Goal: Task Accomplishment & Management: Manage account settings

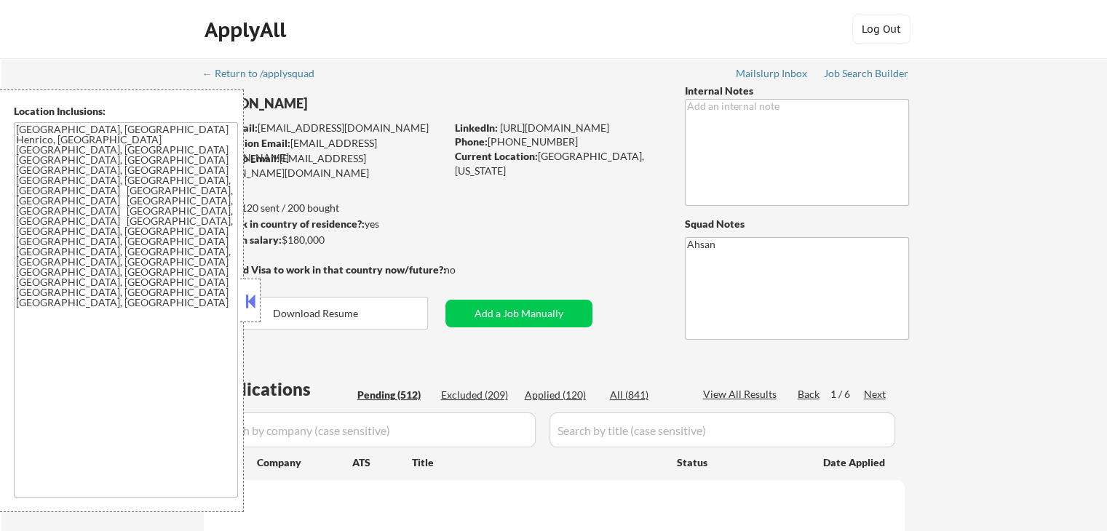
select select ""pending""
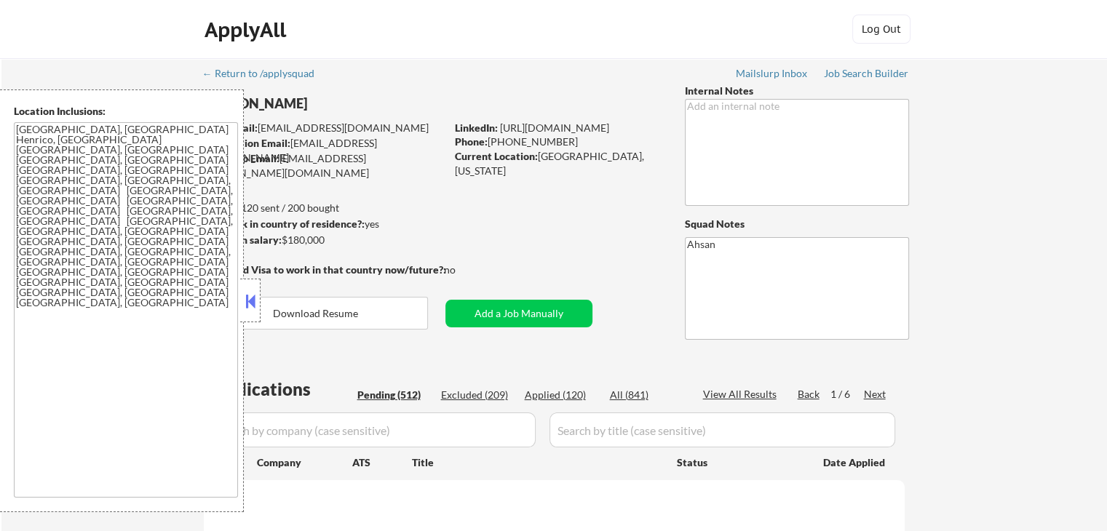
select select ""pending""
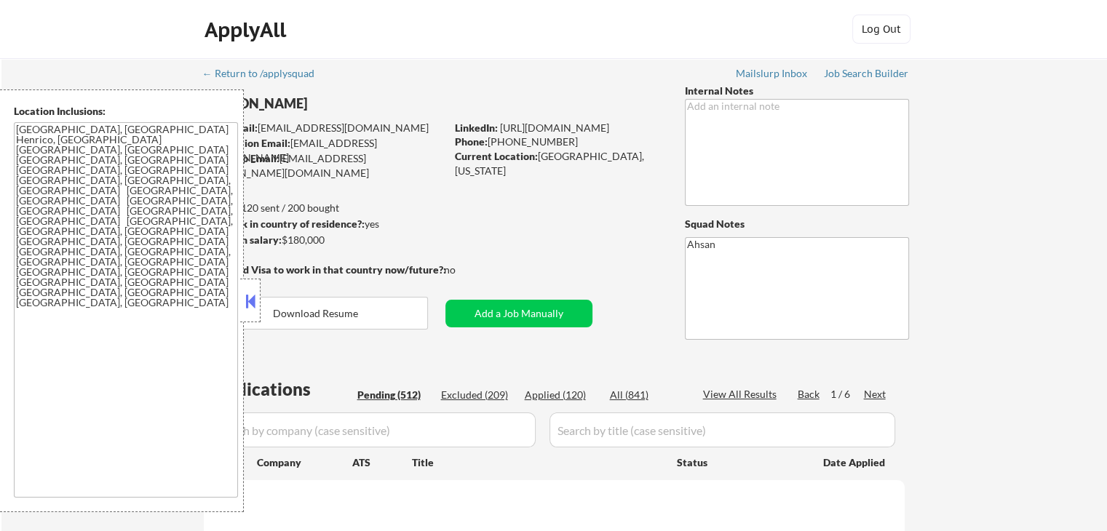
select select ""pending""
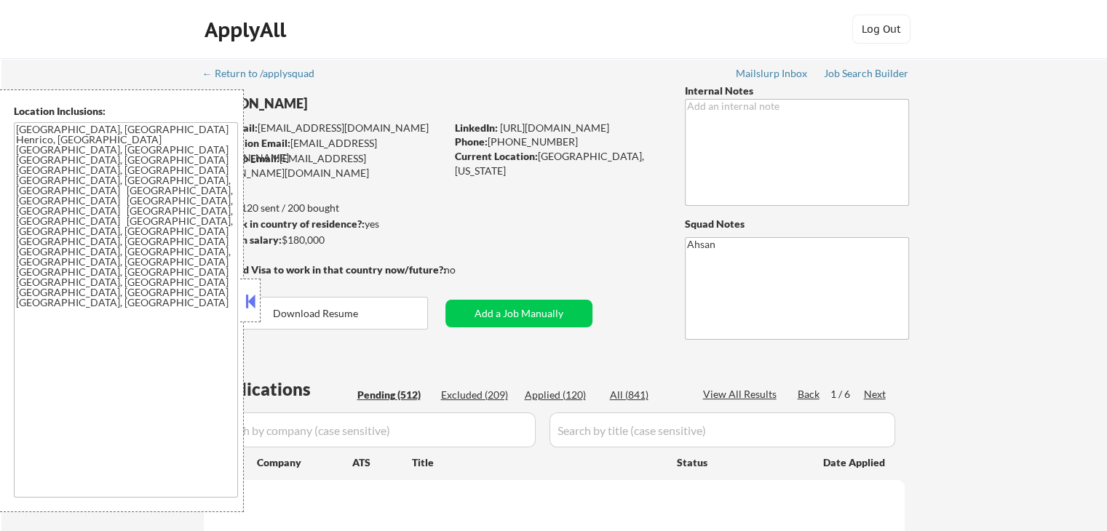
select select ""pending""
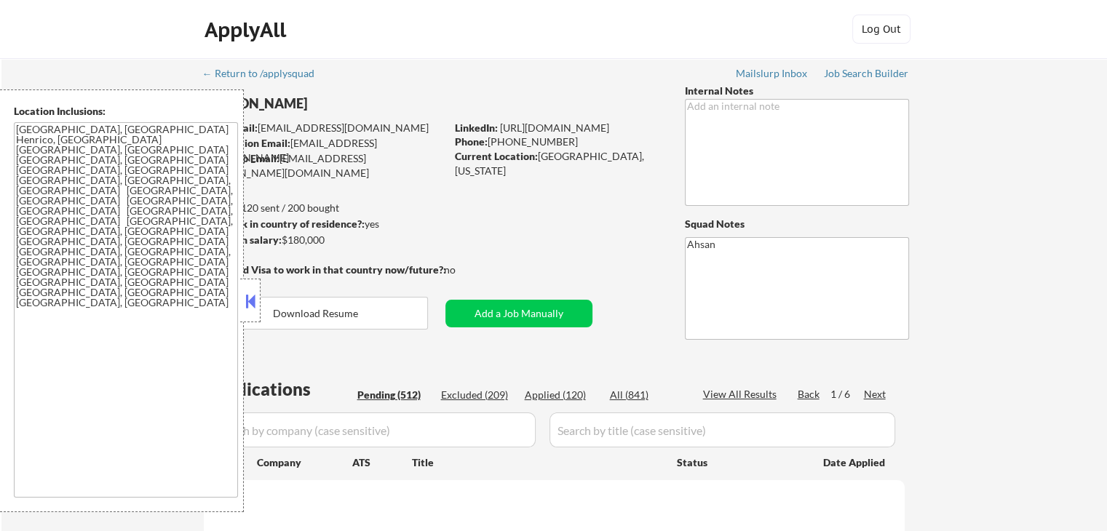
select select ""pending""
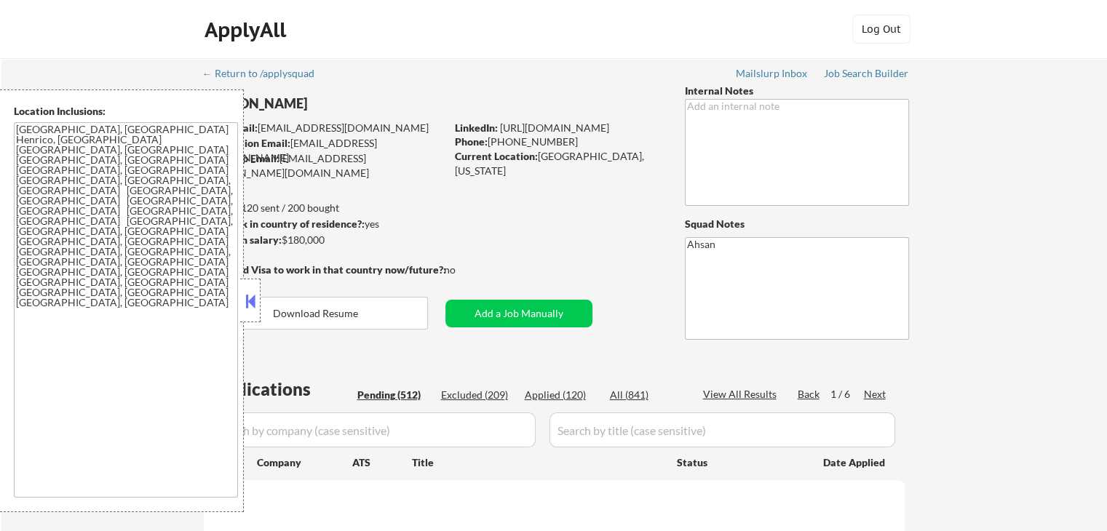
select select ""pending""
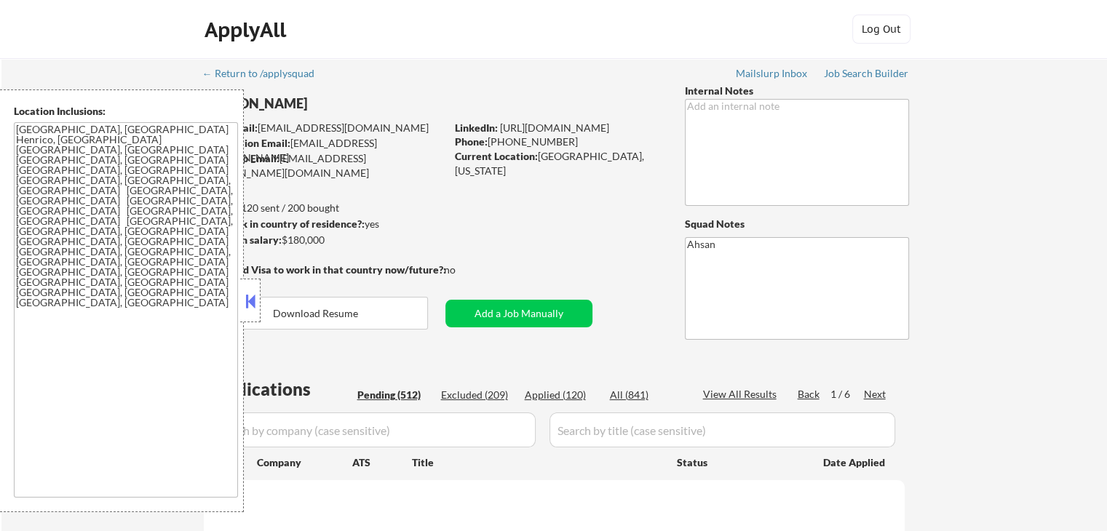
select select ""pending""
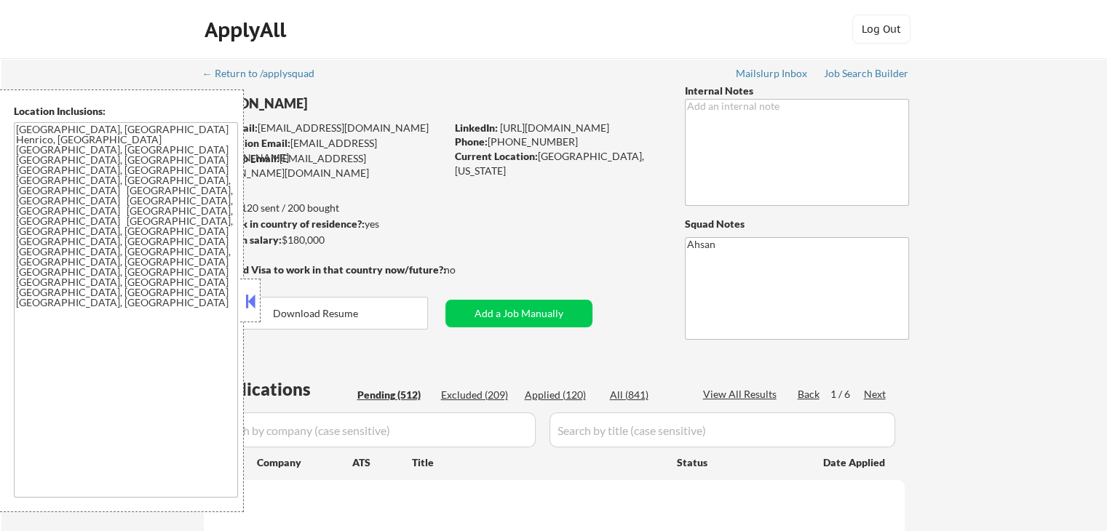
select select ""pending""
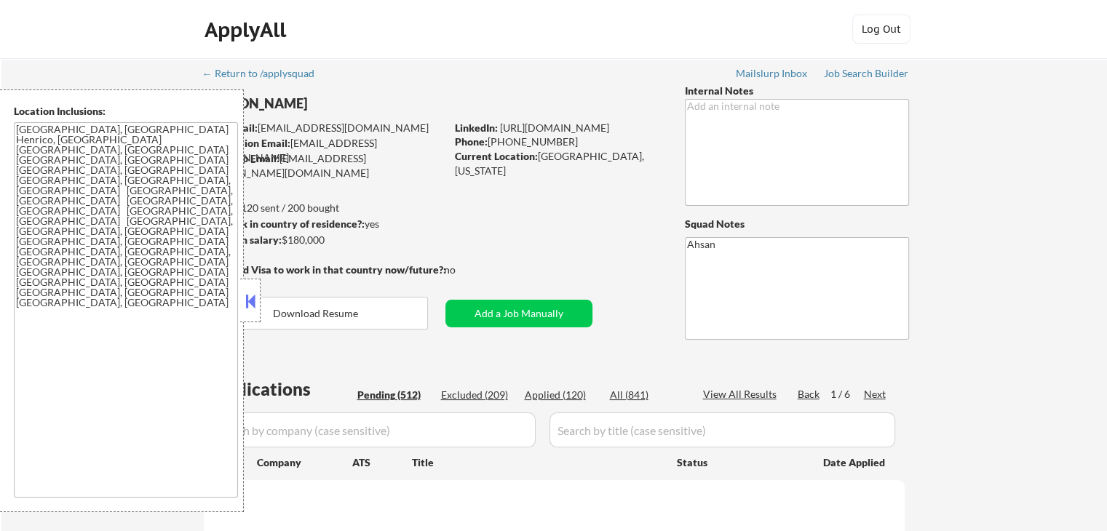
select select ""pending""
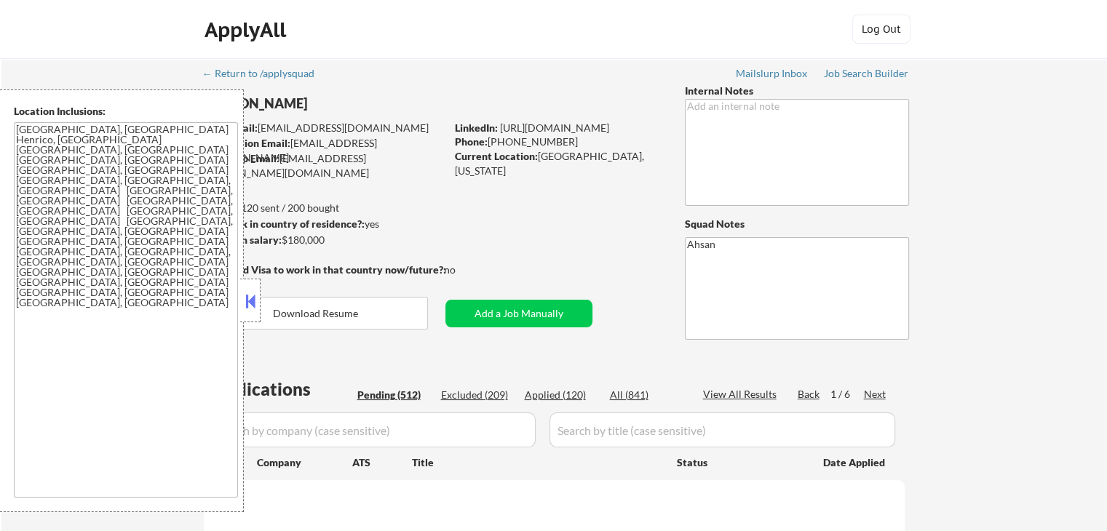
select select ""pending""
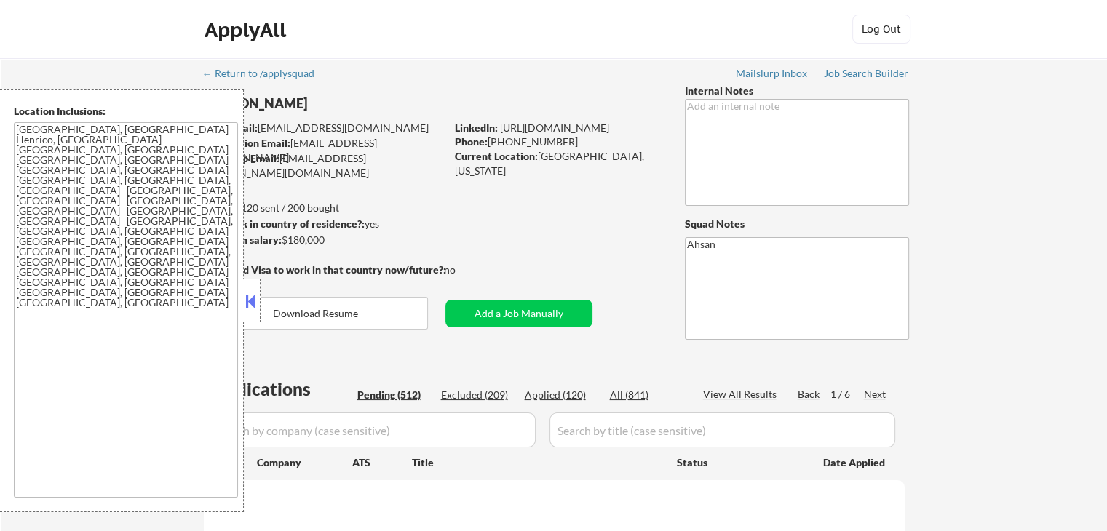
select select ""pending""
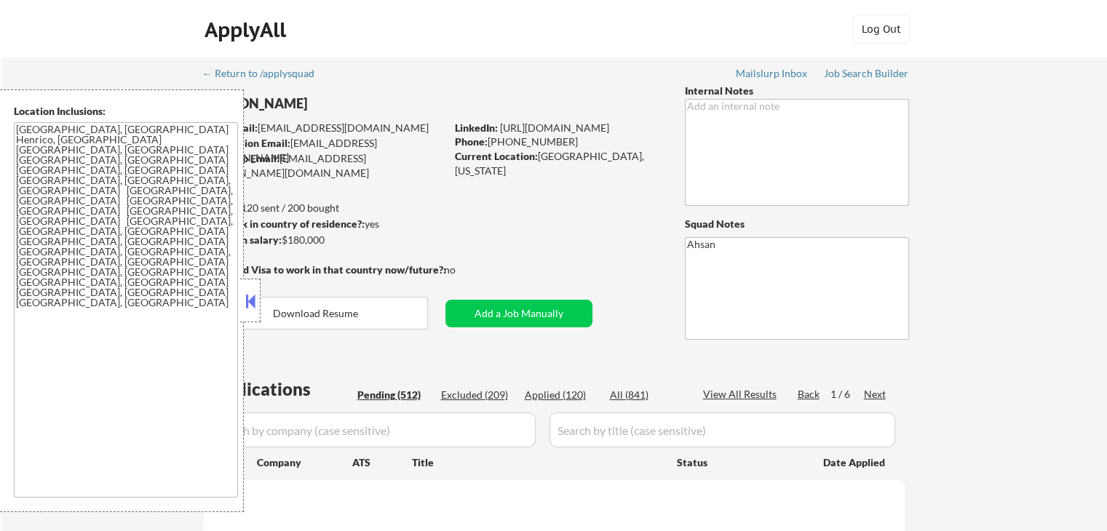
select select ""pending""
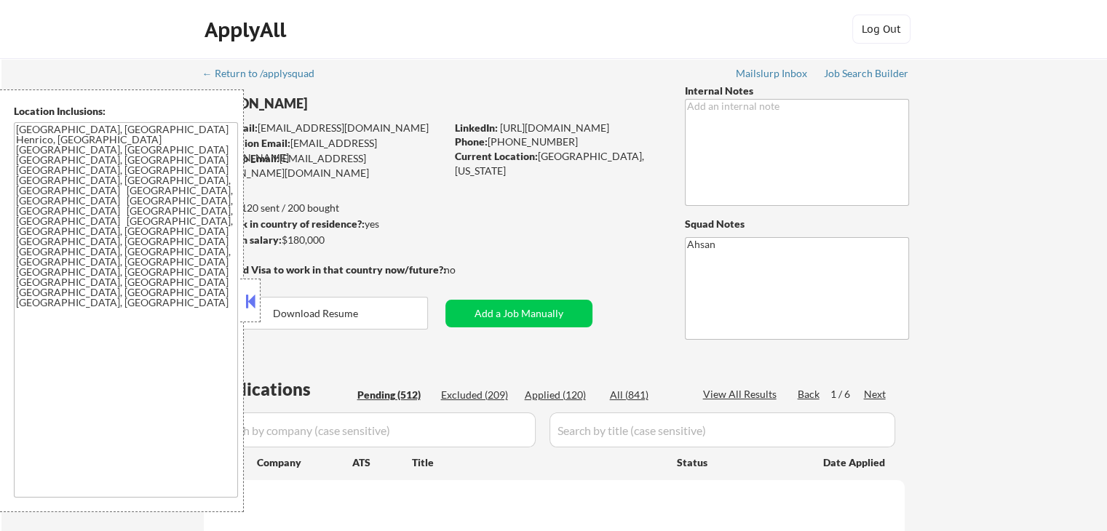
select select ""pending""
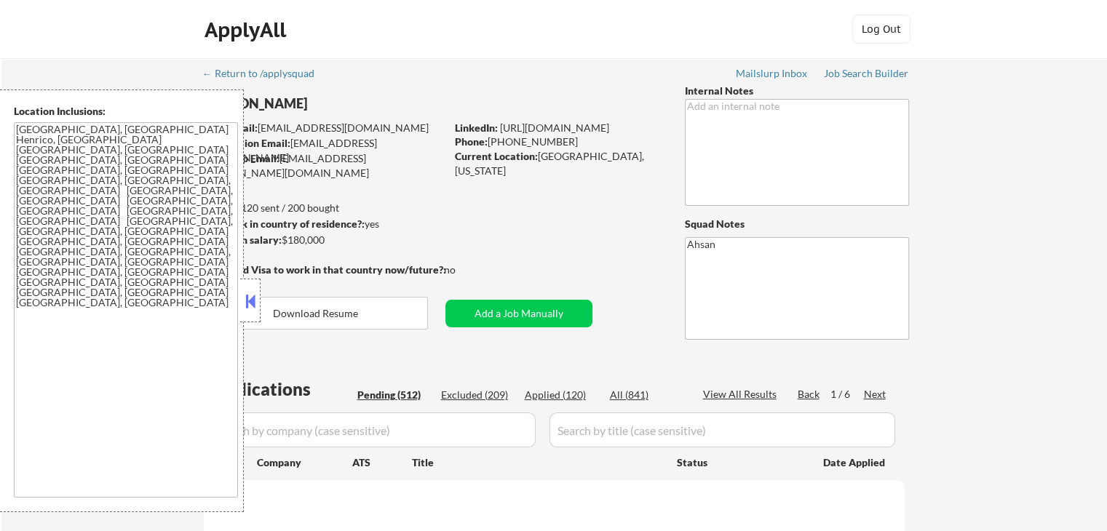
select select ""pending""
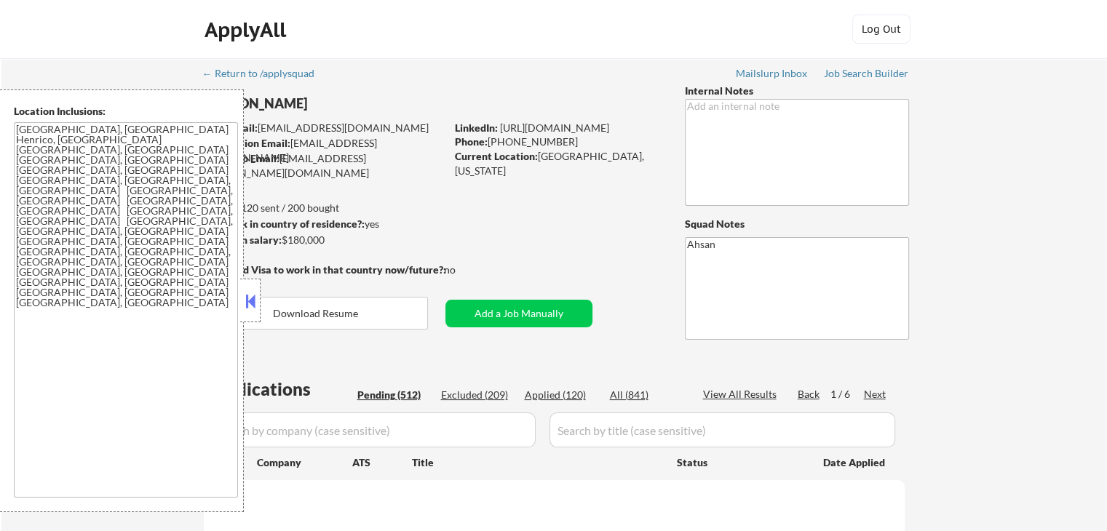
select select ""pending""
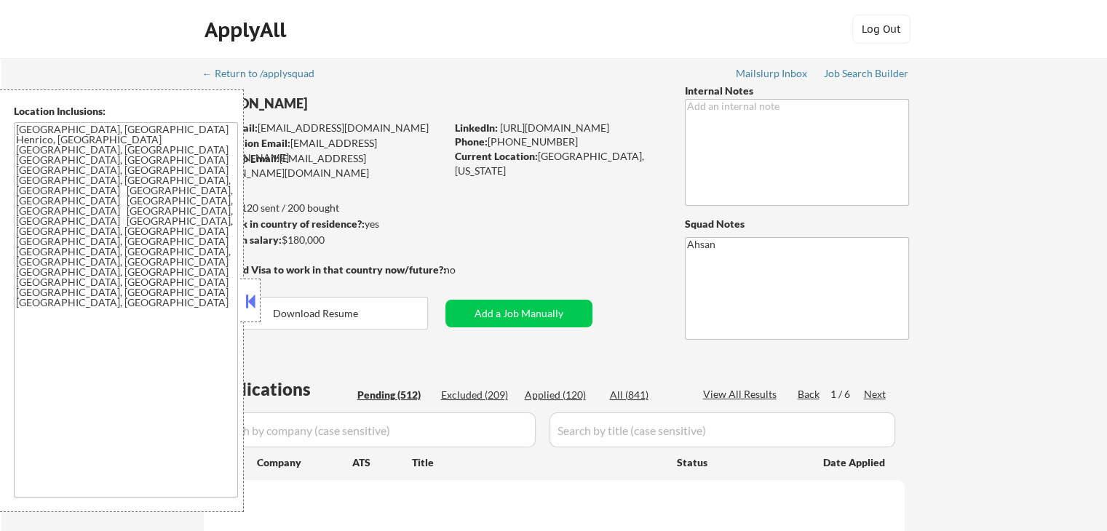
select select ""pending""
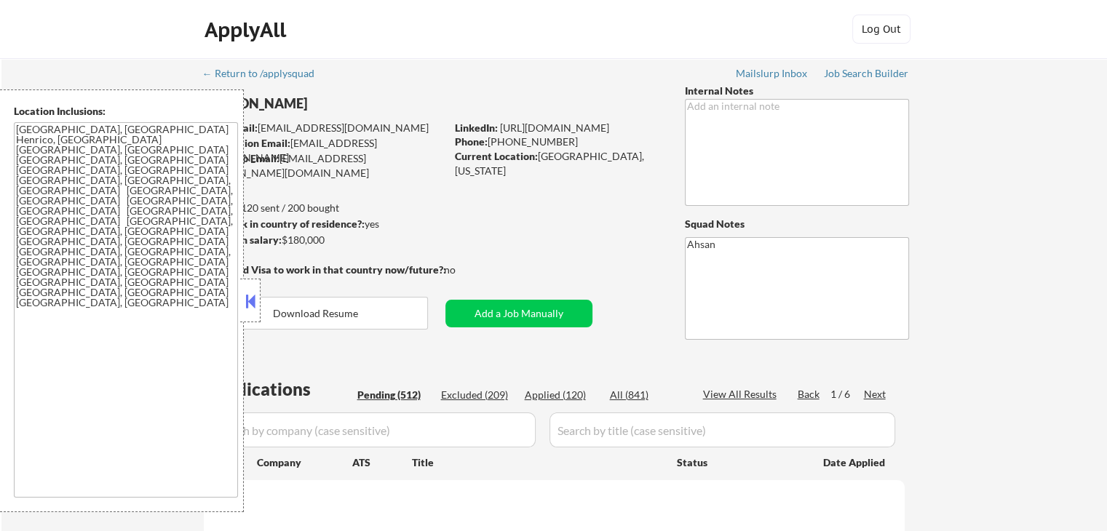
select select ""pending""
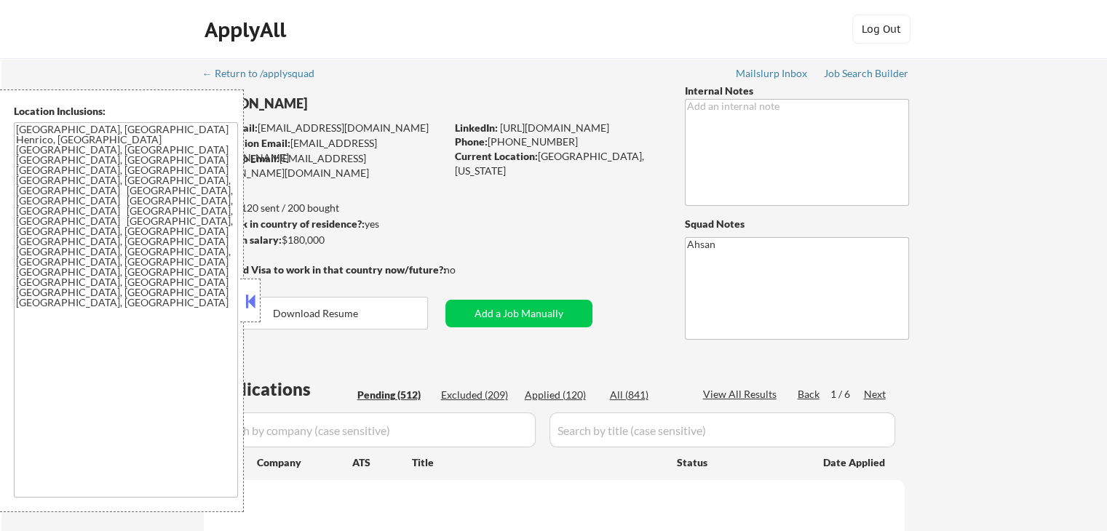
select select ""pending""
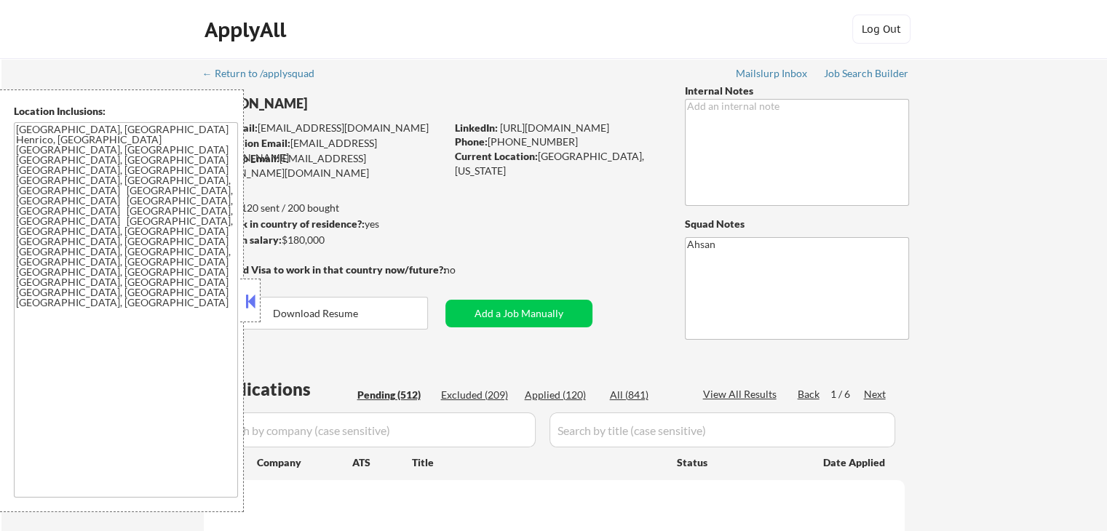
select select ""pending""
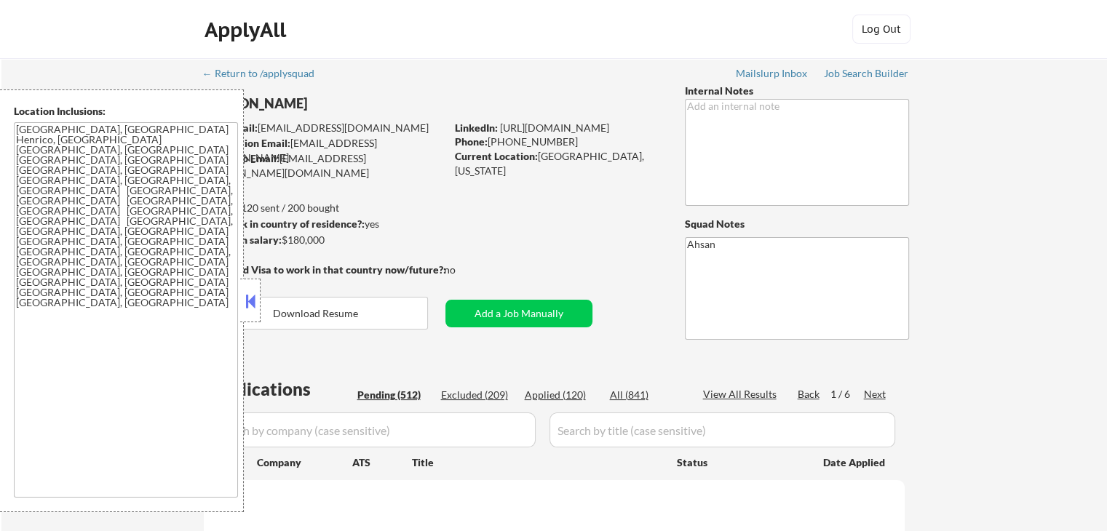
select select ""pending""
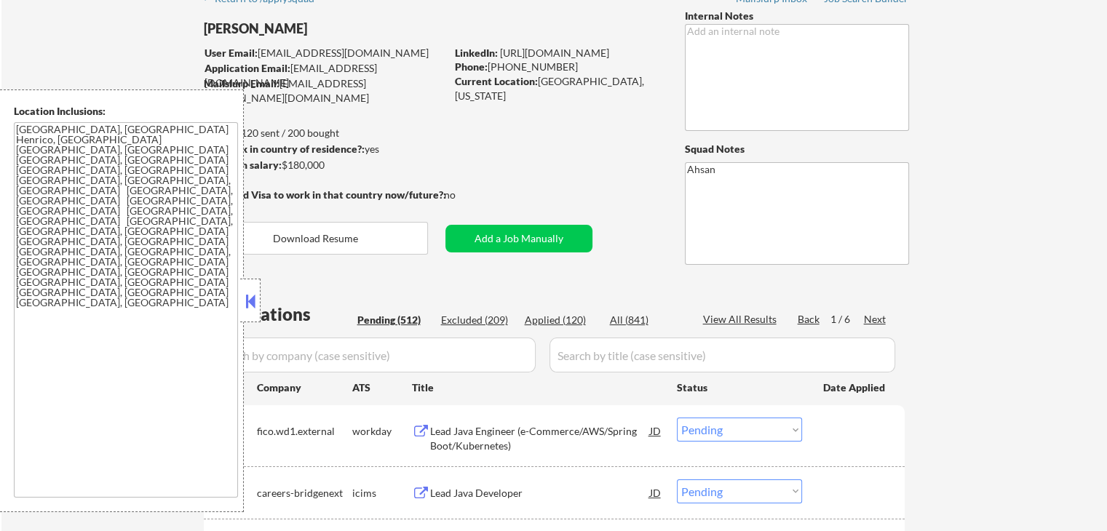
scroll to position [291, 0]
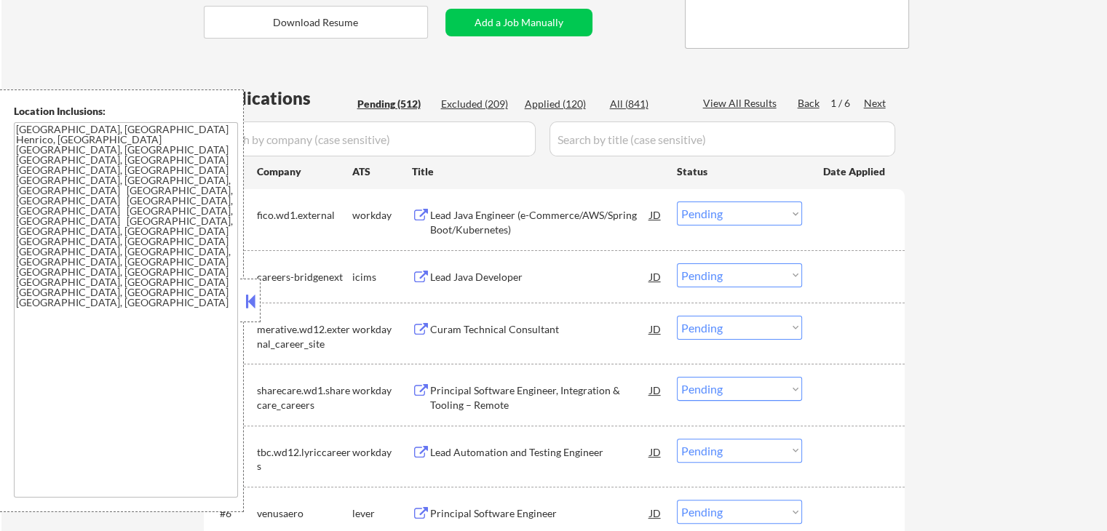
click at [875, 103] on div "Next" at bounding box center [875, 103] width 23 height 15
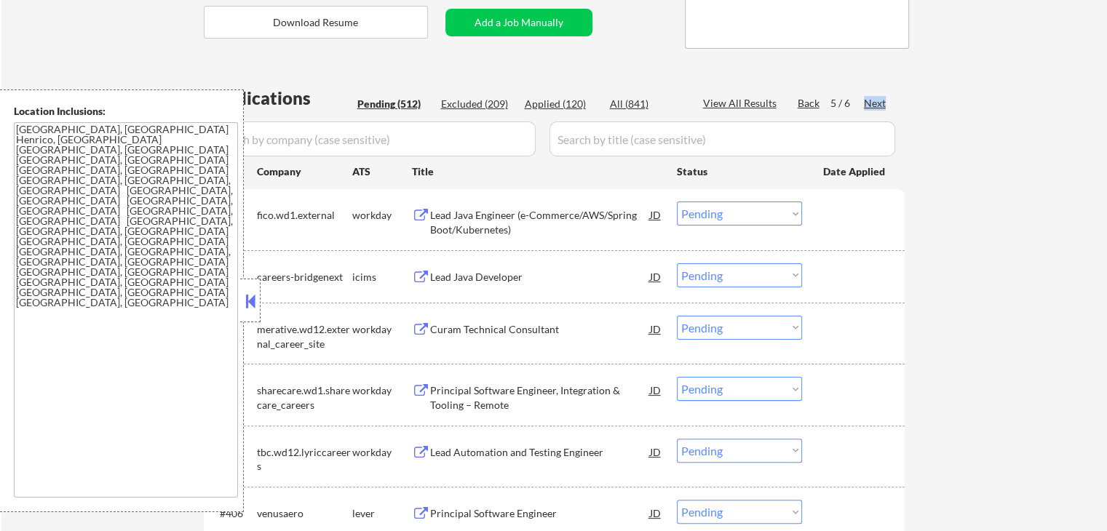
click at [875, 103] on div "Next" at bounding box center [875, 103] width 23 height 15
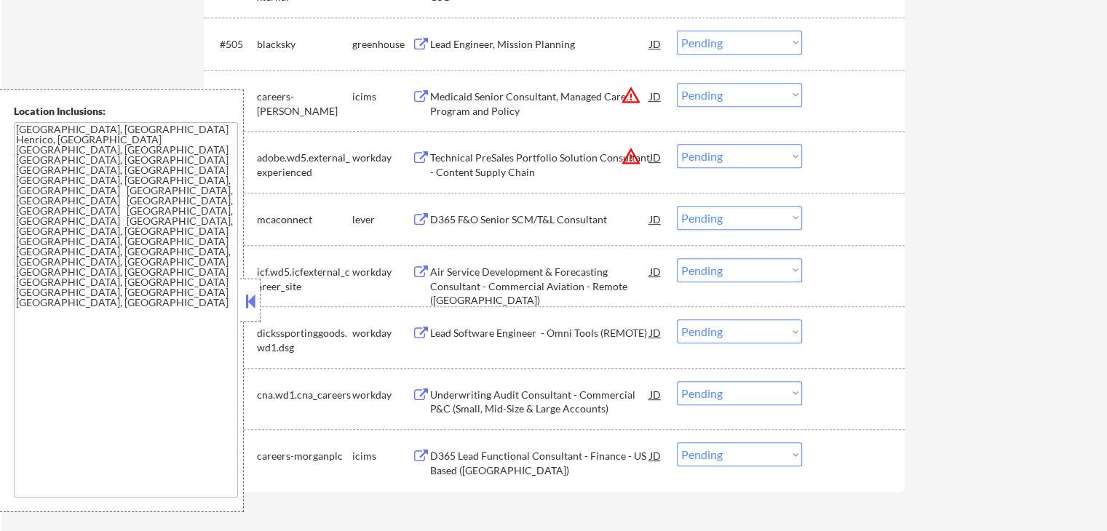
scroll to position [679, 0]
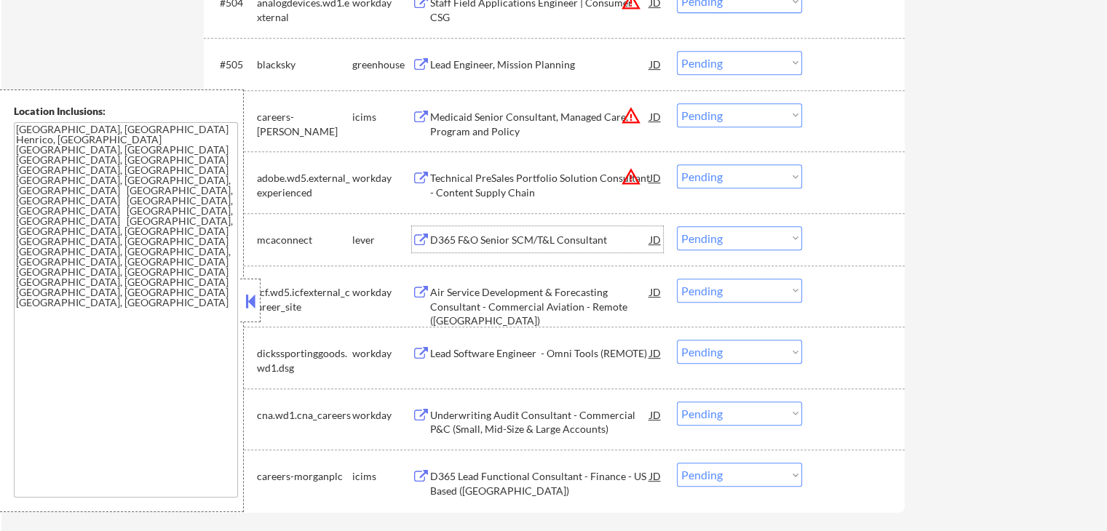
click at [487, 234] on div "D365 F&O Senior SCM/T&L Consultant" at bounding box center [540, 240] width 220 height 15
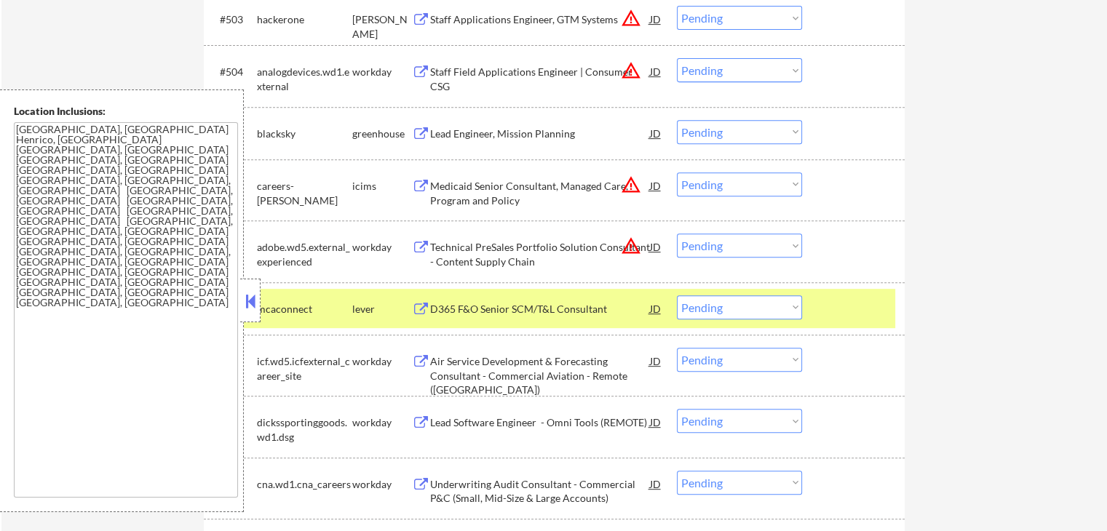
scroll to position [582, 0]
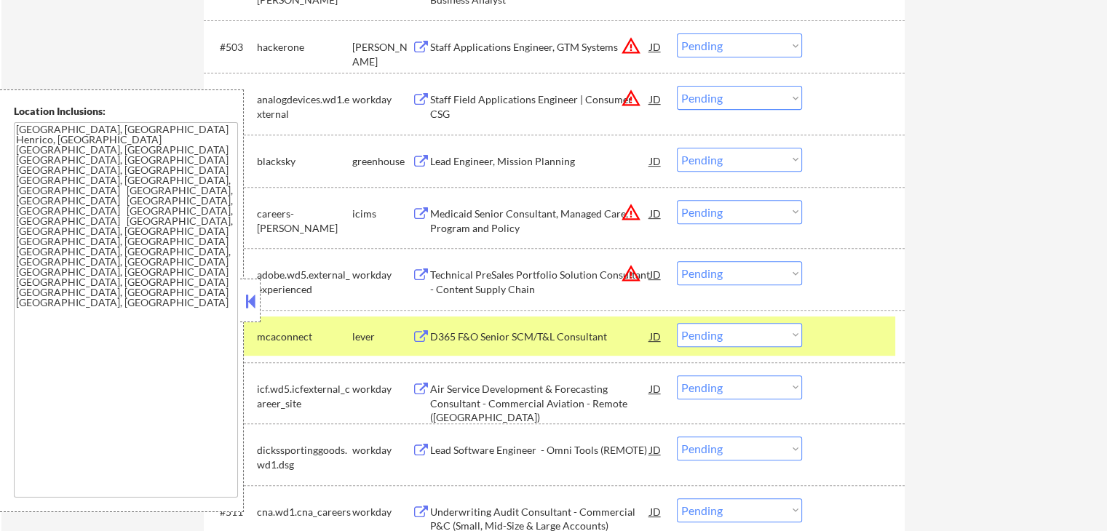
click at [480, 163] on div "Lead Engineer, Mission Planning" at bounding box center [540, 161] width 220 height 15
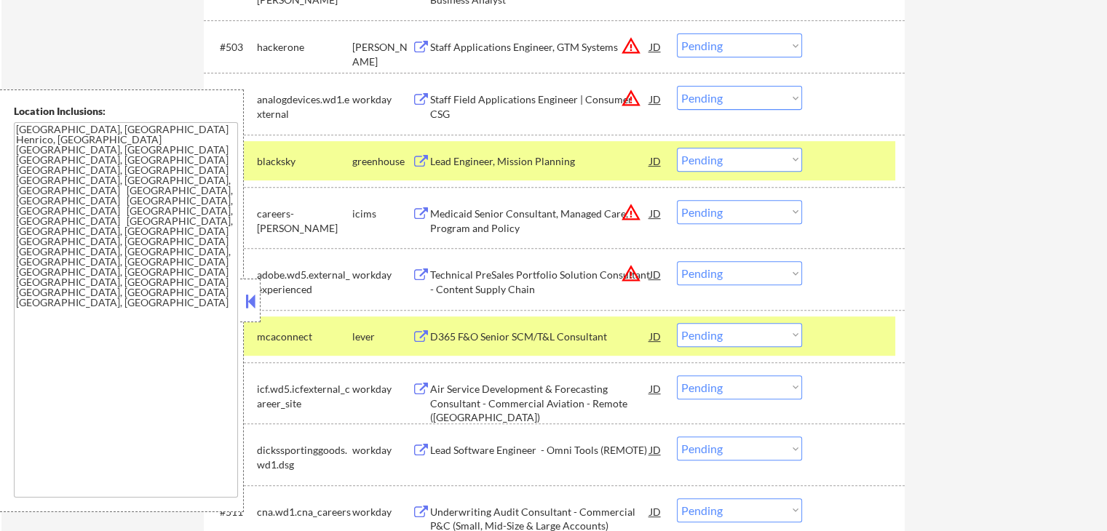
scroll to position [485, 0]
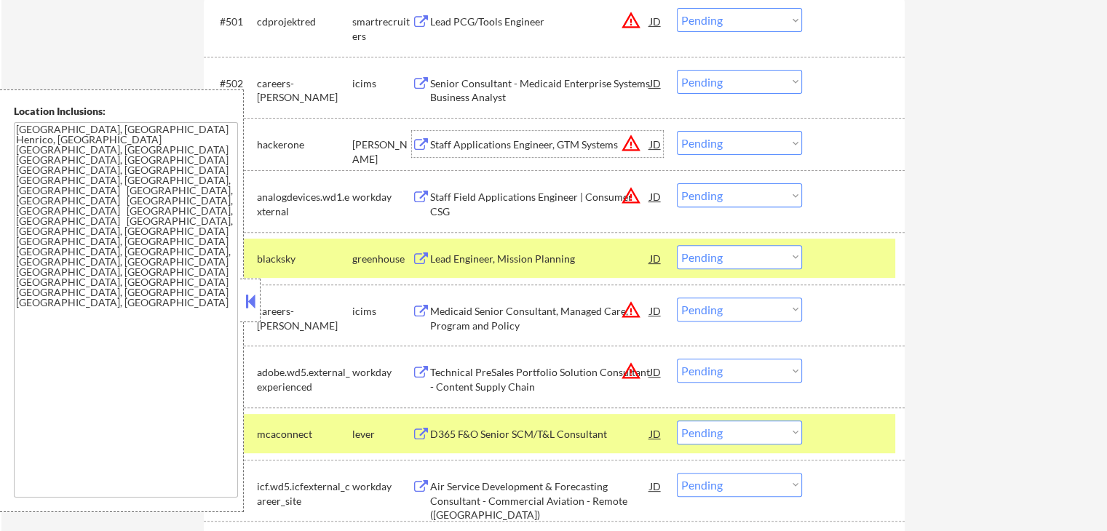
click at [480, 154] on div "Staff Applications Engineer, GTM Systems" at bounding box center [540, 144] width 220 height 26
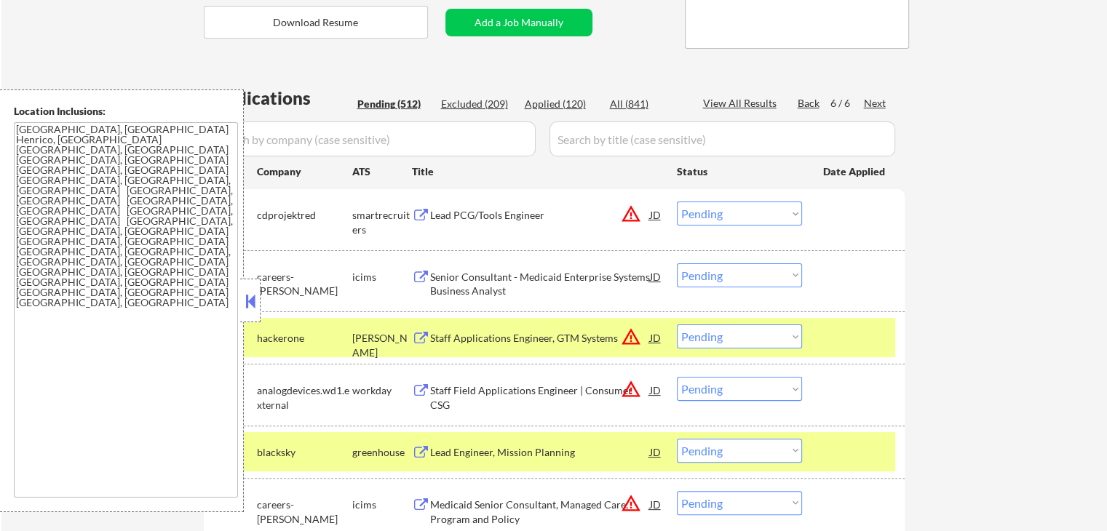
scroll to position [291, 0]
click at [463, 219] on div "Lead PCG/Tools Engineer" at bounding box center [540, 215] width 220 height 15
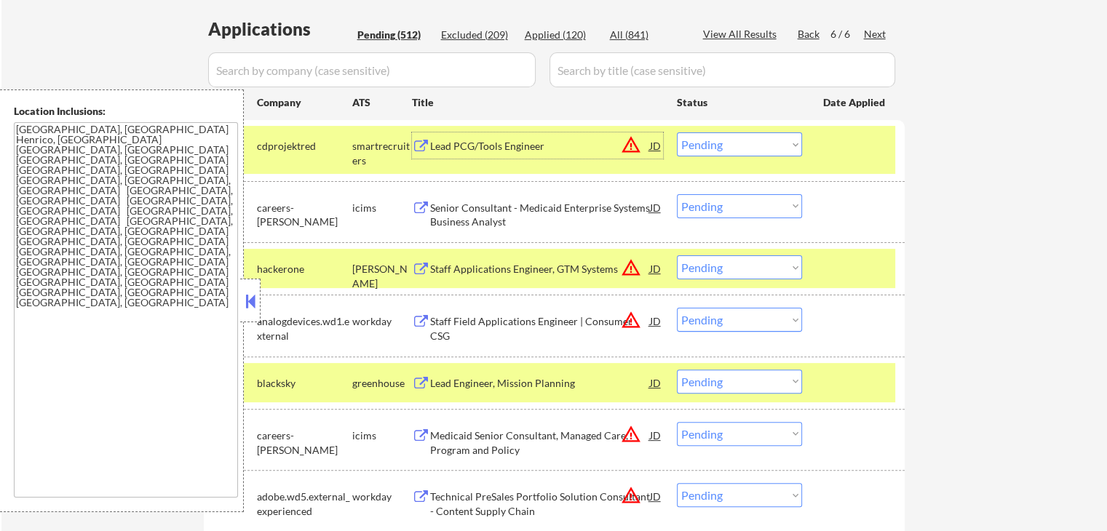
scroll to position [388, 0]
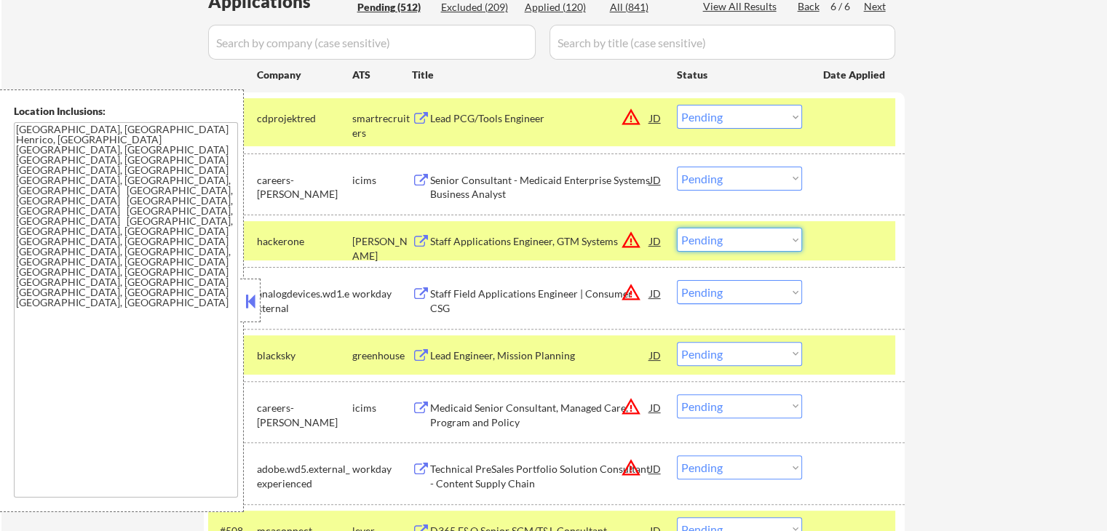
drag, startPoint x: 711, startPoint y: 242, endPoint x: 722, endPoint y: 249, distance: 12.7
click at [711, 242] on select "Choose an option... Pending Applied Excluded (Questions) Excluded (Expired) Exc…" at bounding box center [739, 240] width 125 height 24
click at [677, 228] on select "Choose an option... Pending Applied Excluded (Questions) Excluded (Expired) Exc…" at bounding box center [739, 240] width 125 height 24
select select ""pending""
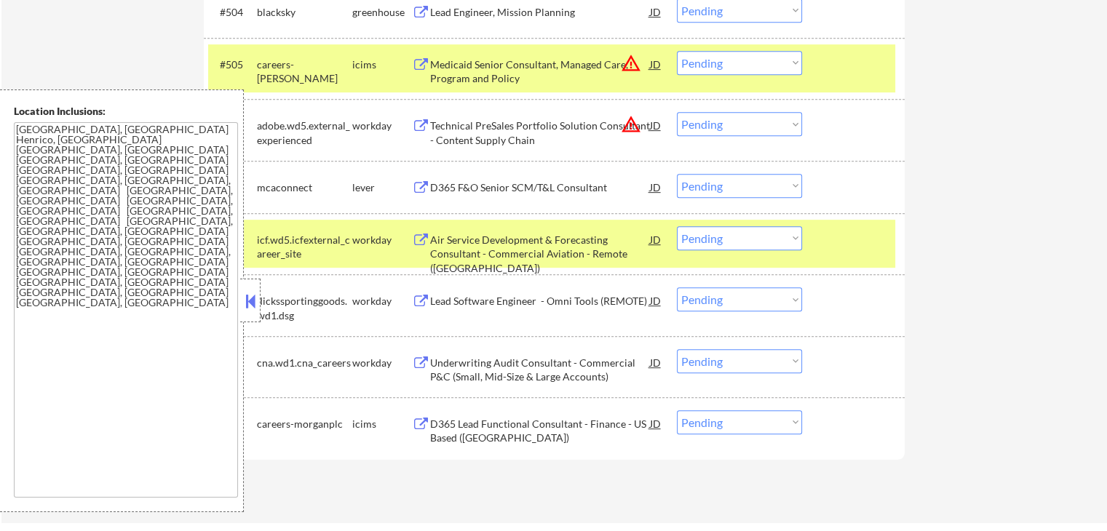
scroll to position [776, 0]
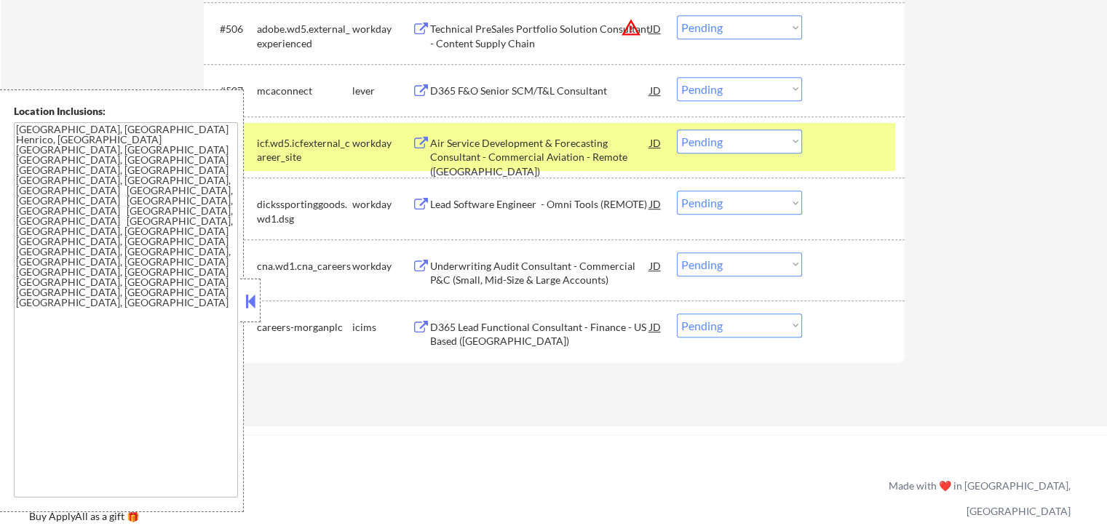
drag, startPoint x: 708, startPoint y: 85, endPoint x: 708, endPoint y: 100, distance: 14.6
click at [708, 85] on select "Choose an option... Pending Applied Excluded (Questions) Excluded (Expired) Exc…" at bounding box center [739, 89] width 125 height 24
click at [677, 77] on select "Choose an option... Pending Applied Excluded (Questions) Excluded (Expired) Exc…" at bounding box center [739, 89] width 125 height 24
select select ""pending""
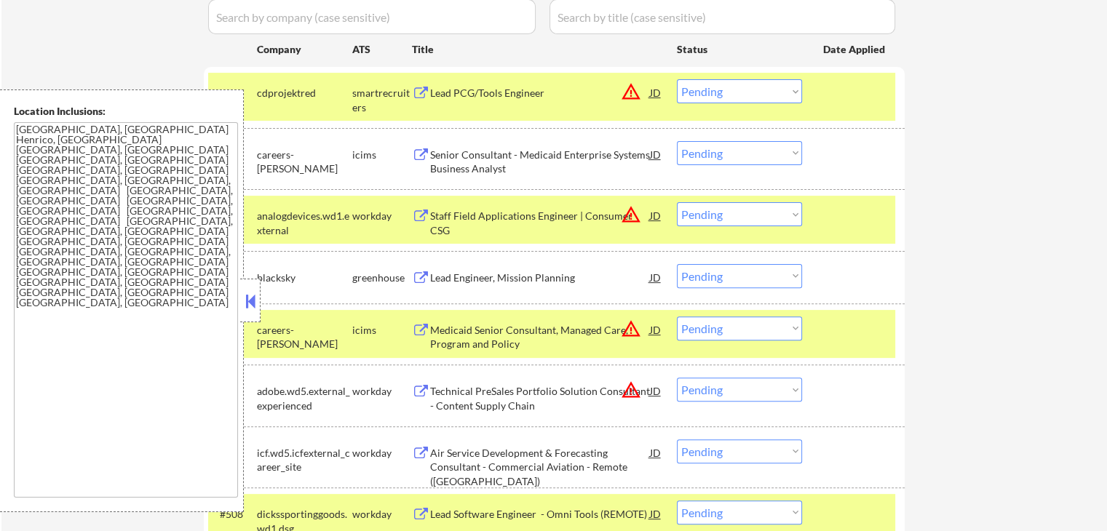
scroll to position [388, 0]
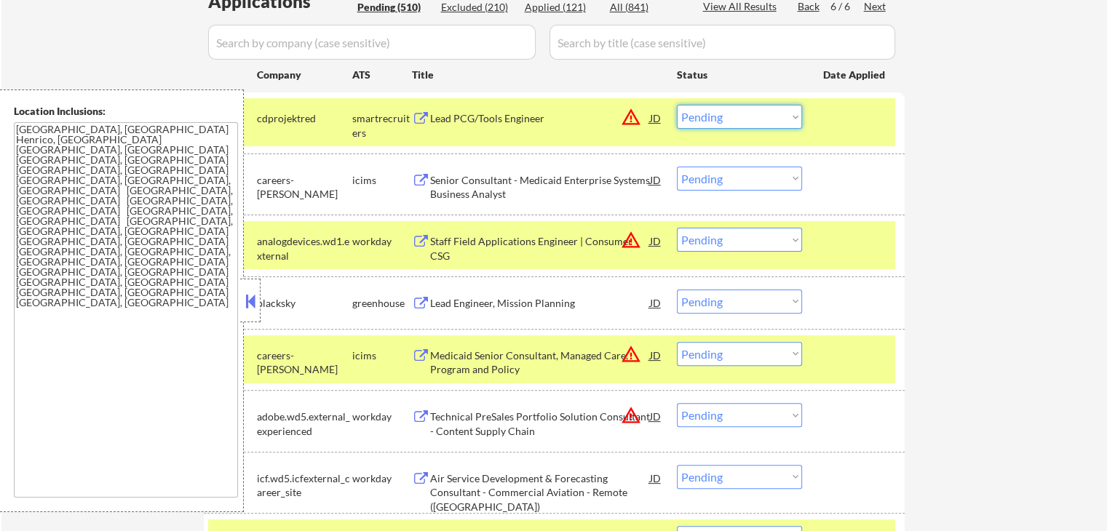
click at [708, 117] on select "Choose an option... Pending Applied Excluded (Questions) Excluded (Expired) Exc…" at bounding box center [739, 117] width 125 height 24
click at [677, 105] on select "Choose an option... Pending Applied Excluded (Questions) Excluded (Expired) Exc…" at bounding box center [739, 117] width 125 height 24
select select ""pending""
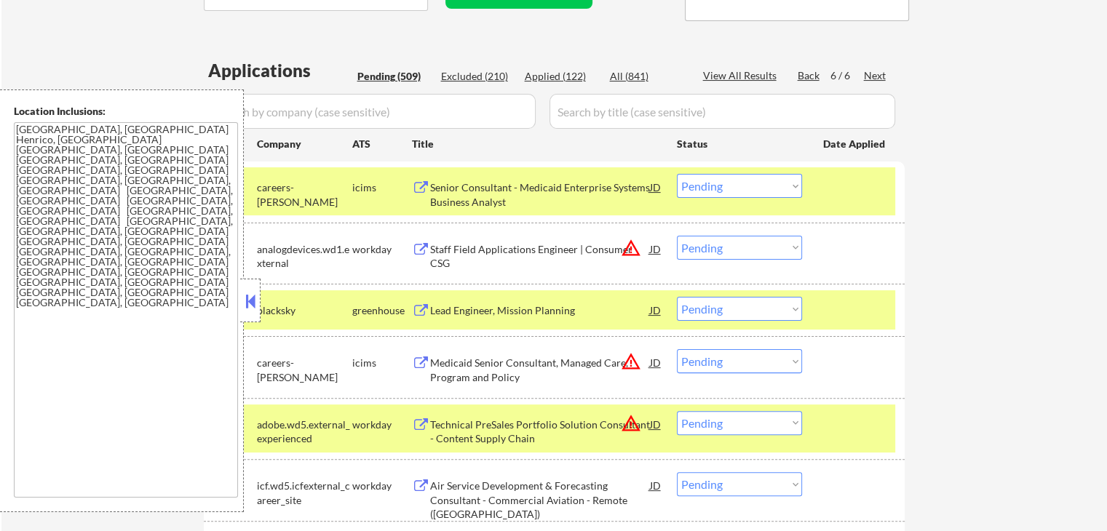
scroll to position [291, 0]
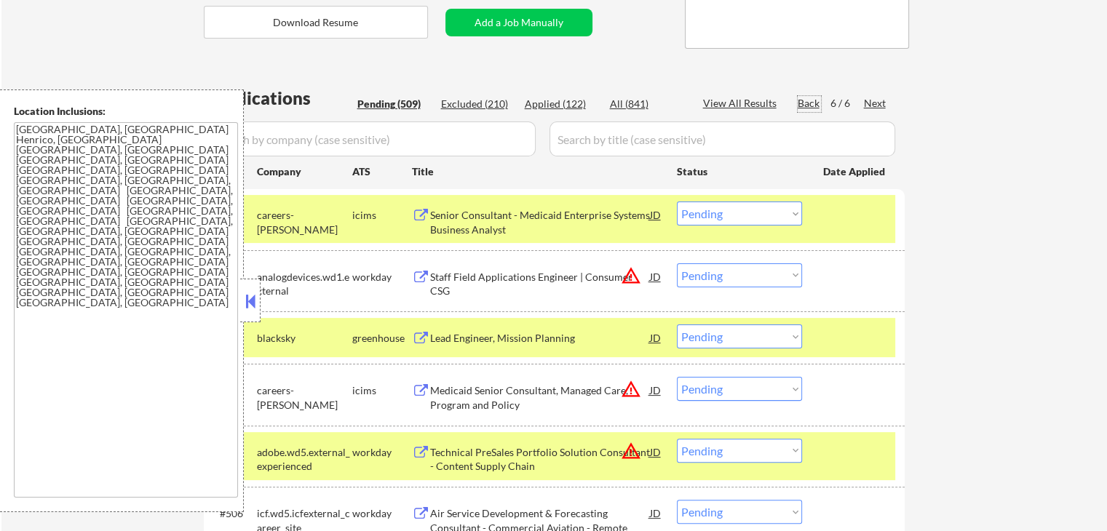
click at [815, 103] on div "Back" at bounding box center [809, 103] width 23 height 15
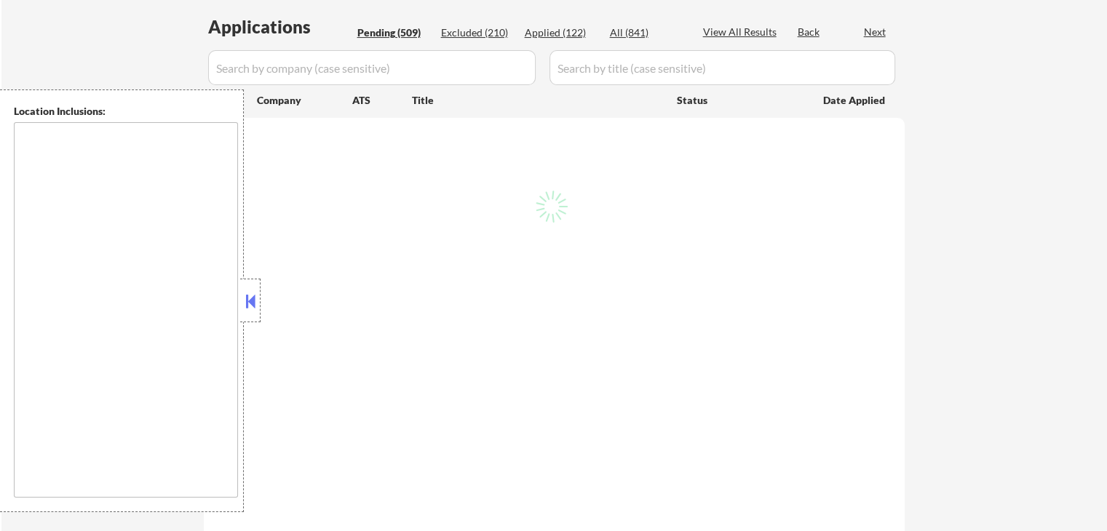
scroll to position [291, 0]
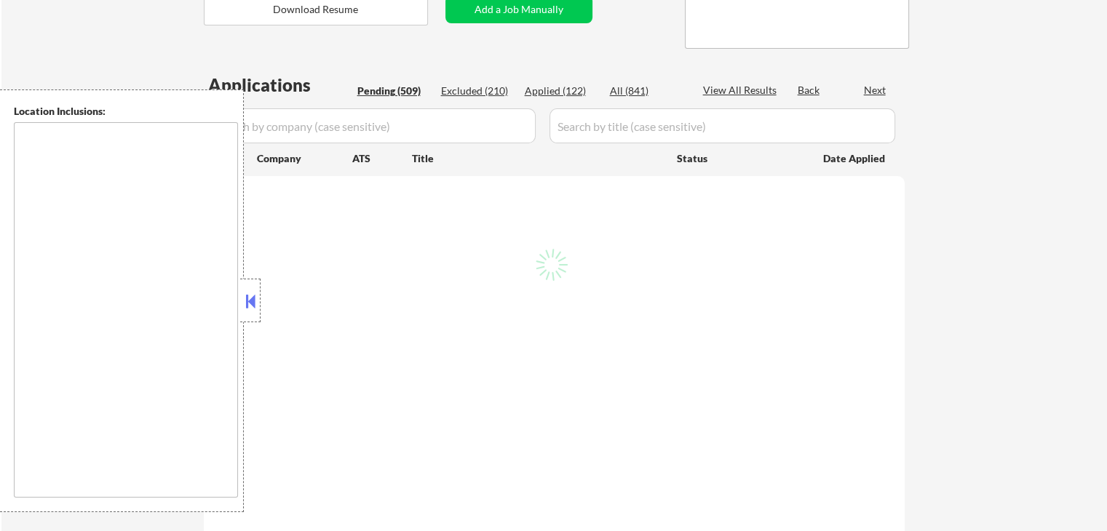
type textarea "[GEOGRAPHIC_DATA], [GEOGRAPHIC_DATA] Henrico, [GEOGRAPHIC_DATA] [GEOGRAPHIC_DAT…"
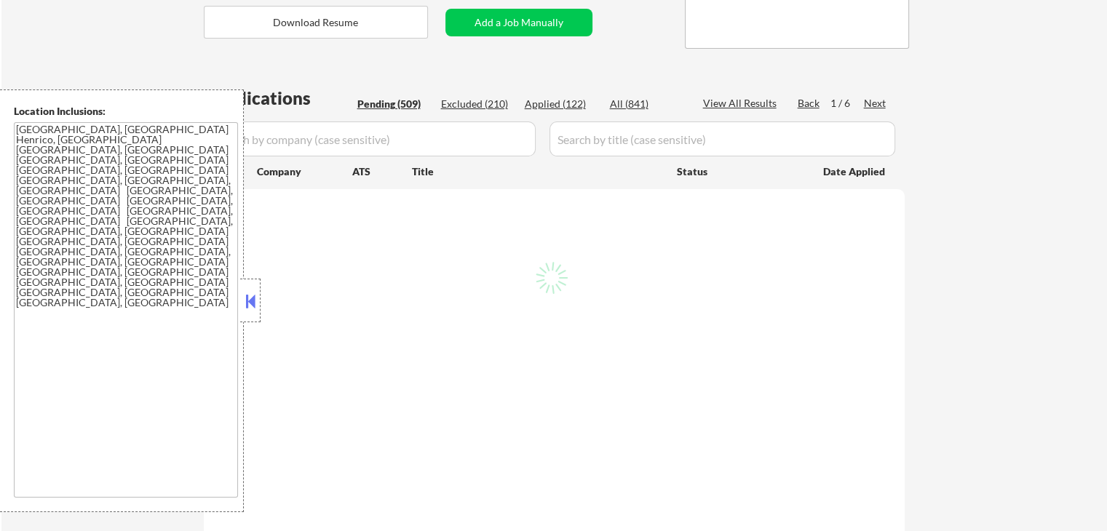
select select ""pending""
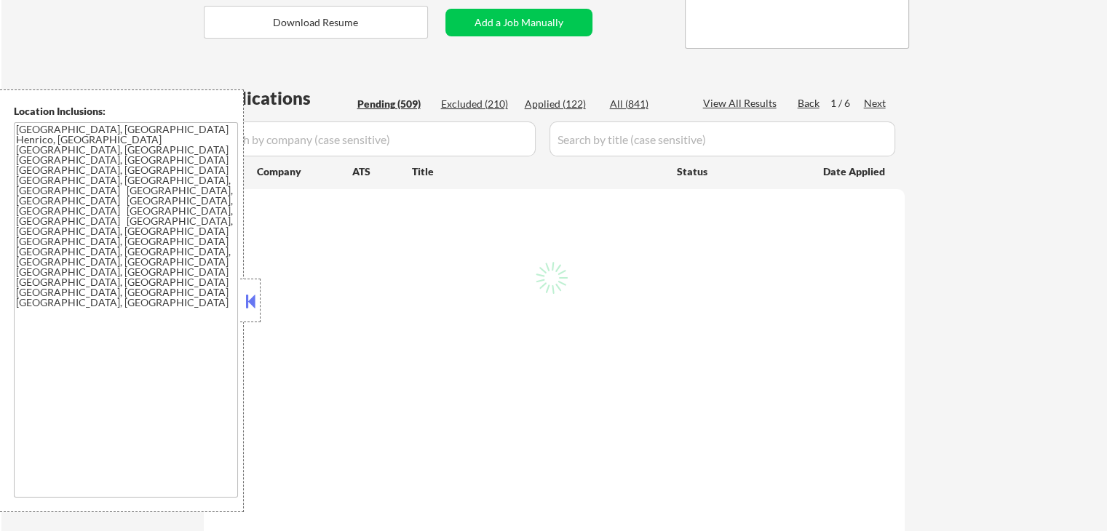
select select ""pending""
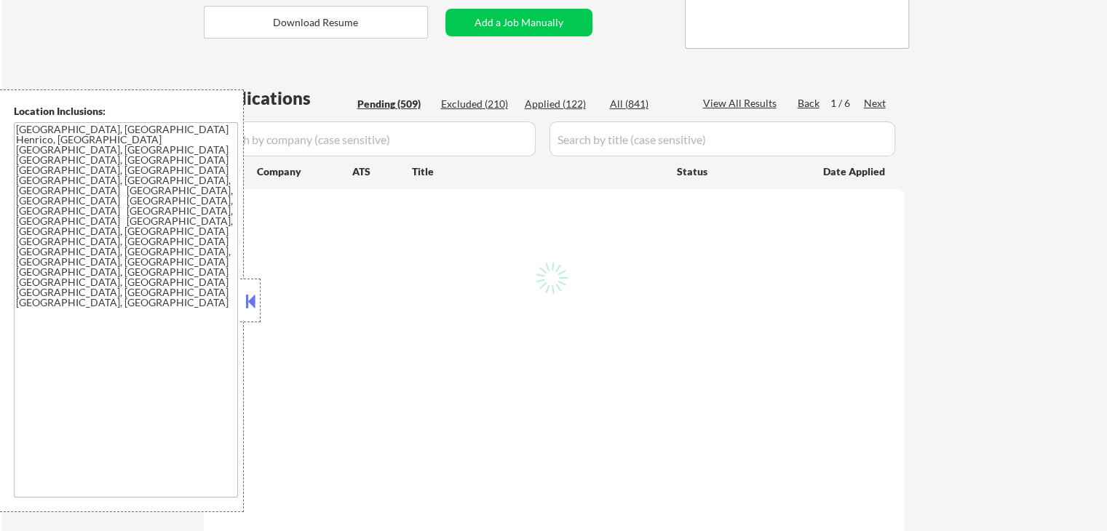
select select ""pending""
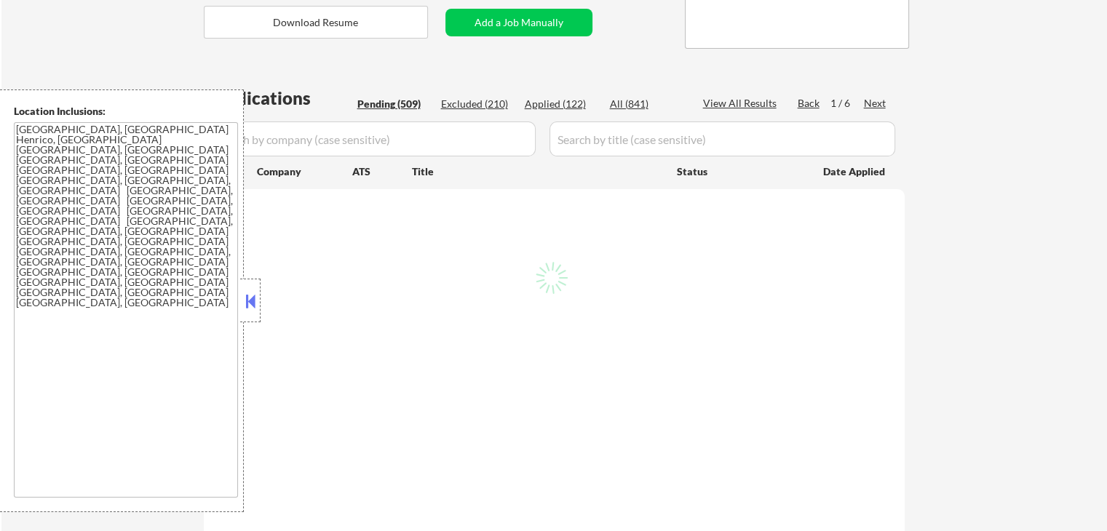
select select ""pending""
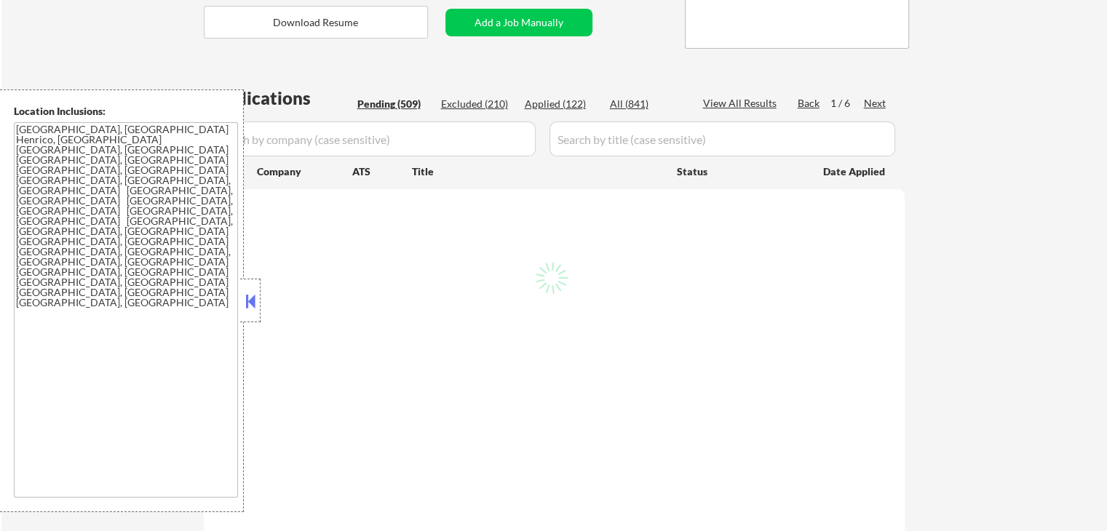
select select ""pending""
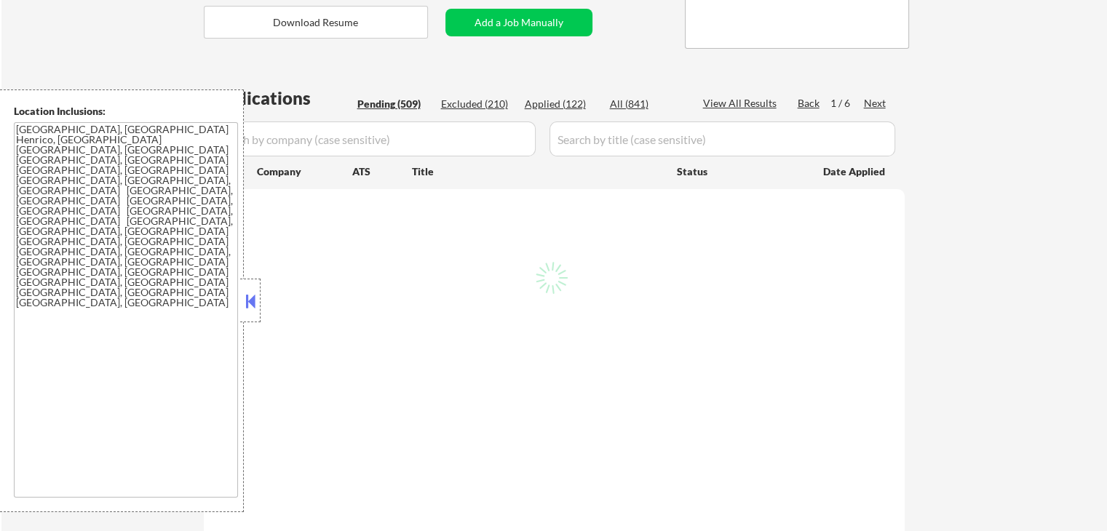
select select ""pending""
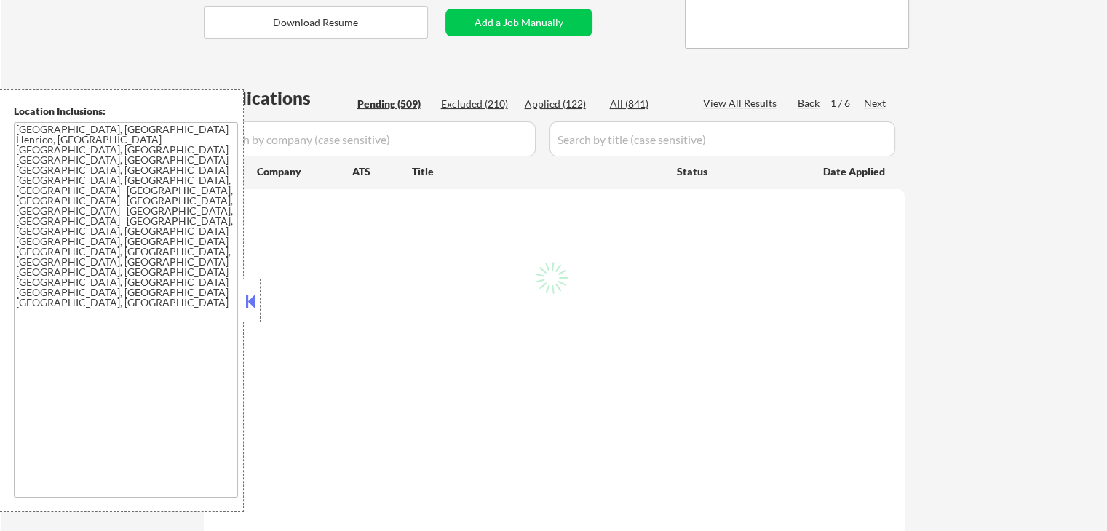
select select ""pending""
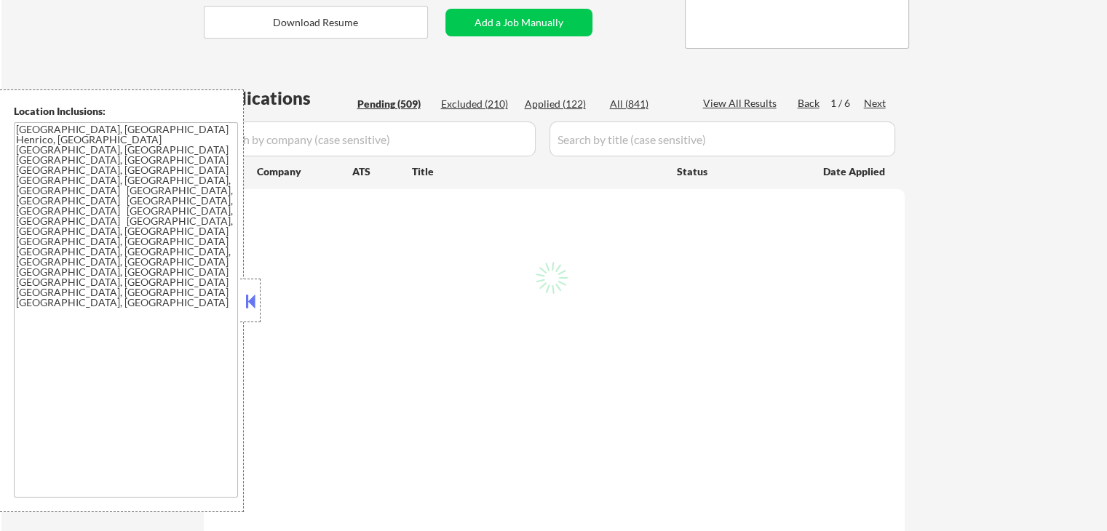
select select ""pending""
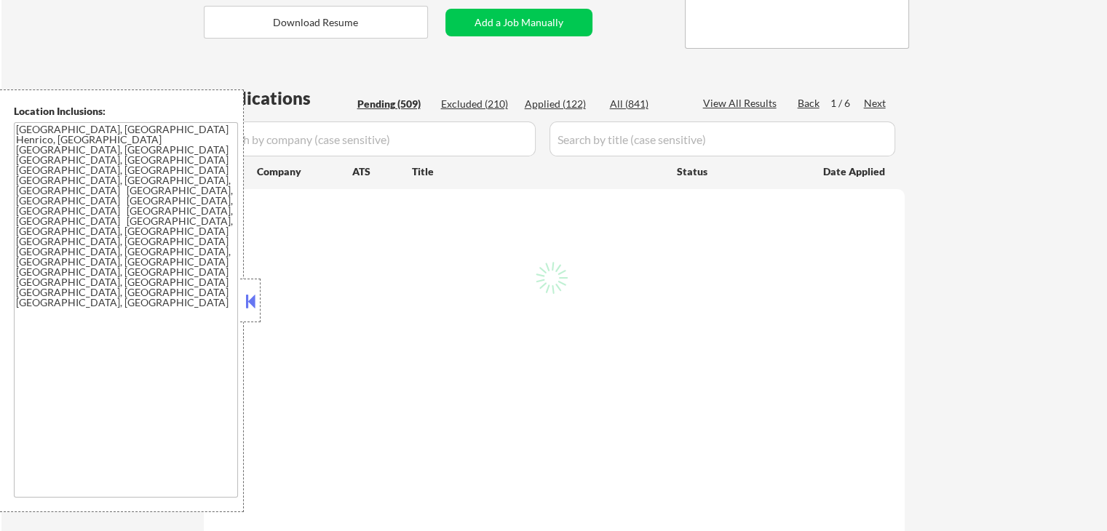
select select ""pending""
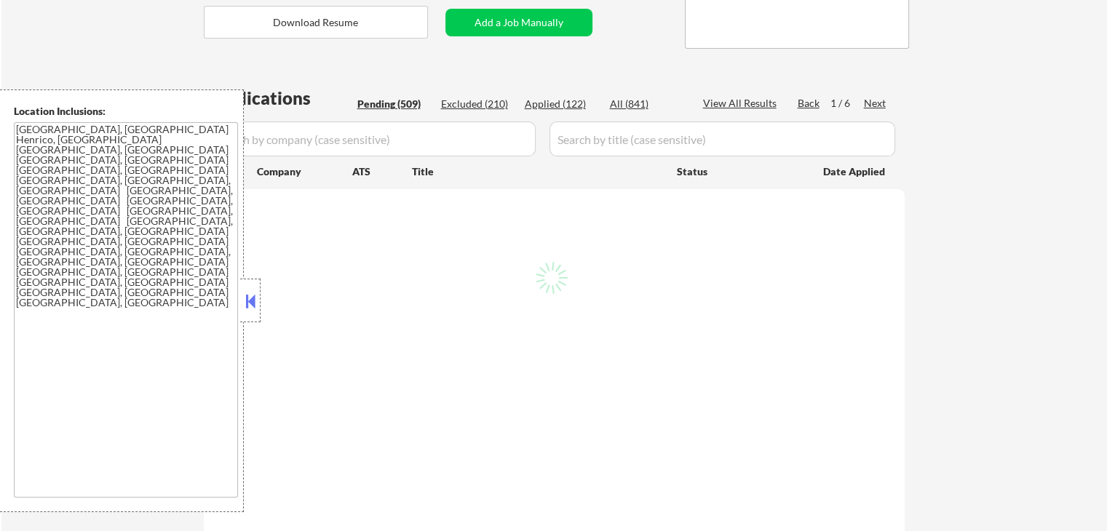
select select ""pending""
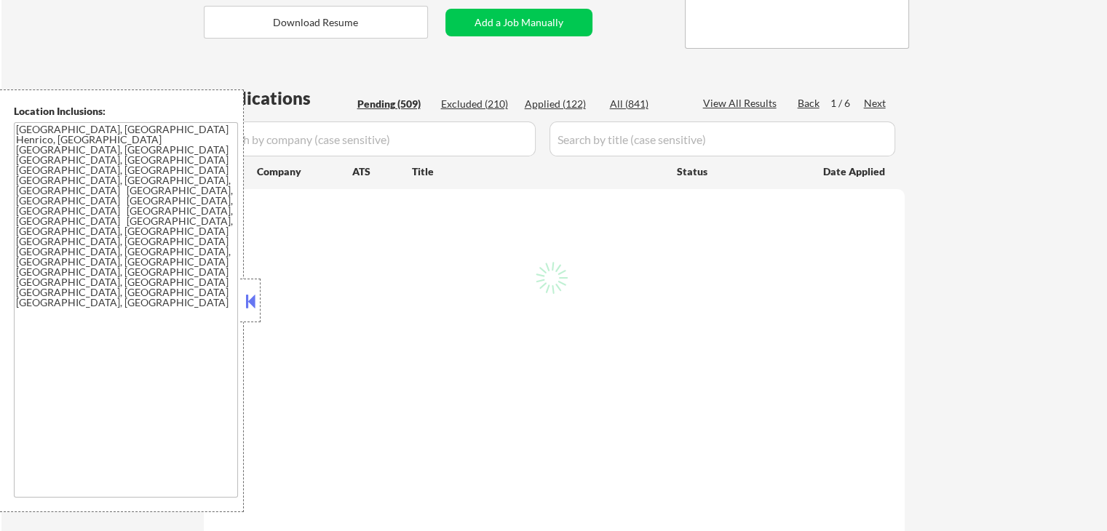
select select ""pending""
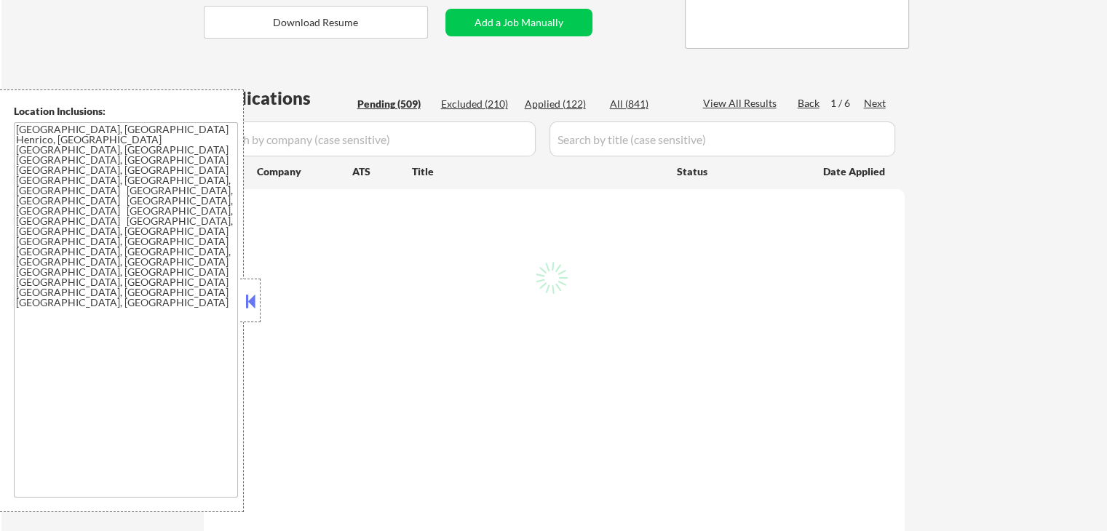
select select ""pending""
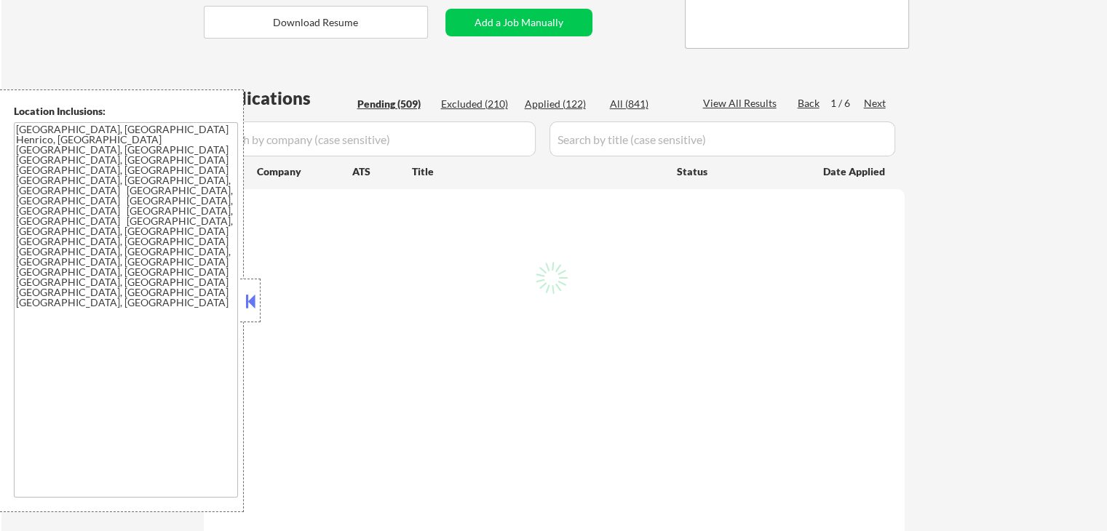
select select ""pending""
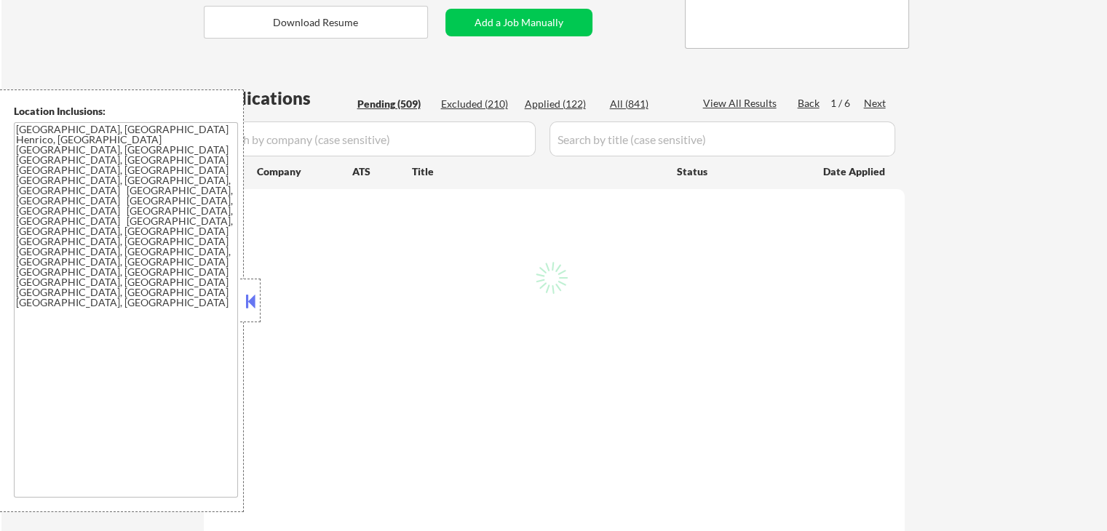
select select ""pending""
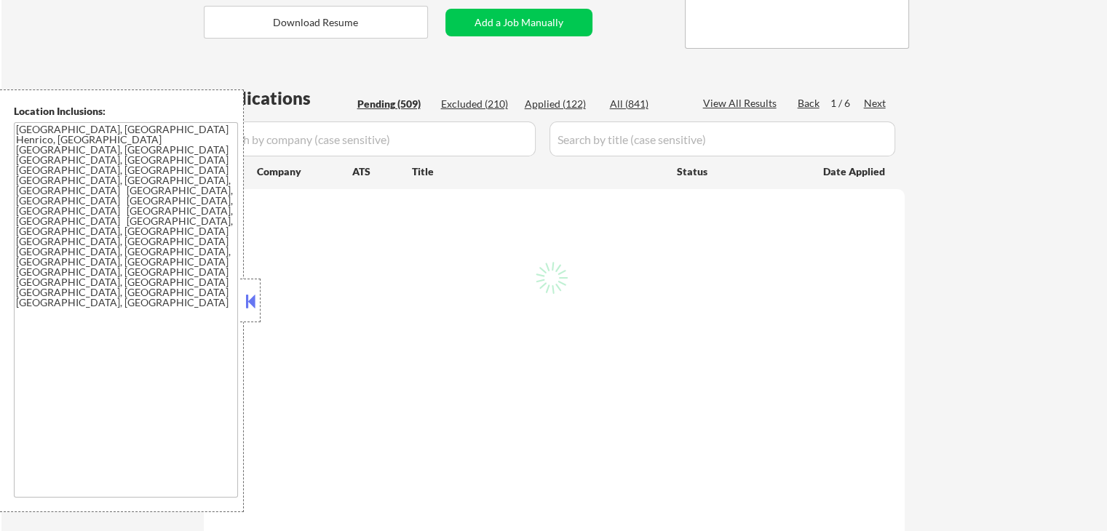
select select ""pending""
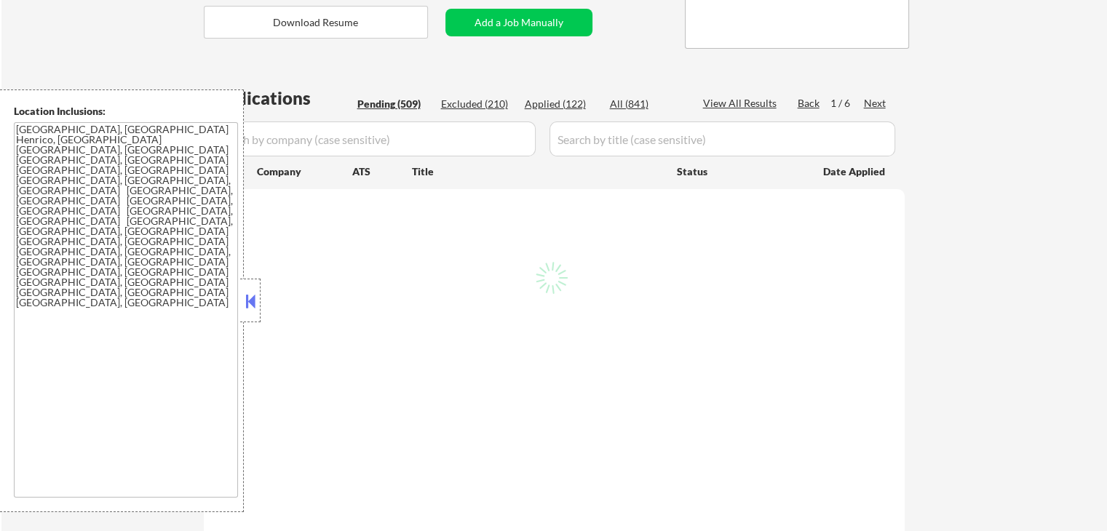
select select ""pending""
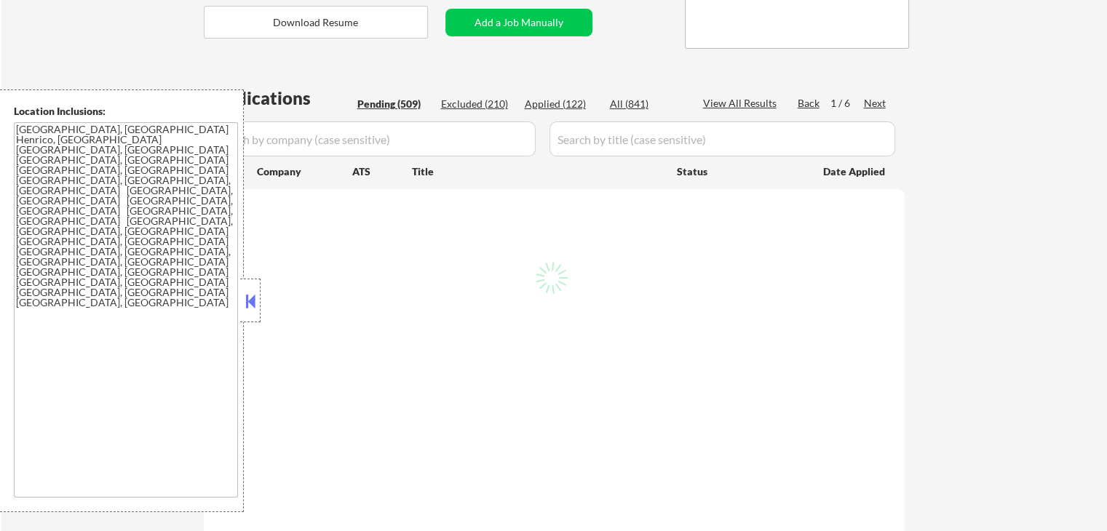
select select ""pending""
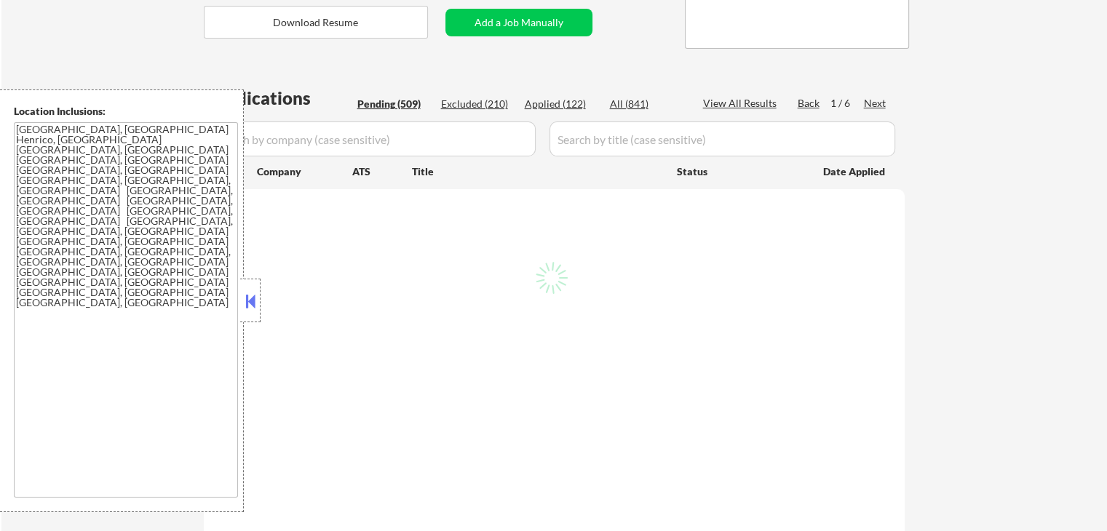
select select ""pending""
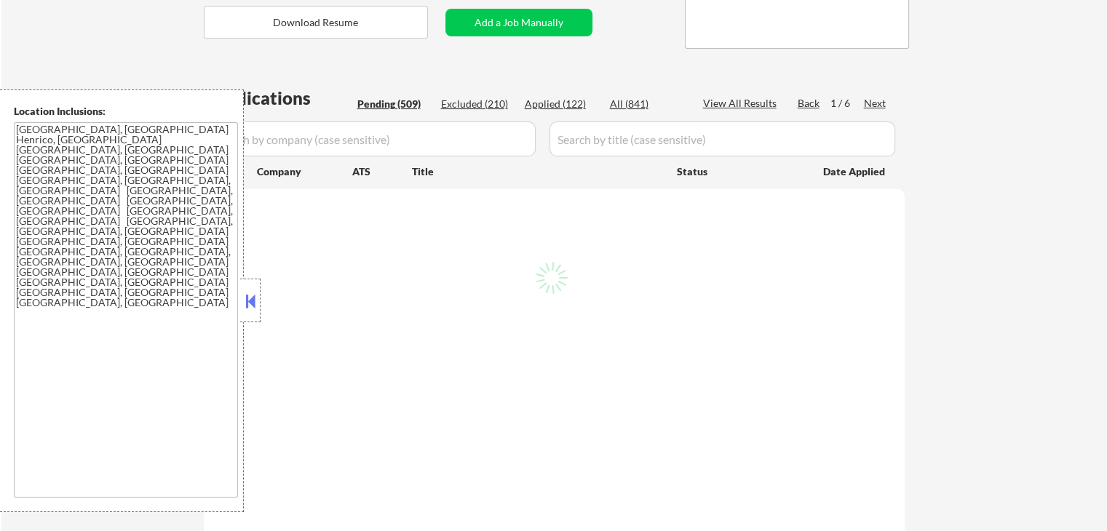
select select ""pending""
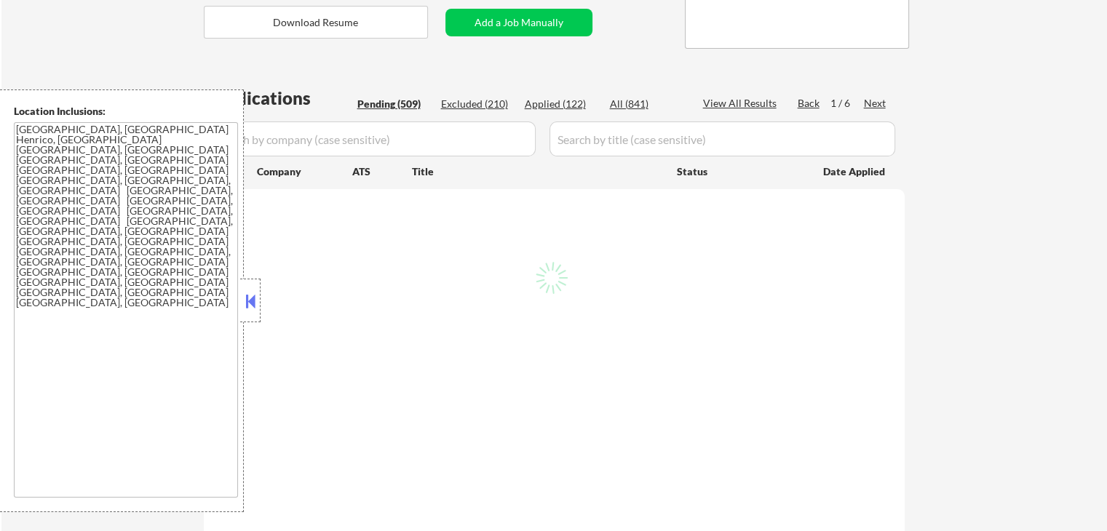
select select ""pending""
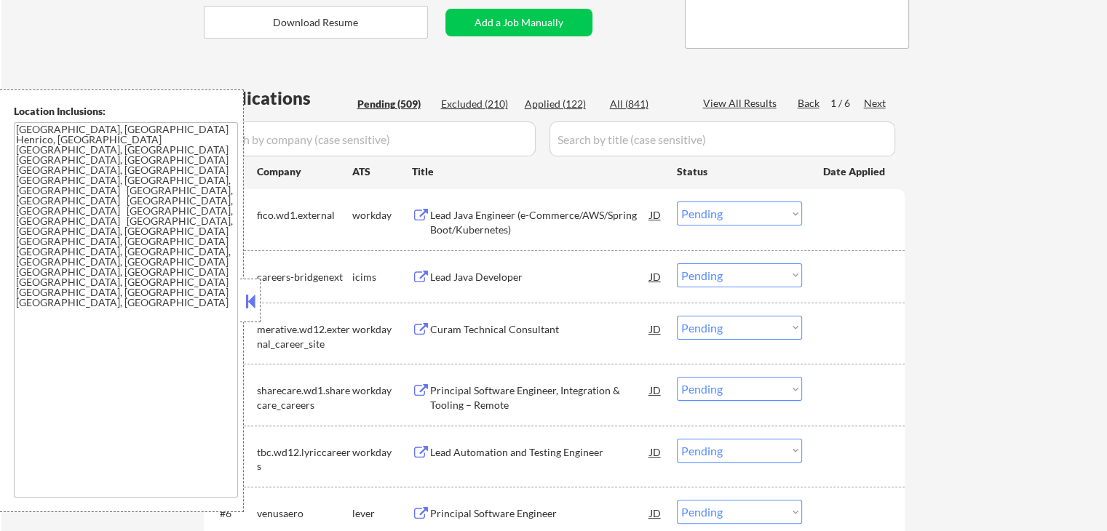
click at [874, 106] on div "Next" at bounding box center [875, 103] width 23 height 15
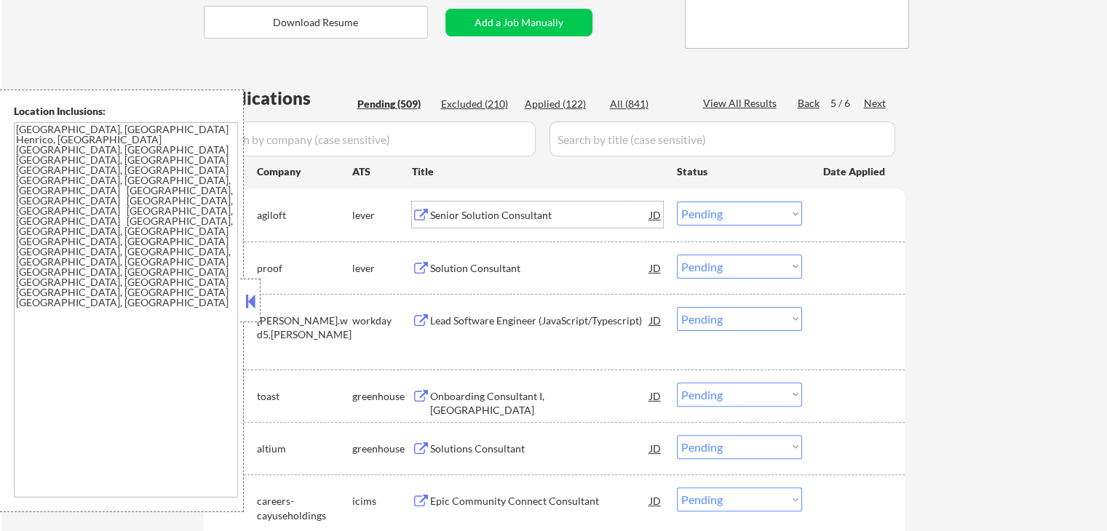
click at [467, 214] on div "Senior Solution Consultant" at bounding box center [540, 215] width 220 height 15
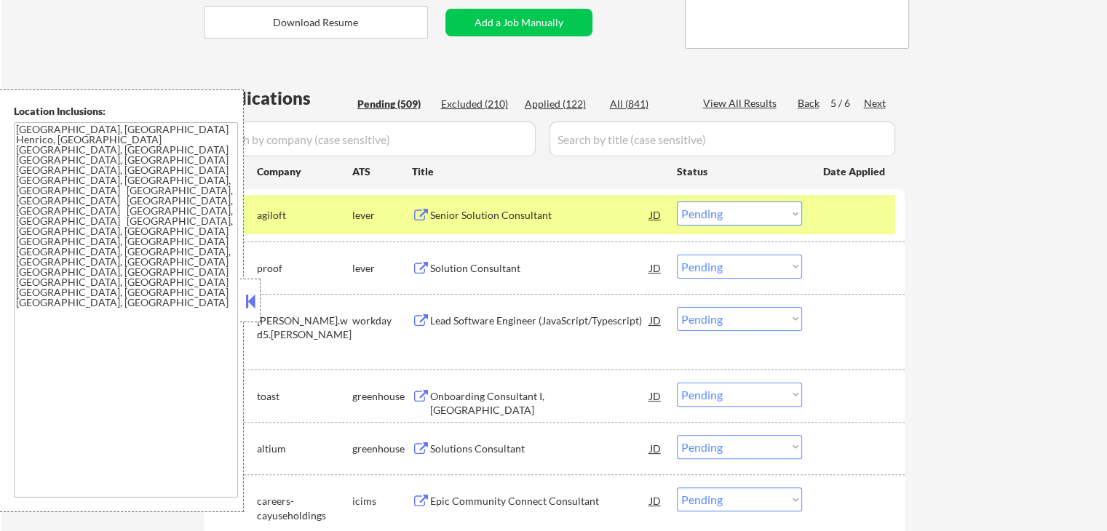
click at [446, 266] on div "Solution Consultant" at bounding box center [540, 268] width 220 height 15
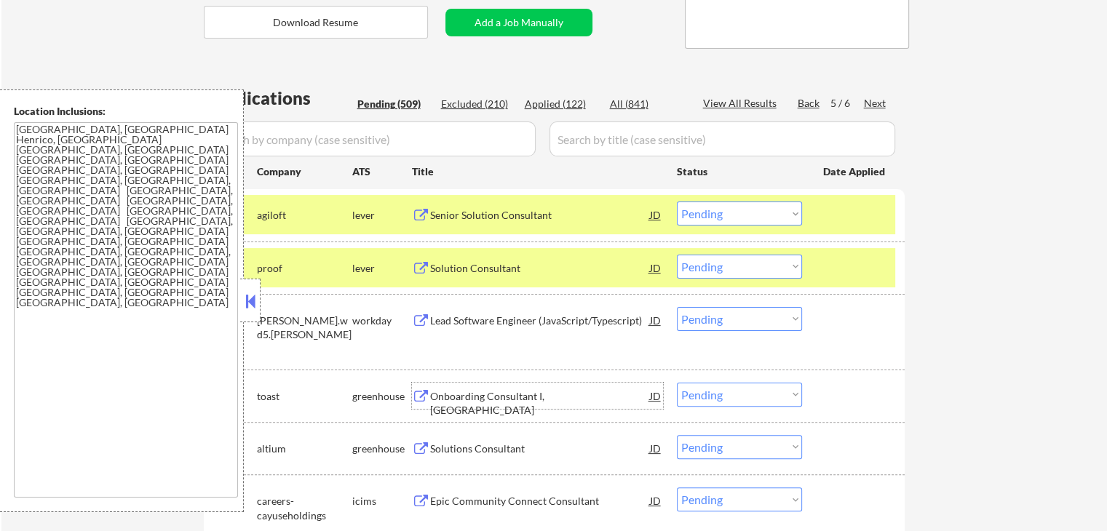
click at [434, 400] on div "Onboarding Consultant I, Menu" at bounding box center [540, 403] width 220 height 28
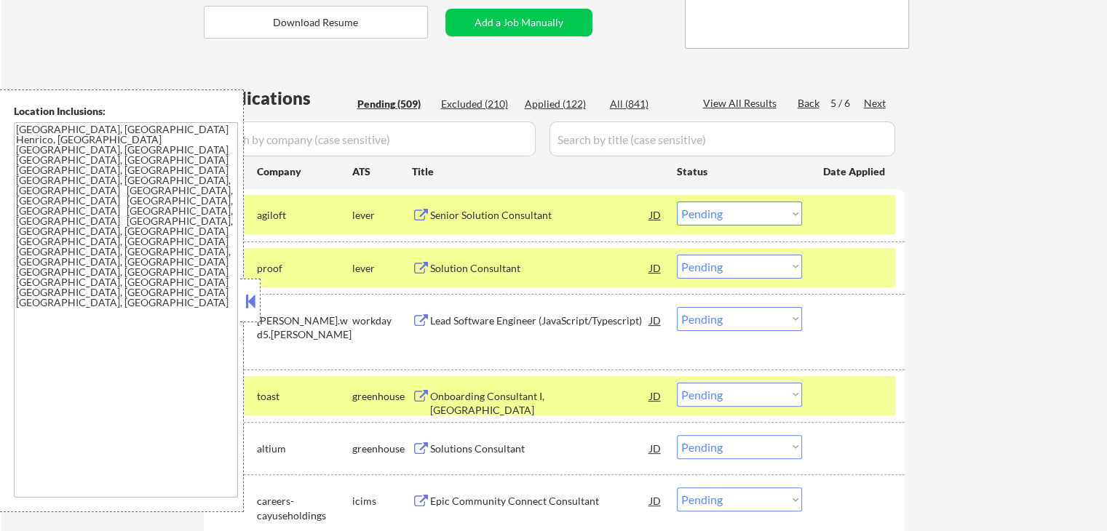
click at [437, 443] on div "Solutions Consultant" at bounding box center [540, 449] width 220 height 15
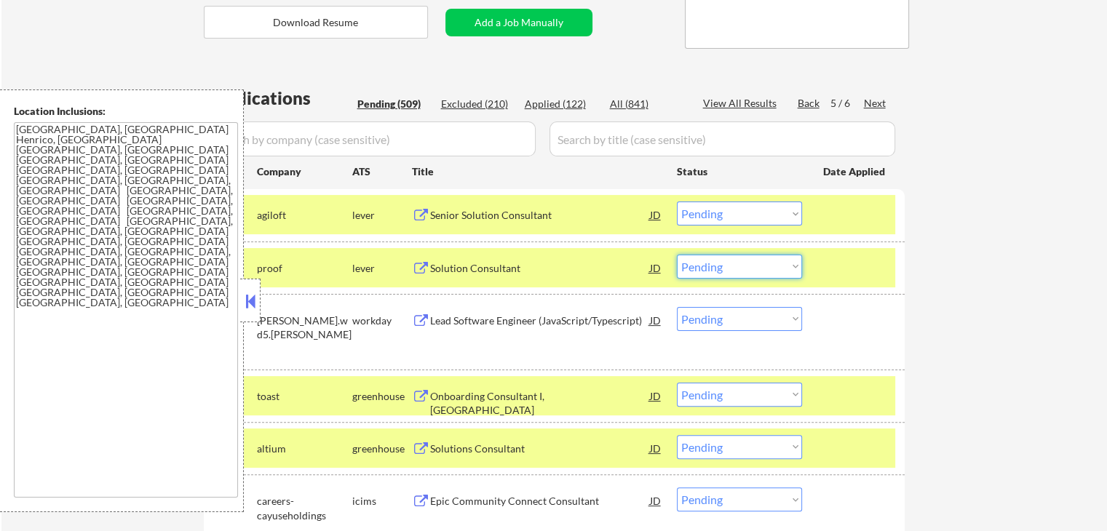
click at [730, 260] on select "Choose an option... Pending Applied Excluded (Questions) Excluded (Expired) Exc…" at bounding box center [739, 267] width 125 height 24
select select ""excluded__expired_""
click at [677, 255] on select "Choose an option... Pending Applied Excluded (Questions) Excluded (Expired) Exc…" at bounding box center [739, 267] width 125 height 24
drag, startPoint x: 732, startPoint y: 210, endPoint x: 733, endPoint y: 224, distance: 13.9
click at [732, 210] on select "Choose an option... Pending Applied Excluded (Questions) Excluded (Expired) Exc…" at bounding box center [739, 214] width 125 height 24
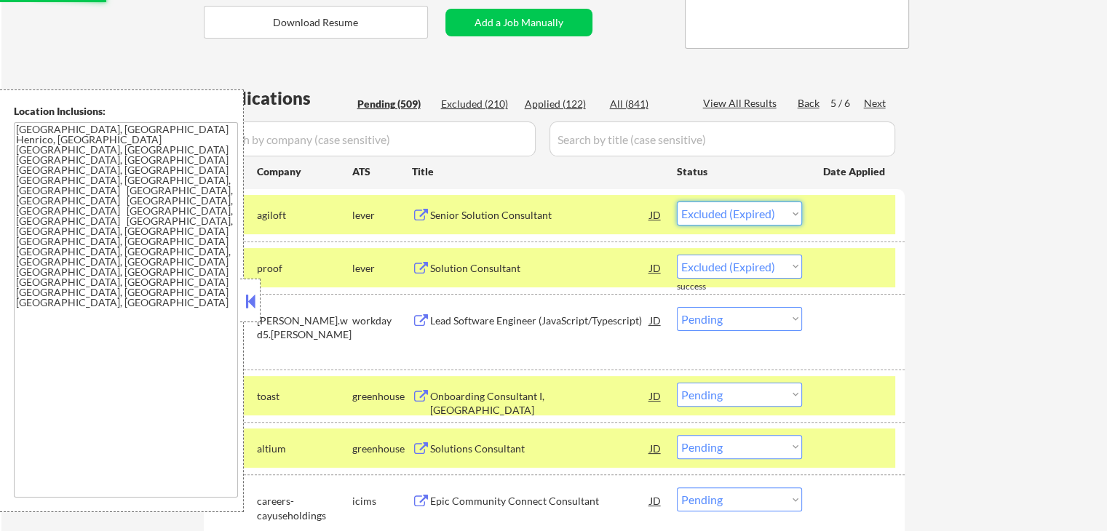
click at [677, 202] on select "Choose an option... Pending Applied Excluded (Questions) Excluded (Expired) Exc…" at bounding box center [739, 214] width 125 height 24
select select ""pending""
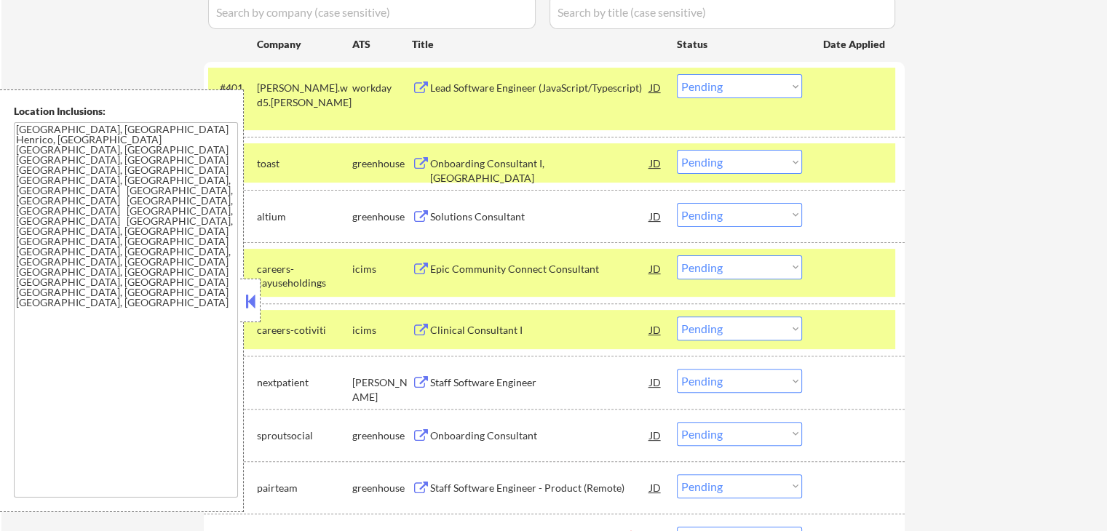
scroll to position [485, 0]
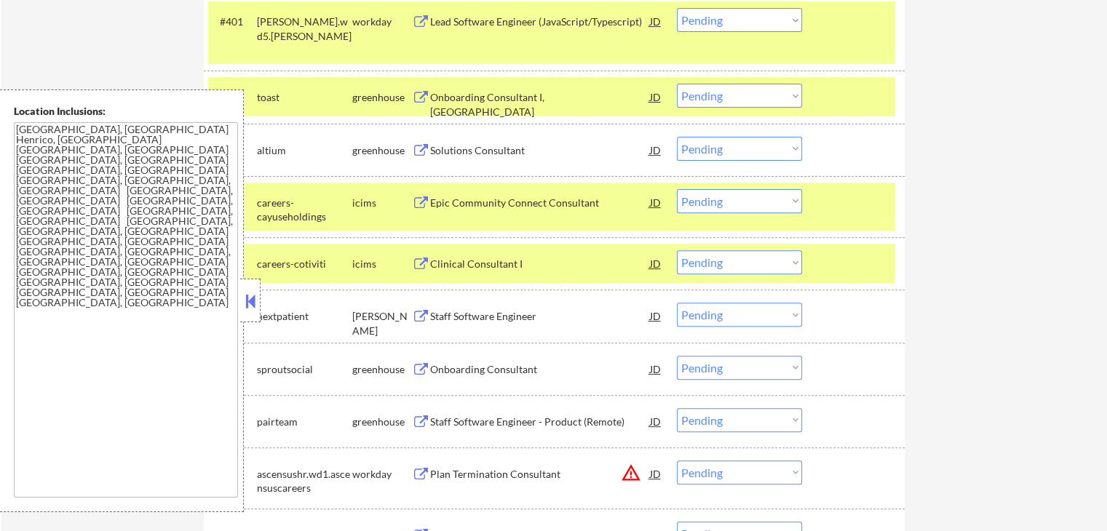
click at [722, 103] on select "Choose an option... Pending Applied Excluded (Questions) Excluded (Expired) Exc…" at bounding box center [739, 96] width 125 height 24
click at [677, 84] on select "Choose an option... Pending Applied Excluded (Questions) Excluded (Expired) Exc…" at bounding box center [739, 96] width 125 height 24
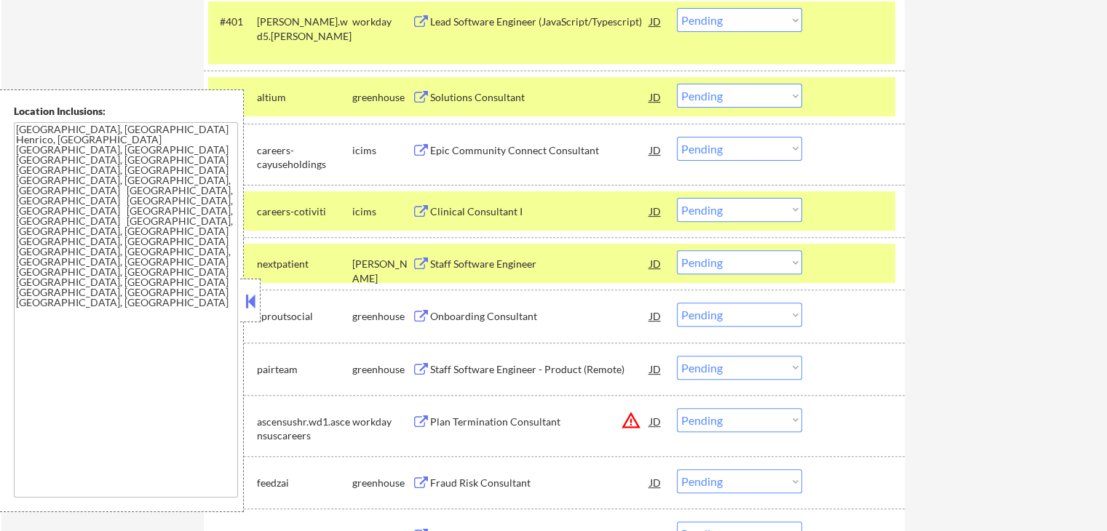
click at [708, 96] on select "Choose an option... Pending Applied Excluded (Questions) Excluded (Expired) Exc…" at bounding box center [739, 96] width 125 height 24
click at [677, 84] on select "Choose an option... Pending Applied Excluded (Questions) Excluded (Expired) Exc…" at bounding box center [739, 96] width 125 height 24
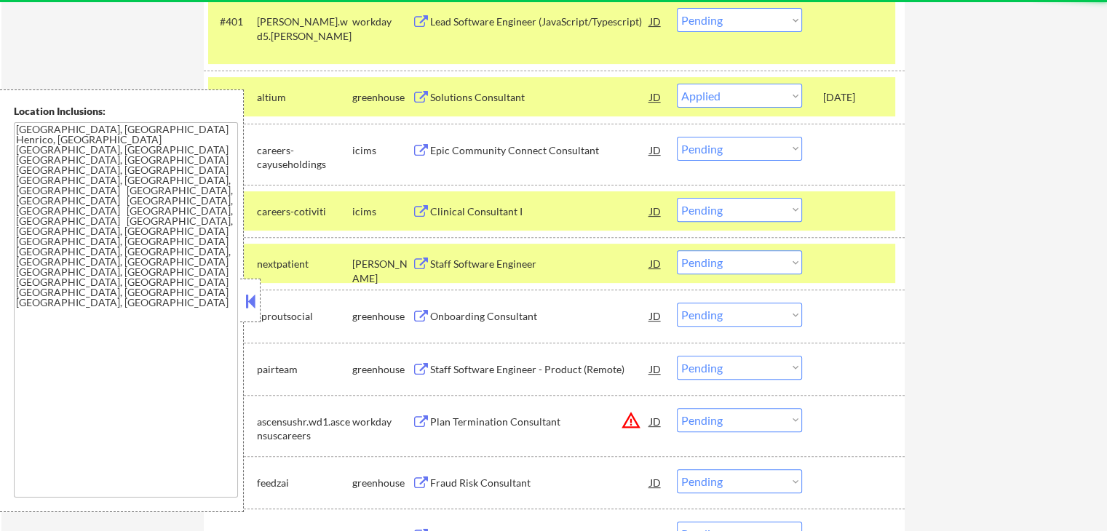
select select ""pending""
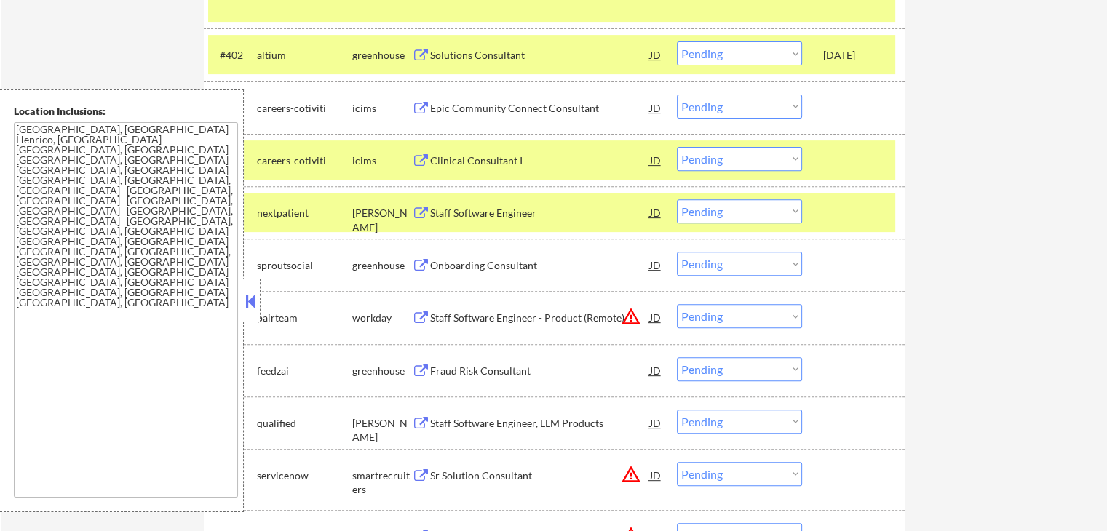
scroll to position [582, 0]
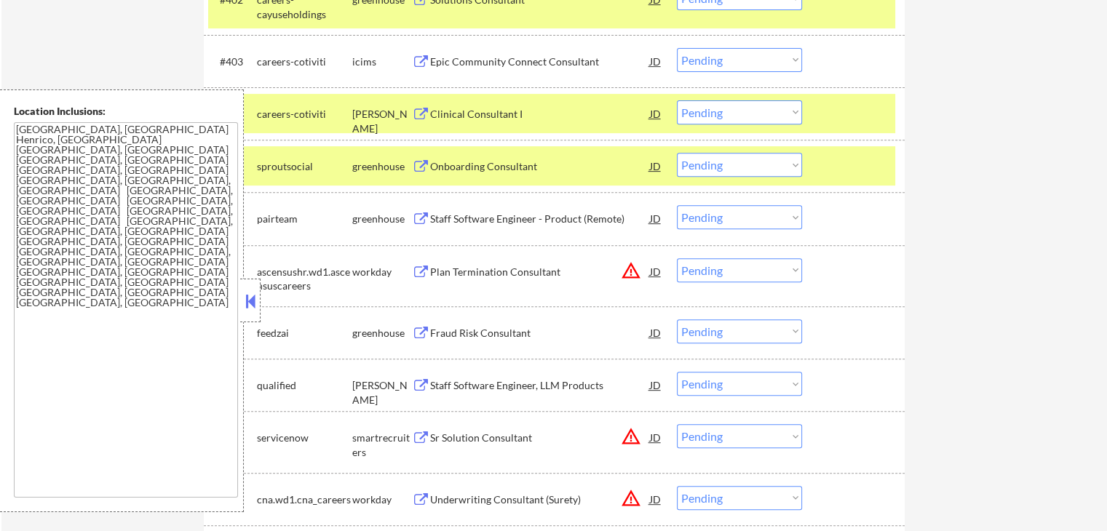
click at [453, 111] on div "Clinical Consultant I" at bounding box center [540, 114] width 220 height 15
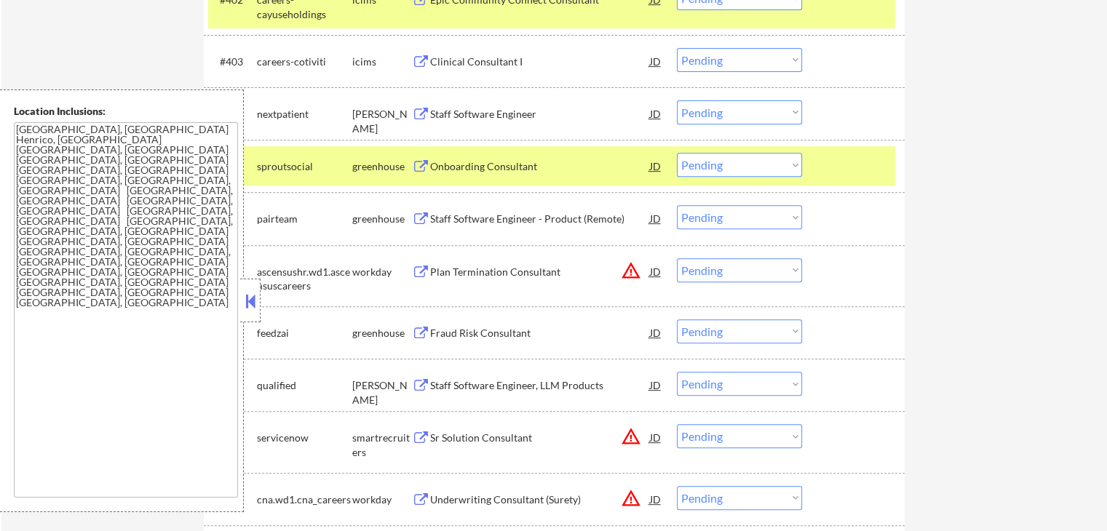
click at [417, 173] on button at bounding box center [421, 167] width 18 height 14
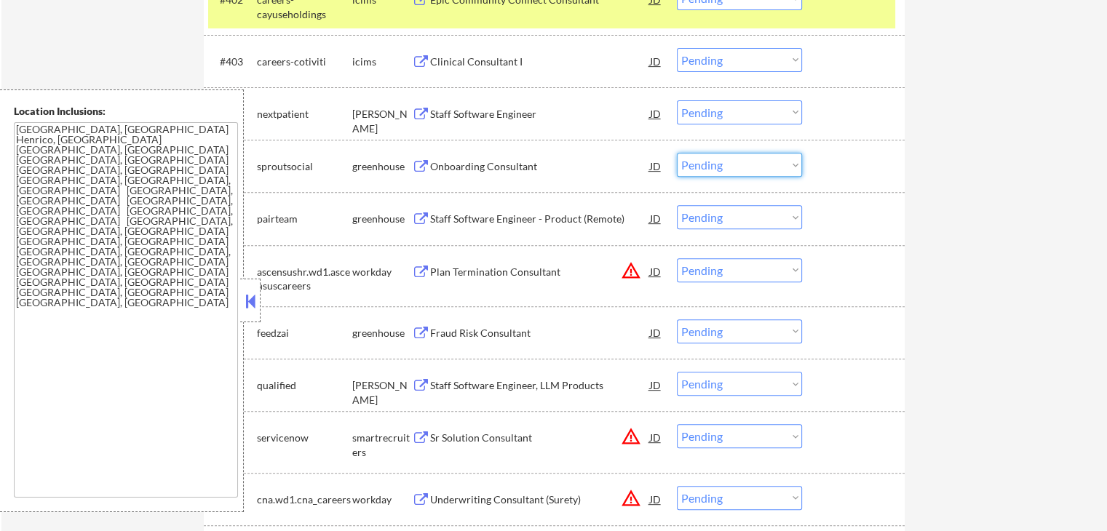
drag, startPoint x: 737, startPoint y: 165, endPoint x: 746, endPoint y: 175, distance: 14.4
click at [737, 165] on select "Choose an option... Pending Applied Excluded (Questions) Excluded (Expired) Exc…" at bounding box center [739, 165] width 125 height 24
click at [677, 153] on select "Choose an option... Pending Applied Excluded (Questions) Excluded (Expired) Exc…" at bounding box center [739, 165] width 125 height 24
select select ""pending""
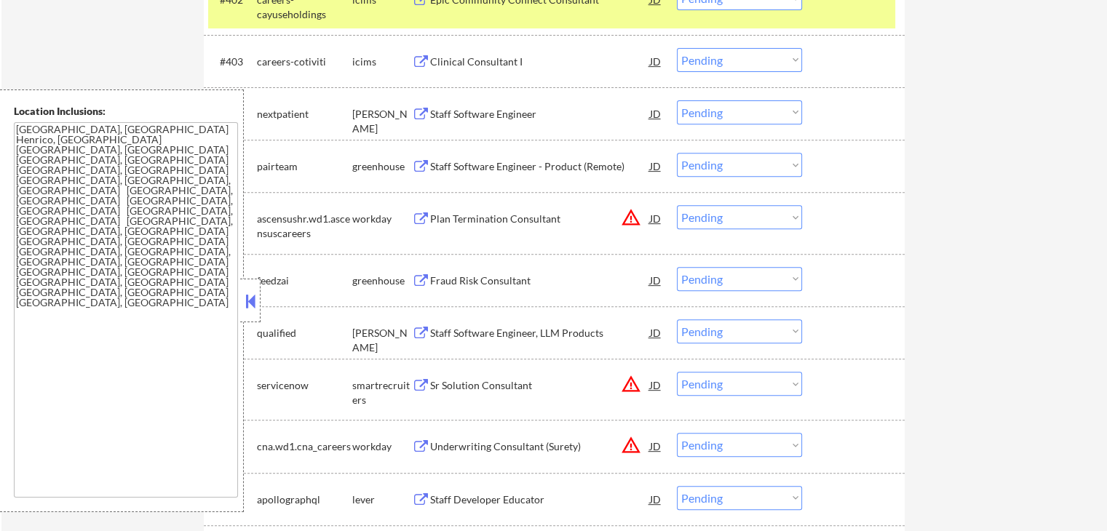
click at [705, 109] on select "Choose an option... Pending Applied Excluded (Questions) Excluded (Expired) Exc…" at bounding box center [739, 112] width 125 height 24
click at [677, 100] on select "Choose an option... Pending Applied Excluded (Questions) Excluded (Expired) Exc…" at bounding box center [739, 112] width 125 height 24
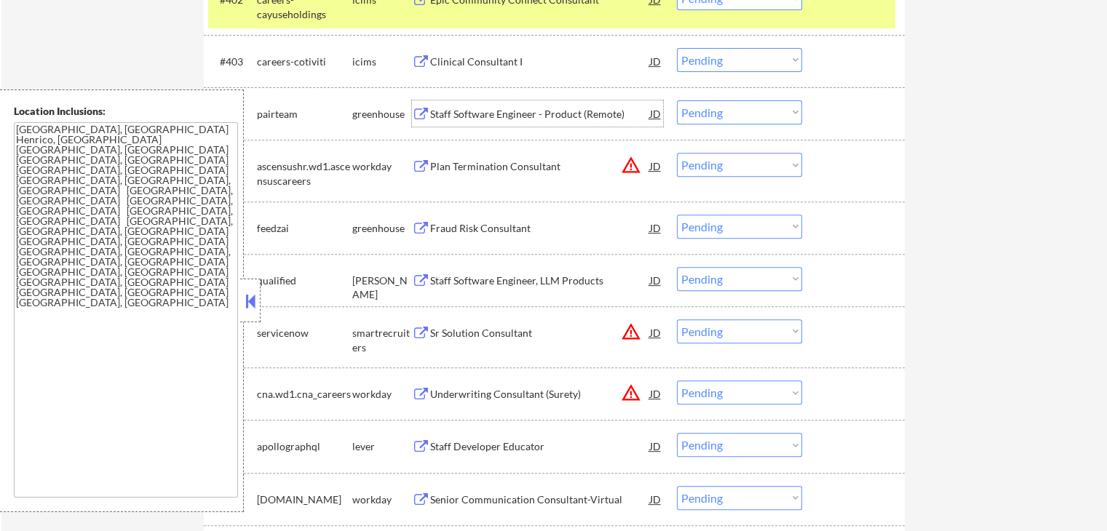
click at [458, 111] on div "Staff Software Engineer - Product (Remote)" at bounding box center [540, 114] width 220 height 15
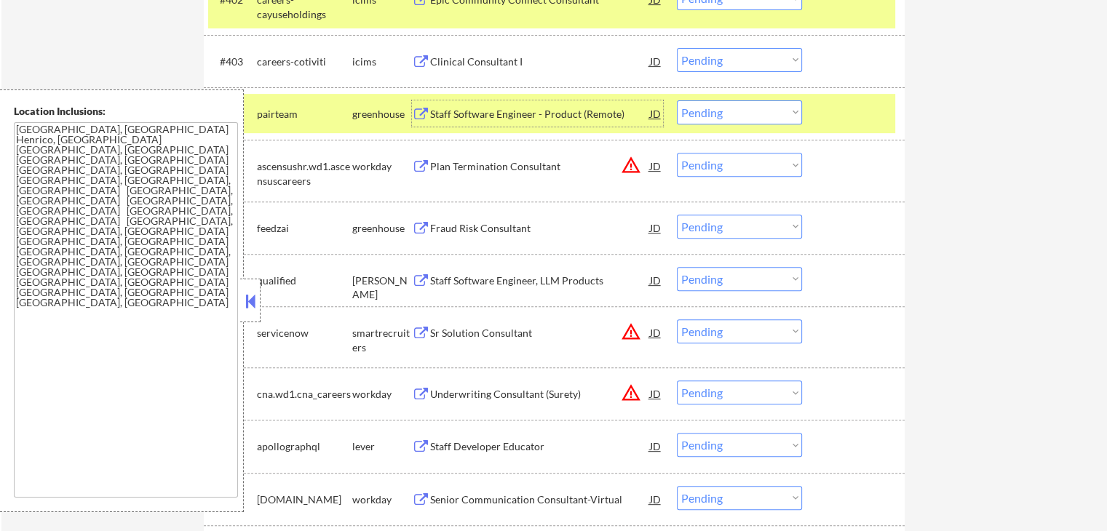
click at [724, 118] on select "Choose an option... Pending Applied Excluded (Questions) Excluded (Expired) Exc…" at bounding box center [739, 112] width 125 height 24
click at [677, 100] on select "Choose an option... Pending Applied Excluded (Questions) Excluded (Expired) Exc…" at bounding box center [739, 112] width 125 height 24
select select ""pending""
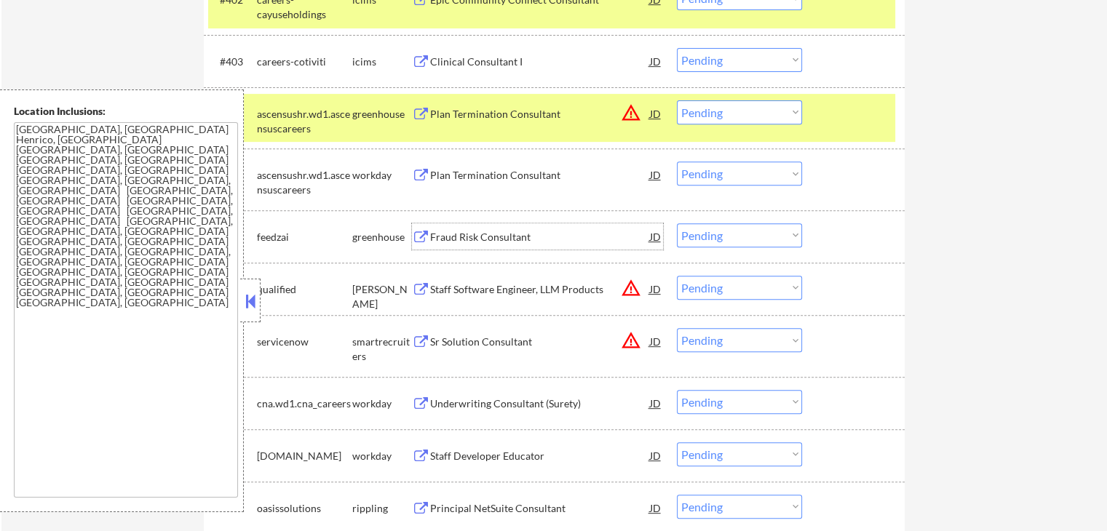
click at [433, 240] on div "Fraud Risk Consultant" at bounding box center [540, 237] width 220 height 15
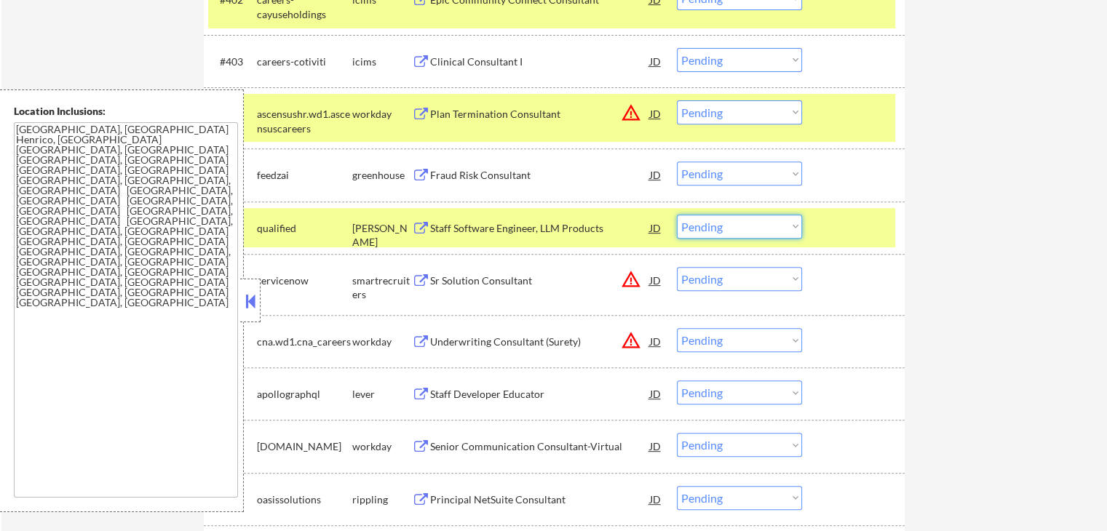
drag, startPoint x: 721, startPoint y: 228, endPoint x: 723, endPoint y: 235, distance: 7.6
click at [721, 228] on select "Choose an option... Pending Applied Excluded (Questions) Excluded (Expired) Exc…" at bounding box center [739, 227] width 125 height 24
click at [677, 215] on select "Choose an option... Pending Applied Excluded (Questions) Excluded (Expired) Exc…" at bounding box center [739, 227] width 125 height 24
select select ""pending""
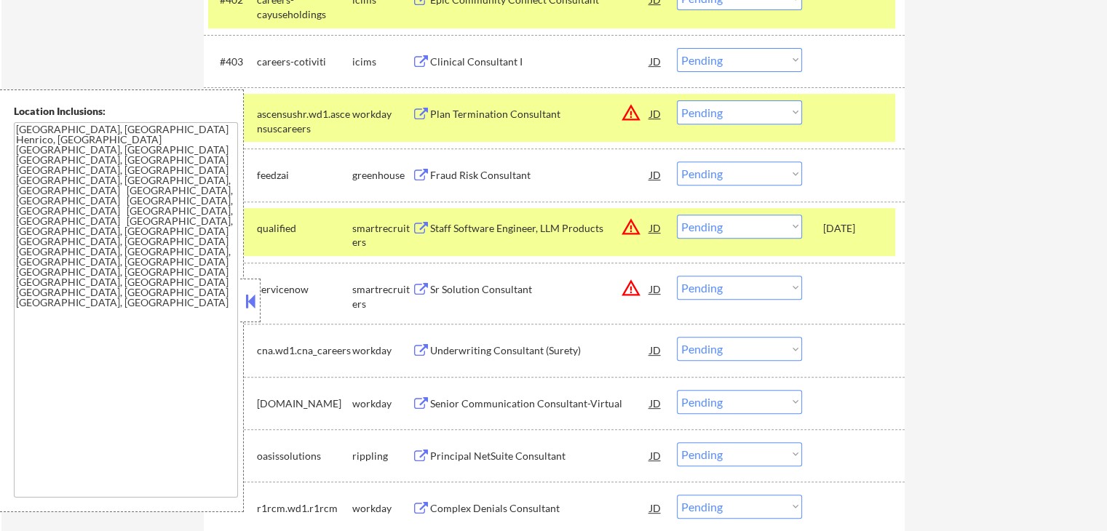
click at [447, 170] on div "Fraud Risk Consultant" at bounding box center [540, 175] width 220 height 15
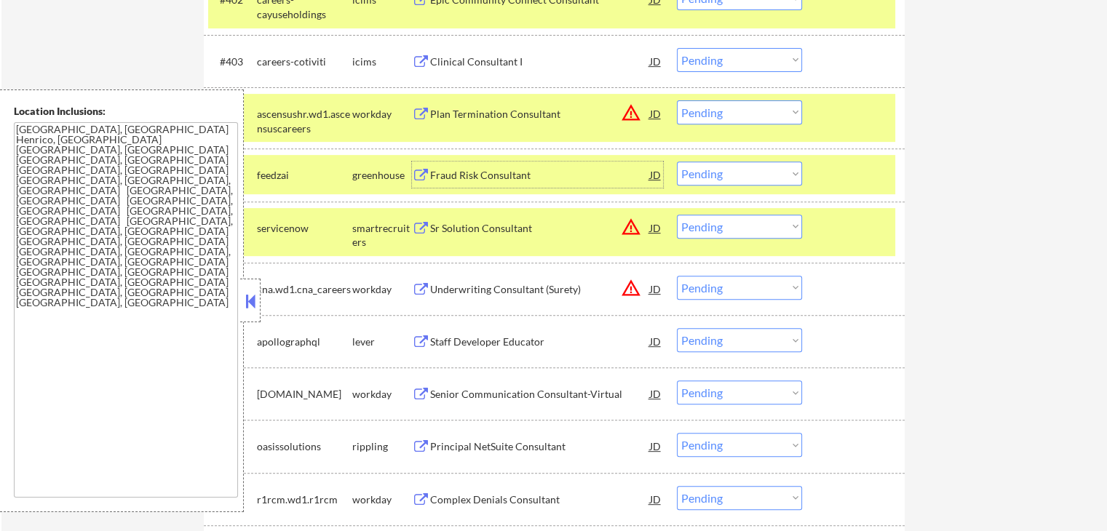
click at [443, 341] on div "Staff Developer Educator" at bounding box center [540, 342] width 220 height 15
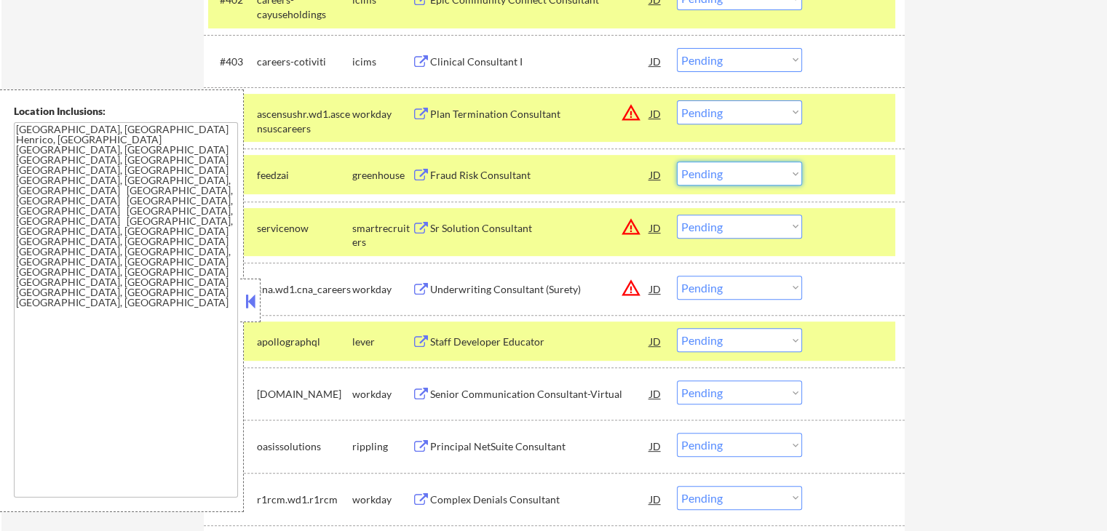
drag, startPoint x: 724, startPoint y: 171, endPoint x: 729, endPoint y: 184, distance: 14.1
click at [724, 171] on select "Choose an option... Pending Applied Excluded (Questions) Excluded (Expired) Exc…" at bounding box center [739, 174] width 125 height 24
click at [677, 162] on select "Choose an option... Pending Applied Excluded (Questions) Excluded (Expired) Exc…" at bounding box center [739, 174] width 125 height 24
select select ""pending""
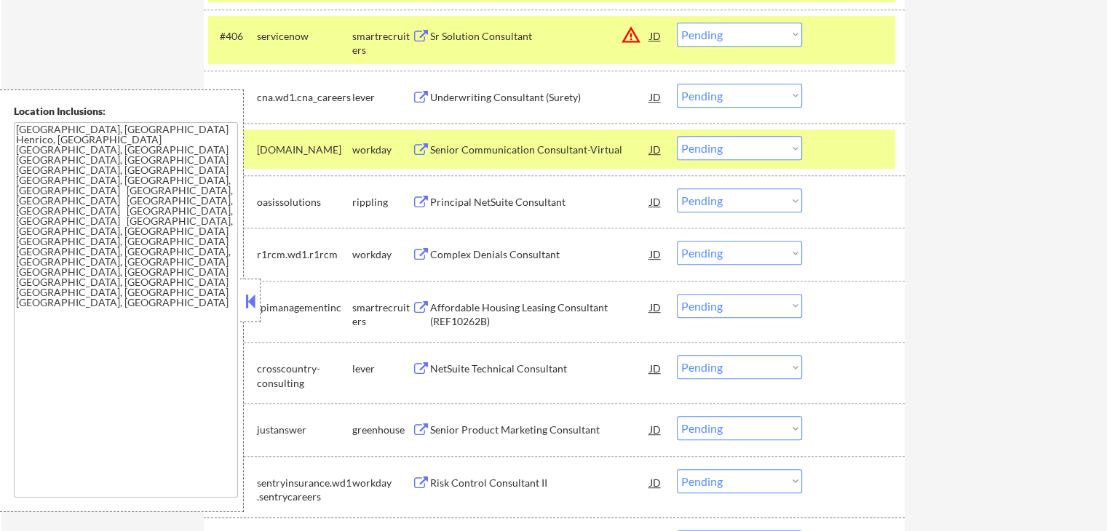
scroll to position [776, 0]
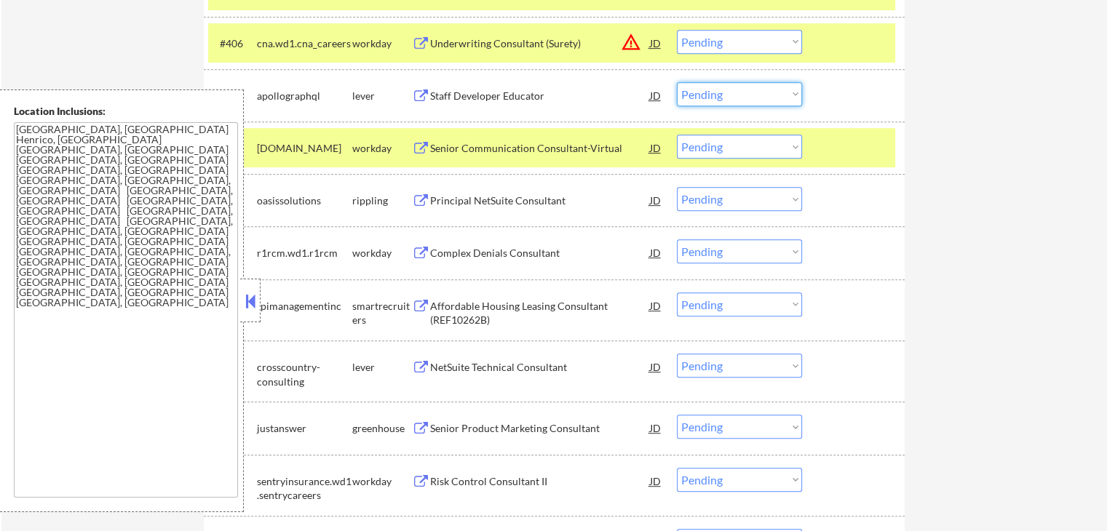
click at [711, 96] on select "Choose an option... Pending Applied Excluded (Questions) Excluded (Expired) Exc…" at bounding box center [739, 94] width 125 height 24
click at [677, 82] on select "Choose an option... Pending Applied Excluded (Questions) Excluded (Expired) Exc…" at bounding box center [739, 94] width 125 height 24
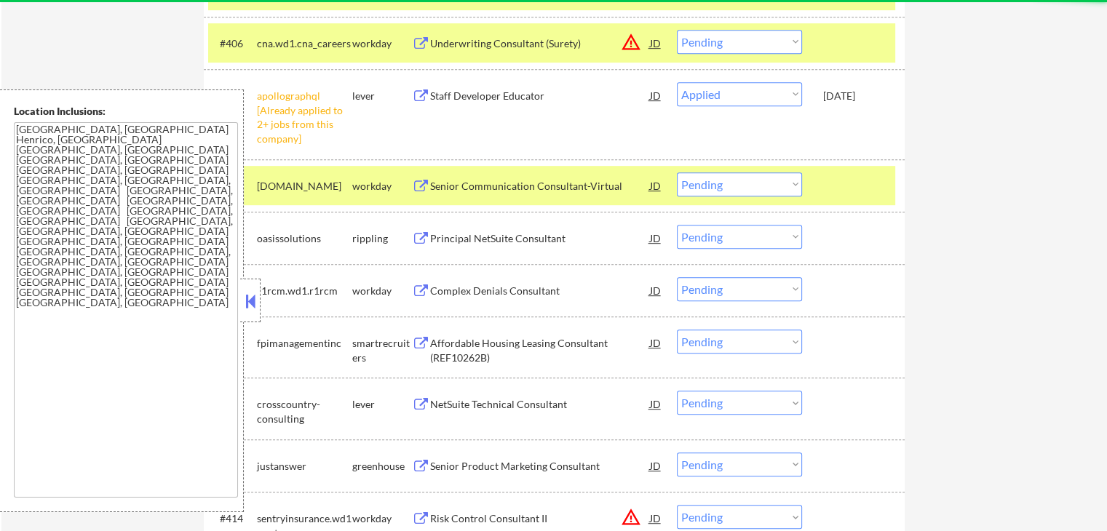
select select ""pending""
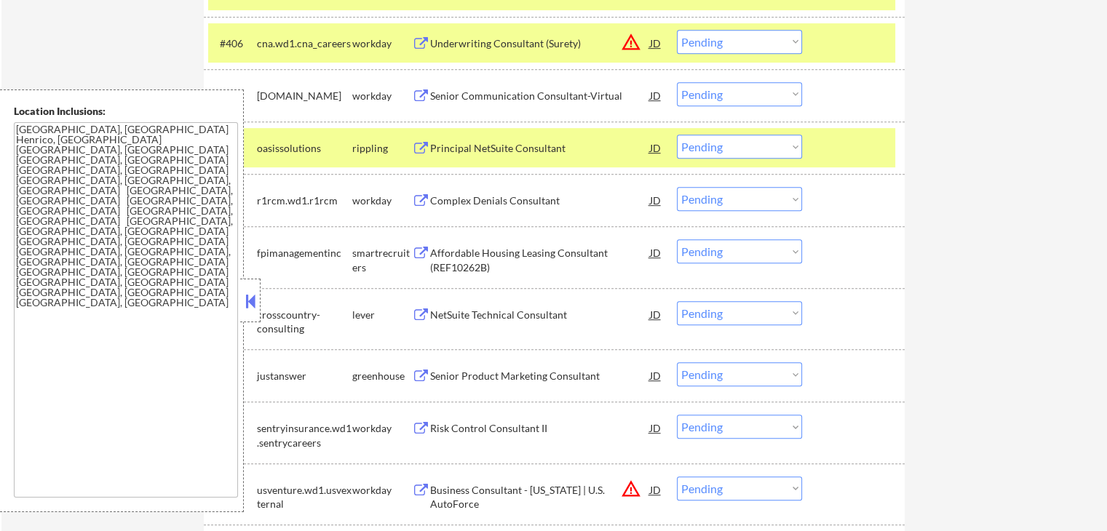
click at [448, 155] on div "Principal NetSuite Consultant" at bounding box center [540, 148] width 220 height 26
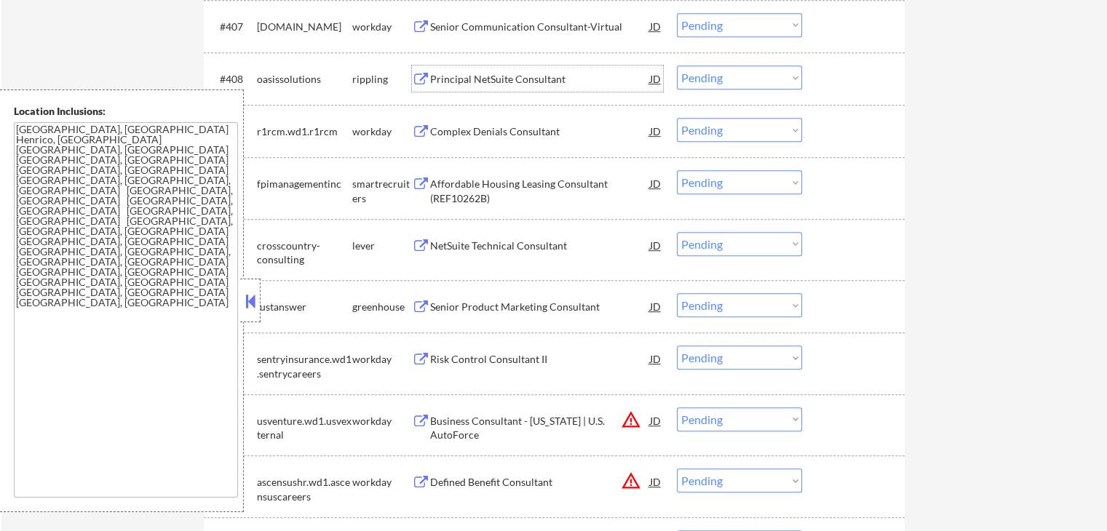
scroll to position [874, 0]
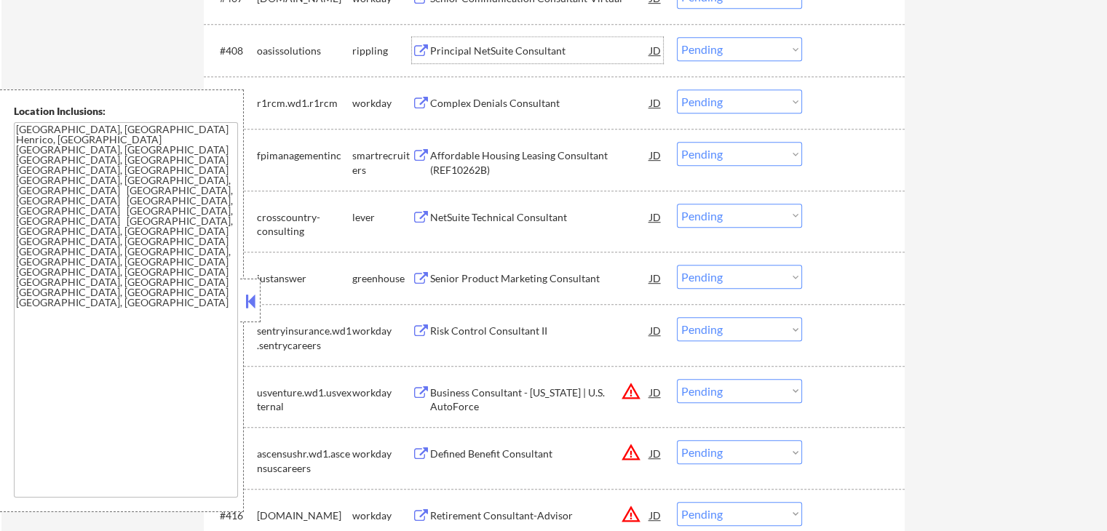
click at [459, 159] on div "Affordable Housing Leasing Consultant (REF10262B)" at bounding box center [540, 163] width 220 height 28
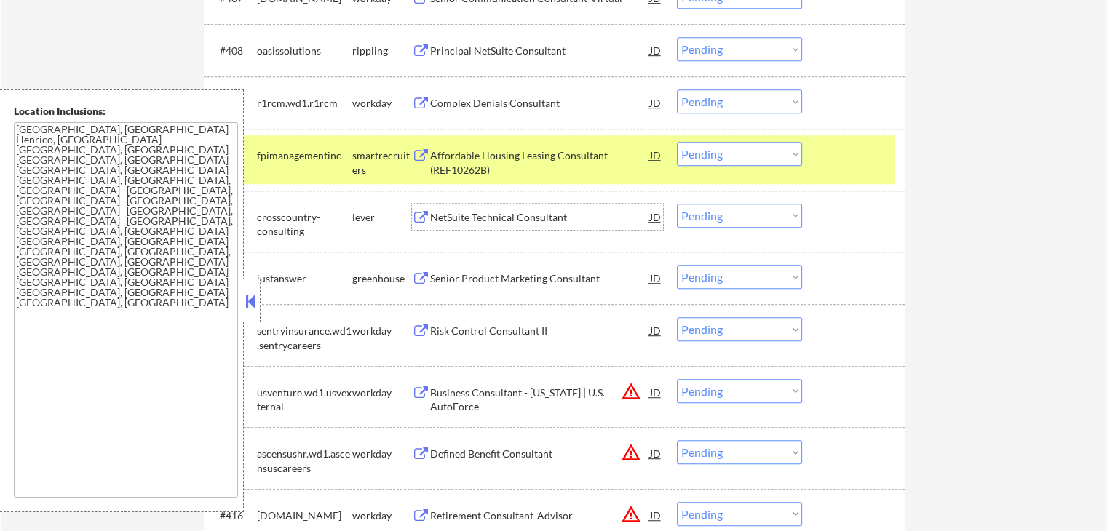
click at [446, 215] on div "NetSuite Technical Consultant" at bounding box center [540, 217] width 220 height 15
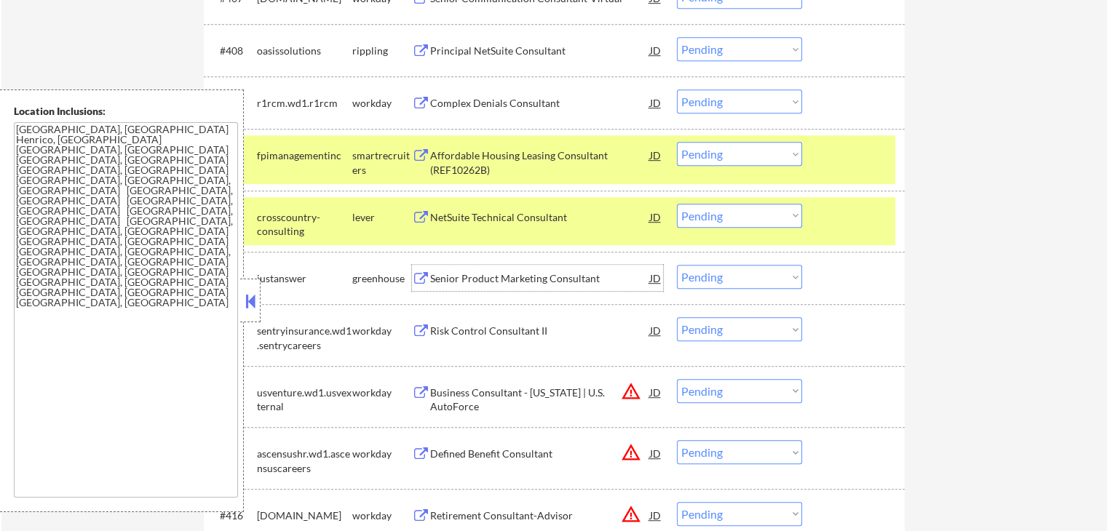
click at [446, 274] on div "Senior Product Marketing Consultant" at bounding box center [540, 279] width 220 height 15
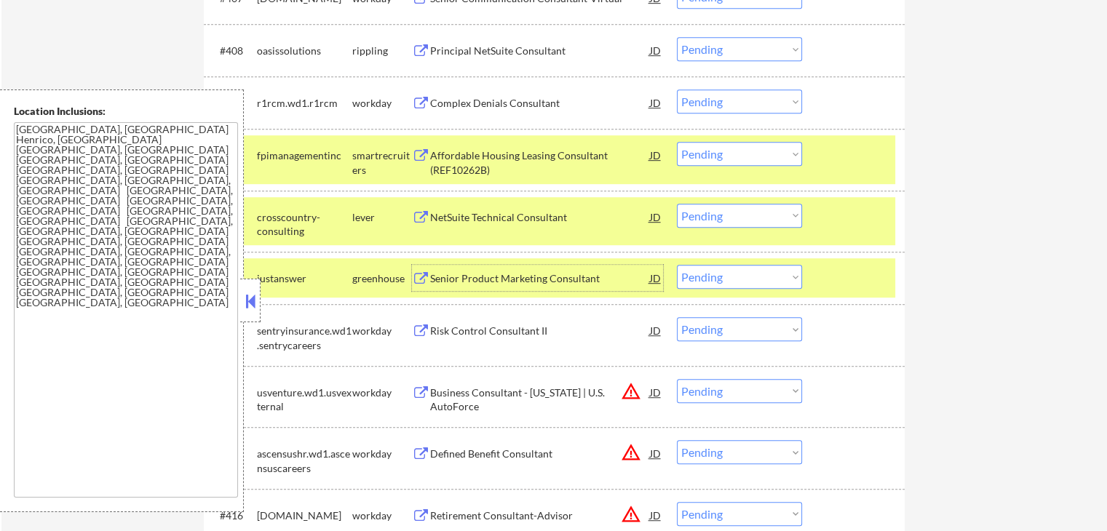
click at [737, 146] on select "Choose an option... Pending Applied Excluded (Questions) Excluded (Expired) Exc…" at bounding box center [739, 154] width 125 height 24
click at [677, 142] on select "Choose an option... Pending Applied Excluded (Questions) Excluded (Expired) Exc…" at bounding box center [739, 154] width 125 height 24
select select ""pending""
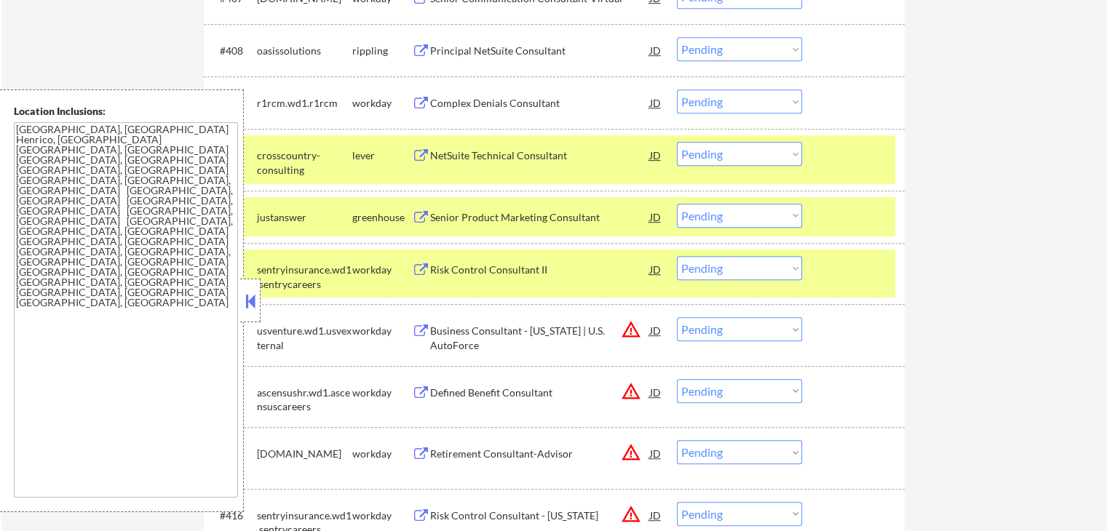
drag, startPoint x: 753, startPoint y: 216, endPoint x: 757, endPoint y: 225, distance: 9.8
click at [753, 216] on select "Choose an option... Pending Applied Excluded (Questions) Excluded (Expired) Exc…" at bounding box center [739, 216] width 125 height 24
click at [677, 204] on select "Choose an option... Pending Applied Excluded (Questions) Excluded (Expired) Exc…" at bounding box center [739, 216] width 125 height 24
select select ""pending""
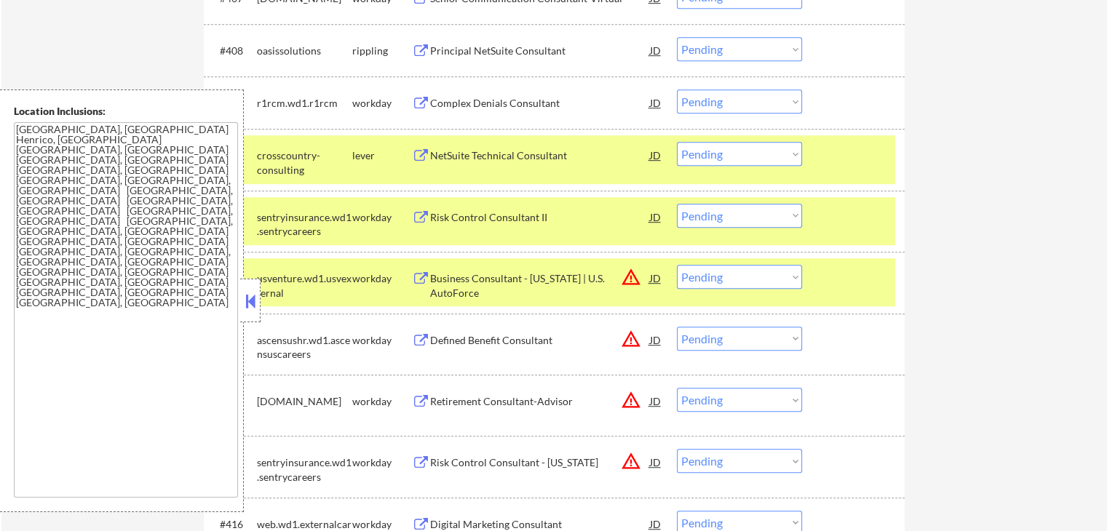
click at [732, 151] on select "Choose an option... Pending Applied Excluded (Questions) Excluded (Expired) Exc…" at bounding box center [739, 154] width 125 height 24
click at [677, 142] on select "Choose an option... Pending Applied Excluded (Questions) Excluded (Expired) Exc…" at bounding box center [739, 154] width 125 height 24
select select ""pending""
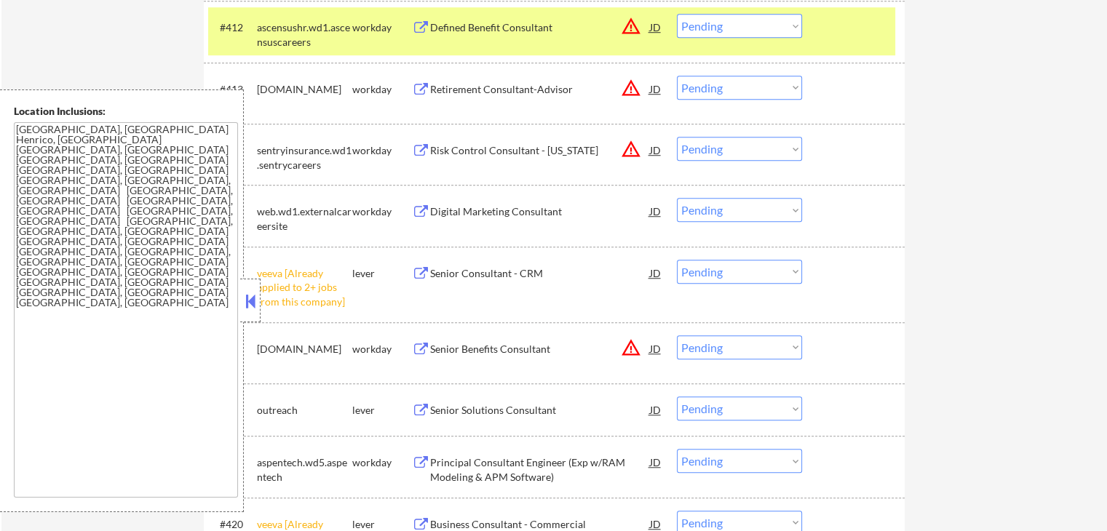
scroll to position [1165, 0]
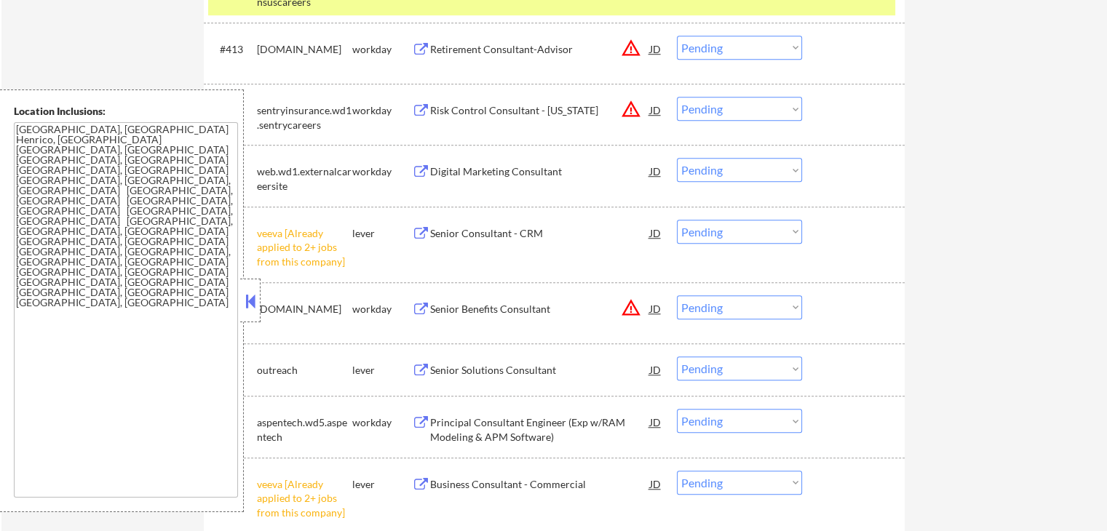
click at [751, 231] on select "Choose an option... Pending Applied Excluded (Questions) Excluded (Expired) Exc…" at bounding box center [739, 232] width 125 height 24
click at [677, 220] on select "Choose an option... Pending Applied Excluded (Questions) Excluded (Expired) Exc…" at bounding box center [739, 232] width 125 height 24
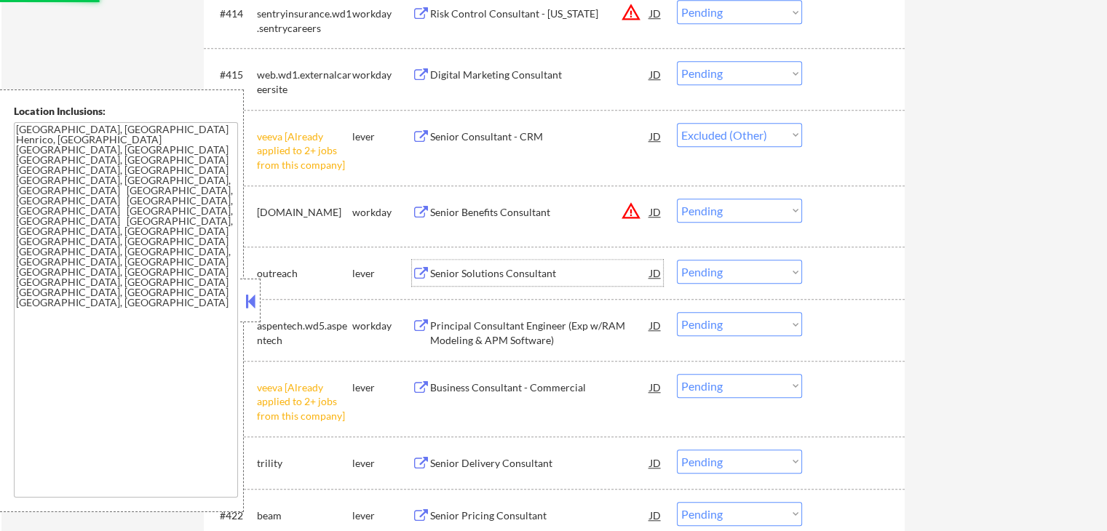
click at [480, 271] on div "Senior Solutions Consultant" at bounding box center [540, 273] width 220 height 15
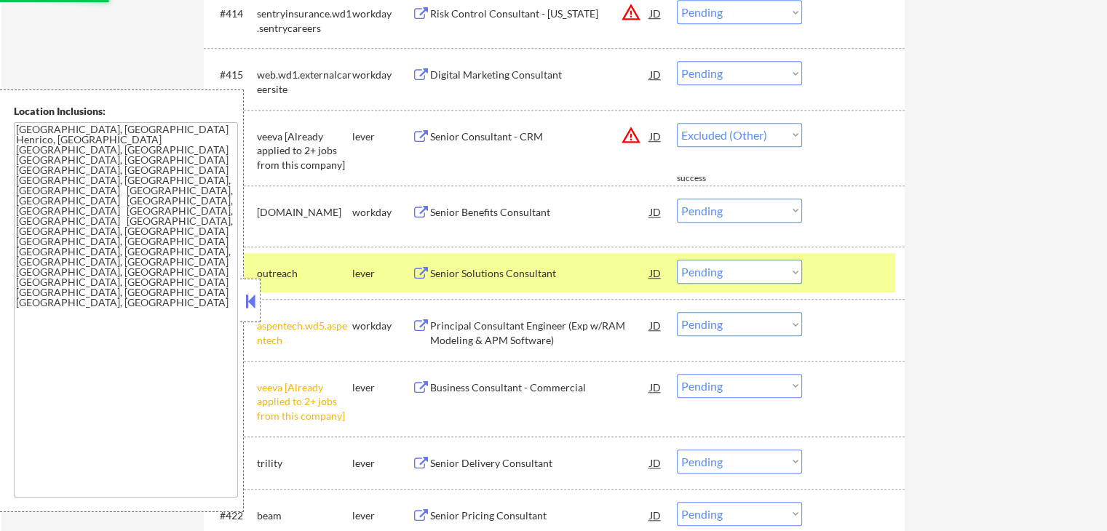
select select ""pending""
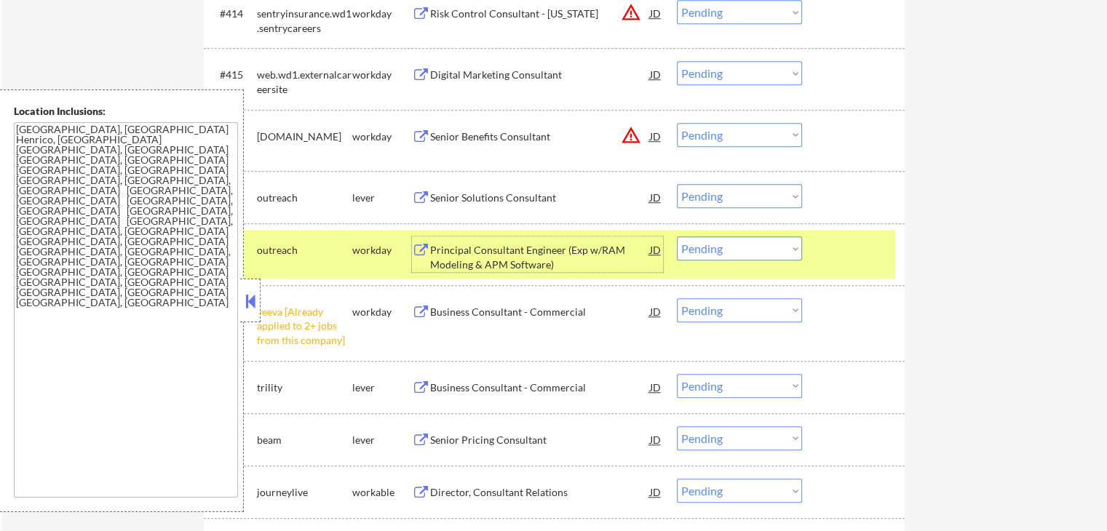
click at [722, 196] on select "Choose an option... Pending Applied Excluded (Questions) Excluded (Expired) Exc…" at bounding box center [739, 196] width 125 height 24
click at [677, 184] on select "Choose an option... Pending Applied Excluded (Questions) Excluded (Expired) Exc…" at bounding box center [739, 196] width 125 height 24
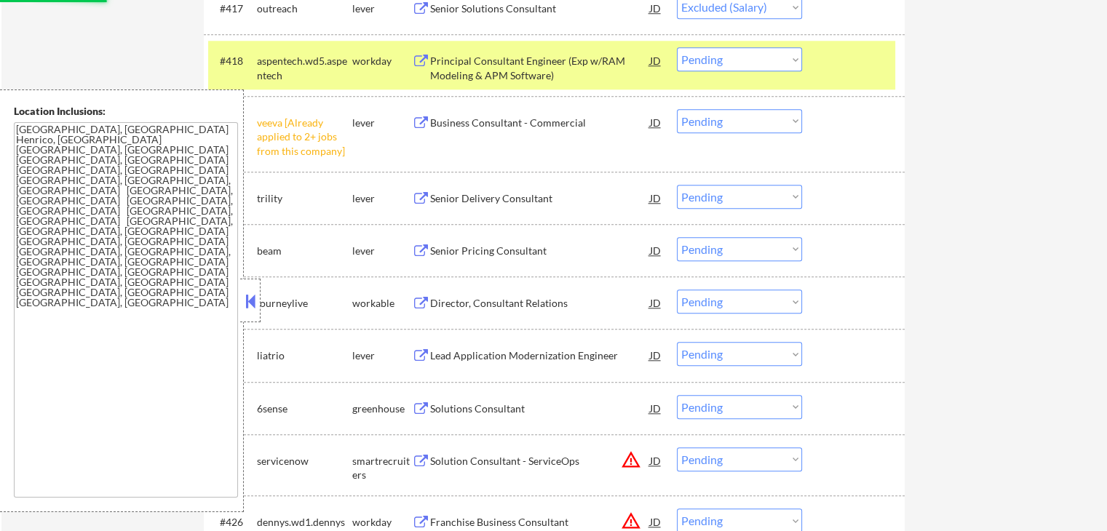
scroll to position [1456, 0]
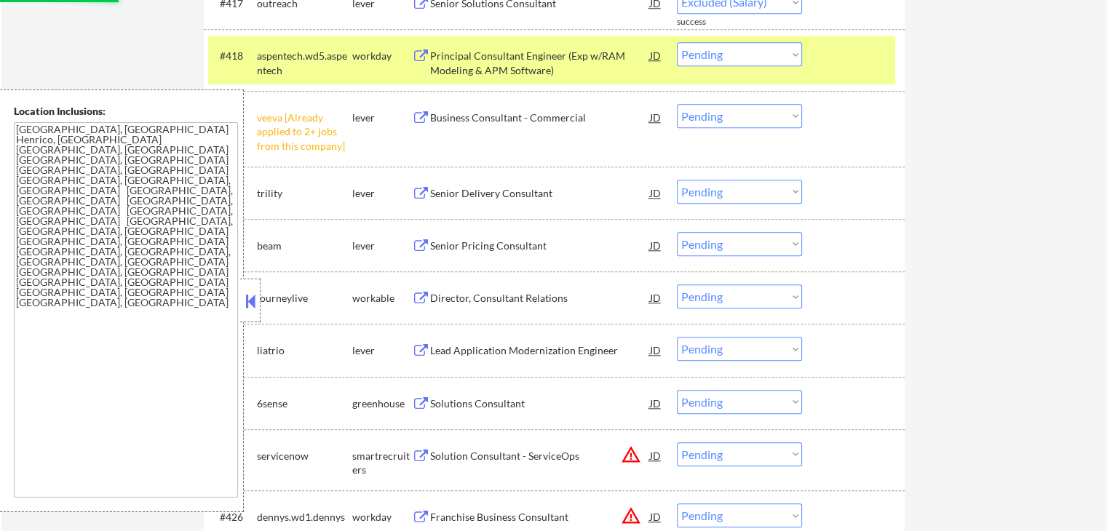
select select ""pending""
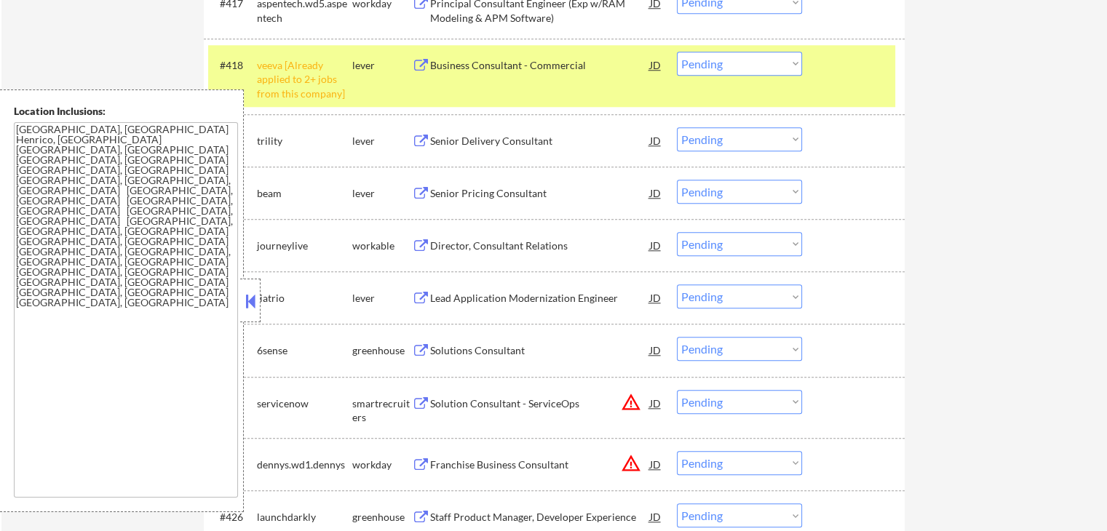
click at [732, 59] on select "Choose an option... Pending Applied Excluded (Questions) Excluded (Expired) Exc…" at bounding box center [739, 64] width 125 height 24
click at [677, 52] on select "Choose an option... Pending Applied Excluded (Questions) Excluded (Expired) Exc…" at bounding box center [739, 64] width 125 height 24
click at [444, 139] on div "Senior Delivery Consultant" at bounding box center [540, 141] width 220 height 15
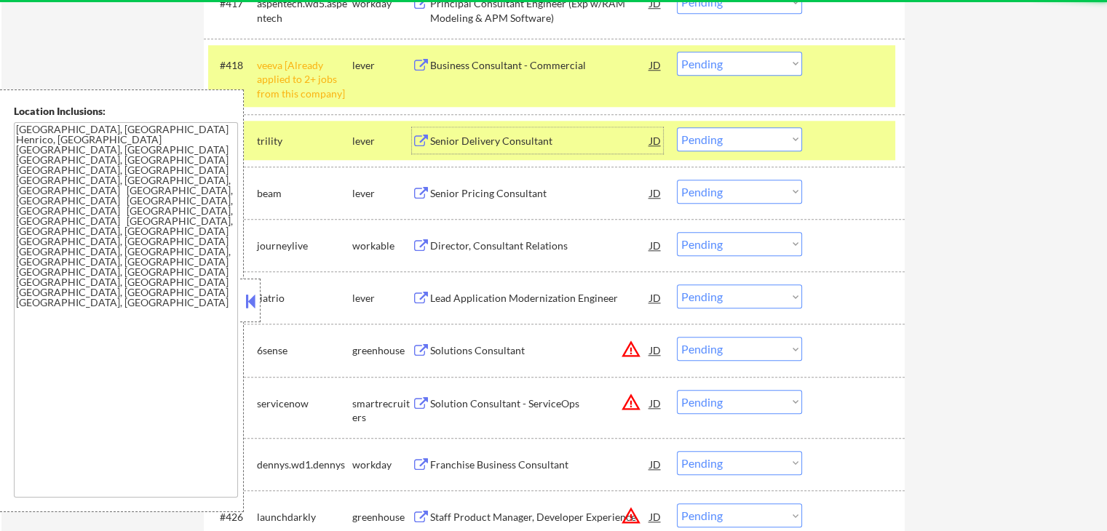
click at [731, 138] on select "Choose an option... Pending Applied Excluded (Questions) Excluded (Expired) Exc…" at bounding box center [739, 139] width 125 height 24
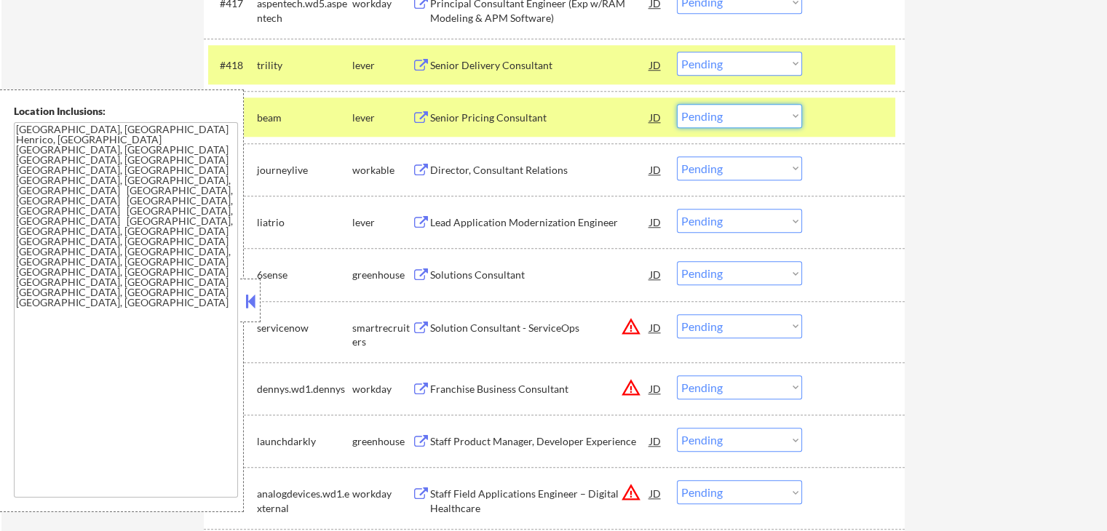
click at [720, 69] on select "Choose an option... Pending Applied Excluded (Questions) Excluded (Expired) Exc…" at bounding box center [739, 64] width 125 height 24
click at [677, 52] on select "Choose an option... Pending Applied Excluded (Questions) Excluded (Expired) Exc…" at bounding box center [739, 64] width 125 height 24
click at [461, 116] on div "Senior Pricing Consultant" at bounding box center [540, 118] width 220 height 15
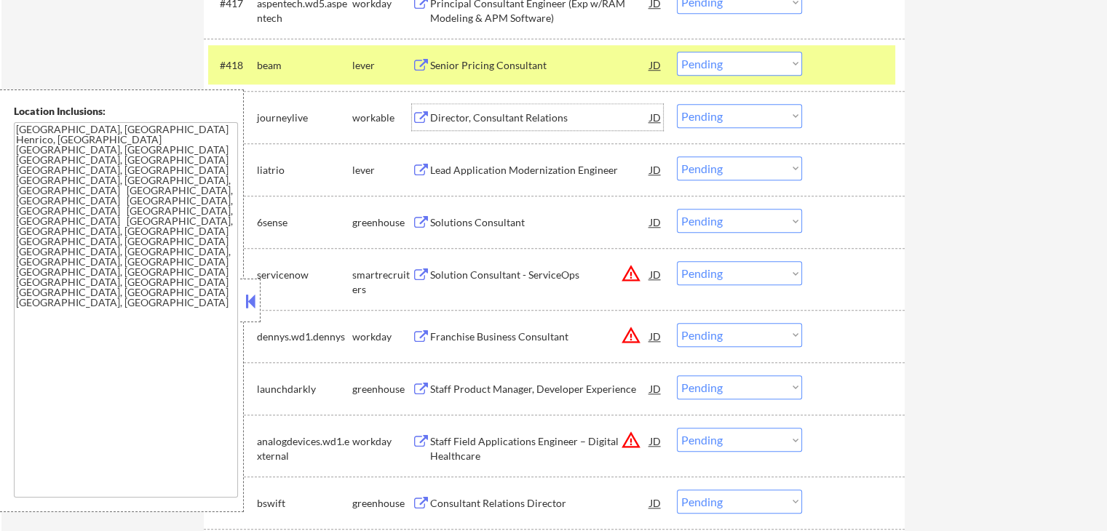
drag, startPoint x: 731, startPoint y: 63, endPoint x: 731, endPoint y: 74, distance: 10.2
click at [731, 63] on select "Choose an option... Pending Applied Excluded (Questions) Excluded (Expired) Exc…" at bounding box center [739, 64] width 125 height 24
click at [677, 52] on select "Choose an option... Pending Applied Excluded (Questions) Excluded (Expired) Exc…" at bounding box center [739, 64] width 125 height 24
click at [473, 119] on div "Director, Consultant Relations" at bounding box center [540, 118] width 220 height 15
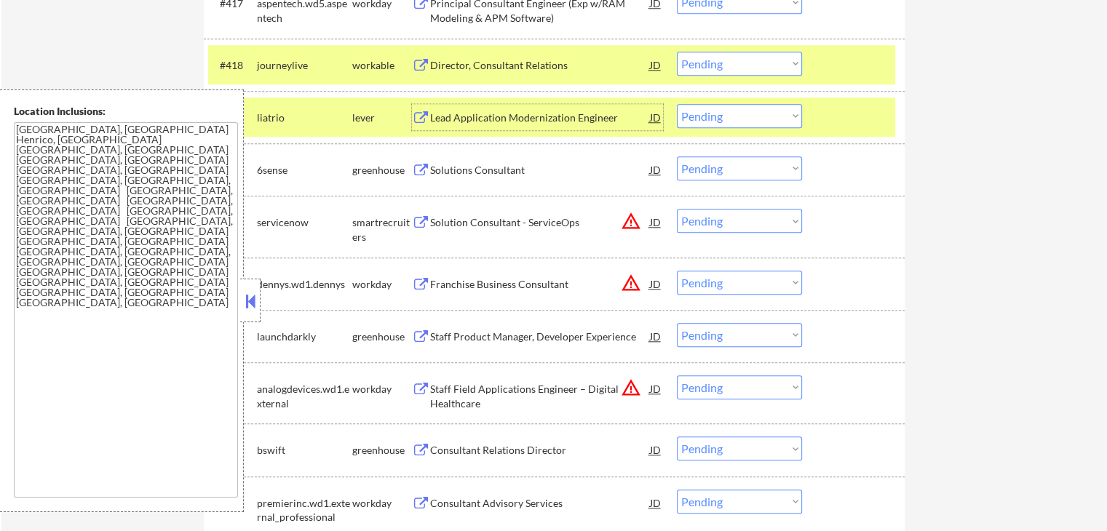
drag, startPoint x: 743, startPoint y: 60, endPoint x: 747, endPoint y: 74, distance: 14.5
click at [745, 64] on select "Choose an option... Pending Applied Excluded (Questions) Excluded (Expired) Exc…" at bounding box center [739, 64] width 125 height 24
click at [677, 52] on select "Choose an option... Pending Applied Excluded (Questions) Excluded (Expired) Exc…" at bounding box center [739, 64] width 125 height 24
click at [504, 114] on div "Lead Application Modernization Engineer" at bounding box center [540, 118] width 220 height 15
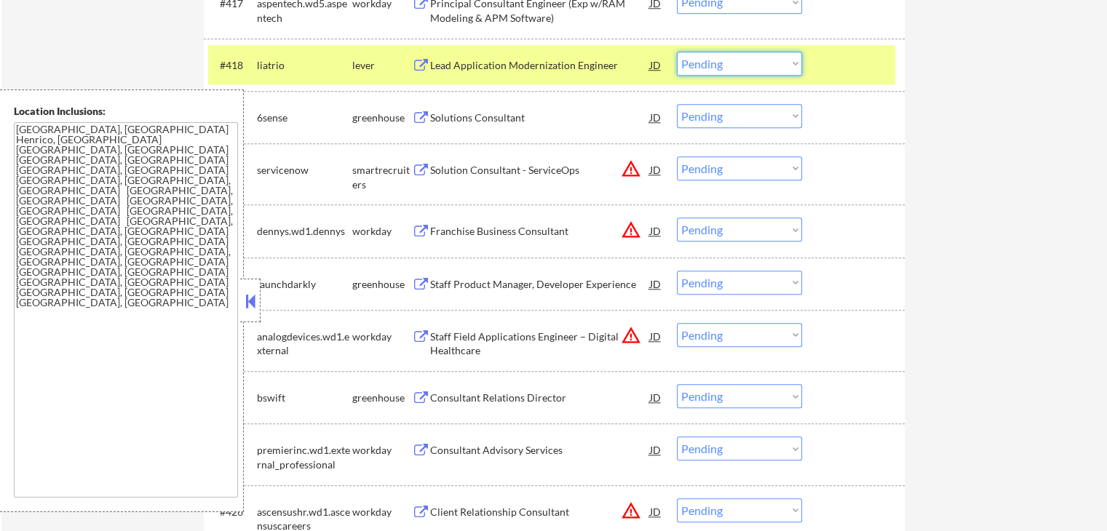
drag, startPoint x: 735, startPoint y: 62, endPoint x: 732, endPoint y: 74, distance: 12.0
click at [735, 62] on select "Choose an option... Pending Applied Excluded (Questions) Excluded (Expired) Exc…" at bounding box center [739, 64] width 125 height 24
click at [677, 52] on select "Choose an option... Pending Applied Excluded (Questions) Excluded (Expired) Exc…" at bounding box center [739, 64] width 125 height 24
click at [497, 125] on div "Solutions Consultant" at bounding box center [540, 117] width 220 height 26
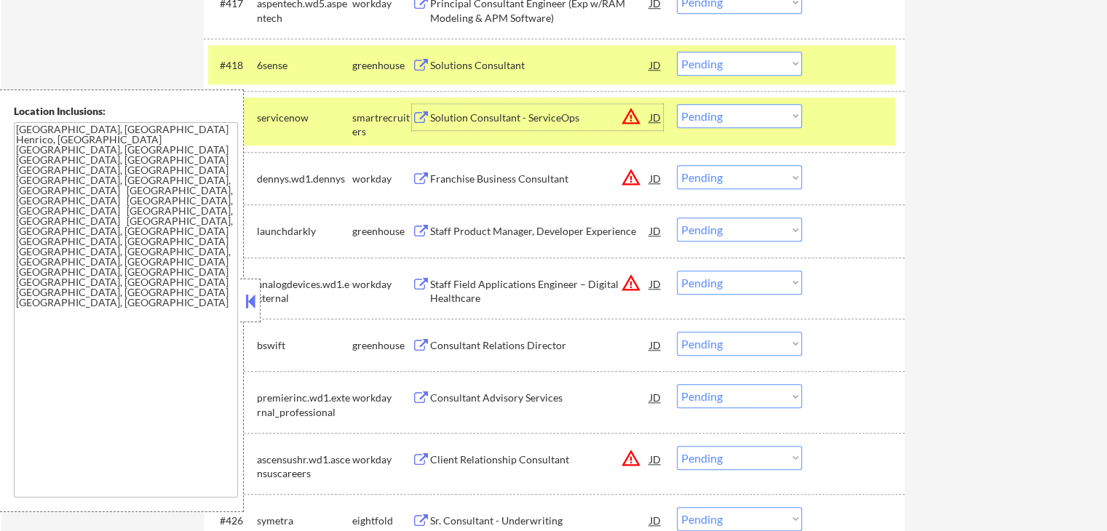
click at [433, 234] on div "Staff Product Manager, Developer Experience" at bounding box center [540, 231] width 220 height 15
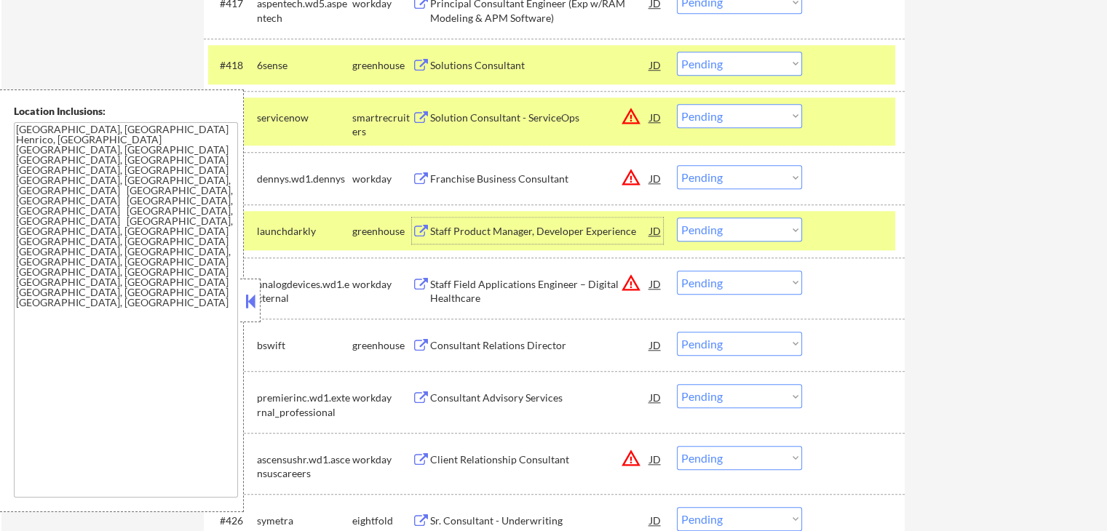
click at [751, 65] on select "Choose an option... Pending Applied Excluded (Questions) Excluded (Expired) Exc…" at bounding box center [739, 64] width 125 height 24
click at [677, 52] on select "Choose an option... Pending Applied Excluded (Questions) Excluded (Expired) Exc…" at bounding box center [739, 64] width 125 height 24
select select ""pending""
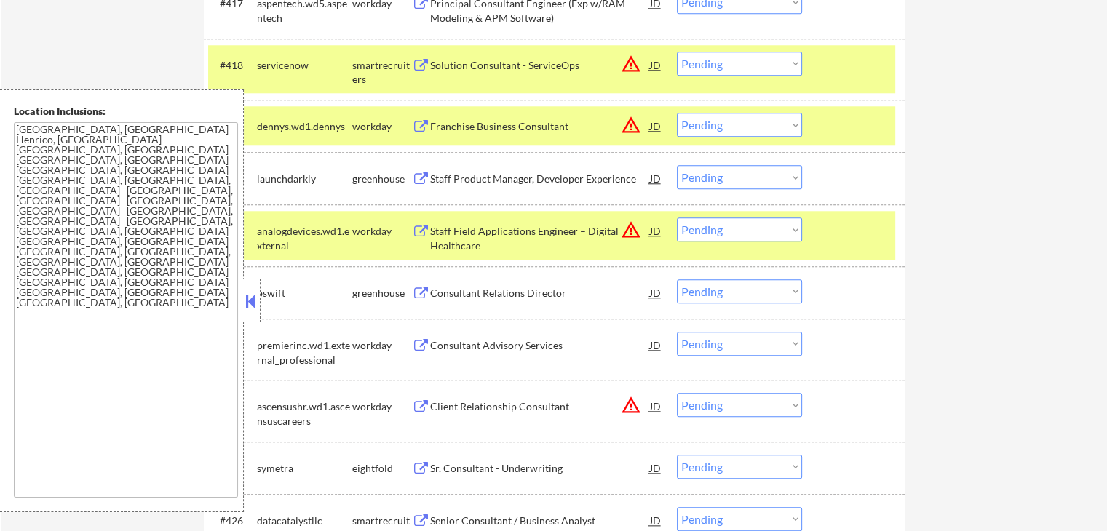
click at [698, 178] on select "Choose an option... Pending Applied Excluded (Questions) Excluded (Expired) Exc…" at bounding box center [739, 177] width 125 height 24
click at [677, 165] on select "Choose an option... Pending Applied Excluded (Questions) Excluded (Expired) Exc…" at bounding box center [739, 177] width 125 height 24
select select ""pending""
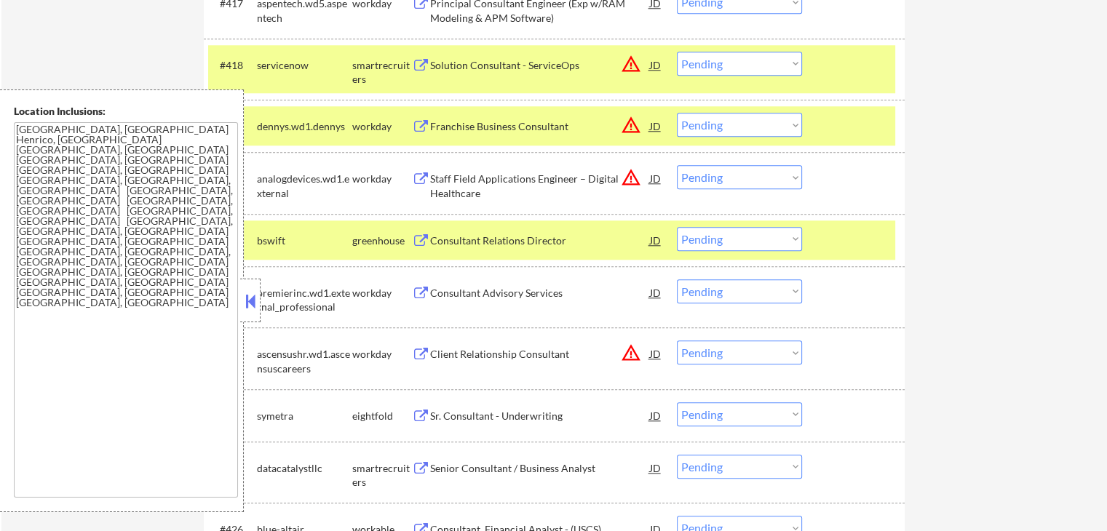
click at [504, 248] on div "Consultant Relations Director" at bounding box center [540, 240] width 220 height 26
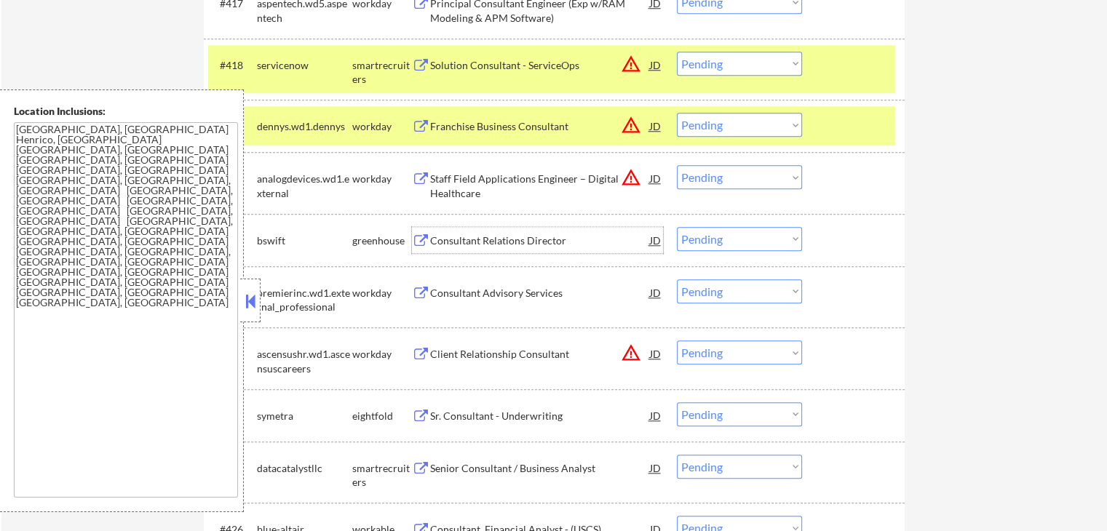
drag, startPoint x: 688, startPoint y: 240, endPoint x: 700, endPoint y: 245, distance: 13.0
click at [688, 240] on select "Choose an option... Pending Applied Excluded (Questions) Excluded (Expired) Exc…" at bounding box center [739, 239] width 125 height 24
click at [677, 227] on select "Choose an option... Pending Applied Excluded (Questions) Excluded (Expired) Exc…" at bounding box center [739, 239] width 125 height 24
select select ""pending""
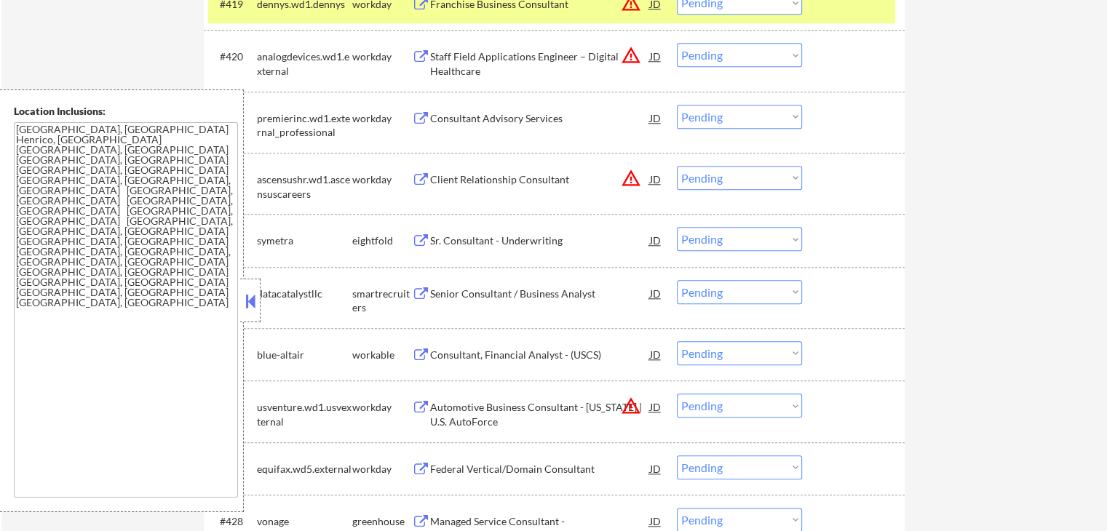
scroll to position [1650, 0]
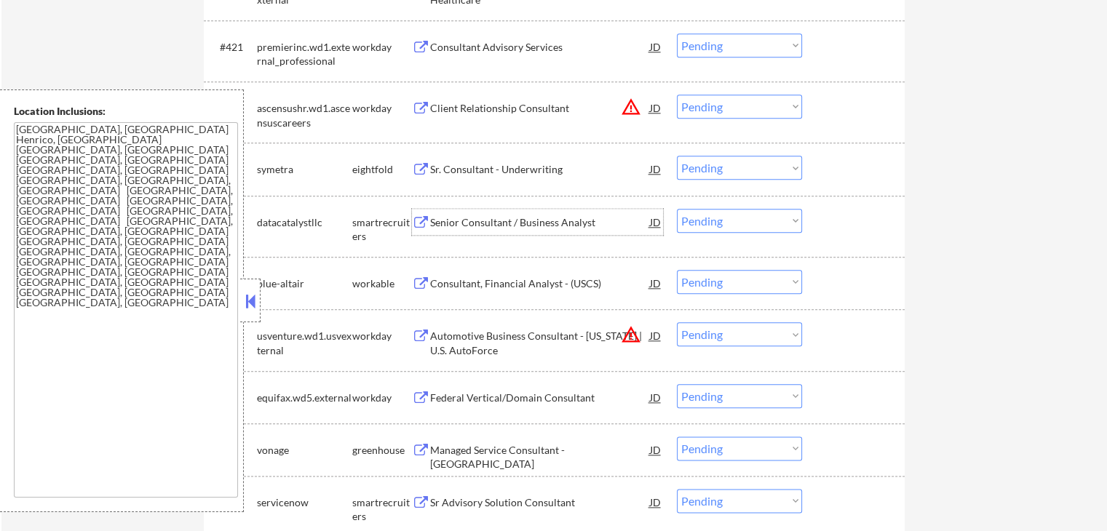
click at [450, 221] on div "Senior Consultant / Business Analyst" at bounding box center [540, 222] width 220 height 15
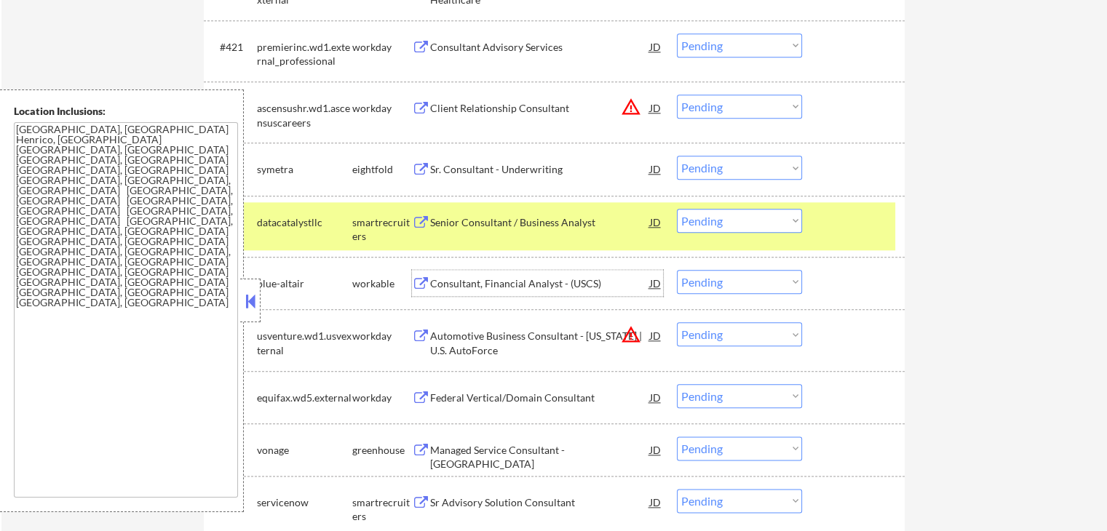
click at [434, 284] on div "Consultant, Financial Analyst - (USCS)" at bounding box center [540, 284] width 220 height 15
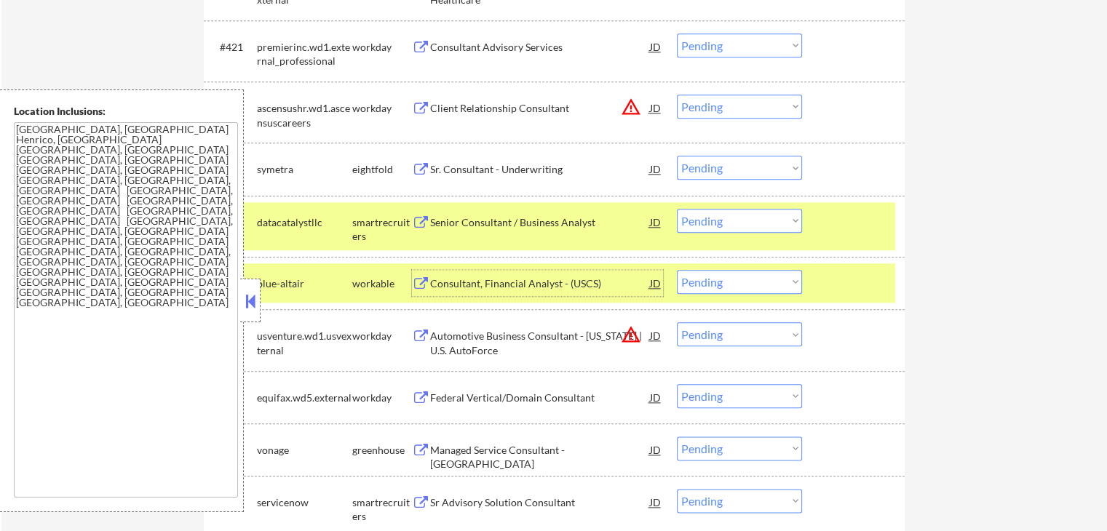
click at [743, 287] on select "Choose an option... Pending Applied Excluded (Questions) Excluded (Expired) Exc…" at bounding box center [739, 282] width 125 height 24
click at [677, 270] on select "Choose an option... Pending Applied Excluded (Questions) Excluded (Expired) Exc…" at bounding box center [739, 282] width 125 height 24
select select ""pending""
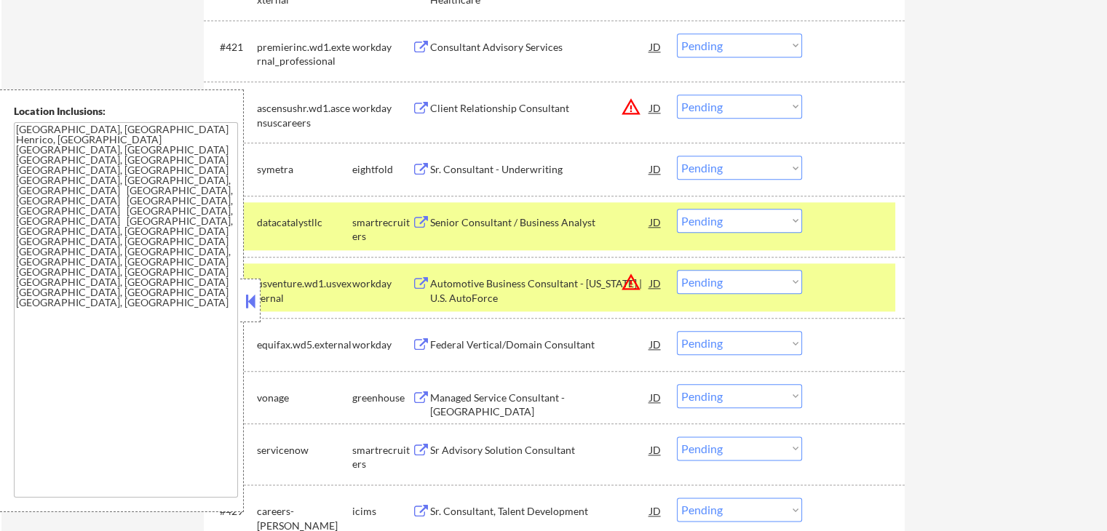
drag, startPoint x: 732, startPoint y: 218, endPoint x: 730, endPoint y: 231, distance: 12.6
click at [732, 218] on select "Choose an option... Pending Applied Excluded (Questions) Excluded (Expired) Exc…" at bounding box center [739, 221] width 125 height 24
click at [677, 209] on select "Choose an option... Pending Applied Excluded (Questions) Excluded (Expired) Exc…" at bounding box center [739, 221] width 125 height 24
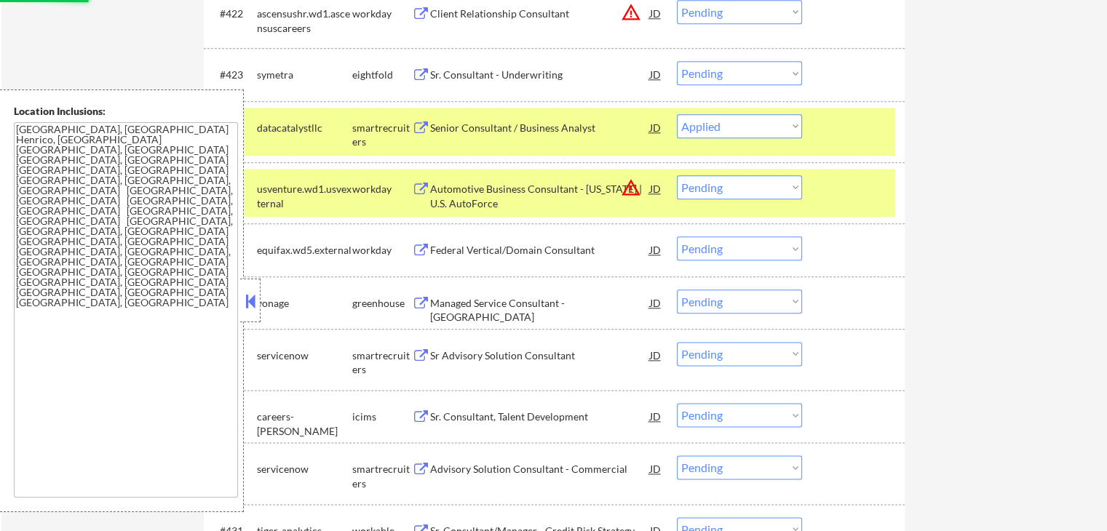
scroll to position [1844, 0]
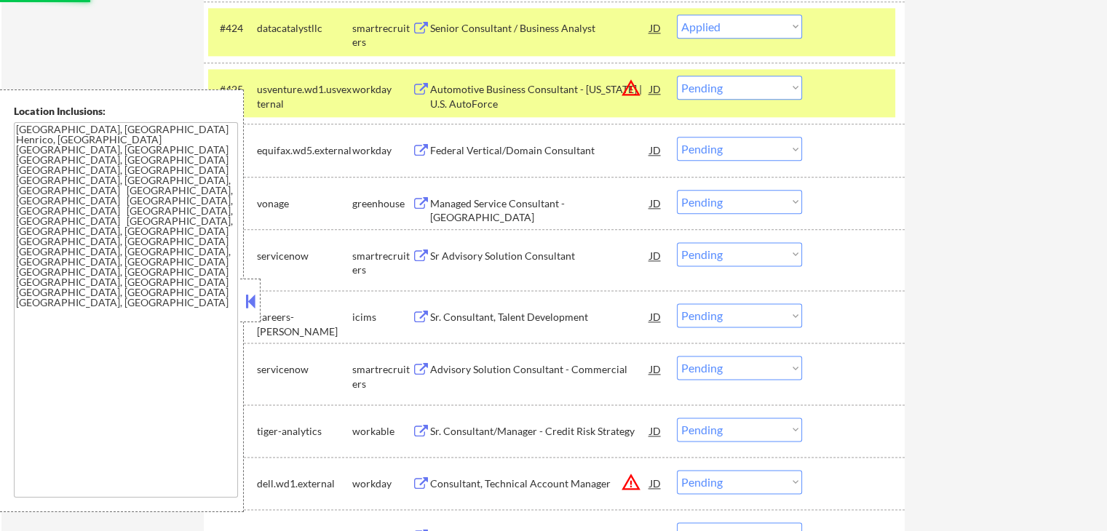
click at [457, 206] on div "Managed Service Consultant - US" at bounding box center [540, 211] width 220 height 28
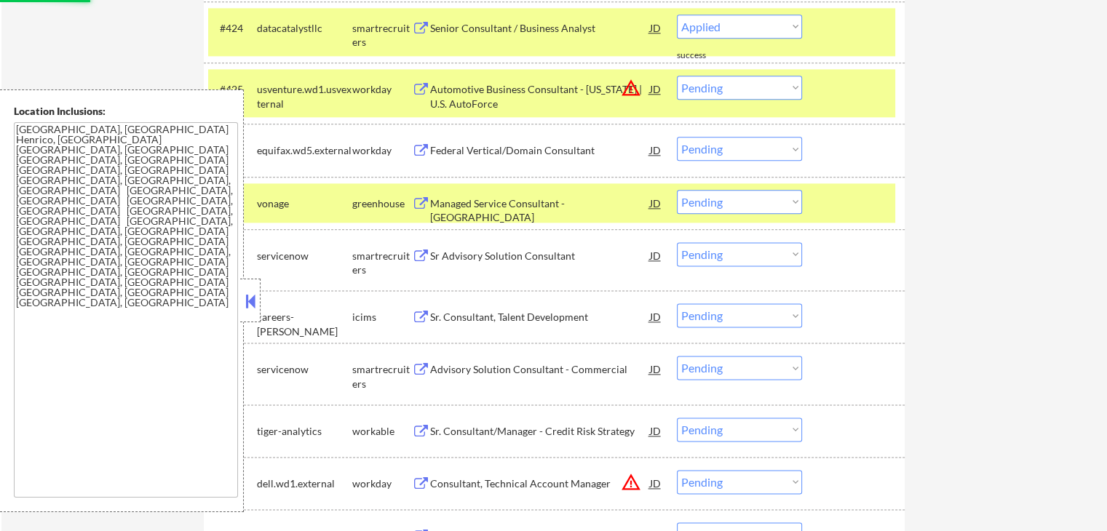
select select ""pending""
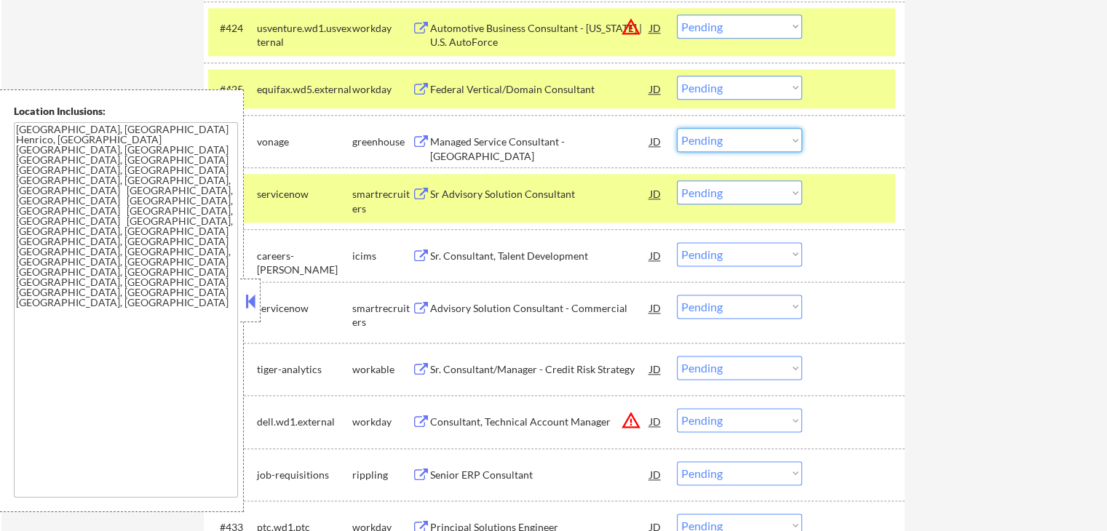
click at [728, 146] on select "Choose an option... Pending Applied Excluded (Questions) Excluded (Expired) Exc…" at bounding box center [739, 140] width 125 height 24
click at [677, 128] on select "Choose an option... Pending Applied Excluded (Questions) Excluded (Expired) Exc…" at bounding box center [739, 140] width 125 height 24
select select ""pending""
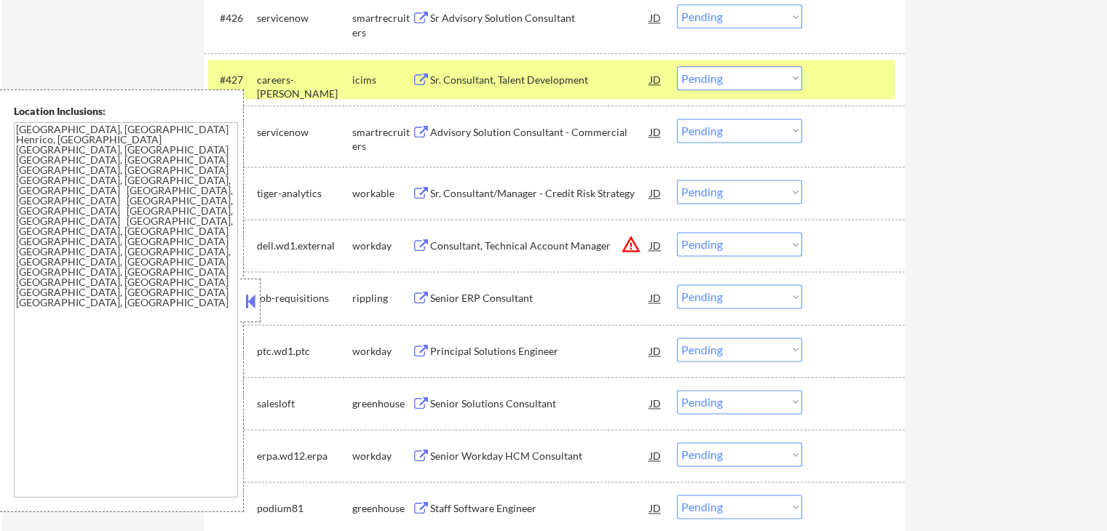
scroll to position [2038, 0]
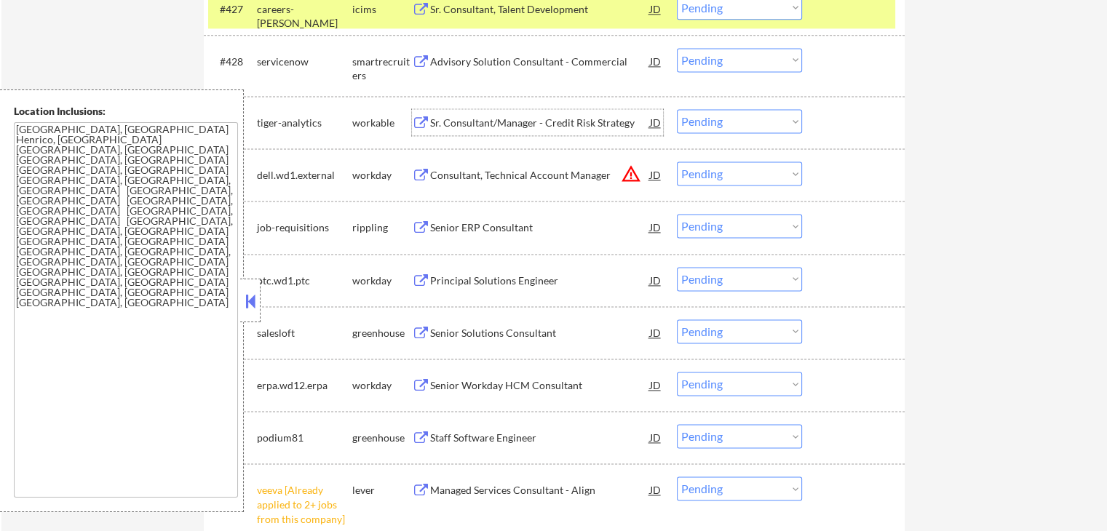
click at [446, 122] on div "Sr. Consultant/Manager - Credit Risk Strategy" at bounding box center [540, 123] width 220 height 15
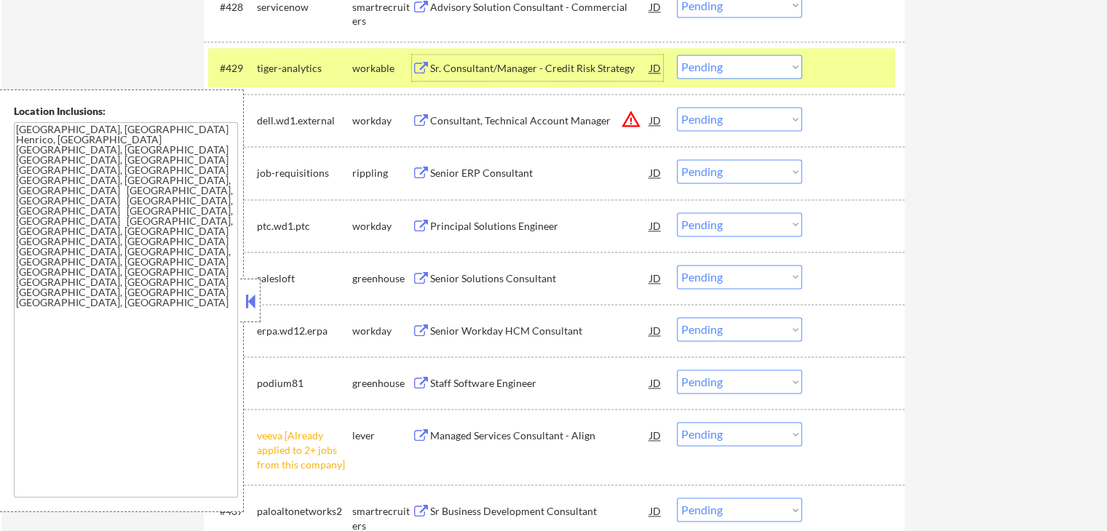
scroll to position [2135, 0]
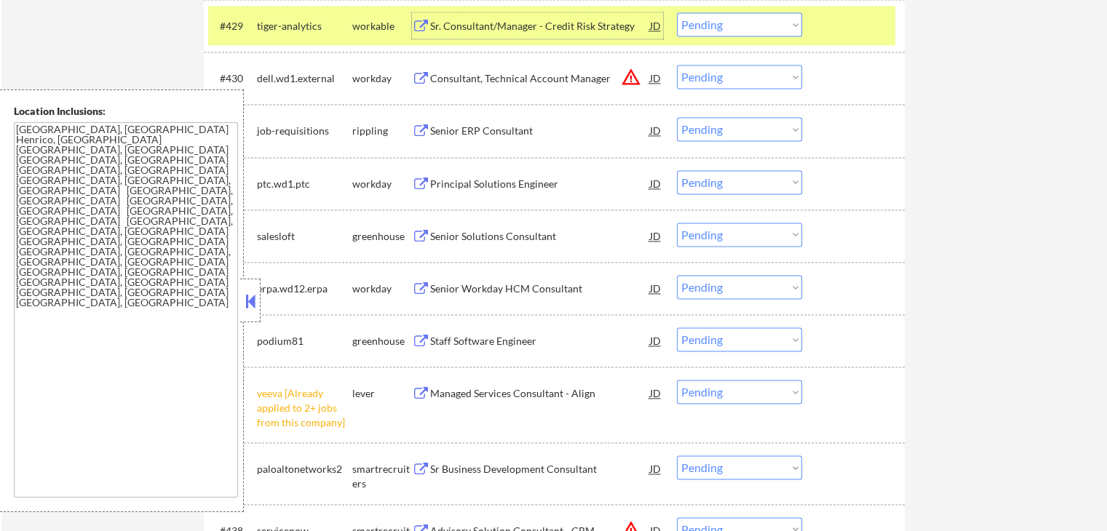
click at [439, 132] on div "Senior ERP Consultant" at bounding box center [540, 131] width 220 height 15
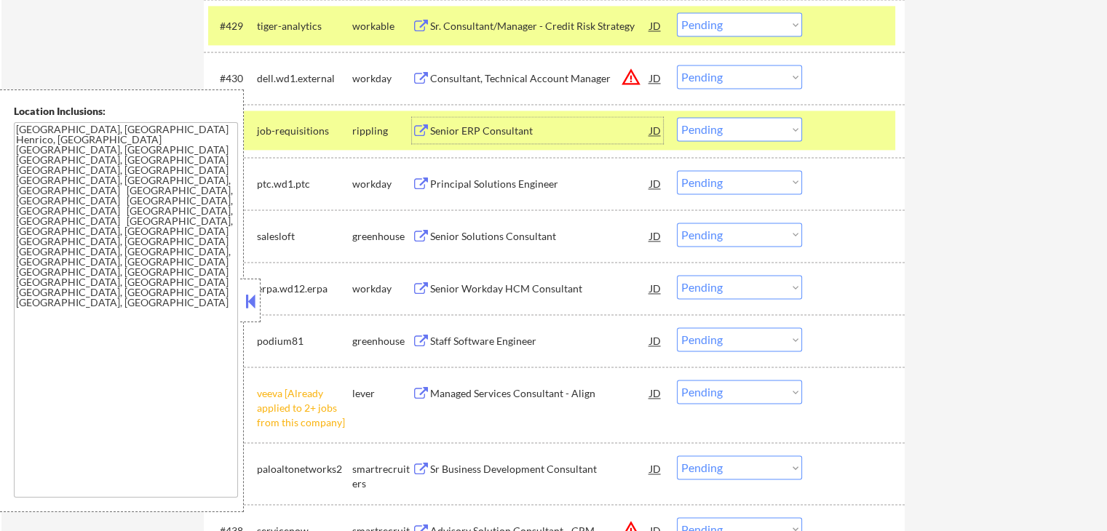
drag, startPoint x: 732, startPoint y: 132, endPoint x: 737, endPoint y: 139, distance: 7.9
click at [732, 132] on select "Choose an option... Pending Applied Excluded (Questions) Excluded (Expired) Exc…" at bounding box center [739, 129] width 125 height 24
click at [677, 117] on select "Choose an option... Pending Applied Excluded (Questions) Excluded (Expired) Exc…" at bounding box center [739, 129] width 125 height 24
click at [462, 237] on div "Senior Solutions Consultant" at bounding box center [540, 236] width 220 height 15
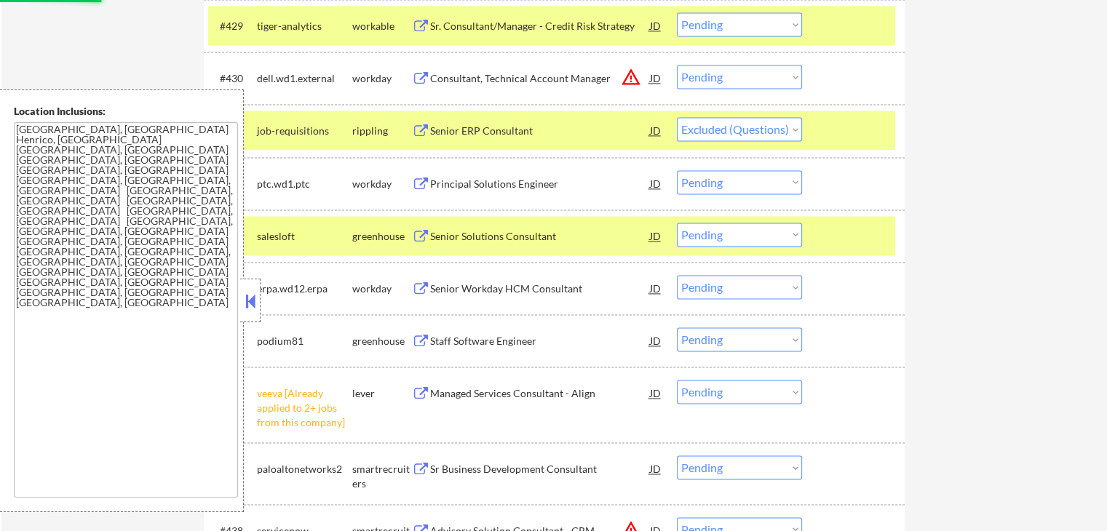
select select ""pending""
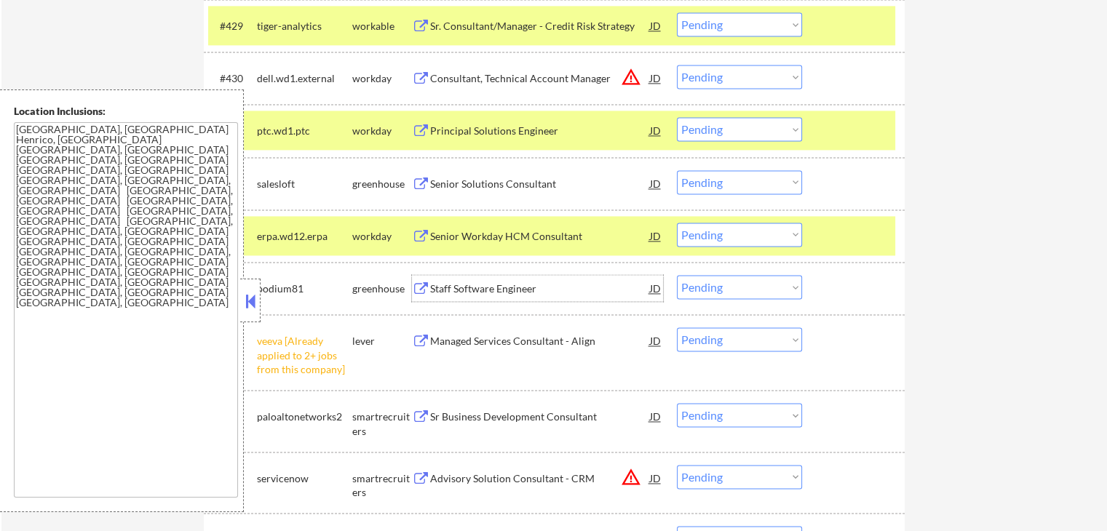
click at [437, 297] on div "Staff Software Engineer" at bounding box center [540, 288] width 220 height 26
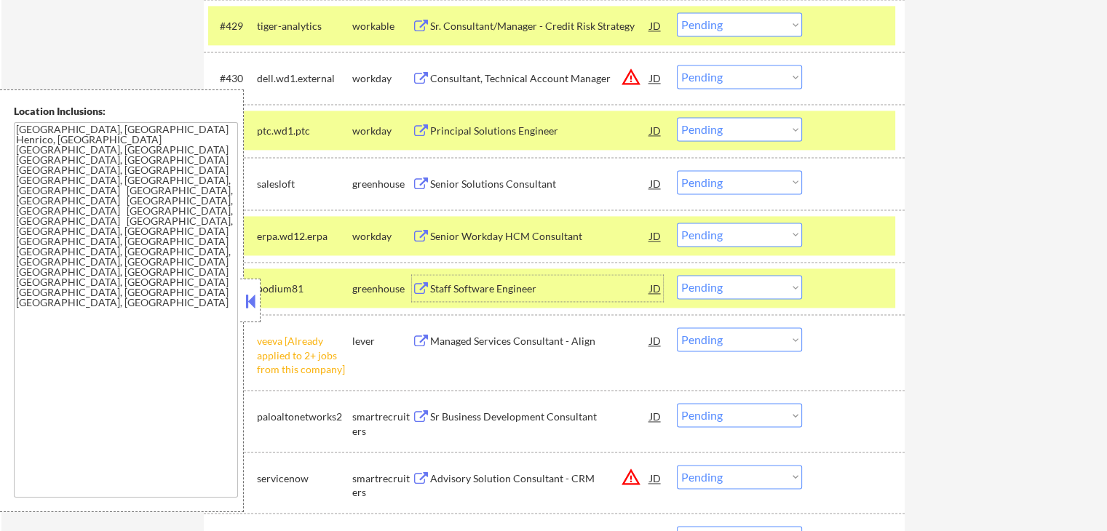
drag, startPoint x: 736, startPoint y: 182, endPoint x: 740, endPoint y: 192, distance: 10.8
click at [736, 182] on select "Choose an option... Pending Applied Excluded (Questions) Excluded (Expired) Exc…" at bounding box center [739, 182] width 125 height 24
click at [677, 170] on select "Choose an option... Pending Applied Excluded (Questions) Excluded (Expired) Exc…" at bounding box center [739, 182] width 125 height 24
select select ""pending""
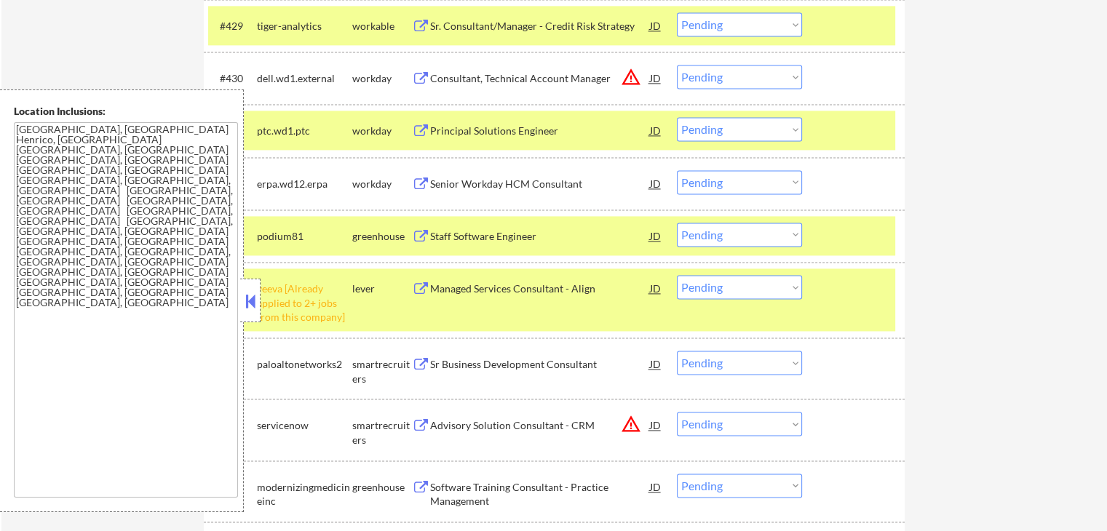
click at [716, 240] on select "Choose an option... Pending Applied Excluded (Questions) Excluded (Expired) Exc…" at bounding box center [739, 235] width 125 height 24
select select ""excluded""
click at [677, 223] on select "Choose an option... Pending Applied Excluded (Questions) Excluded (Expired) Exc…" at bounding box center [739, 235] width 125 height 24
click at [732, 289] on select "Choose an option... Pending Applied Excluded (Questions) Excluded (Expired) Exc…" at bounding box center [739, 287] width 125 height 24
select select ""excluded__other_""
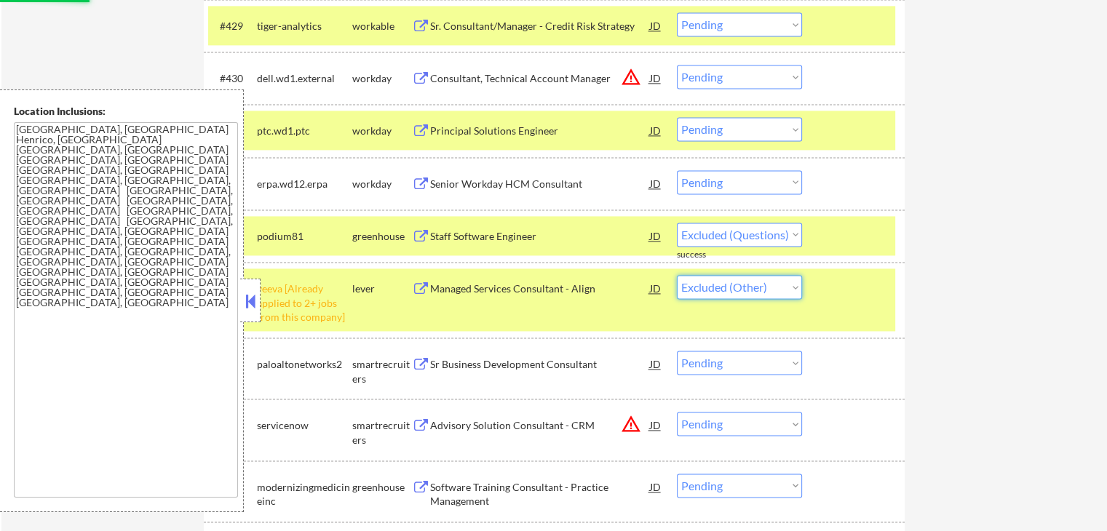
click at [677, 275] on select "Choose an option... Pending Applied Excluded (Questions) Excluded (Expired) Exc…" at bounding box center [739, 287] width 125 height 24
select select ""pending""
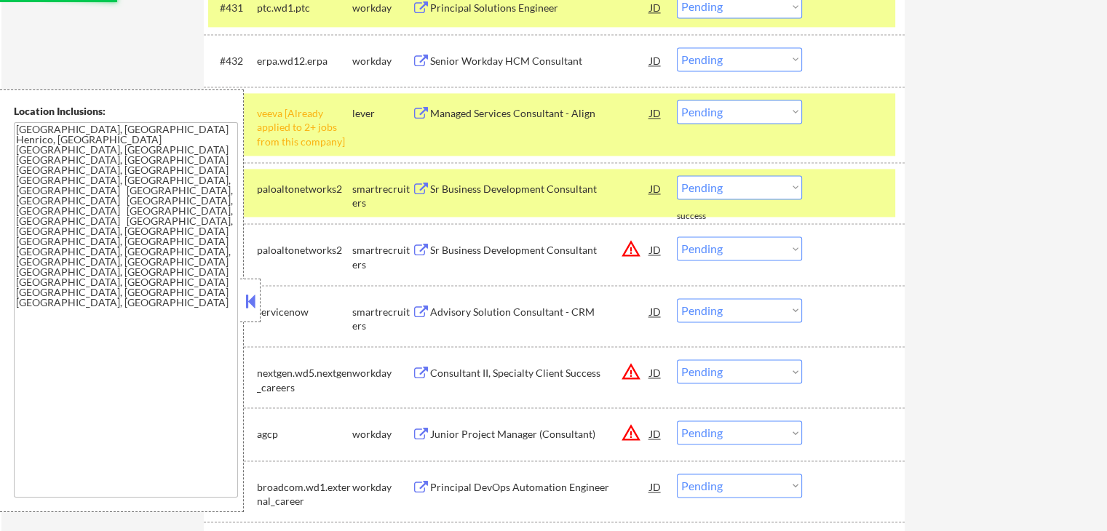
select select ""pending""
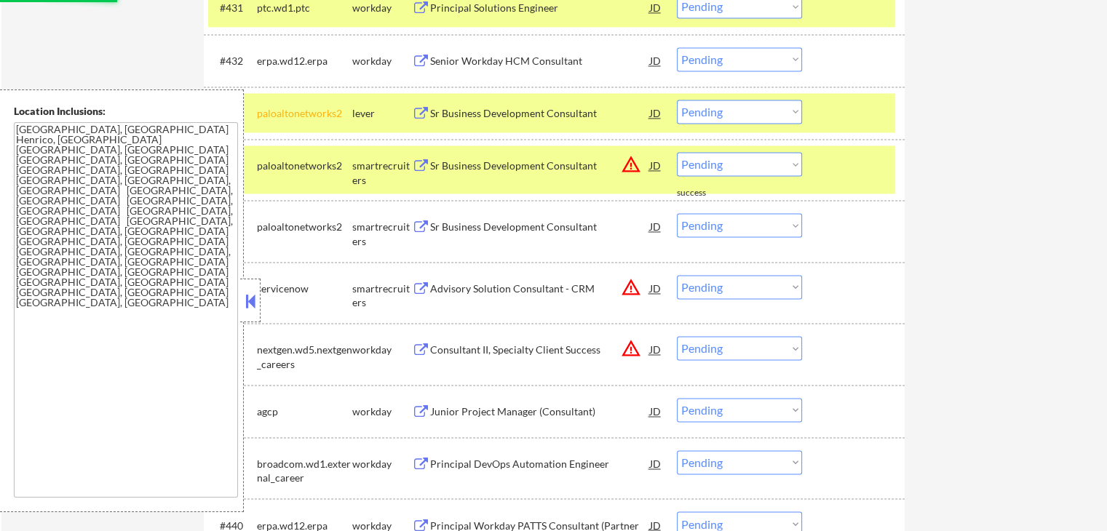
scroll to position [2330, 0]
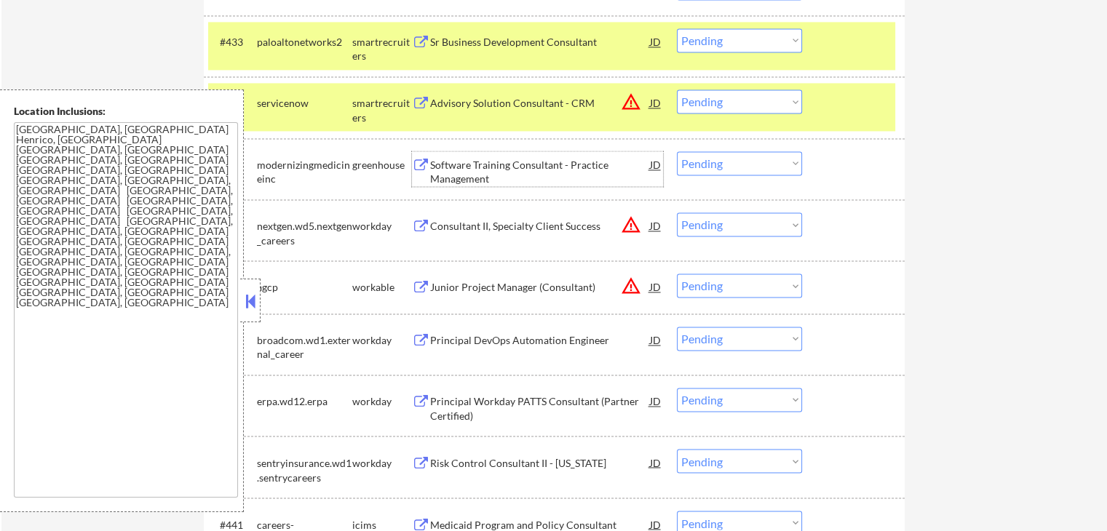
click at [451, 172] on div "Software Training Consultant - Practice Management" at bounding box center [540, 172] width 220 height 28
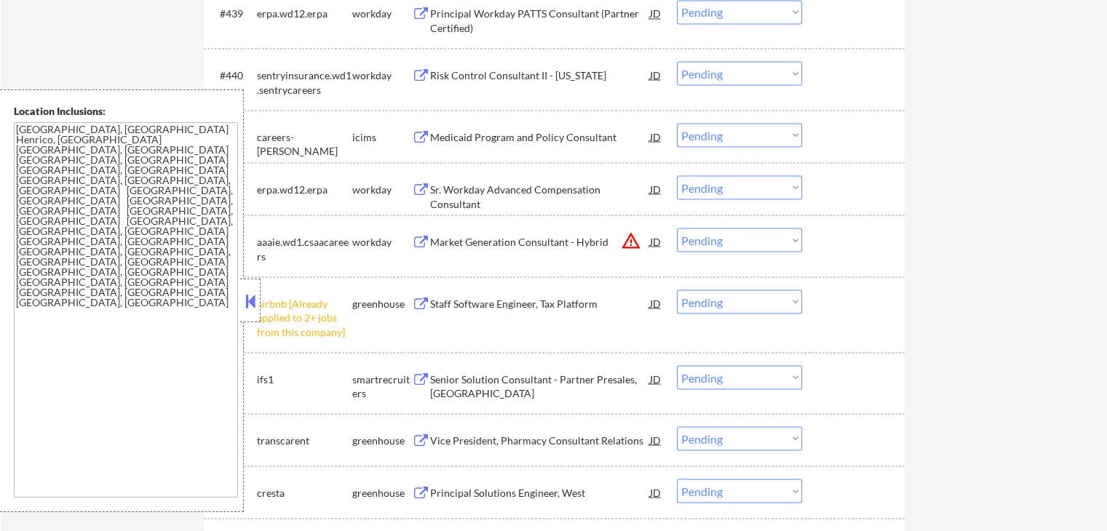
scroll to position [2814, 0]
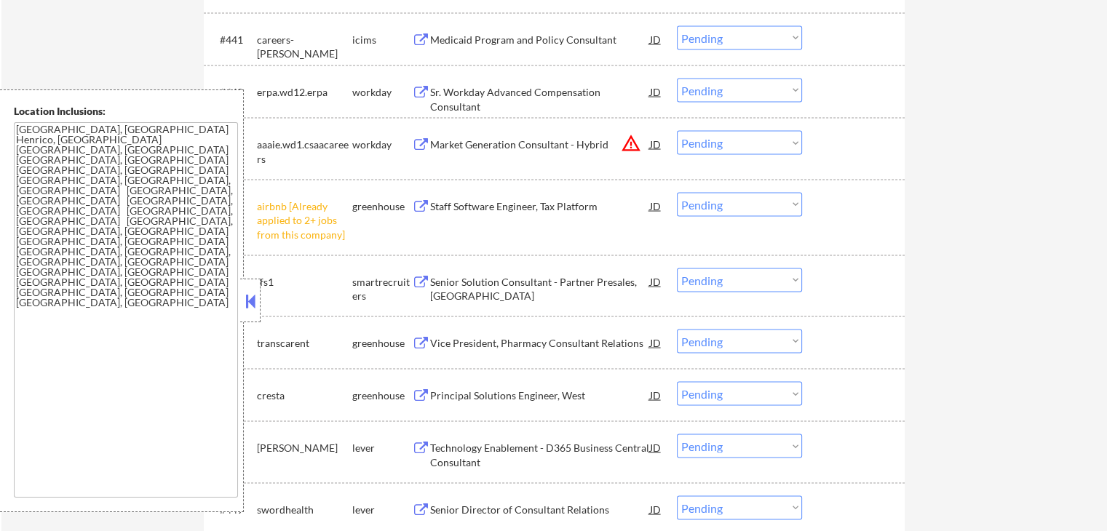
click at [745, 210] on select "Choose an option... Pending Applied Excluded (Questions) Excluded (Expired) Exc…" at bounding box center [739, 205] width 125 height 24
click at [677, 193] on select "Choose an option... Pending Applied Excluded (Questions) Excluded (Expired) Exc…" at bounding box center [739, 205] width 125 height 24
click at [437, 292] on div "Senior Solution Consultant - Partner Presales, North America" at bounding box center [540, 289] width 220 height 28
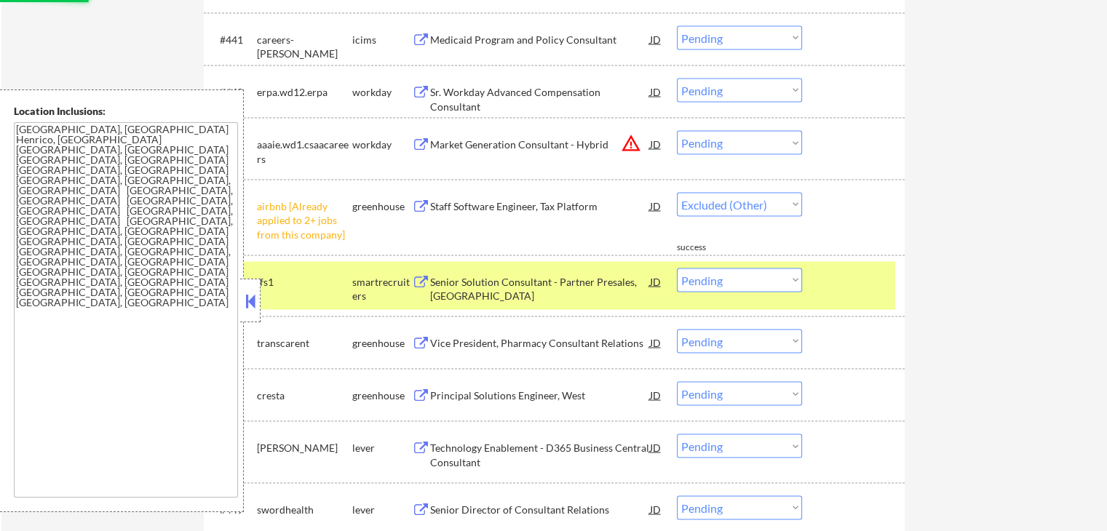
click at [441, 341] on div "Vice President, Pharmacy Consultant Relations" at bounding box center [540, 343] width 220 height 15
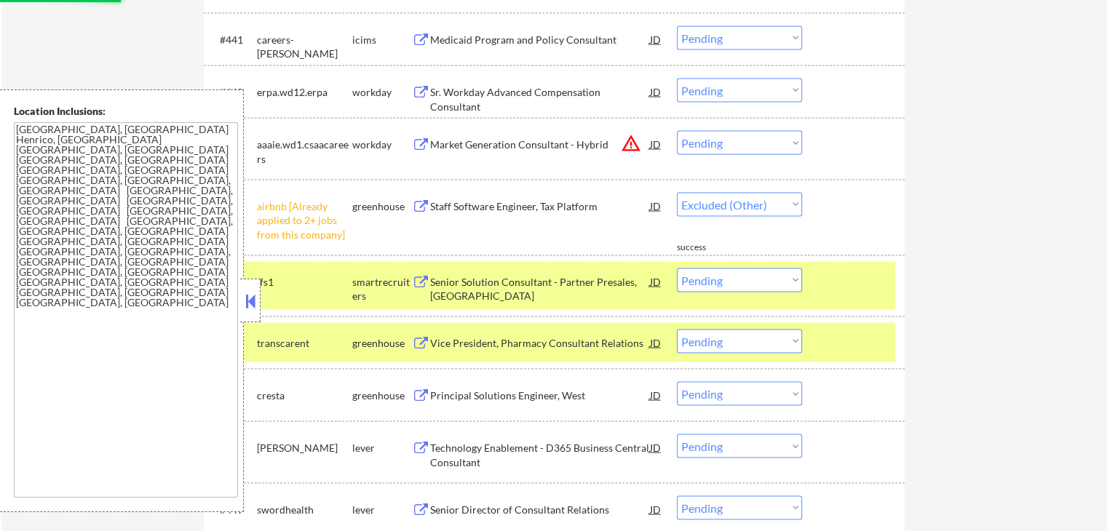
select select ""pending""
click at [437, 393] on div "Principal Solutions Engineer, West" at bounding box center [540, 396] width 220 height 15
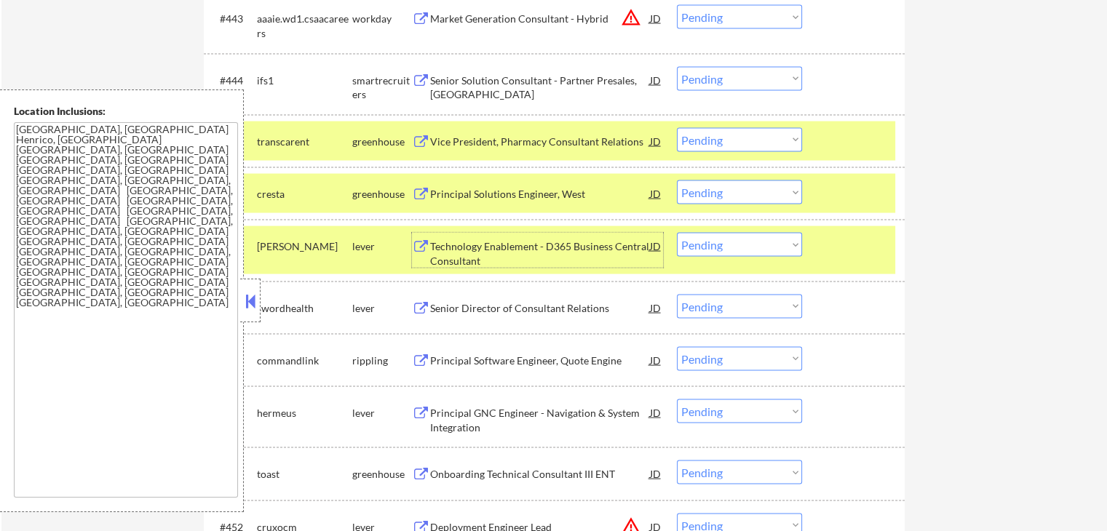
scroll to position [3009, 0]
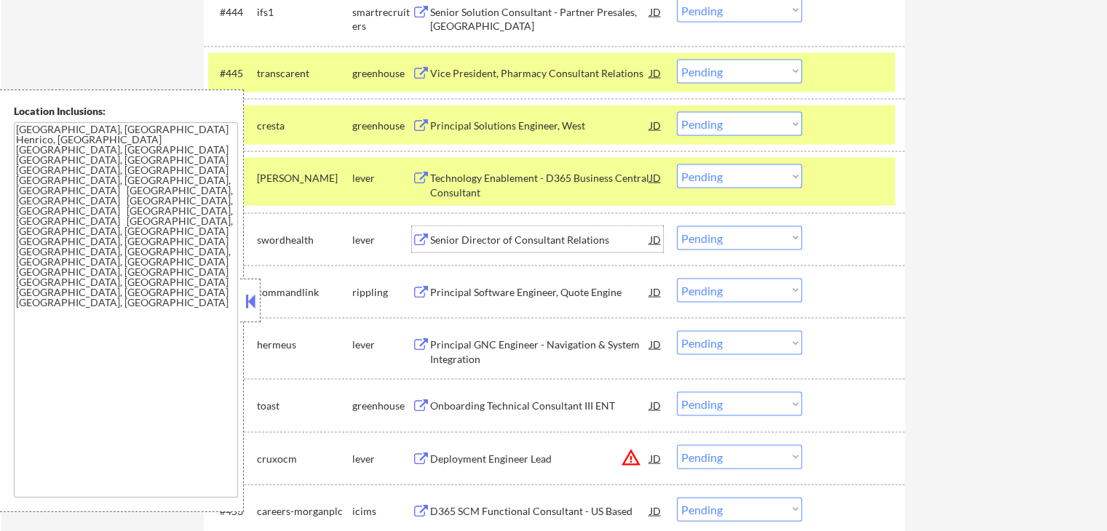
click at [448, 240] on div "Senior Director of Consultant Relations" at bounding box center [540, 240] width 220 height 15
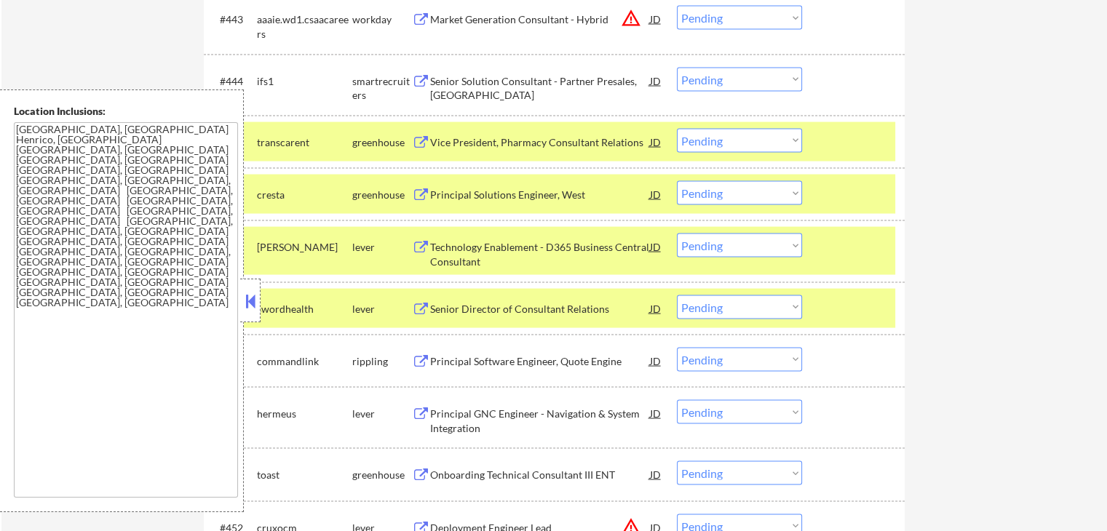
scroll to position [2912, 0]
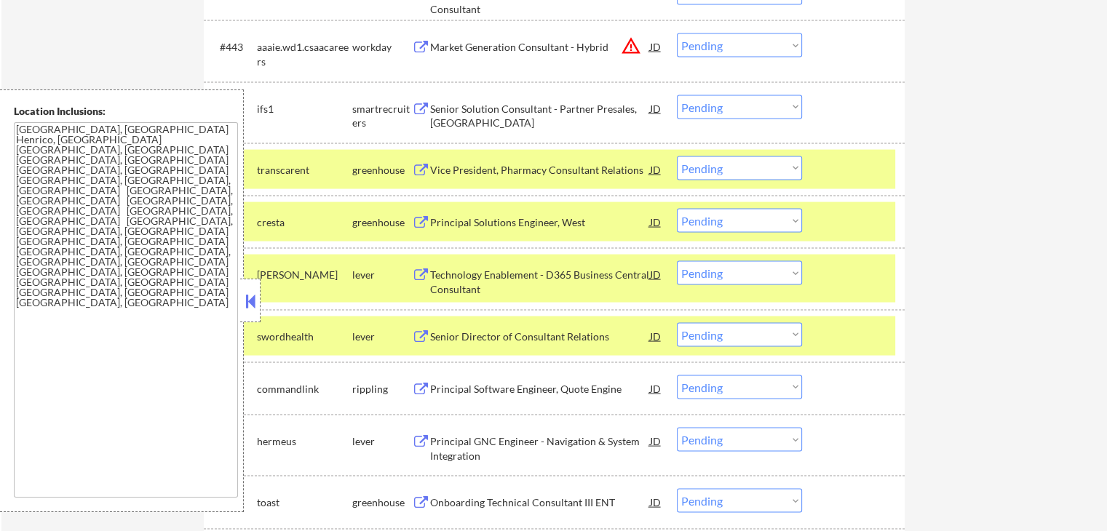
click at [427, 112] on button at bounding box center [421, 110] width 18 height 14
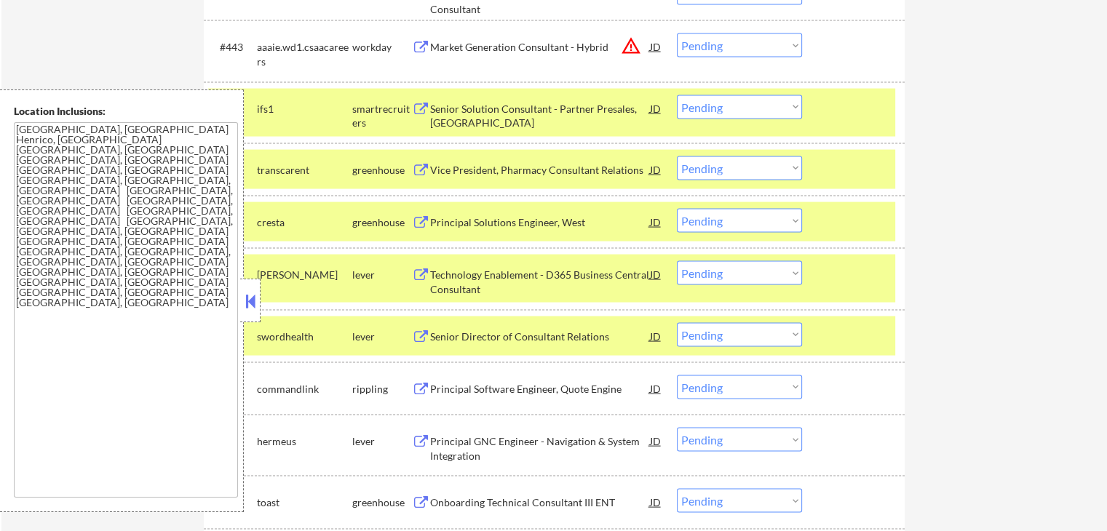
click at [736, 110] on select "Choose an option... Pending Applied Excluded (Questions) Excluded (Expired) Exc…" at bounding box center [739, 107] width 125 height 24
click at [677, 95] on select "Choose an option... Pending Applied Excluded (Questions) Excluded (Expired) Exc…" at bounding box center [739, 107] width 125 height 24
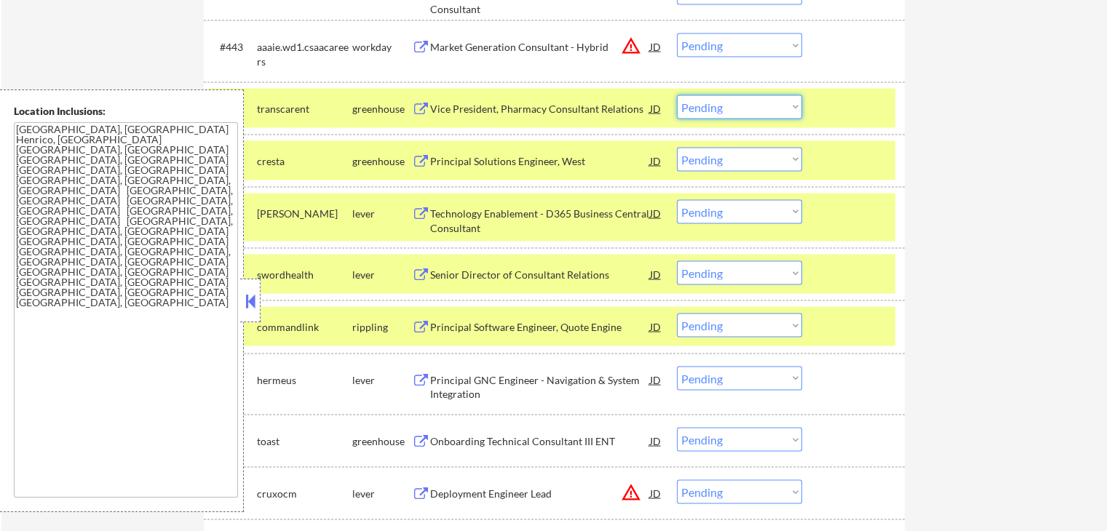
drag, startPoint x: 709, startPoint y: 106, endPoint x: 716, endPoint y: 117, distance: 13.7
click at [710, 106] on select "Choose an option... Pending Applied Excluded (Questions) Excluded (Expired) Exc…" at bounding box center [739, 107] width 125 height 24
click at [677, 95] on select "Choose an option... Pending Applied Excluded (Questions) Excluded (Expired) Exc…" at bounding box center [739, 107] width 125 height 24
select select ""pending""
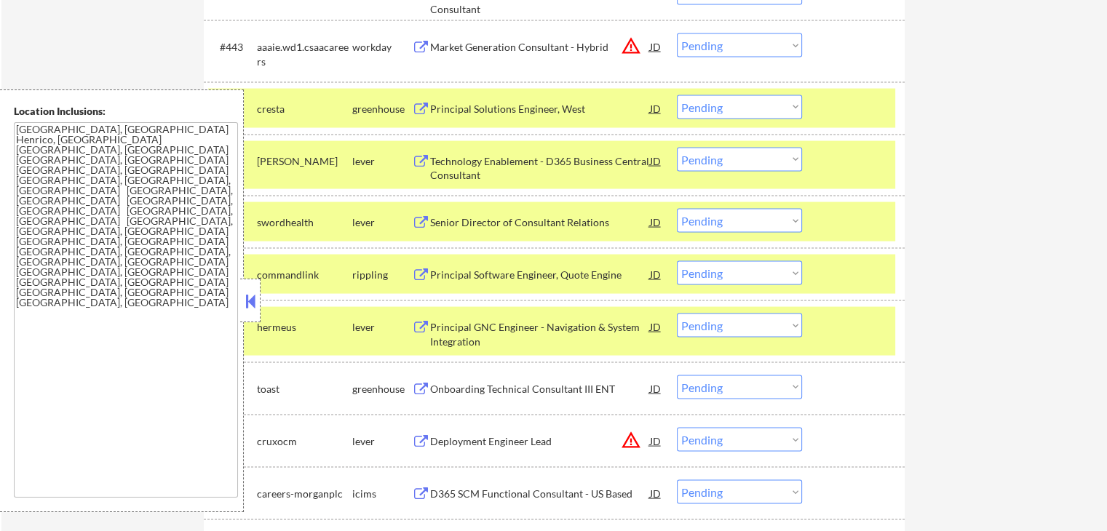
drag, startPoint x: 738, startPoint y: 221, endPoint x: 740, endPoint y: 231, distance: 10.4
click at [740, 223] on select "Choose an option... Pending Applied Excluded (Questions) Excluded (Expired) Exc…" at bounding box center [739, 221] width 125 height 24
click at [677, 209] on select "Choose an option... Pending Applied Excluded (Questions) Excluded (Expired) Exc…" at bounding box center [739, 221] width 125 height 24
select select ""pending""
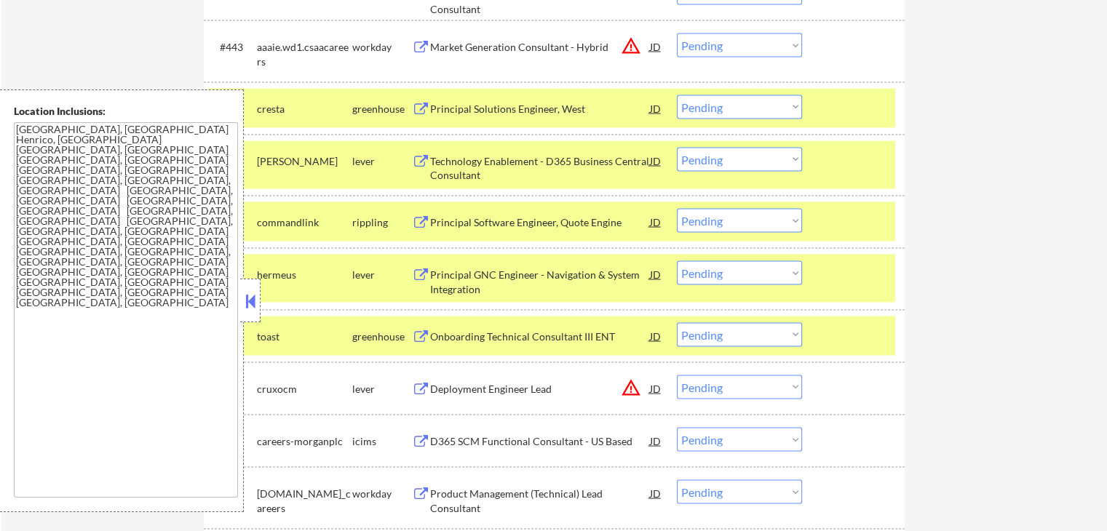
scroll to position [3106, 0]
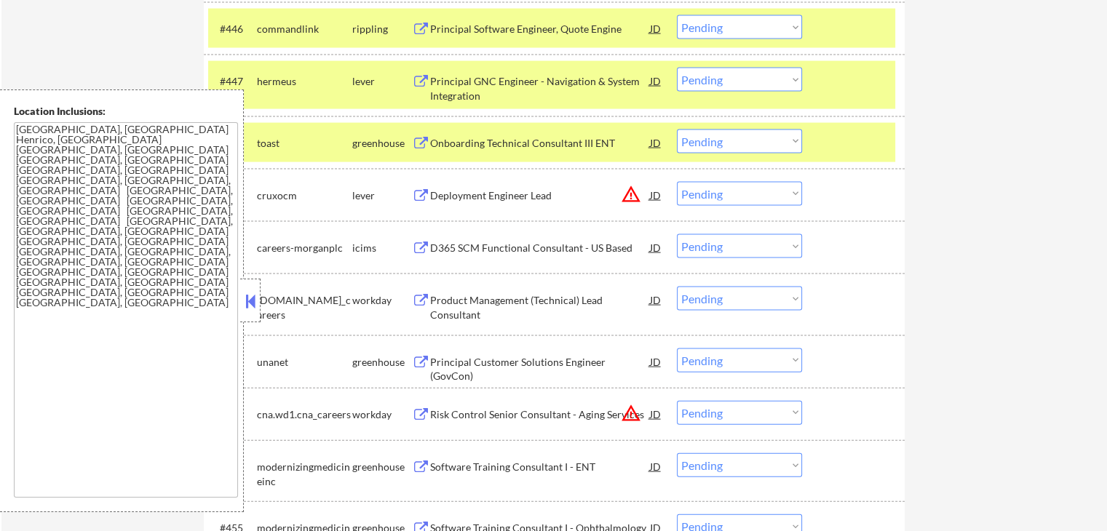
click at [453, 88] on div "Principal GNC Engineer - Navigation & System Integration" at bounding box center [540, 88] width 220 height 28
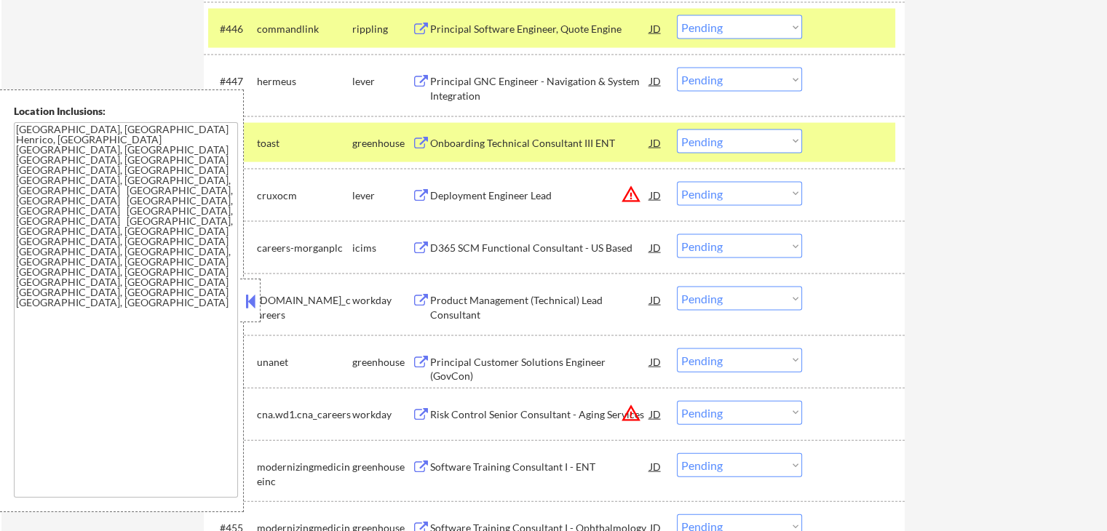
click at [451, 27] on div "Principal Software Engineer, Quote Engine" at bounding box center [540, 29] width 220 height 15
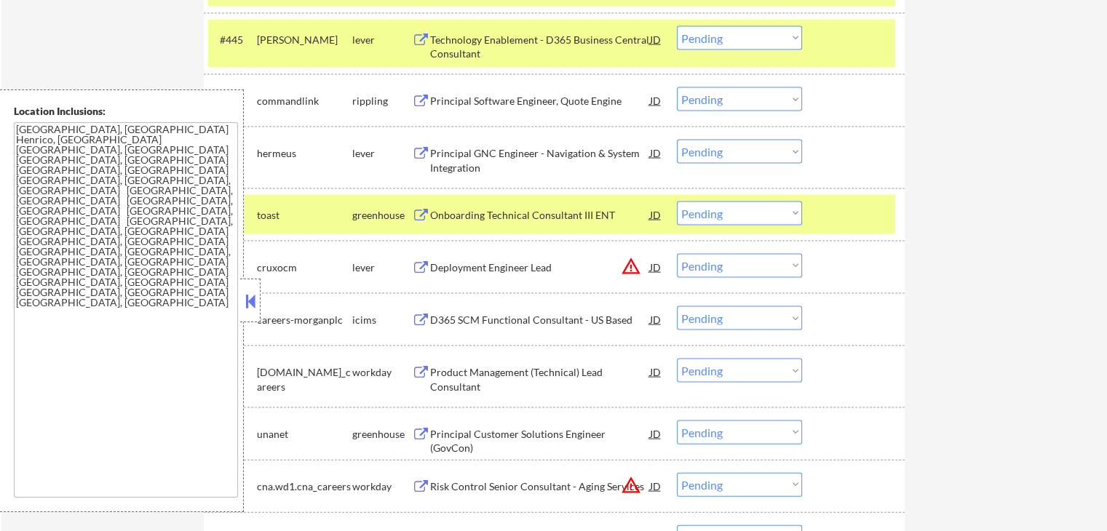
scroll to position [3009, 0]
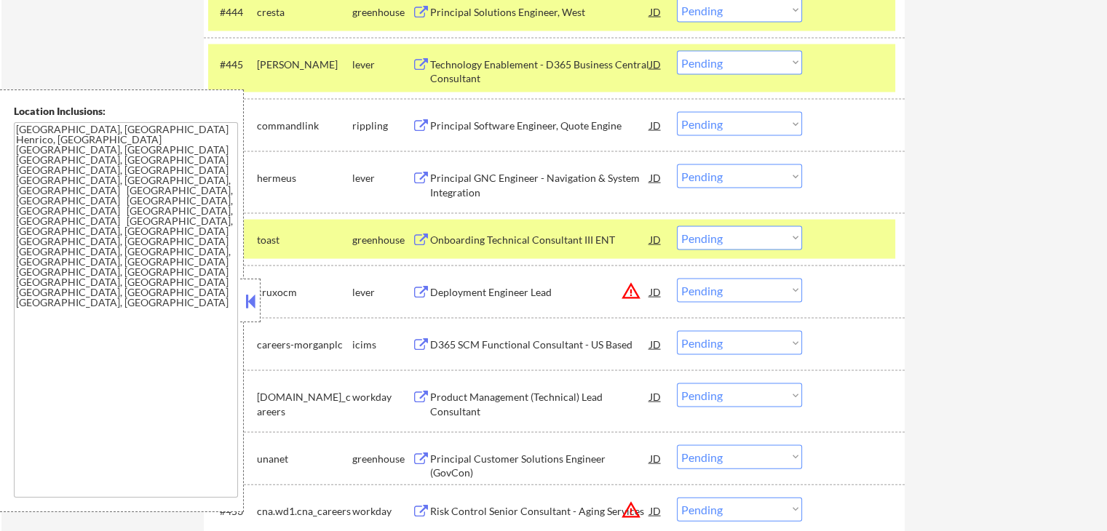
click at [445, 240] on div "Onboarding Technical Consultant III ENT" at bounding box center [540, 240] width 220 height 15
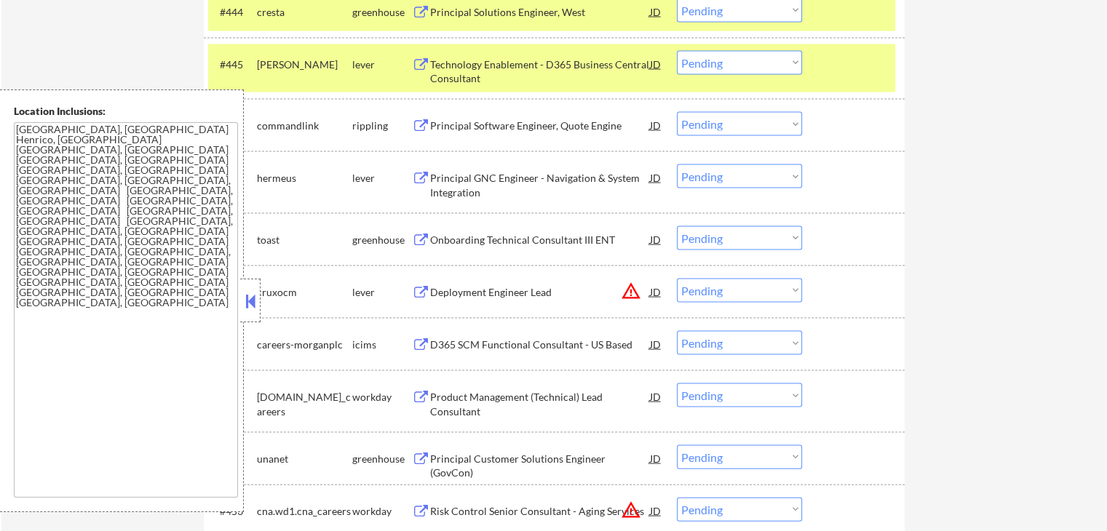
click at [477, 68] on div "Technology Enablement - D365 Business Central Consultant" at bounding box center [540, 72] width 220 height 28
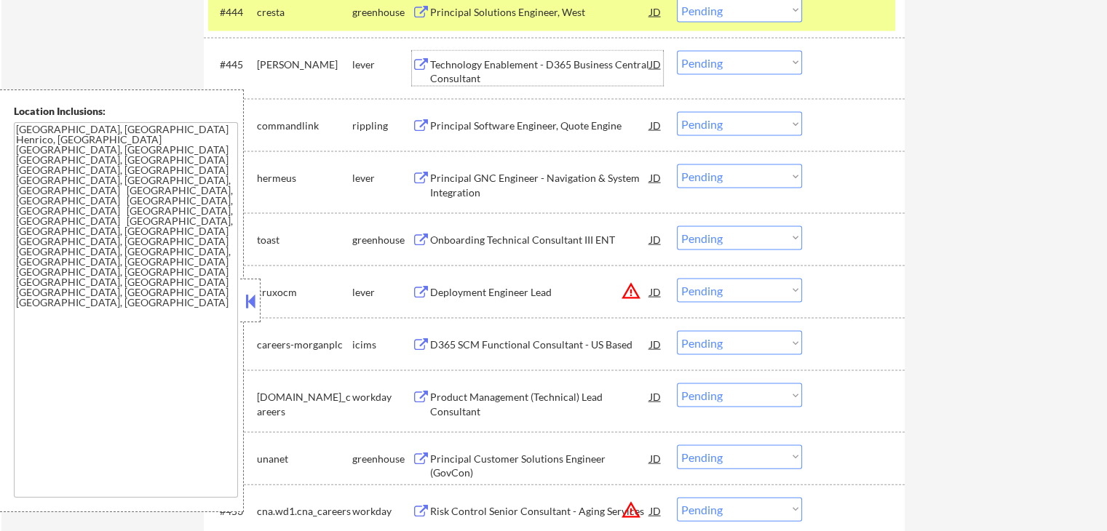
click at [734, 182] on select "Choose an option... Pending Applied Excluded (Questions) Excluded (Expired) Exc…" at bounding box center [739, 177] width 125 height 24
click at [677, 165] on select "Choose an option... Pending Applied Excluded (Questions) Excluded (Expired) Exc…" at bounding box center [739, 177] width 125 height 24
select select ""pending""
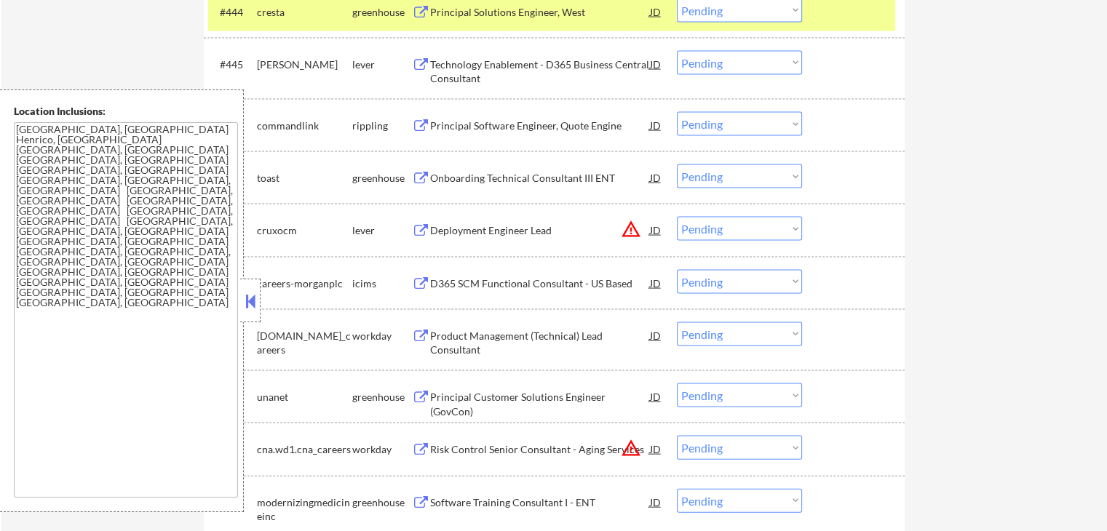
drag, startPoint x: 733, startPoint y: 120, endPoint x: 736, endPoint y: 135, distance: 14.8
click at [733, 120] on select "Choose an option... Pending Applied Excluded (Questions) Excluded (Expired) Exc…" at bounding box center [739, 124] width 125 height 24
click at [677, 112] on select "Choose an option... Pending Applied Excluded (Questions) Excluded (Expired) Exc…" at bounding box center [739, 124] width 125 height 24
select select ""pending""
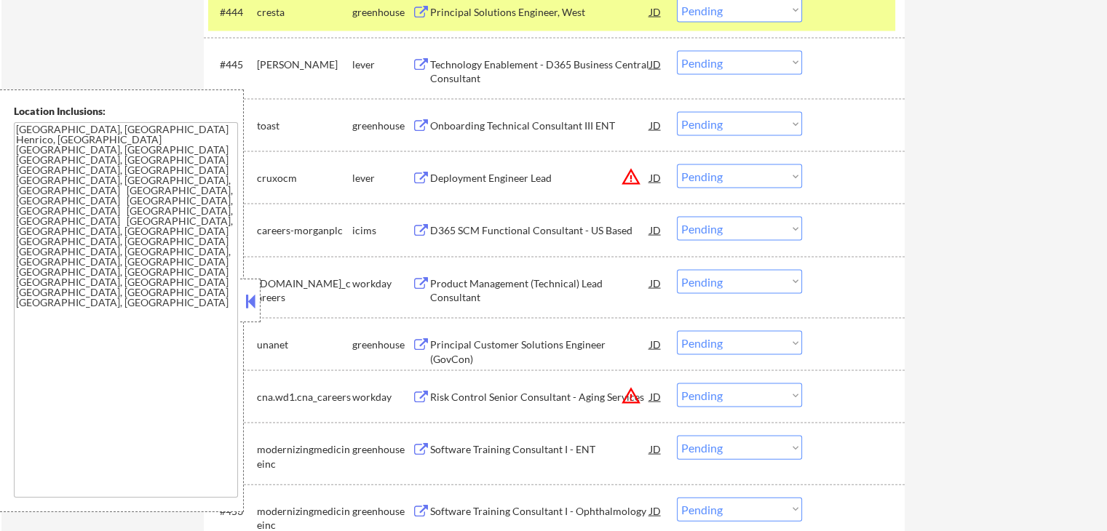
click at [470, 60] on div "Technology Enablement - D365 Business Central Consultant" at bounding box center [540, 72] width 220 height 28
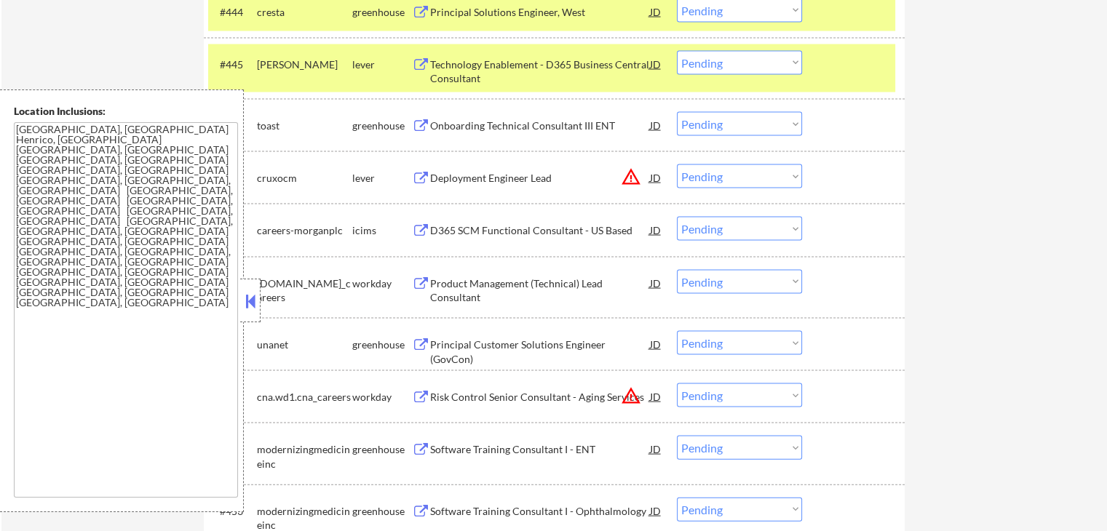
click at [469, 9] on div "Principal Solutions Engineer, West" at bounding box center [540, 12] width 220 height 15
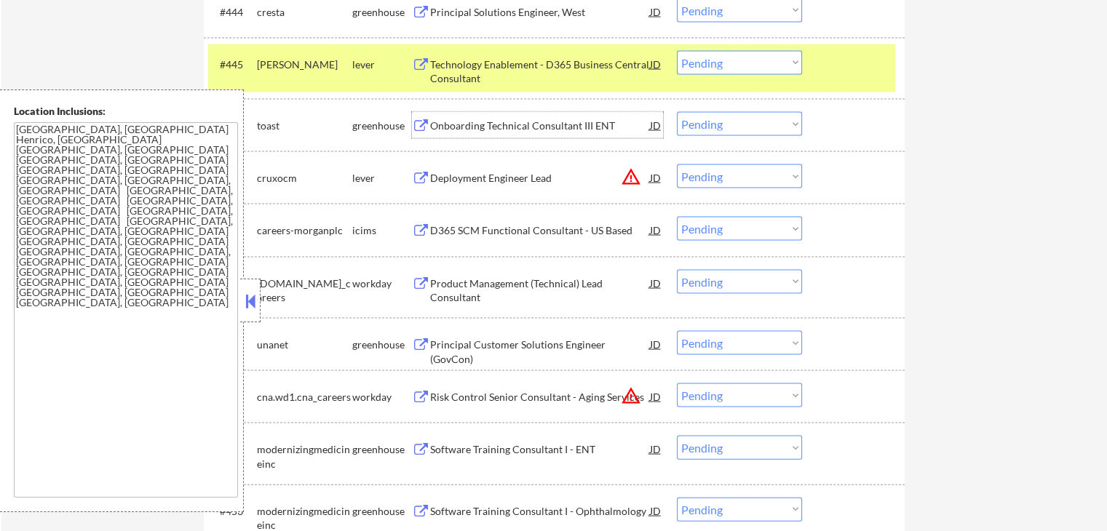
click at [448, 130] on div "Onboarding Technical Consultant III ENT" at bounding box center [540, 126] width 220 height 15
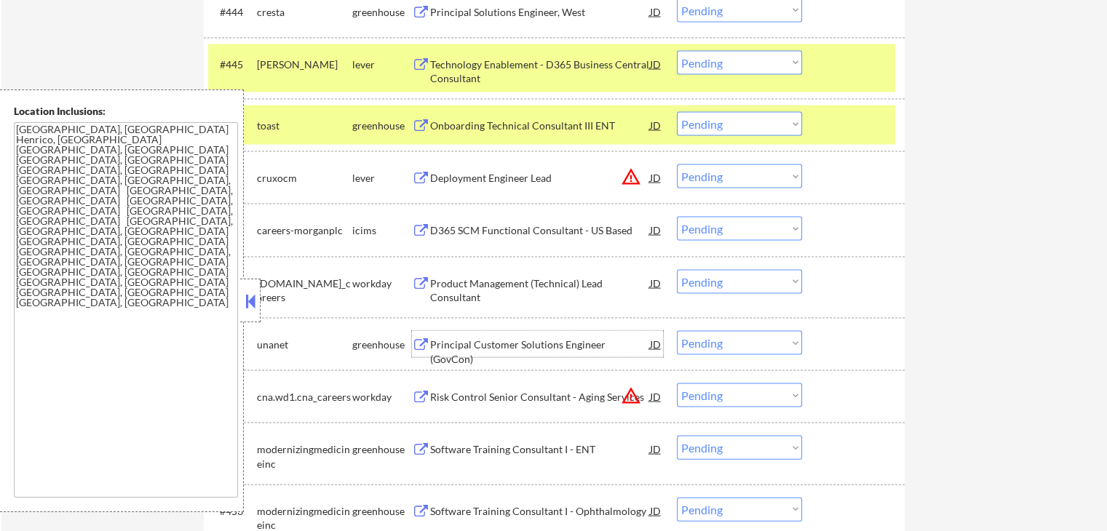
click at [477, 344] on div "Principal Customer Solutions Engineer (GovCon)" at bounding box center [540, 352] width 220 height 28
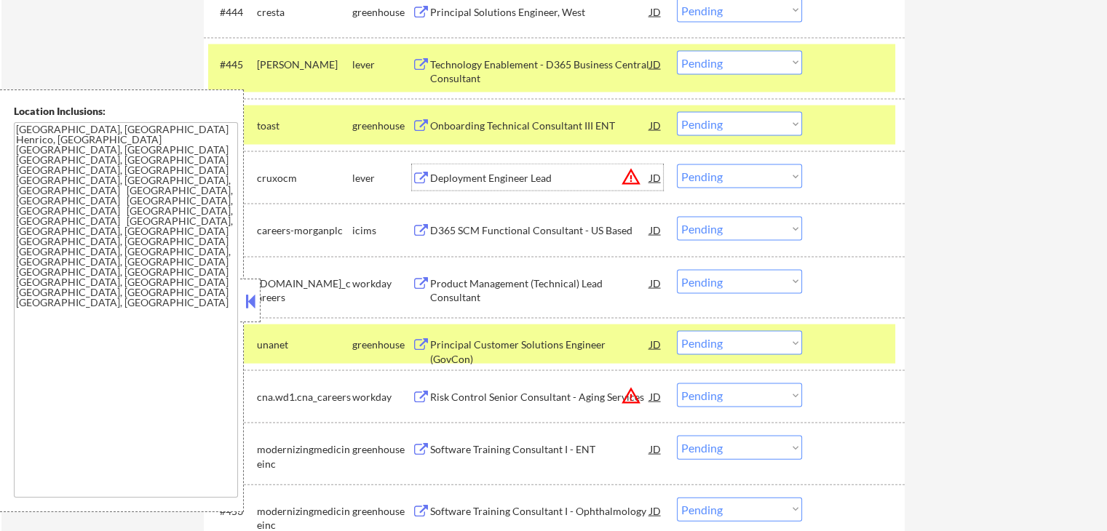
click at [438, 175] on div "Deployment Engineer Lead" at bounding box center [540, 178] width 220 height 15
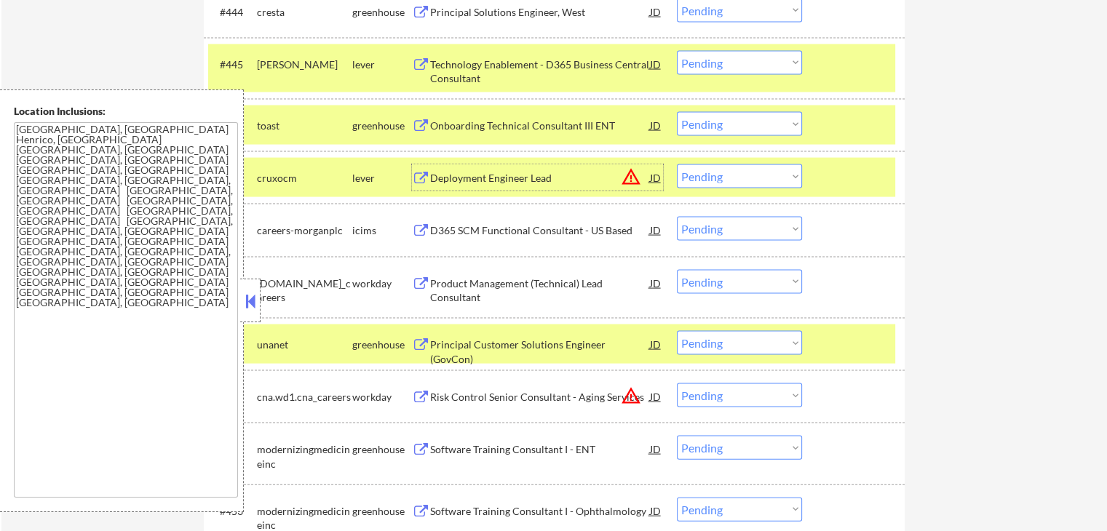
click at [748, 183] on select "Choose an option... Pending Applied Excluded (Questions) Excluded (Expired) Exc…" at bounding box center [739, 177] width 125 height 24
click at [677, 165] on select "Choose an option... Pending Applied Excluded (Questions) Excluded (Expired) Exc…" at bounding box center [739, 177] width 125 height 24
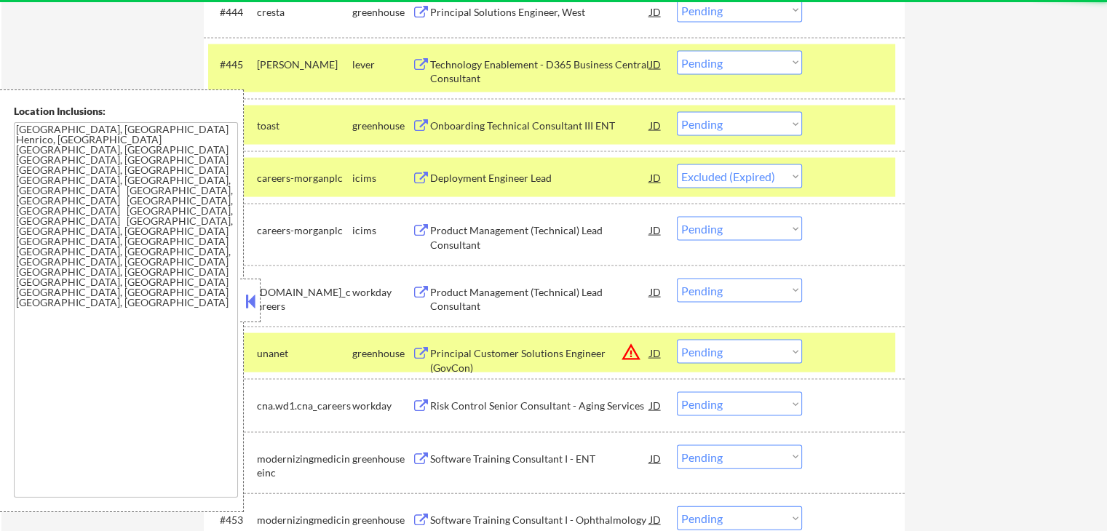
select select ""pending""
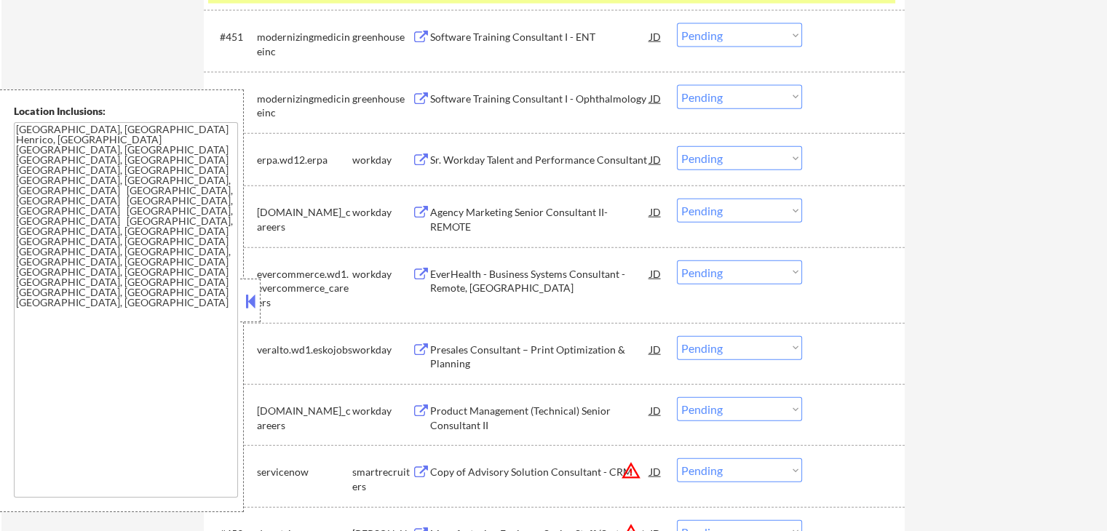
scroll to position [3397, 0]
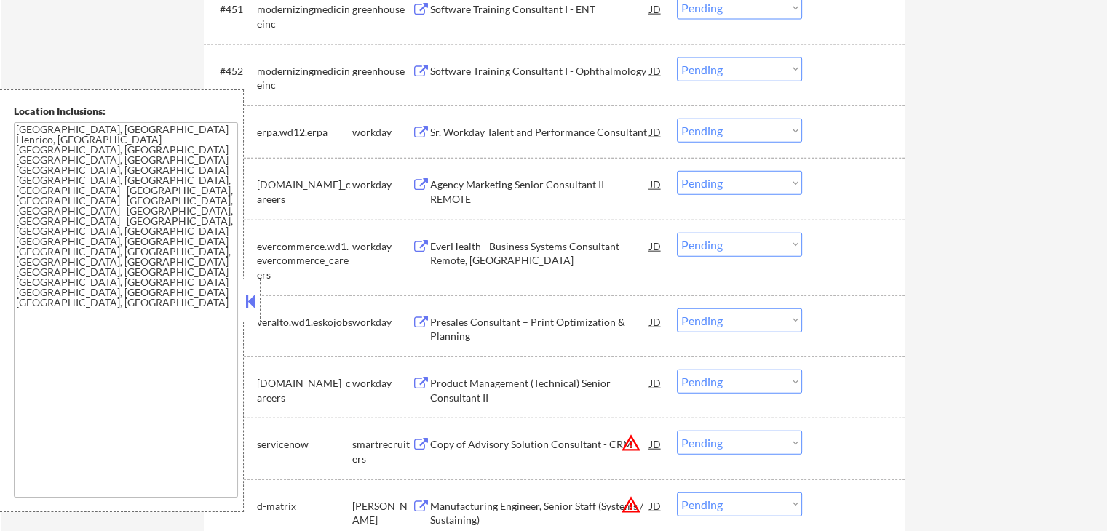
click at [454, 69] on div "Software Training Consultant I - Ophthalmology" at bounding box center [540, 71] width 220 height 15
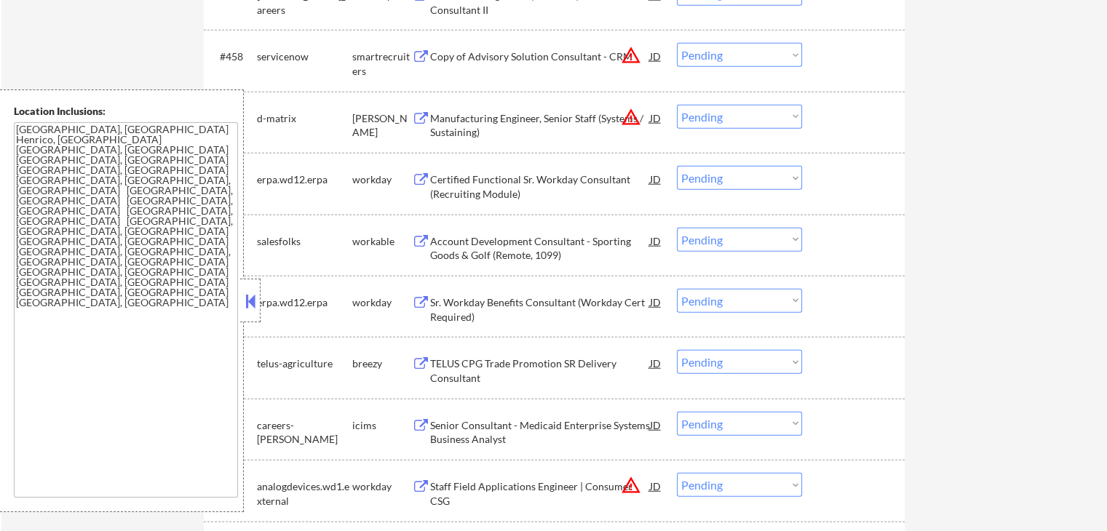
scroll to position [3785, 0]
click at [431, 235] on div "Account Development Consultant - Sporting Goods & Golf (Remote, 1099)" at bounding box center [540, 248] width 220 height 28
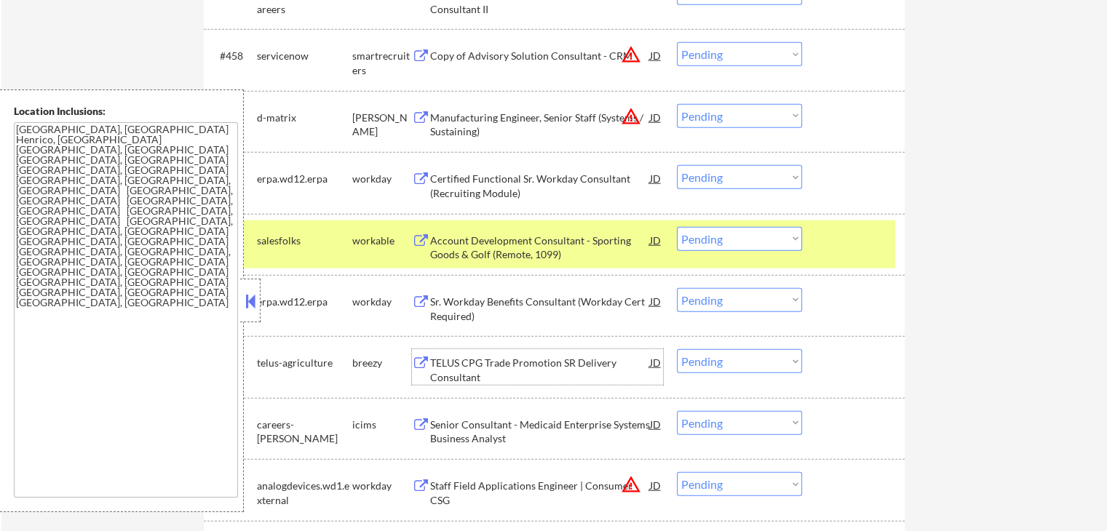
click at [460, 379] on div "TELUS CPG Trade Promotion SR Delivery Consultant" at bounding box center [540, 370] width 220 height 28
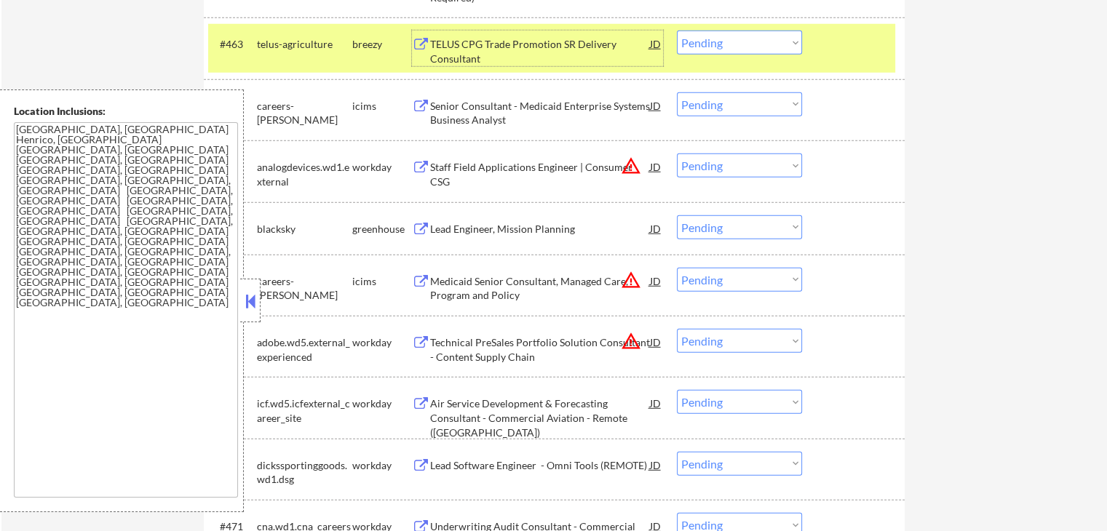
scroll to position [4077, 0]
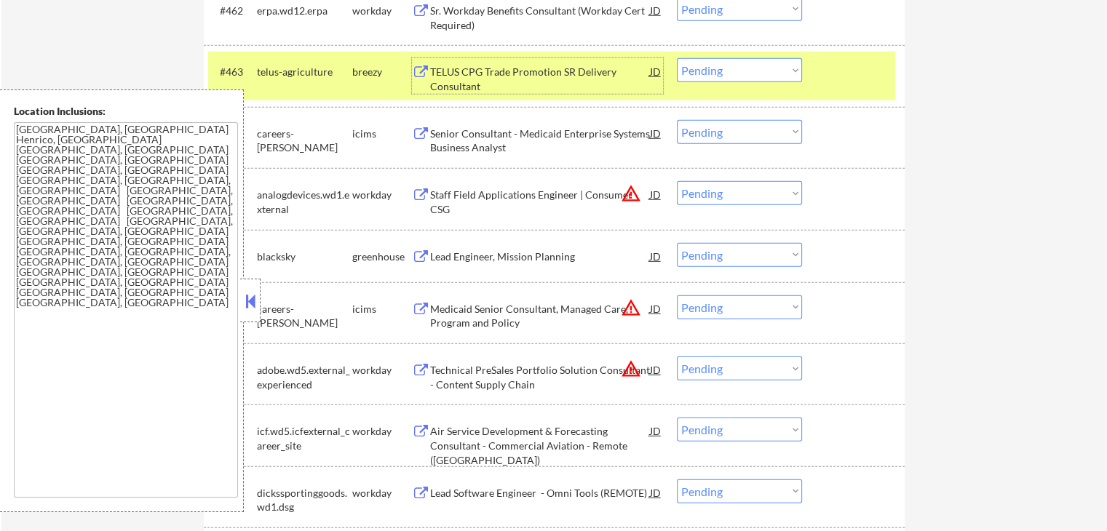
click at [733, 61] on select "Choose an option... Pending Applied Excluded (Questions) Excluded (Expired) Exc…" at bounding box center [739, 70] width 125 height 24
click at [677, 58] on select "Choose an option... Pending Applied Excluded (Questions) Excluded (Expired) Exc…" at bounding box center [739, 70] width 125 height 24
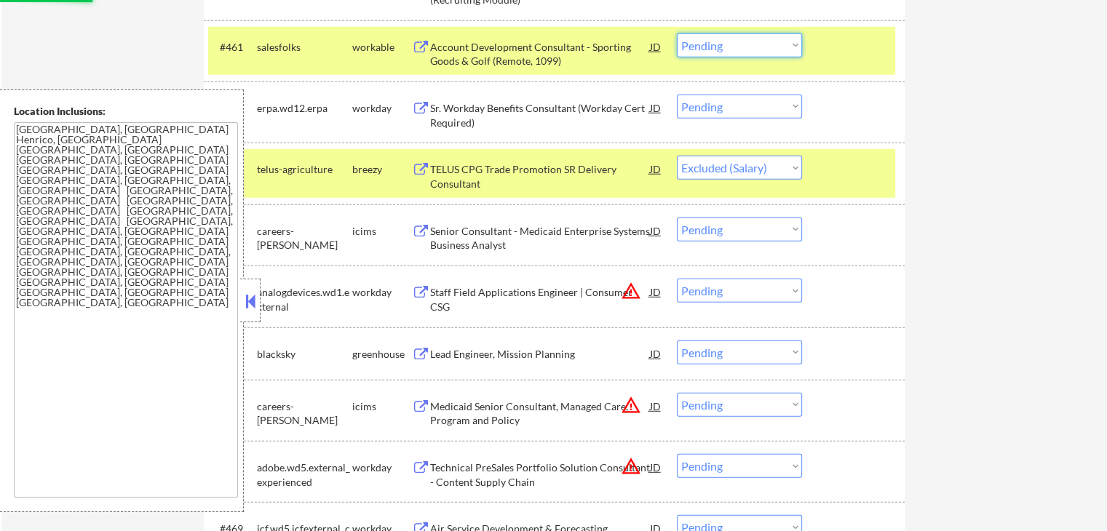
click at [714, 50] on select "Choose an option... Pending Applied Excluded (Questions) Excluded (Expired) Exc…" at bounding box center [739, 45] width 125 height 24
select select ""pending""
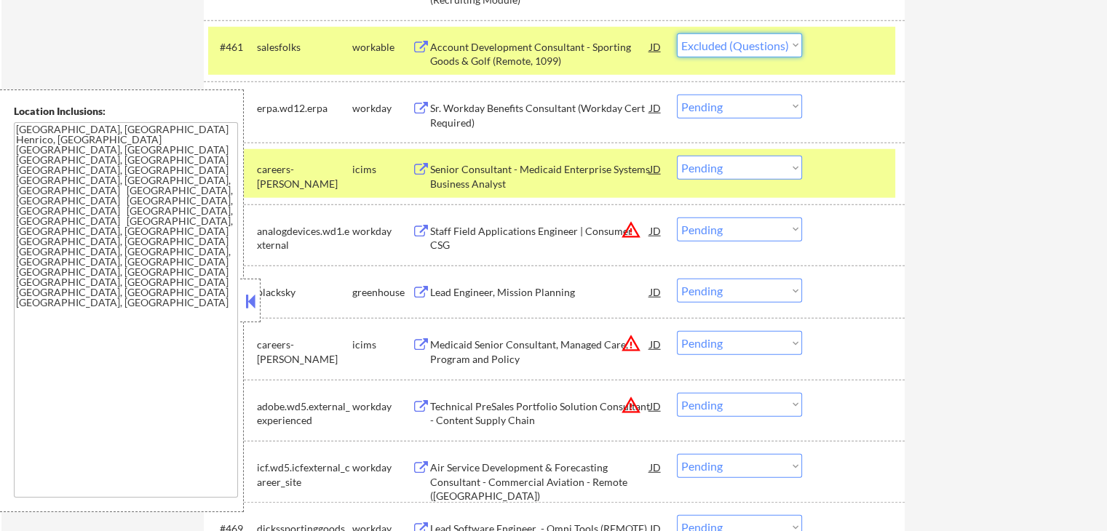
click at [677, 33] on select "Choose an option... Pending Applied Excluded (Questions) Excluded (Expired) Exc…" at bounding box center [739, 45] width 125 height 24
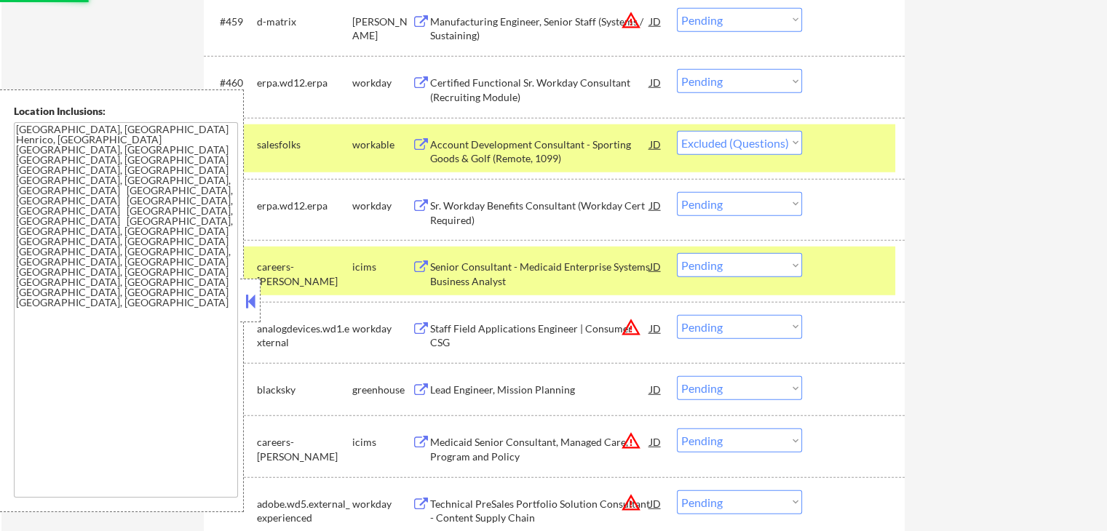
scroll to position [3785, 0]
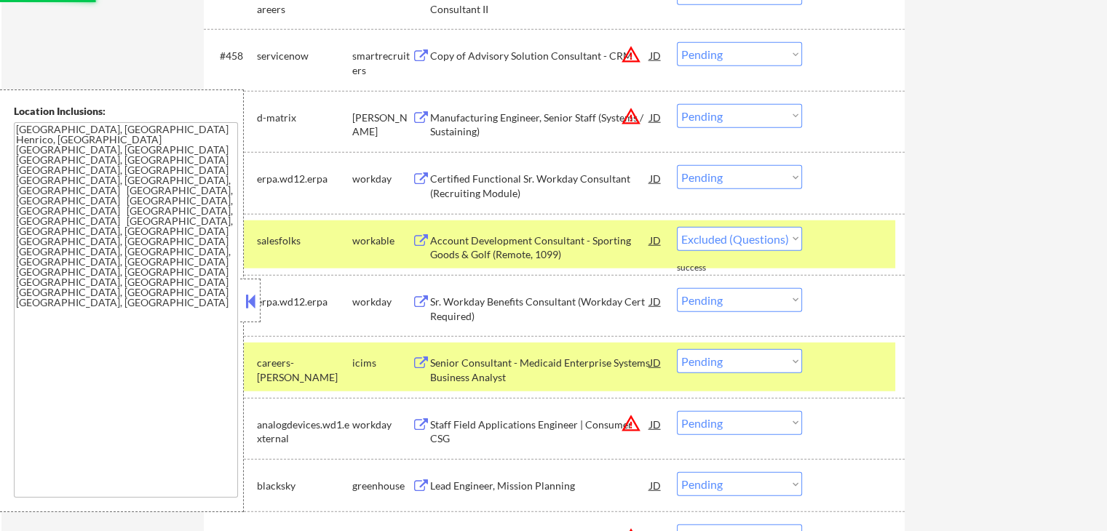
select select ""pending""
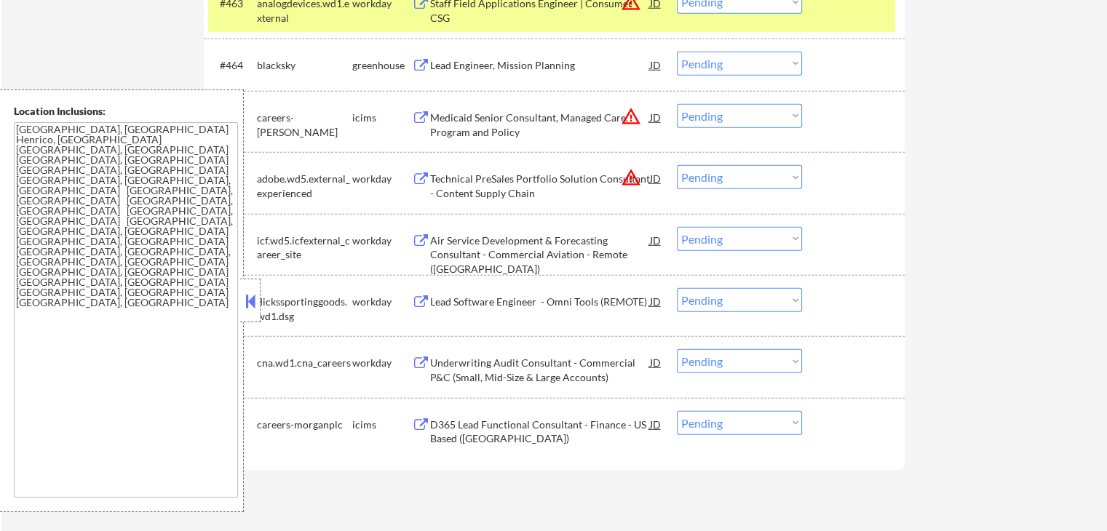
scroll to position [4174, 0]
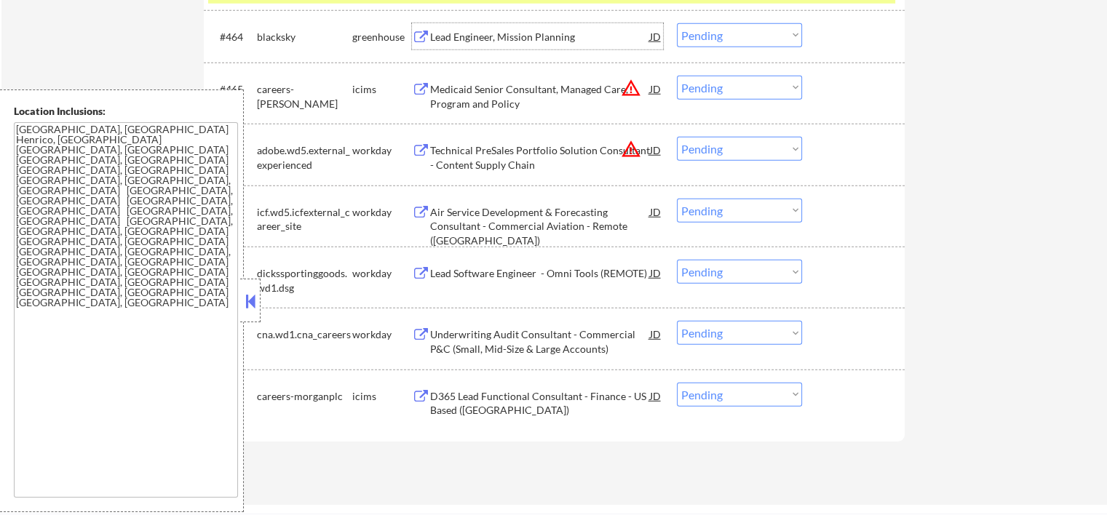
click at [436, 36] on div "Lead Engineer, Mission Planning" at bounding box center [540, 37] width 220 height 15
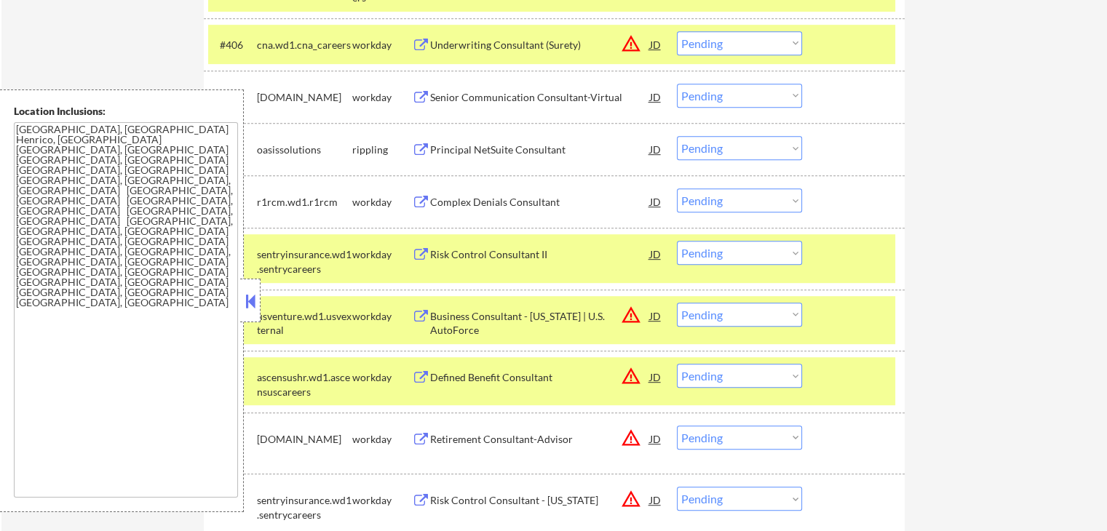
scroll to position [388, 0]
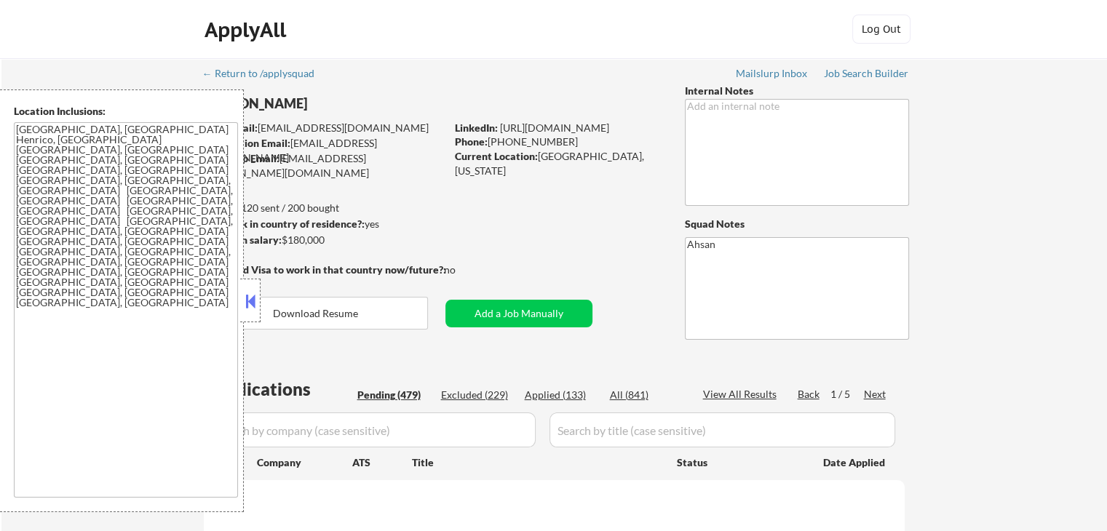
select select ""pending""
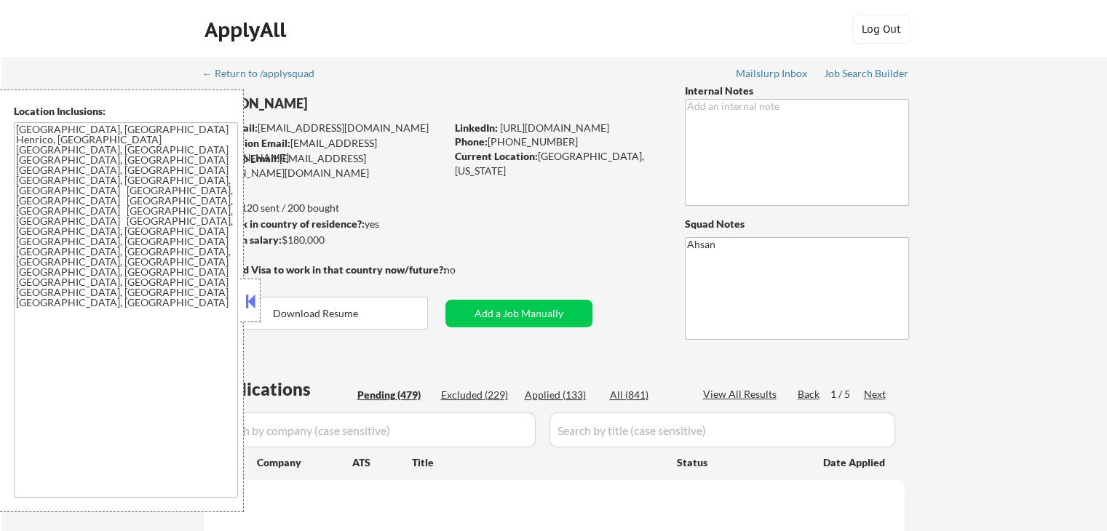
select select ""pending""
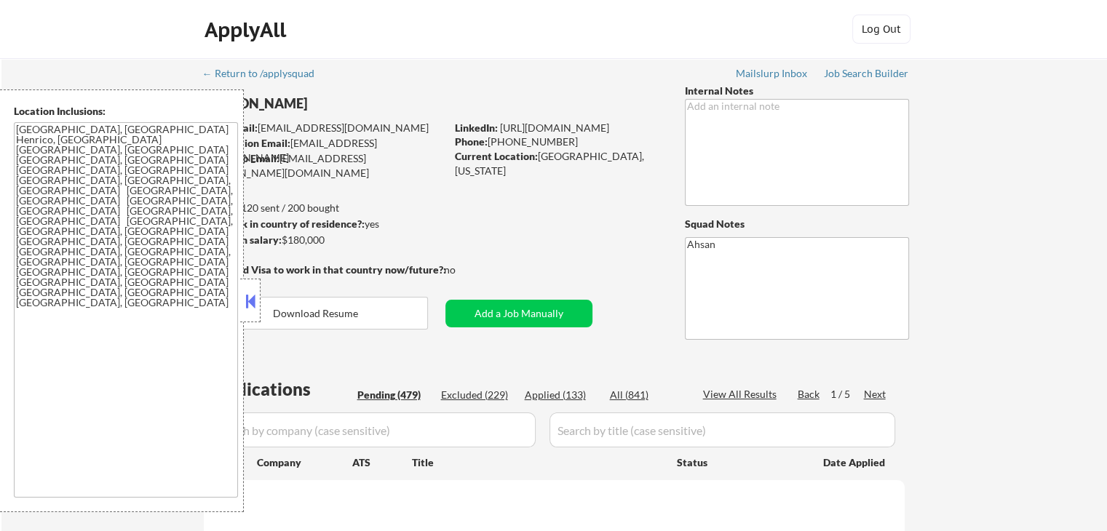
select select ""pending""
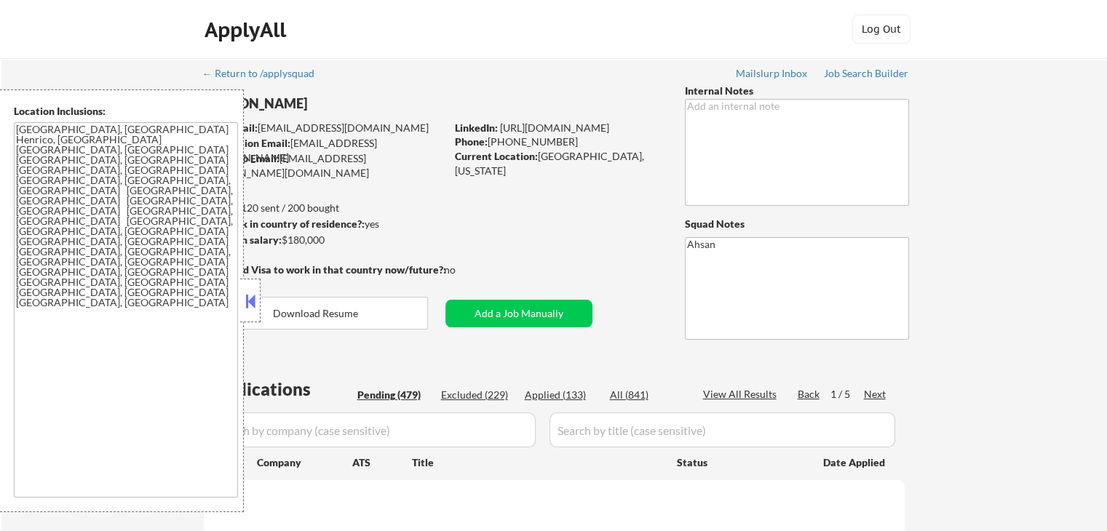
select select ""pending""
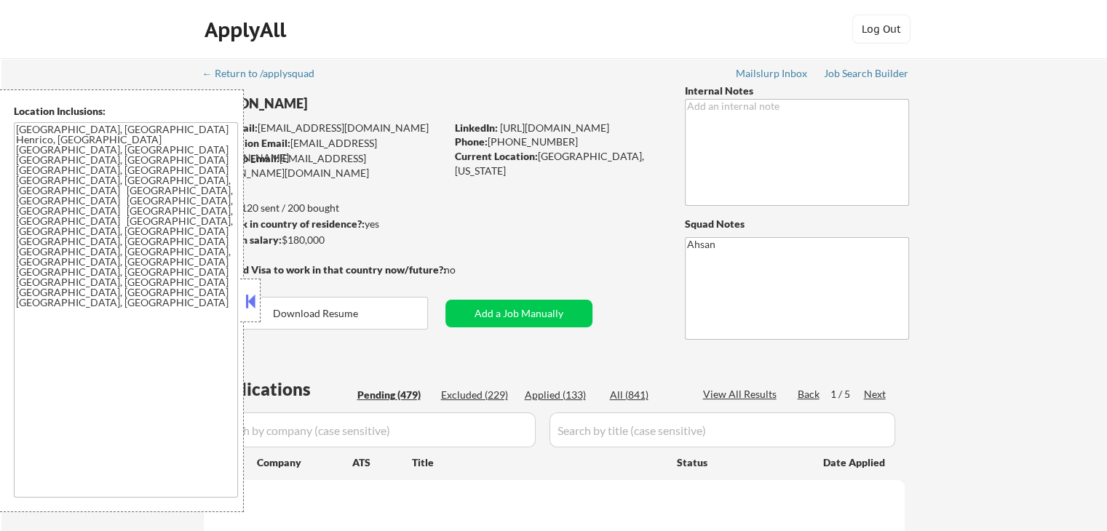
select select ""pending""
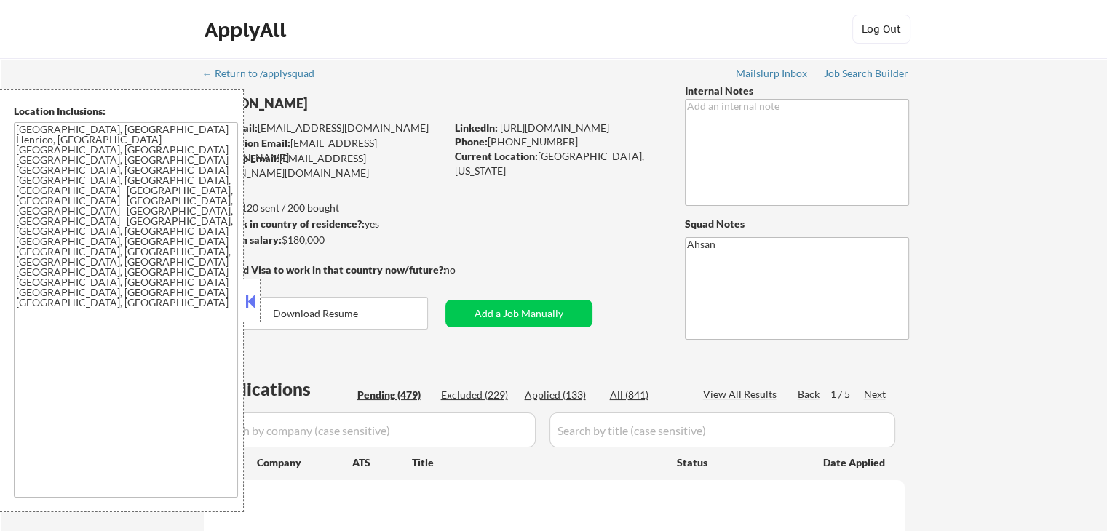
select select ""pending""
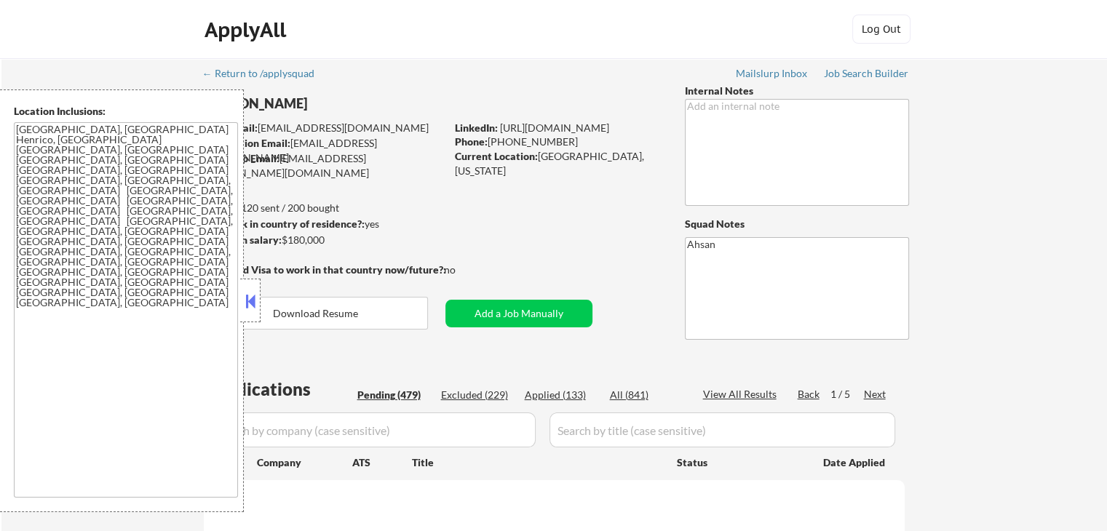
select select ""pending""
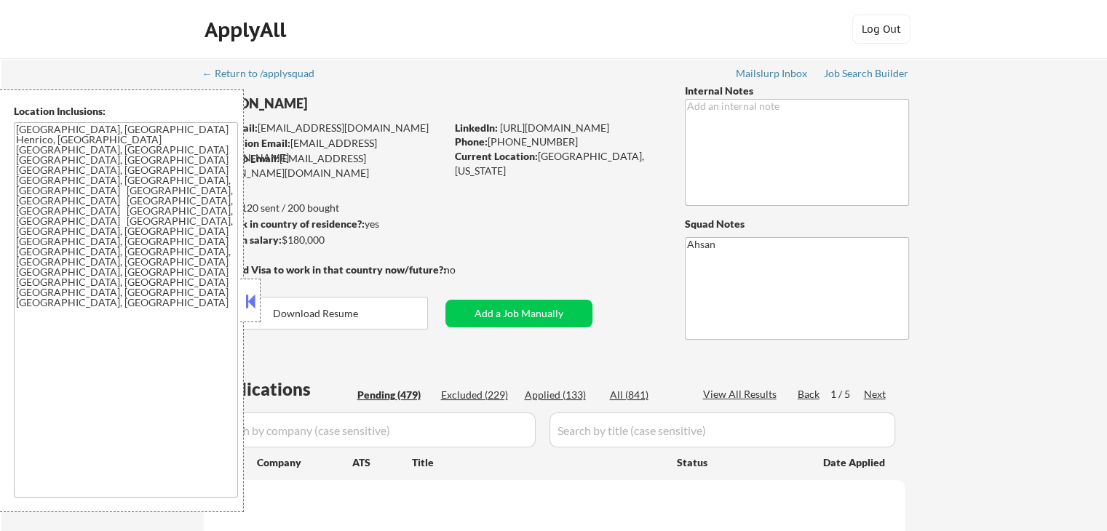
select select ""pending""
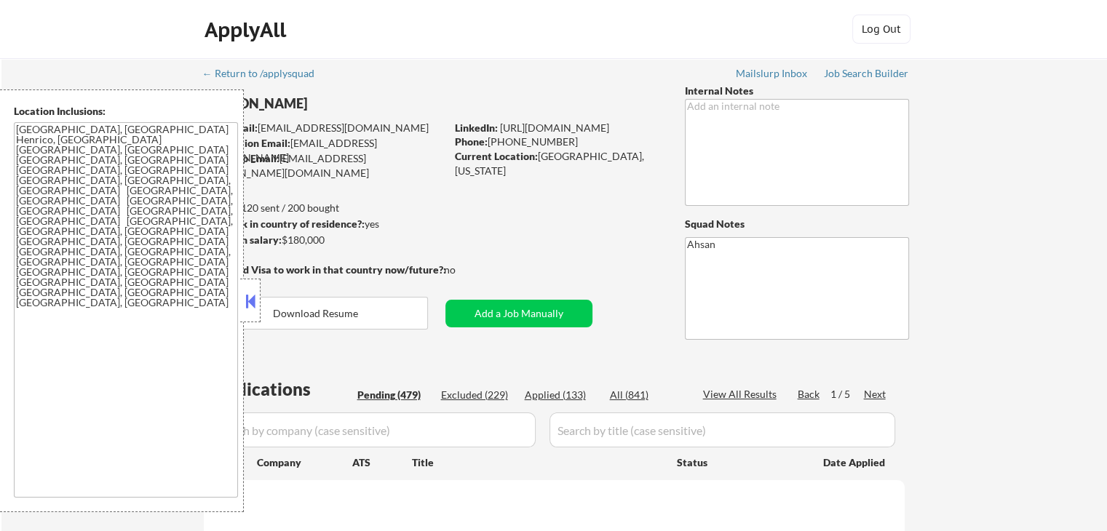
select select ""pending""
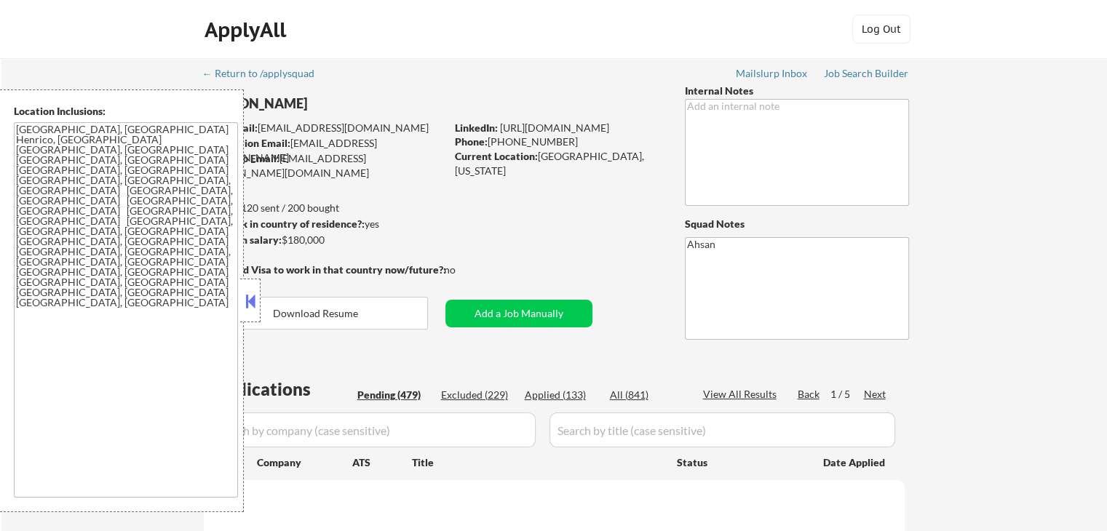
select select ""pending""
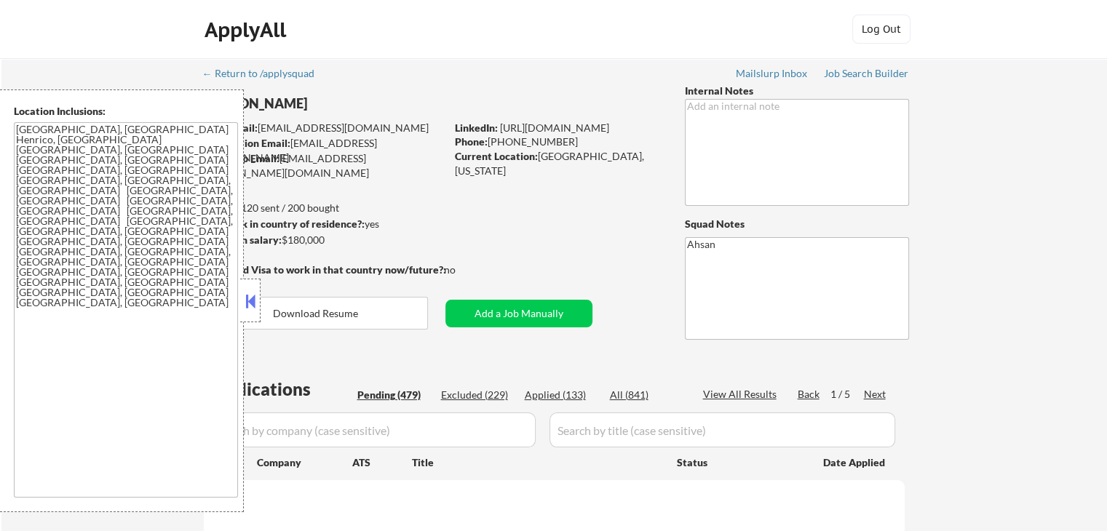
select select ""pending""
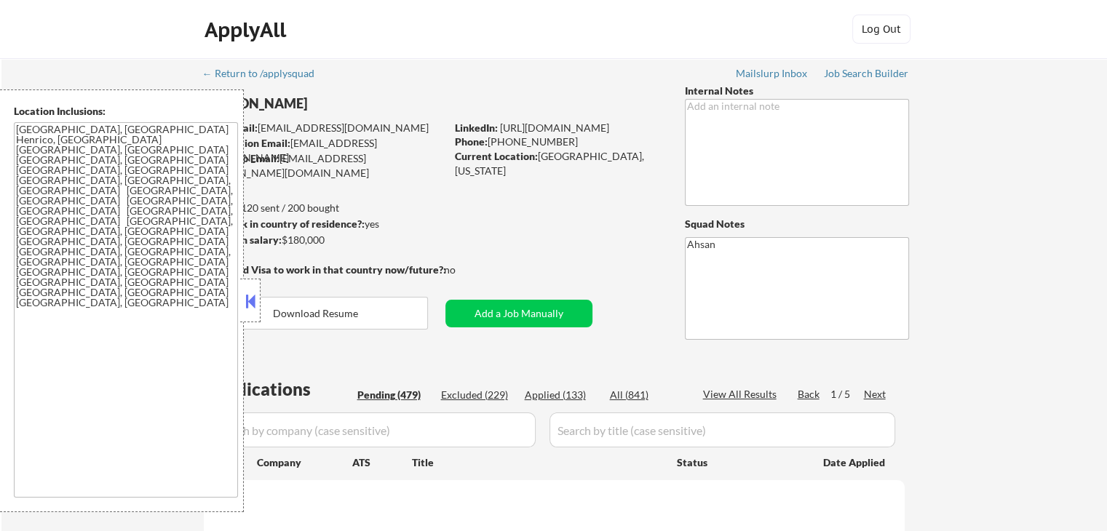
select select ""pending""
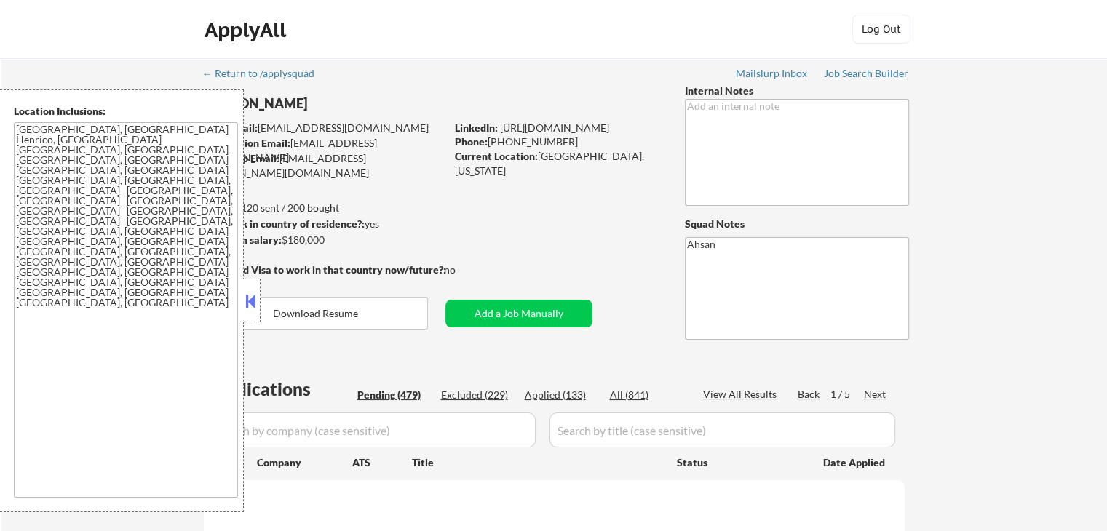
select select ""pending""
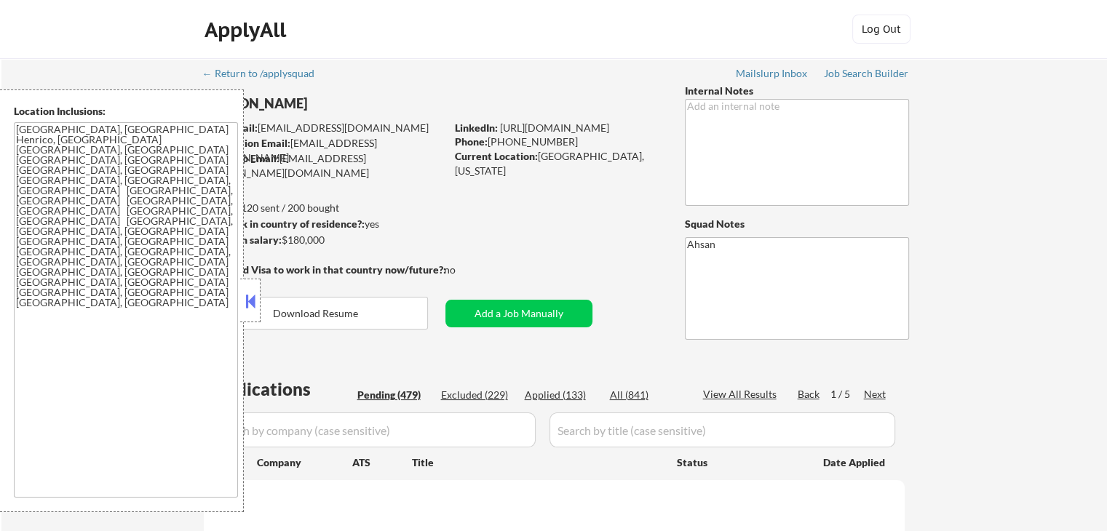
select select ""pending""
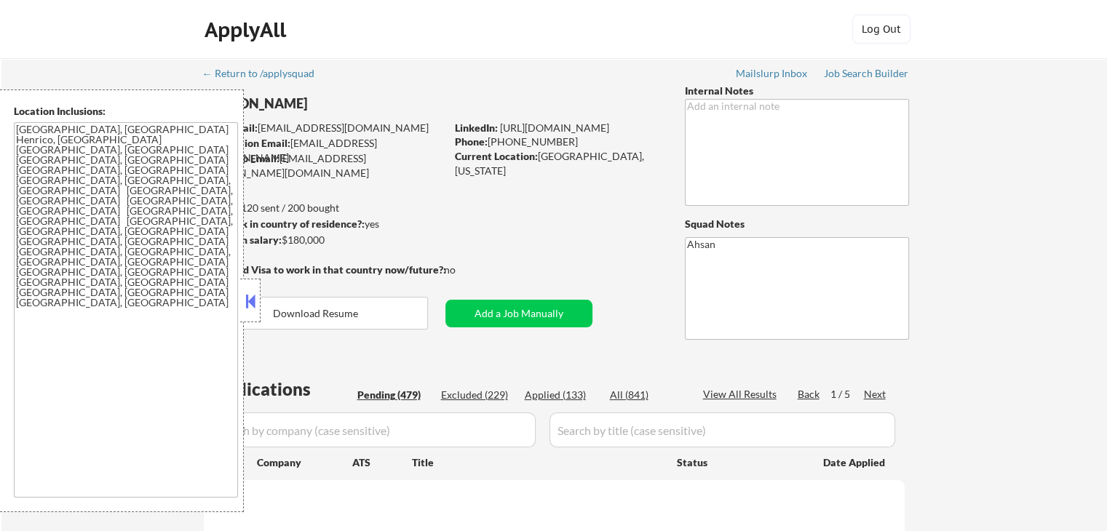
select select ""pending""
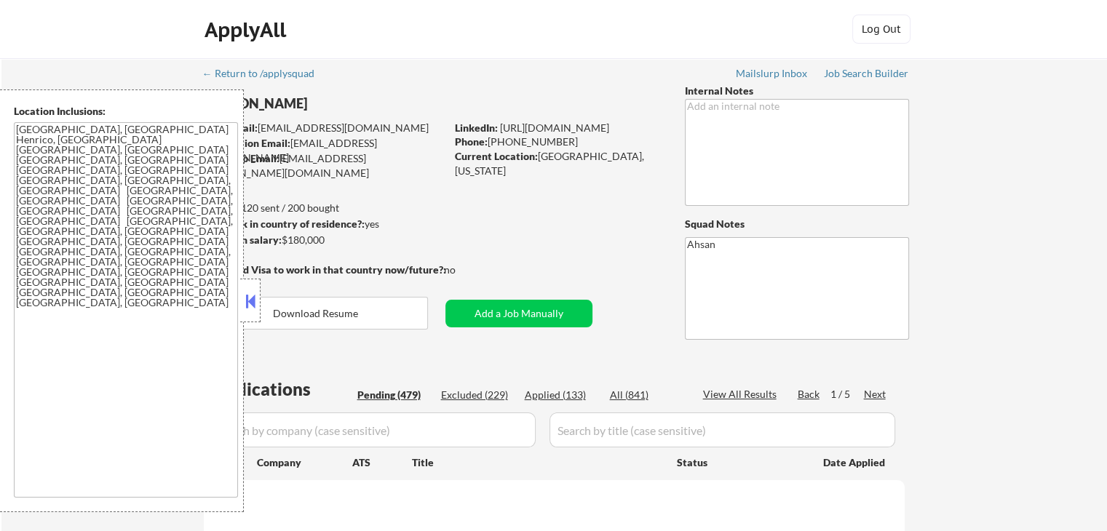
select select ""pending""
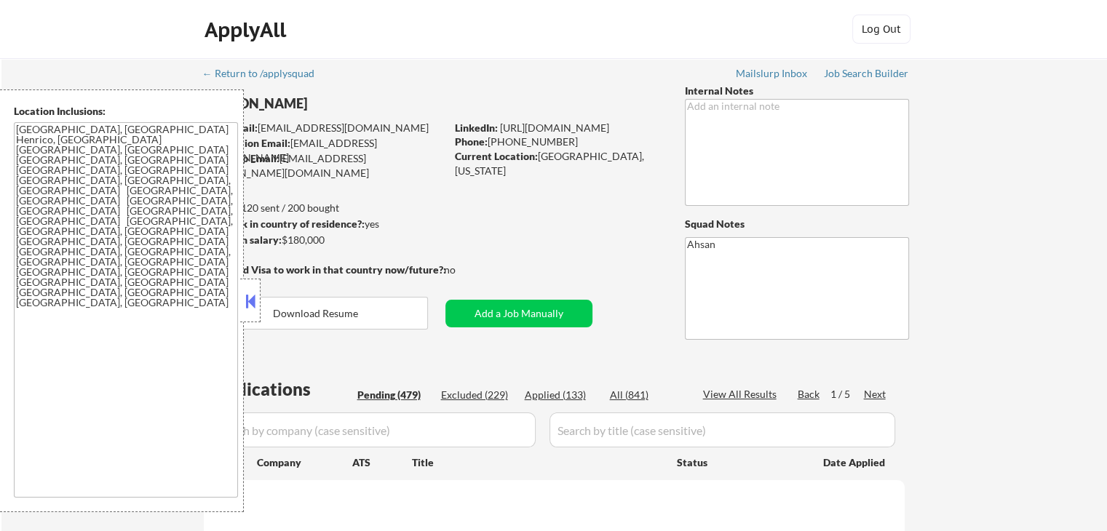
select select ""pending""
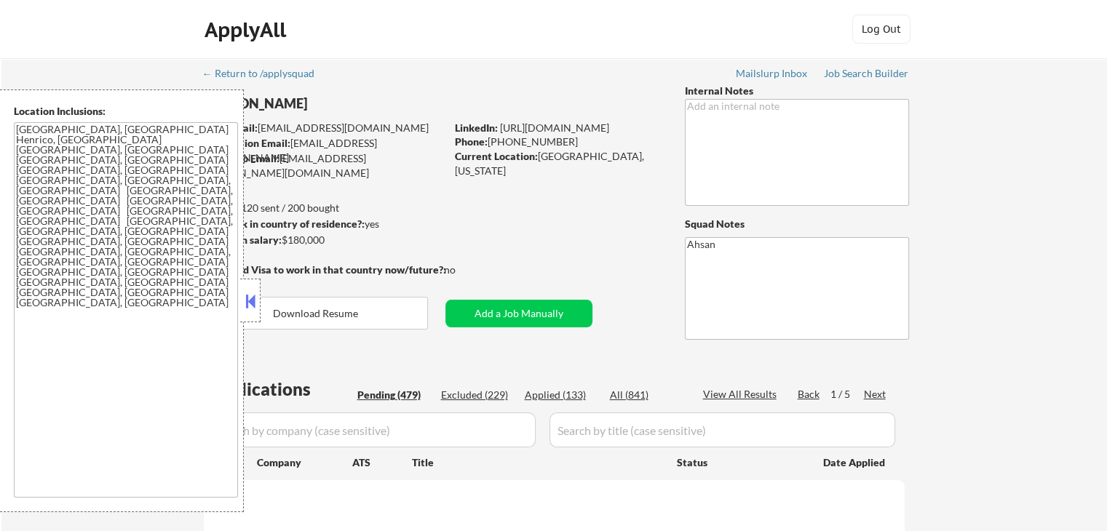
select select ""pending""
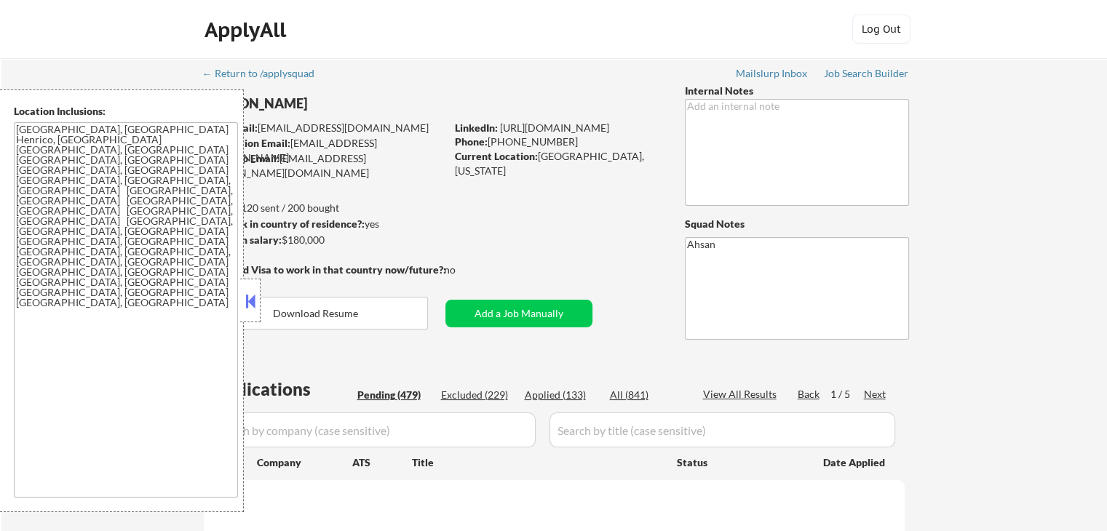
select select ""pending""
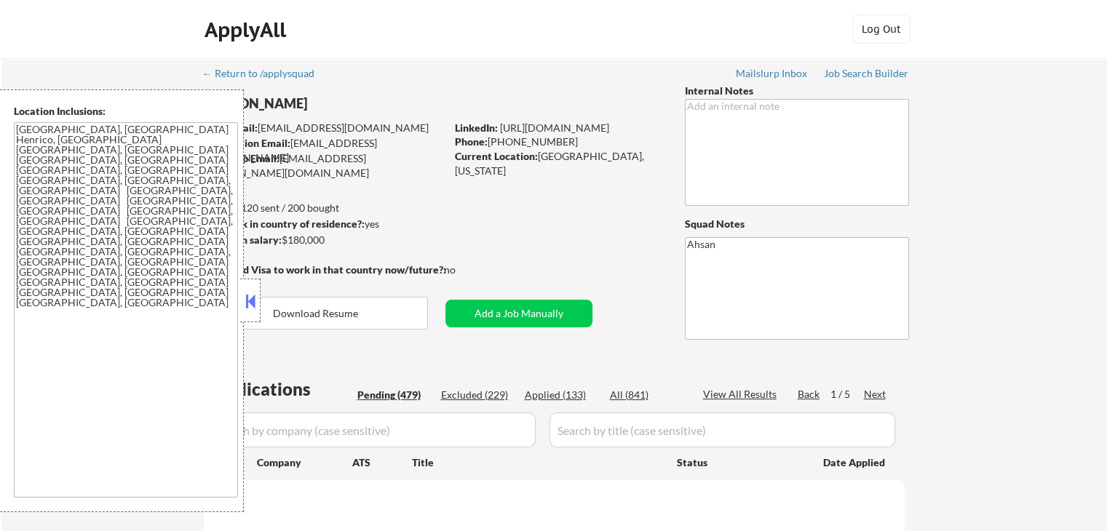
select select ""pending""
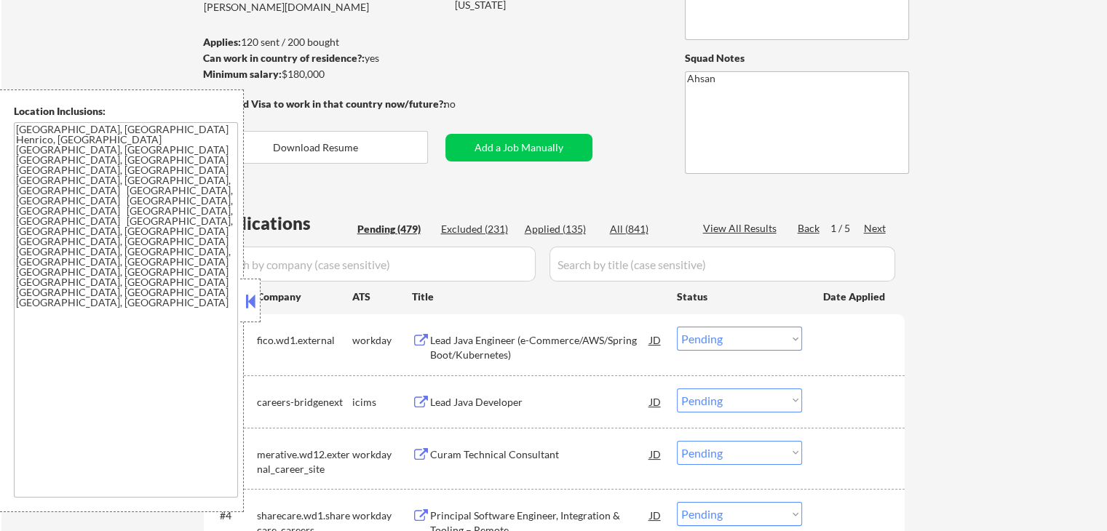
scroll to position [194, 0]
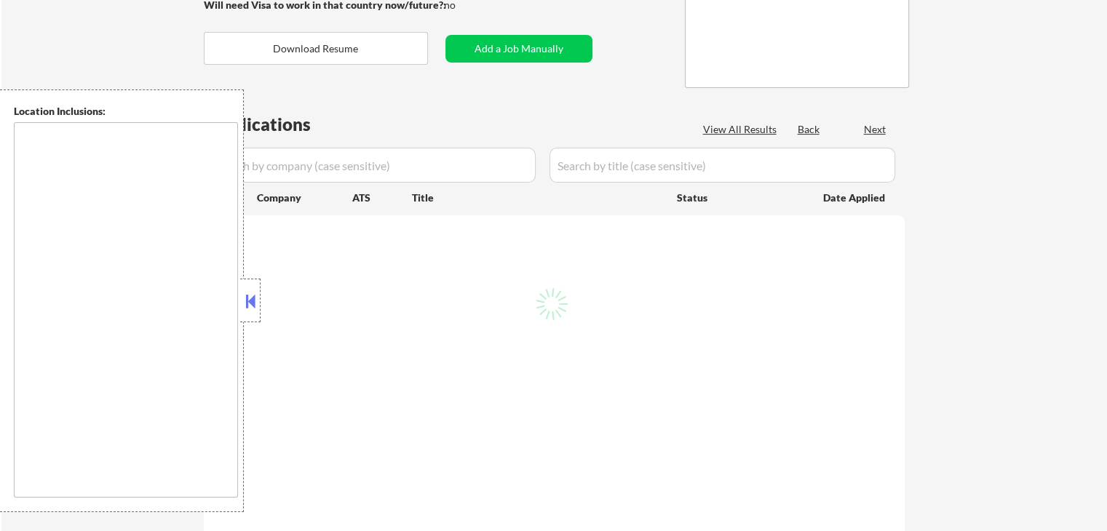
type textarea "[GEOGRAPHIC_DATA], [GEOGRAPHIC_DATA] Henrico, [GEOGRAPHIC_DATA] [GEOGRAPHIC_DAT…"
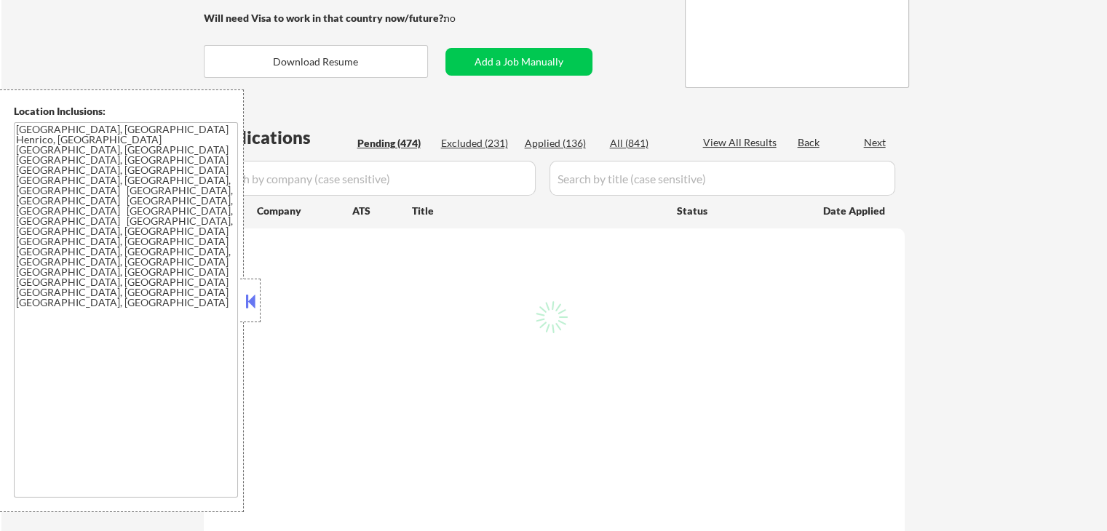
scroll to position [194, 0]
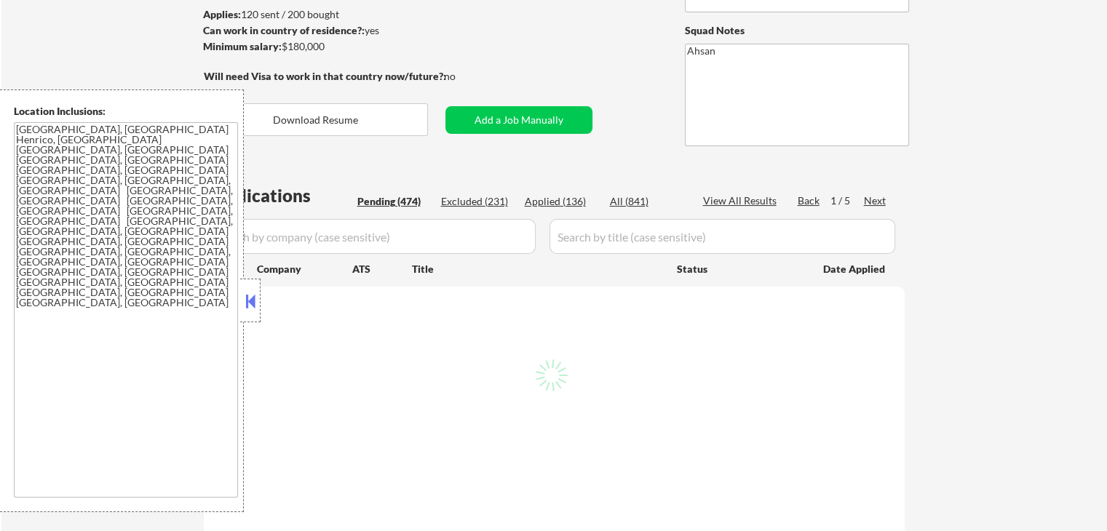
select select ""pending""
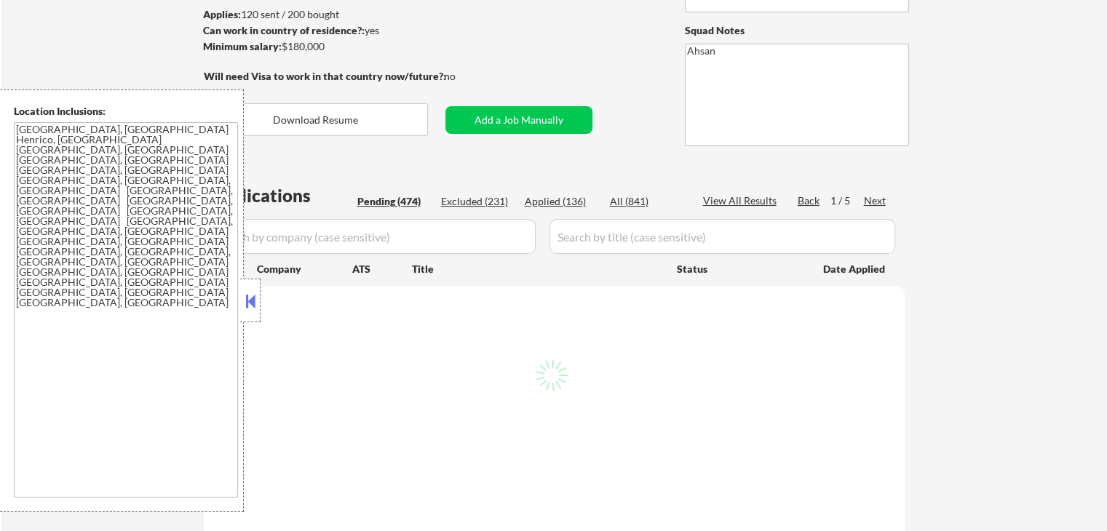
select select ""pending""
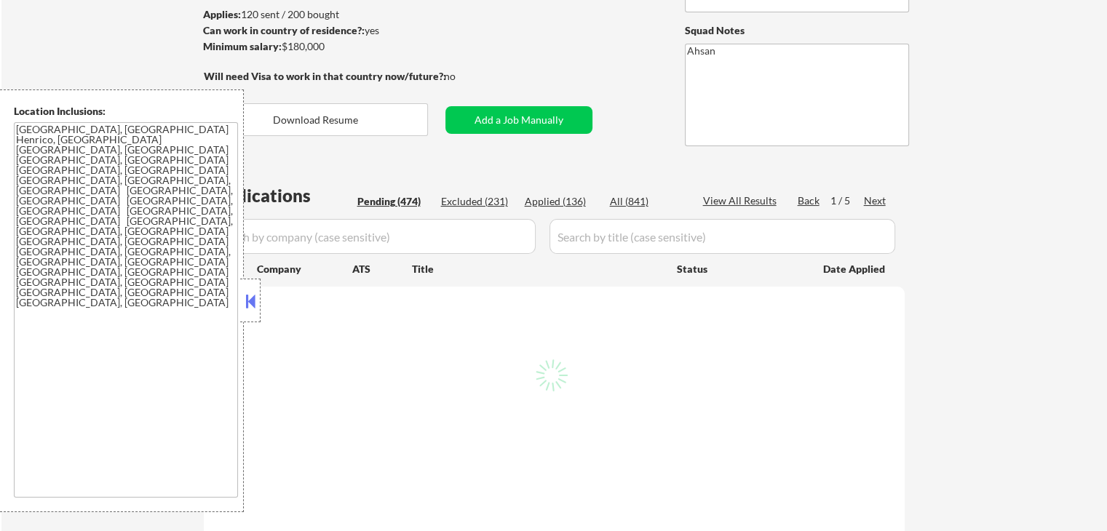
select select ""pending""
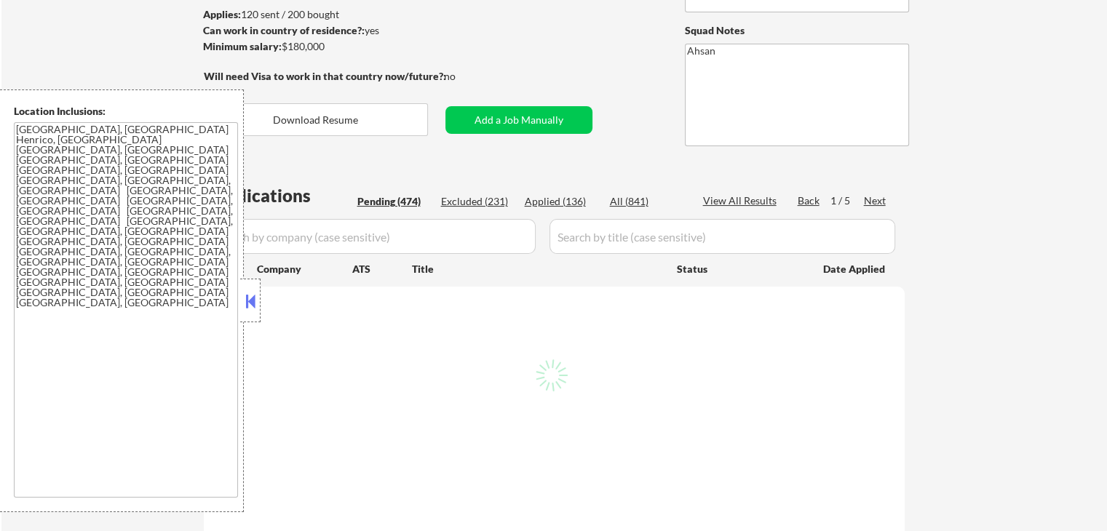
select select ""pending""
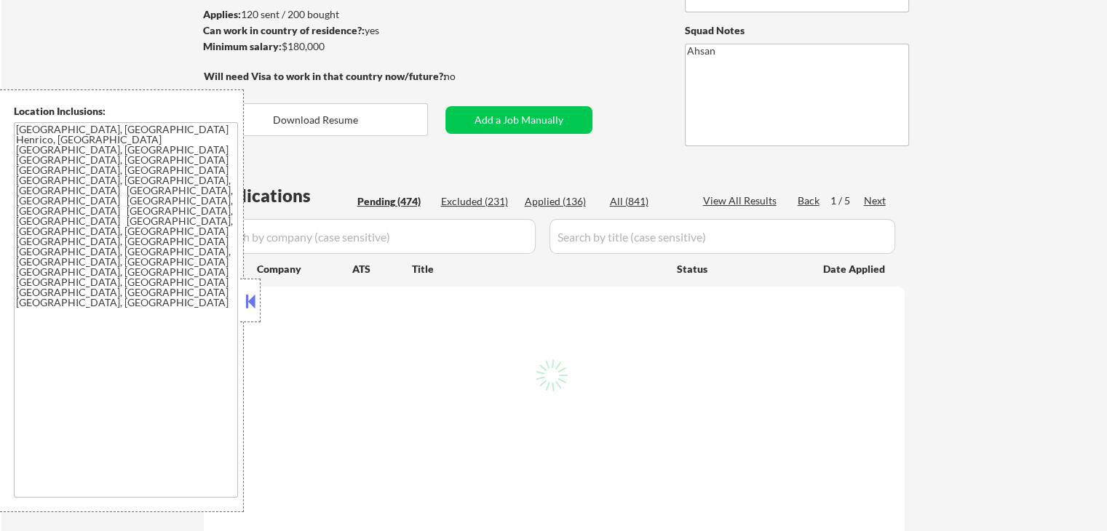
select select ""pending""
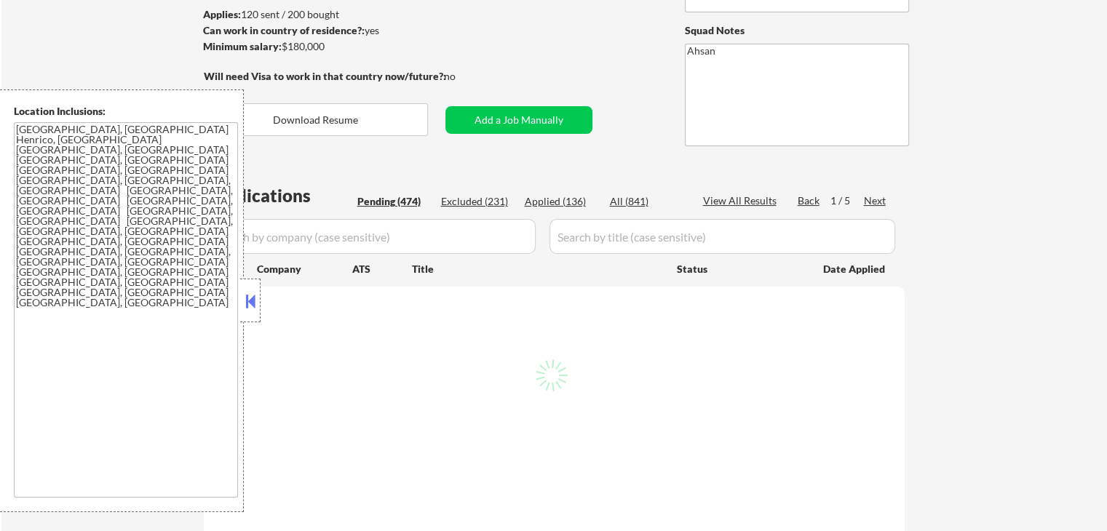
select select ""pending""
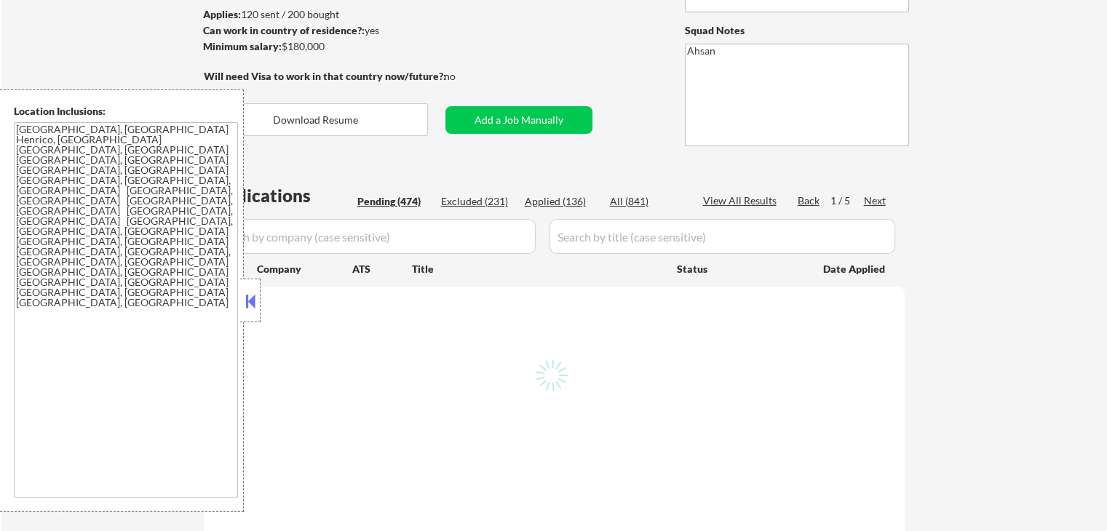
select select ""pending""
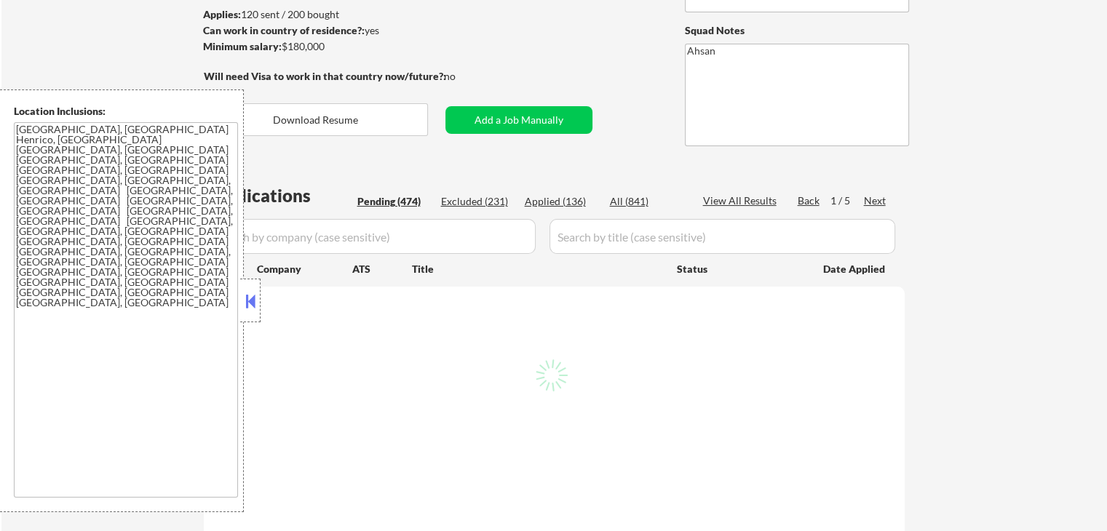
select select ""pending""
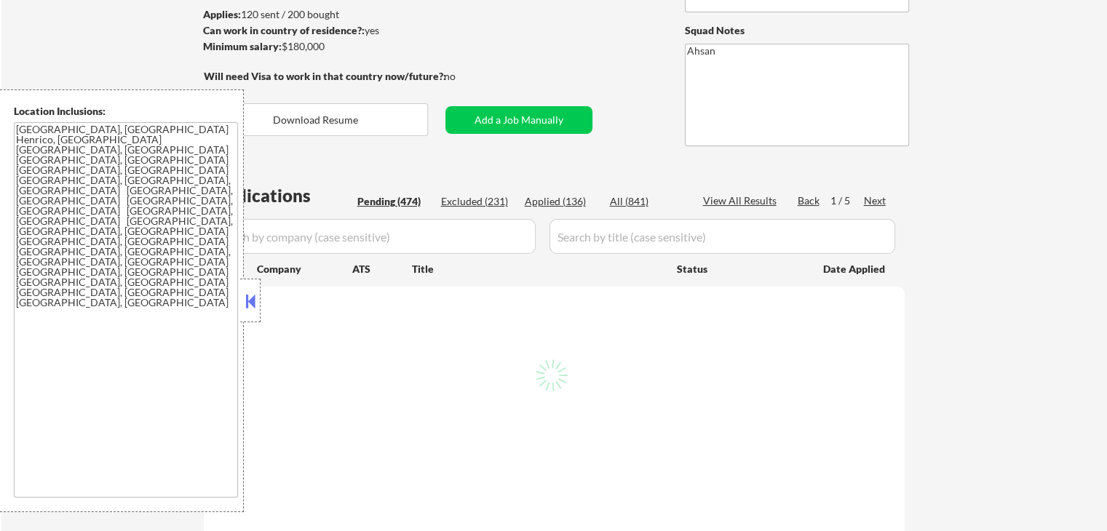
select select ""pending""
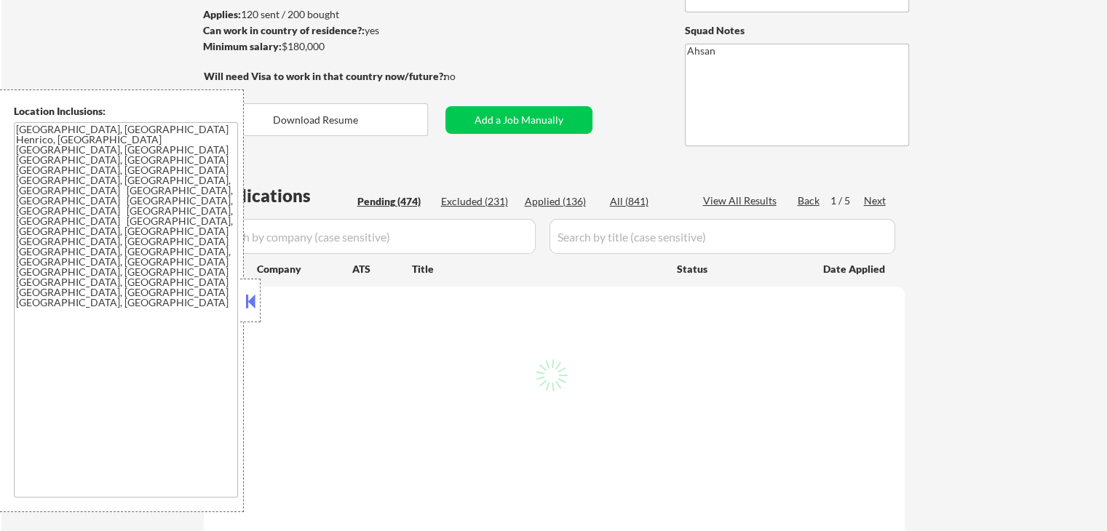
select select ""pending""
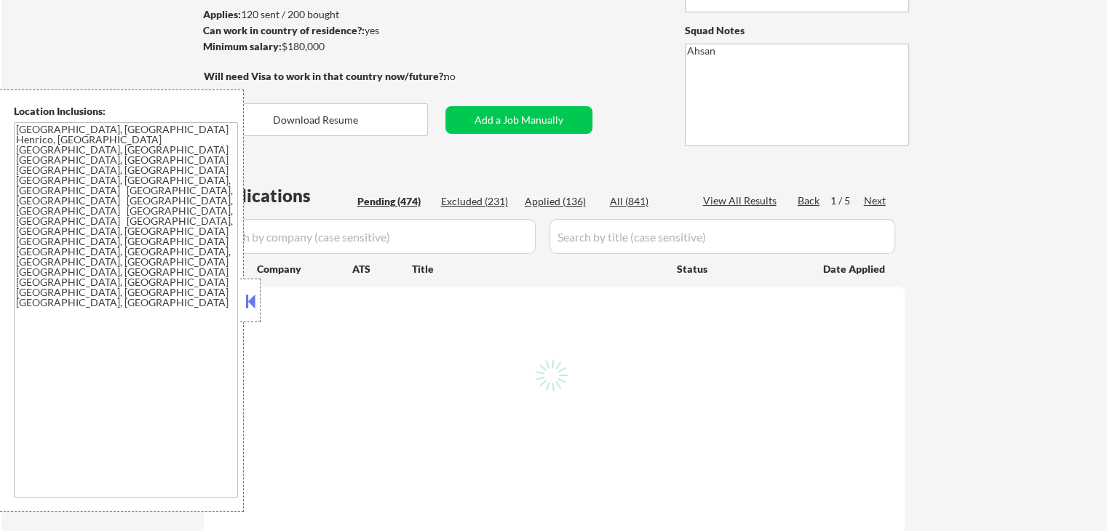
select select ""pending""
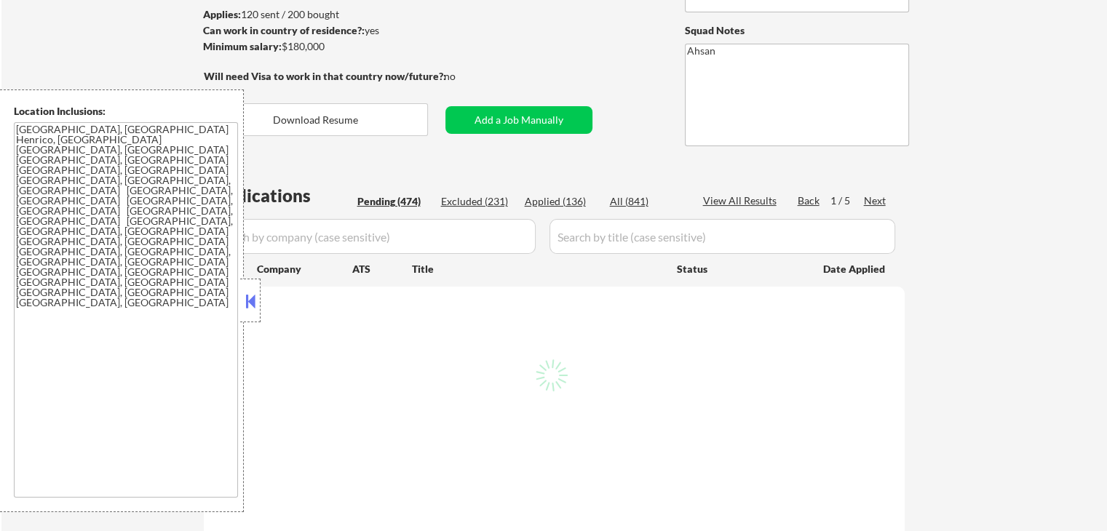
select select ""pending""
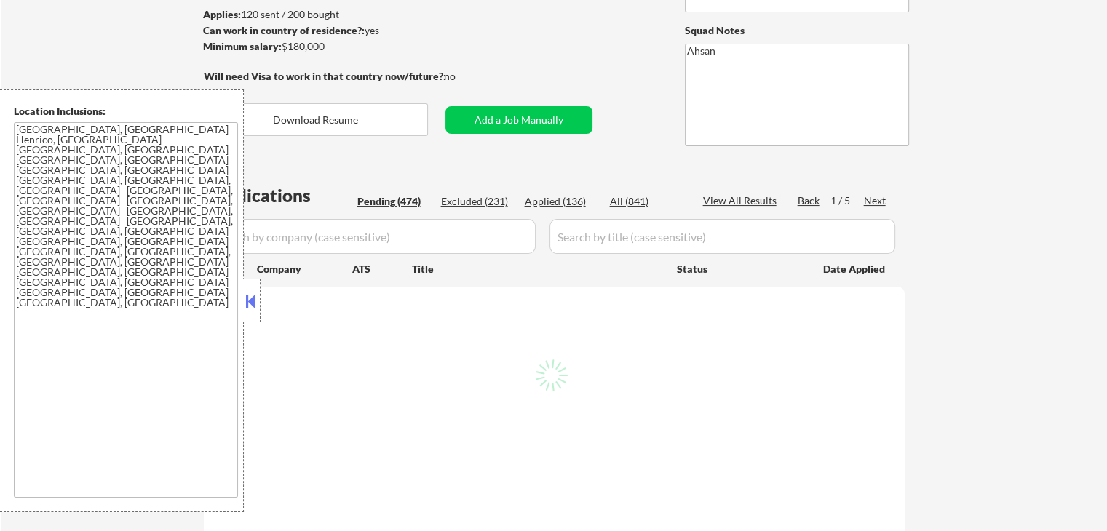
select select ""pending""
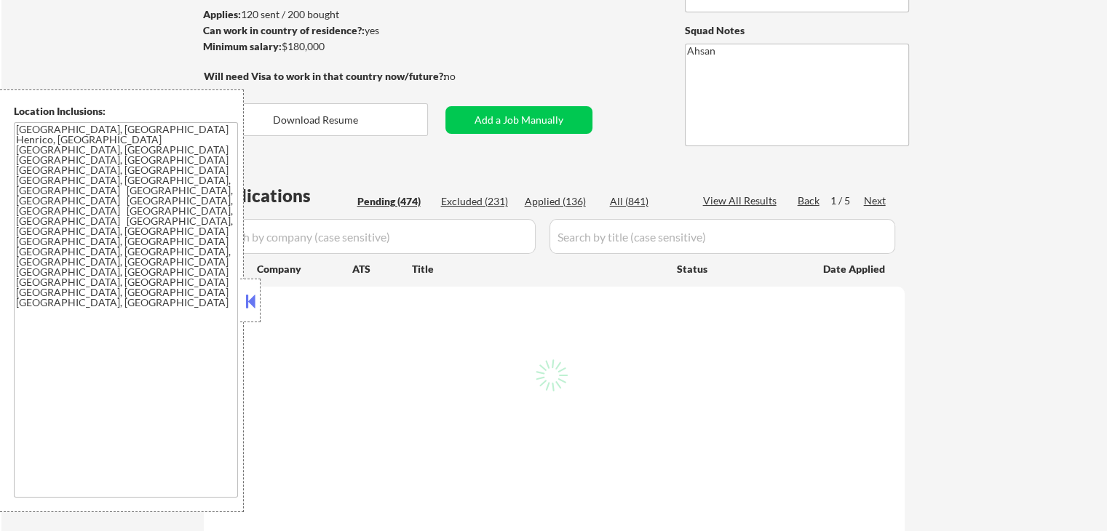
select select ""pending""
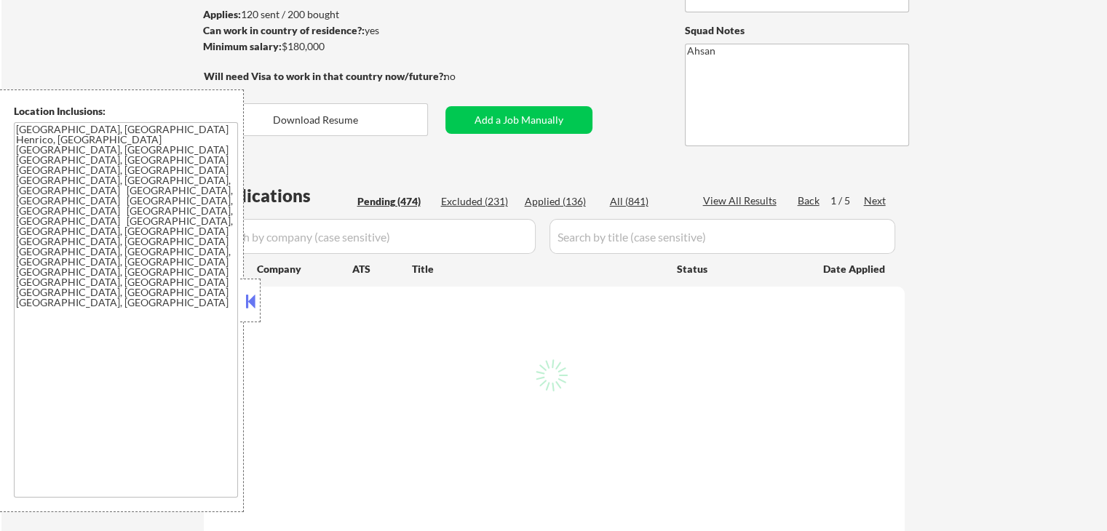
select select ""pending""
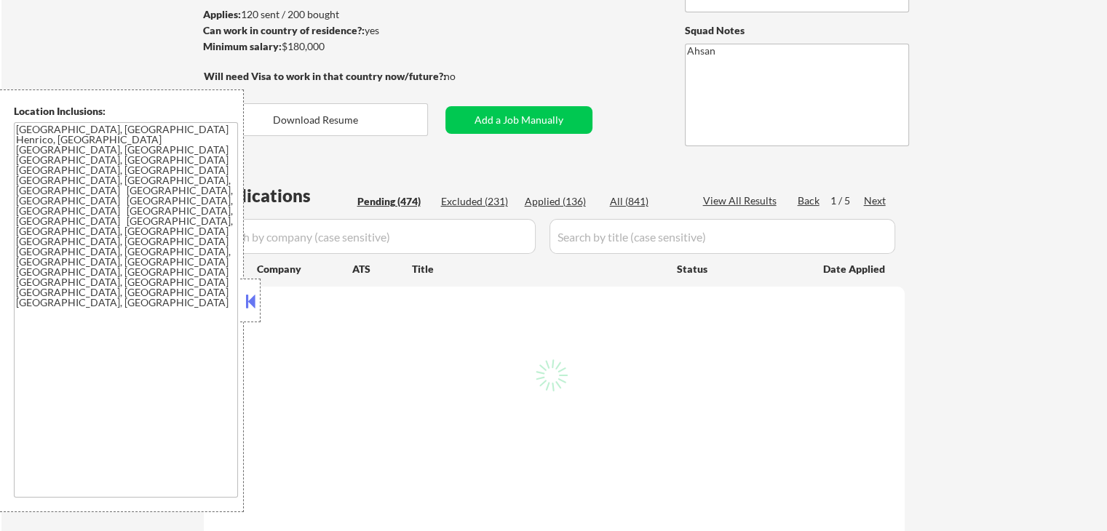
select select ""pending""
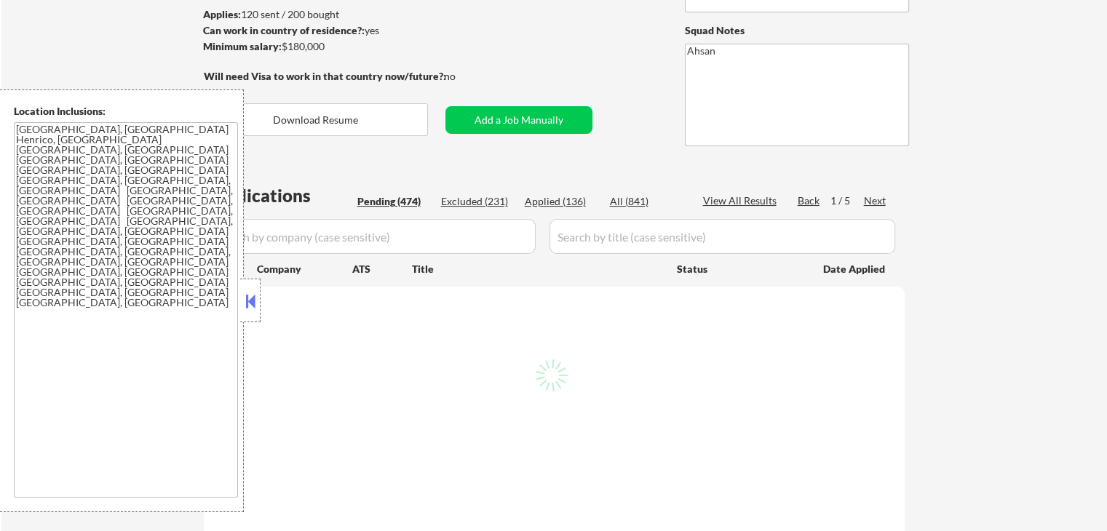
select select ""pending""
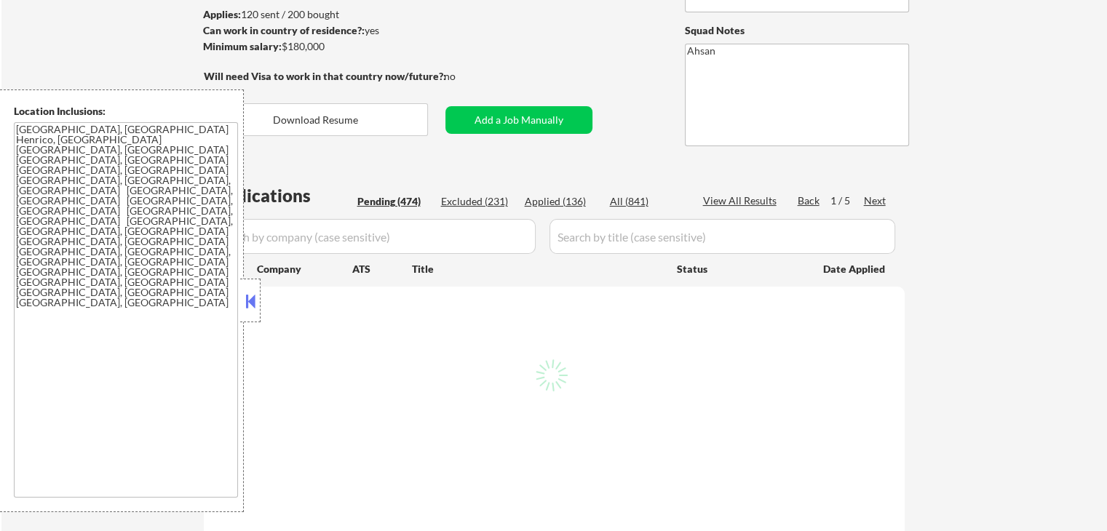
select select ""pending""
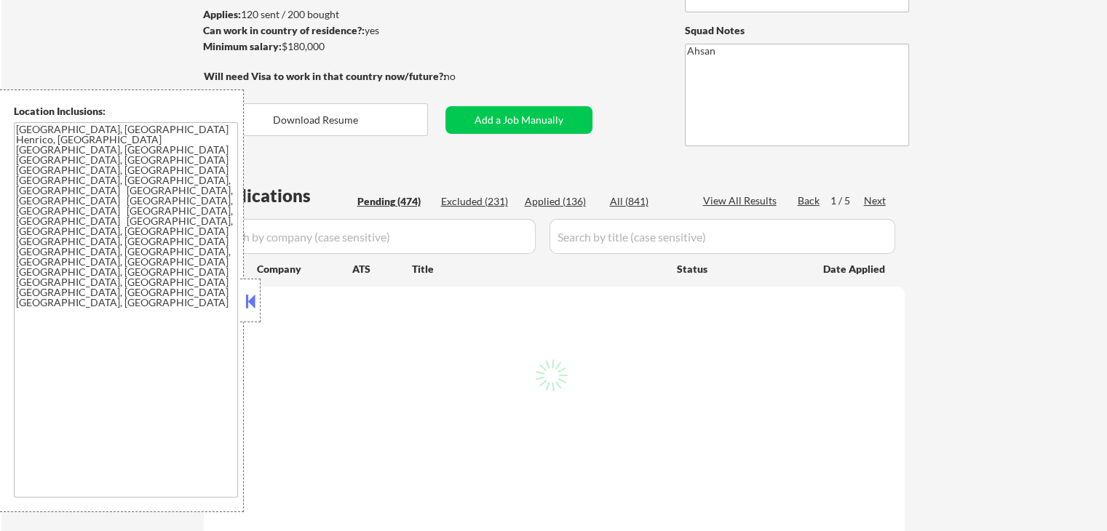
select select ""pending""
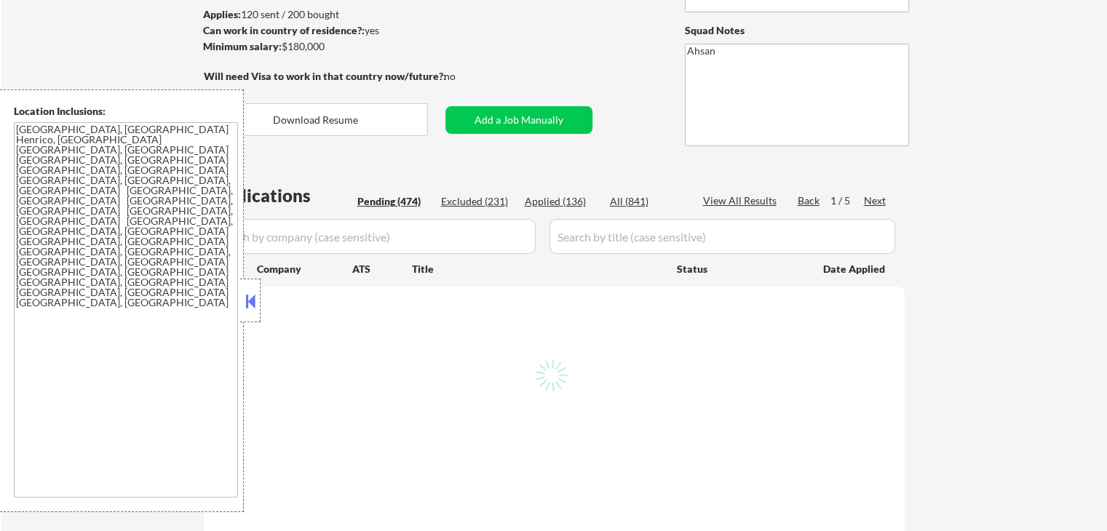
select select ""pending""
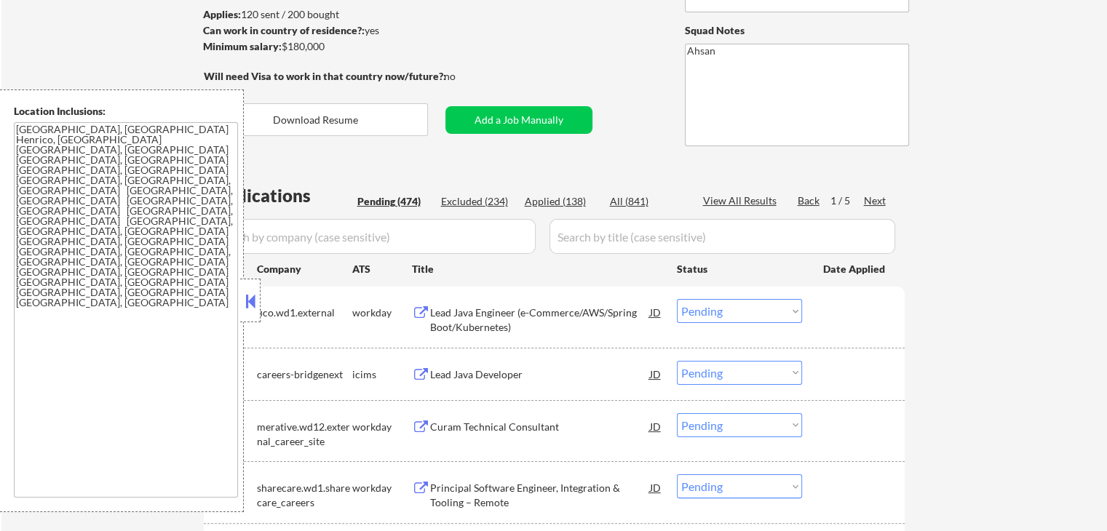
scroll to position [0, 0]
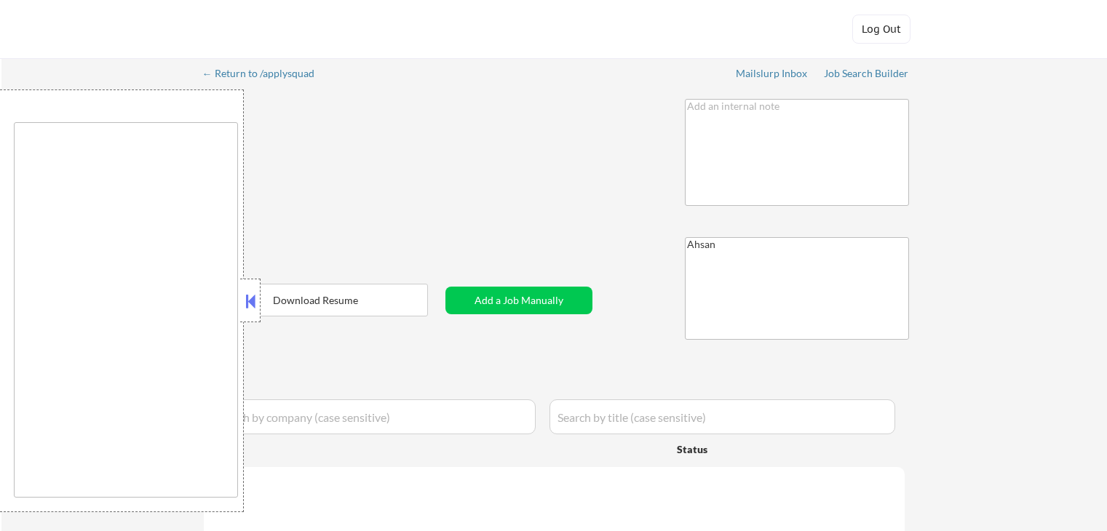
type textarea "[GEOGRAPHIC_DATA], [GEOGRAPHIC_DATA] Henrico, [GEOGRAPHIC_DATA] [GEOGRAPHIC_DAT…"
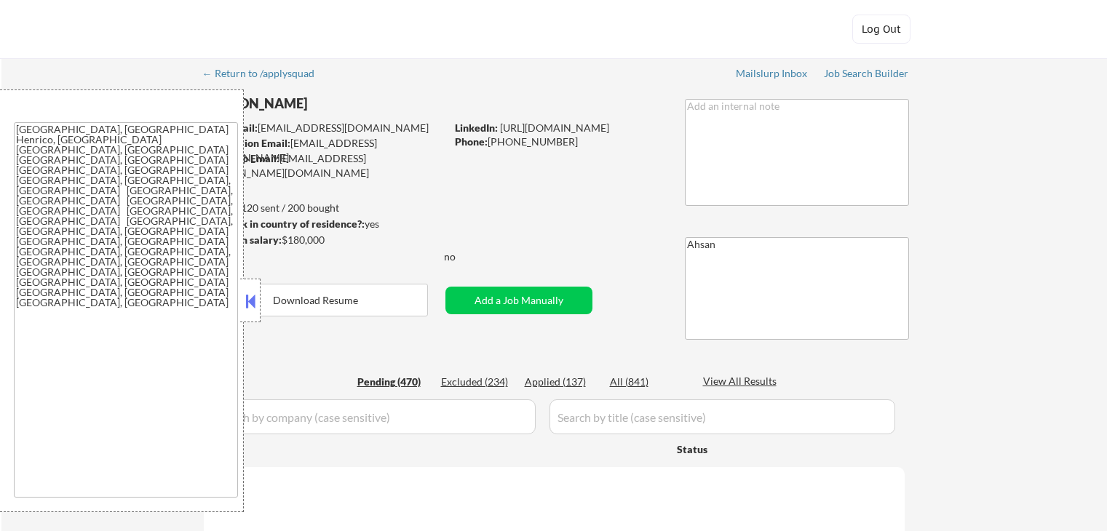
select select ""pending""
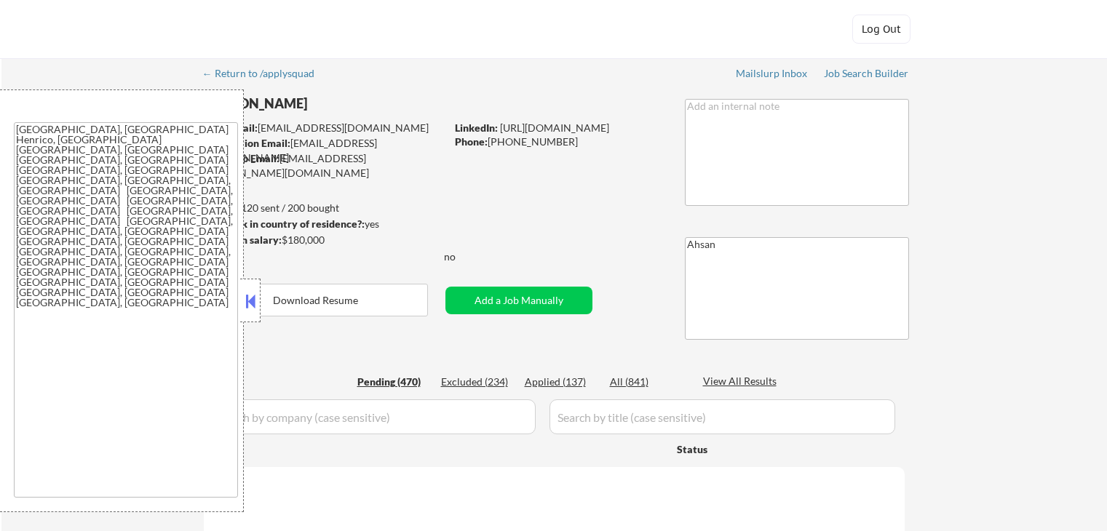
select select ""pending""
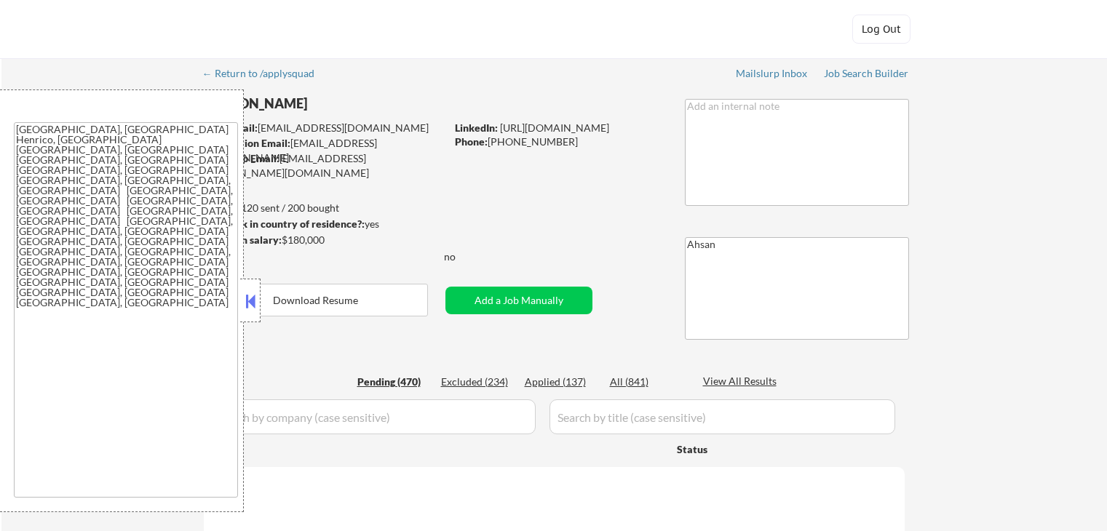
select select ""pending""
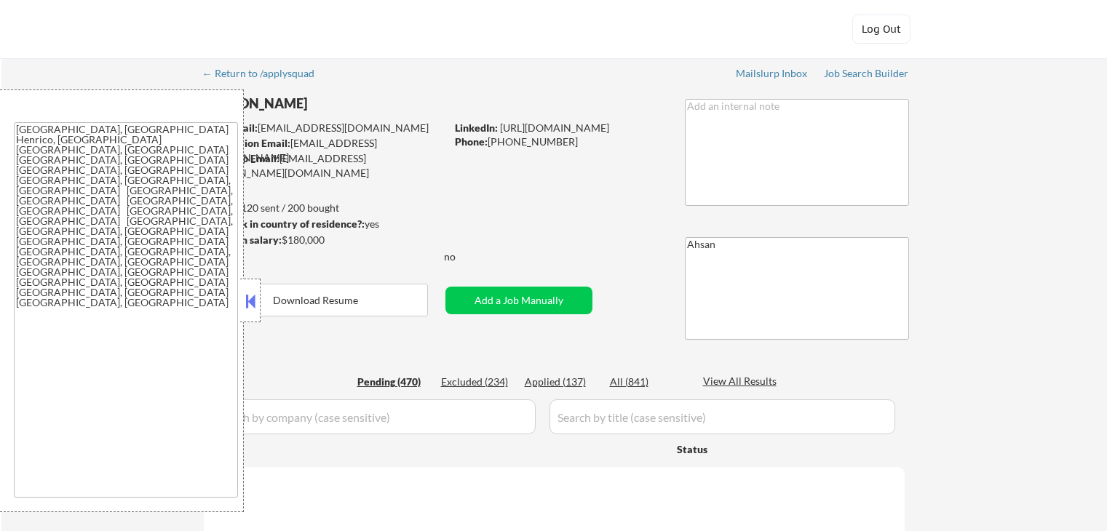
select select ""pending""
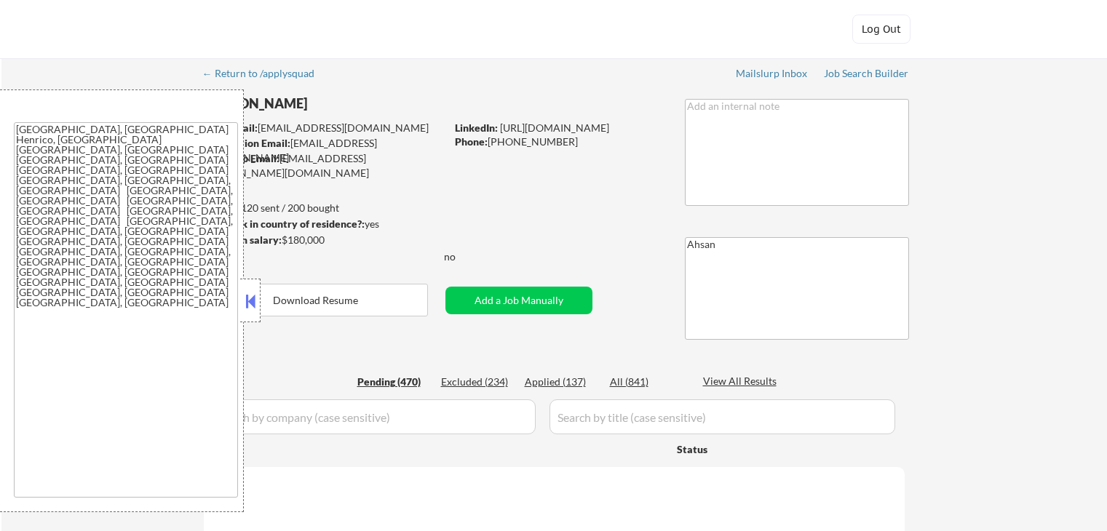
select select ""pending""
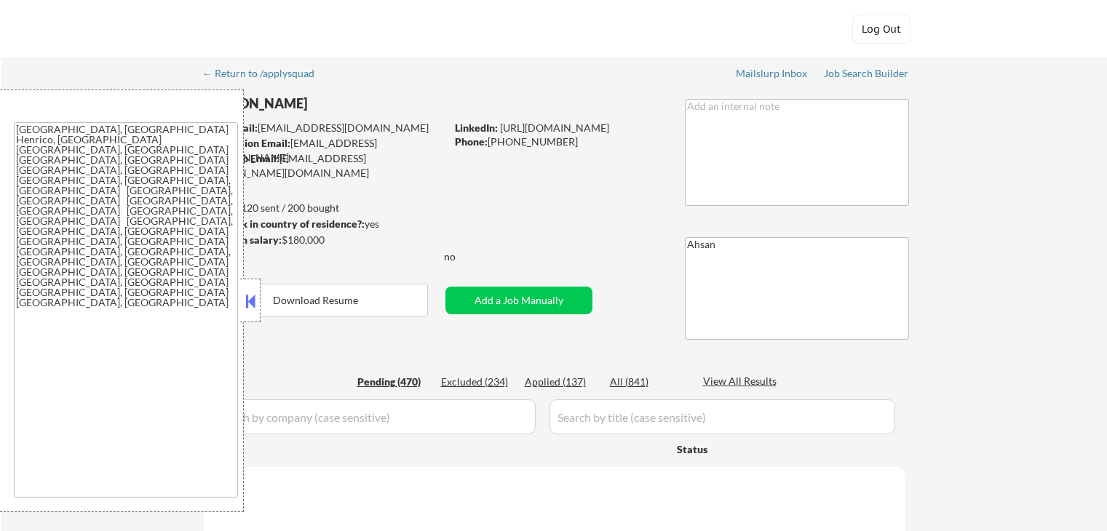
select select ""pending""
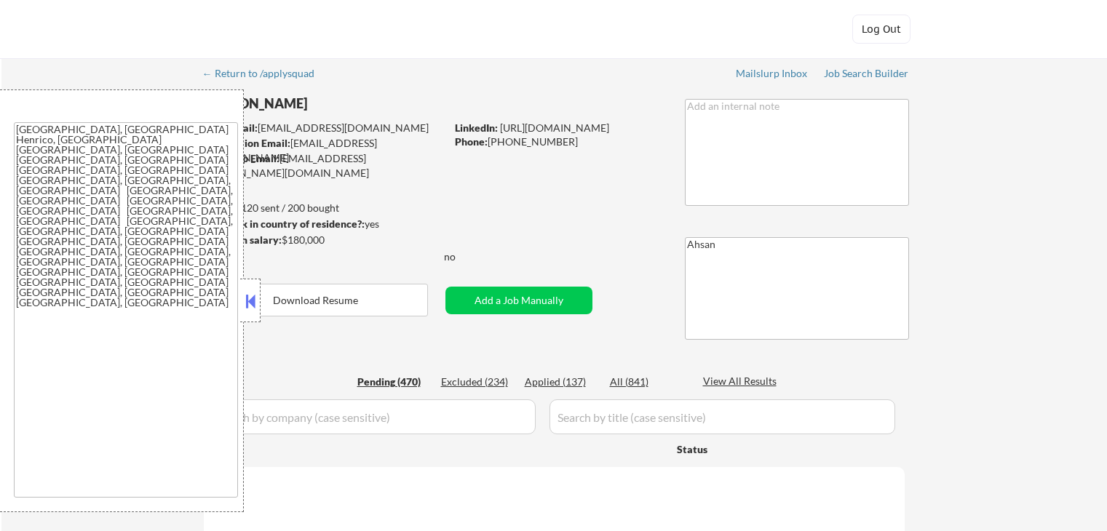
select select ""pending""
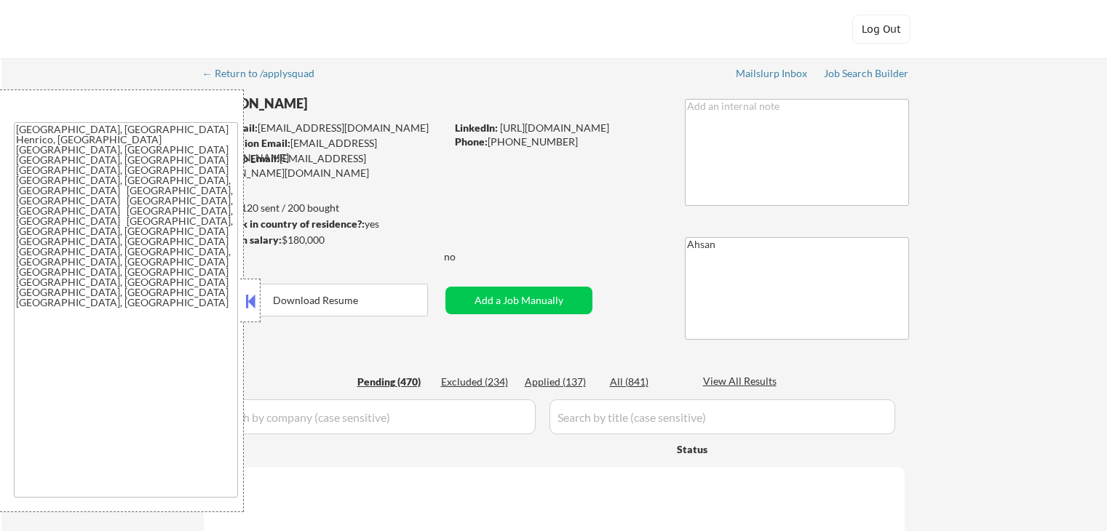
select select ""pending""
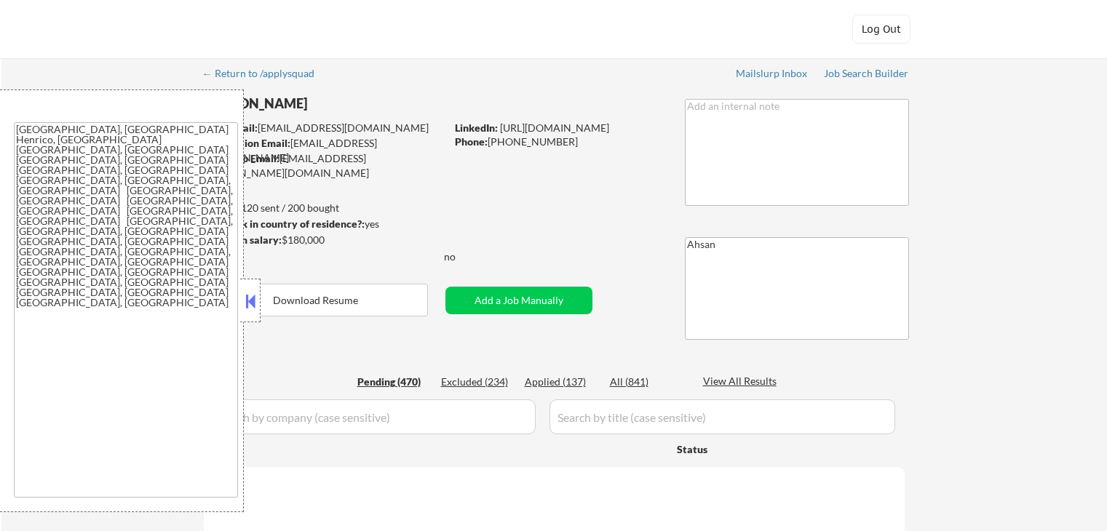
select select ""pending""
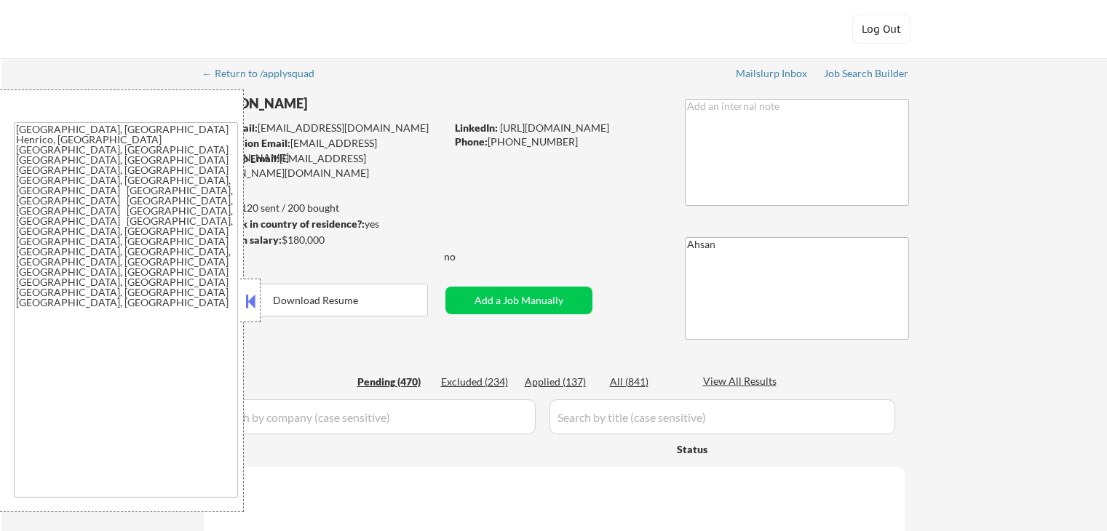
select select ""pending""
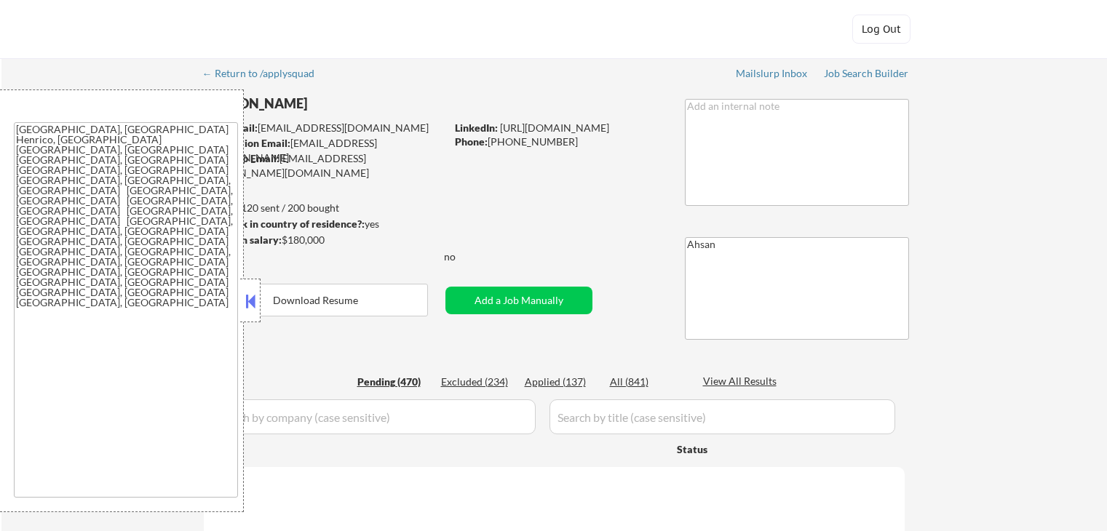
select select ""pending""
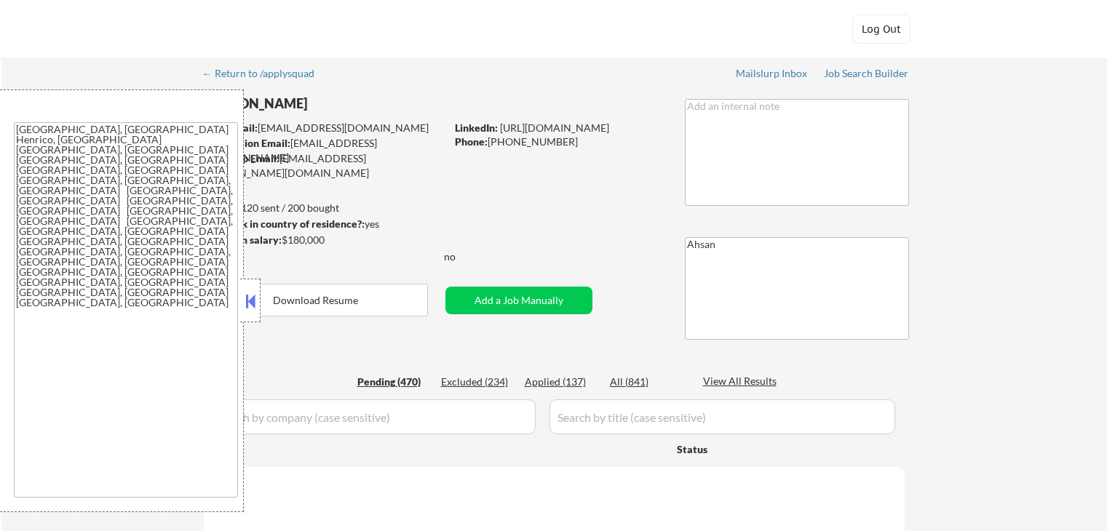
select select ""pending""
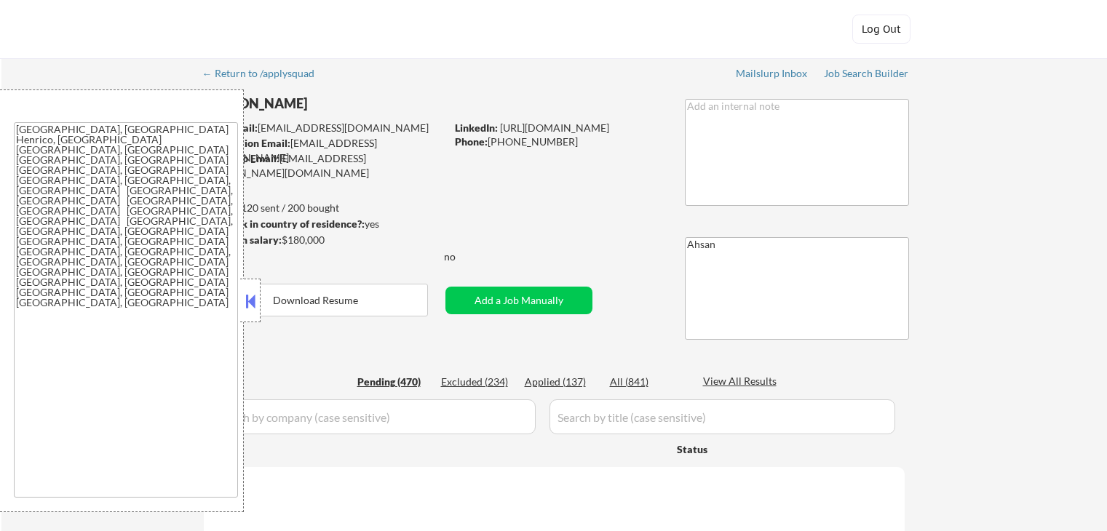
select select ""pending""
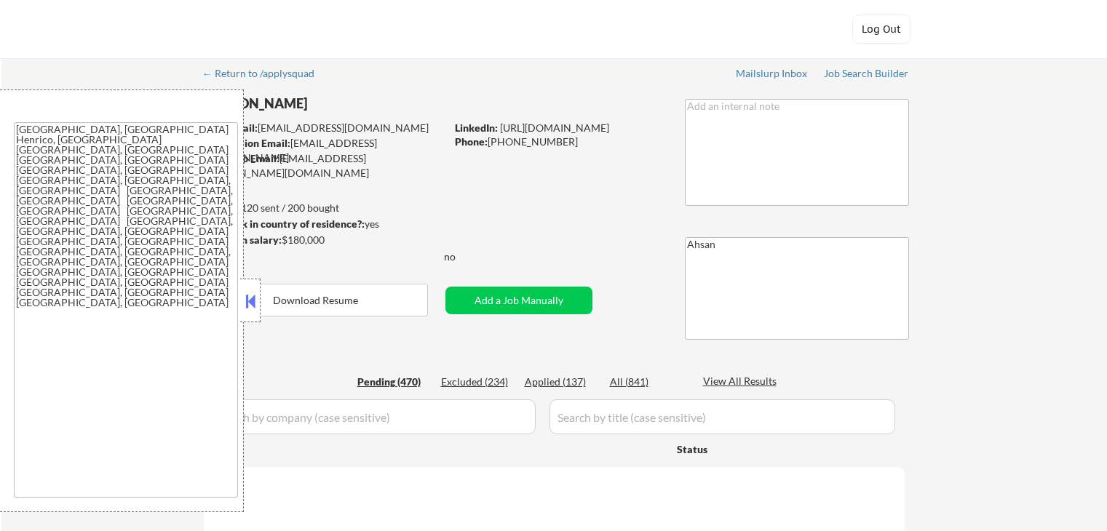
select select ""pending""
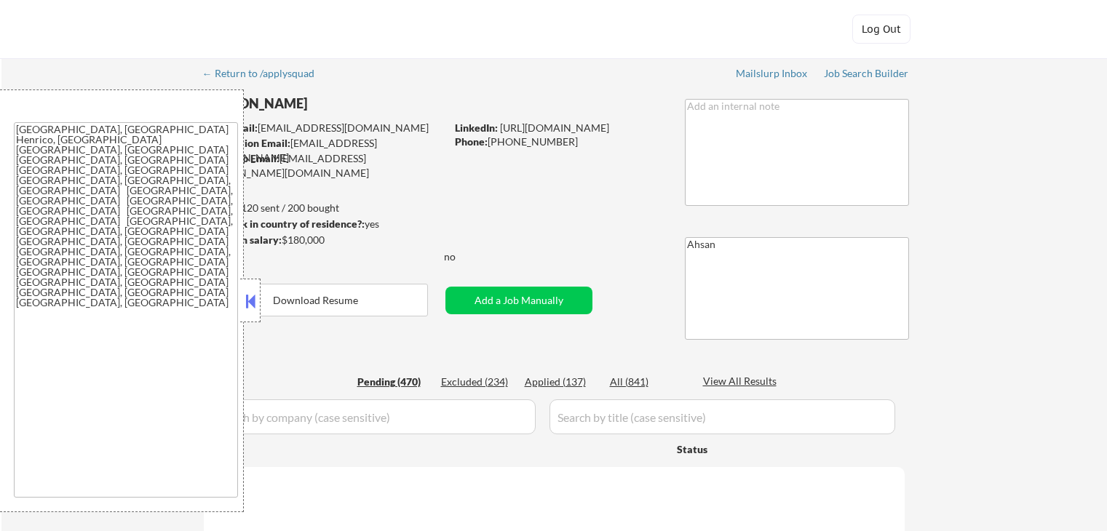
select select ""pending""
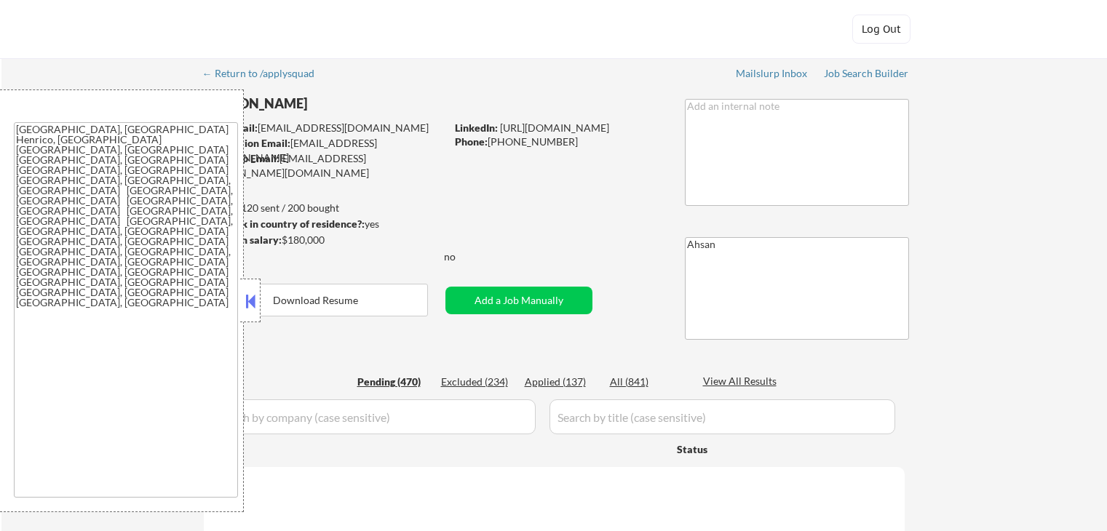
select select ""pending""
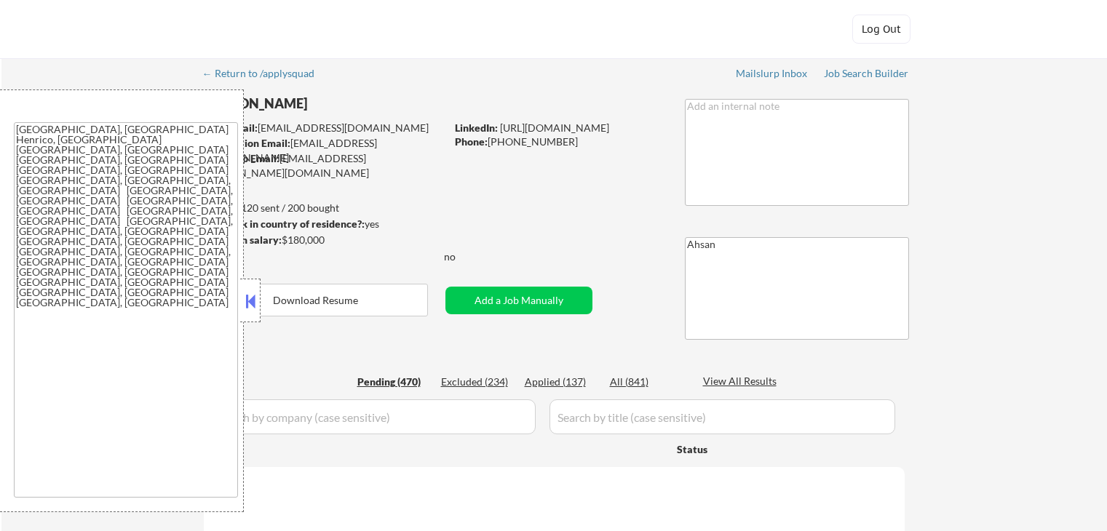
select select ""pending""
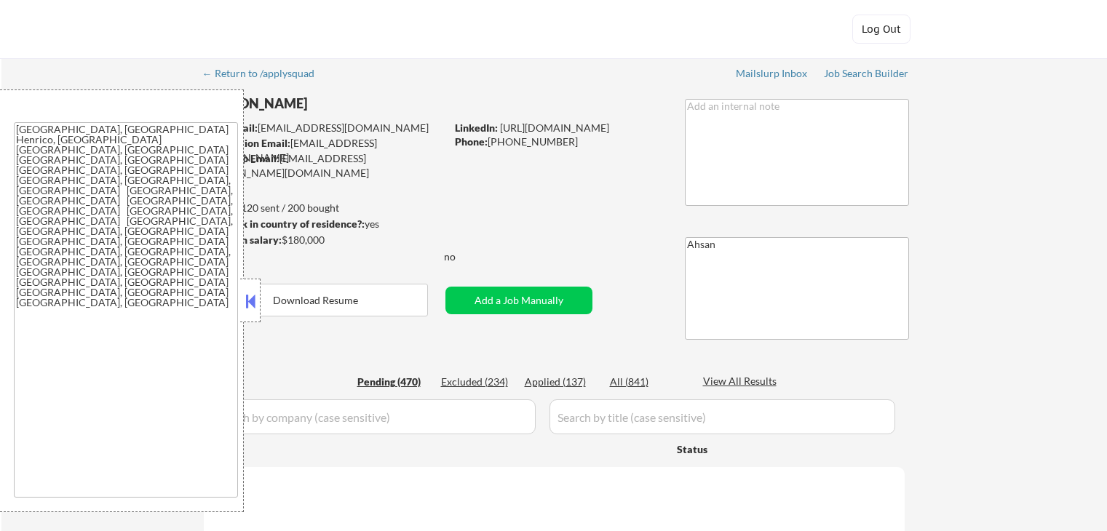
select select ""pending""
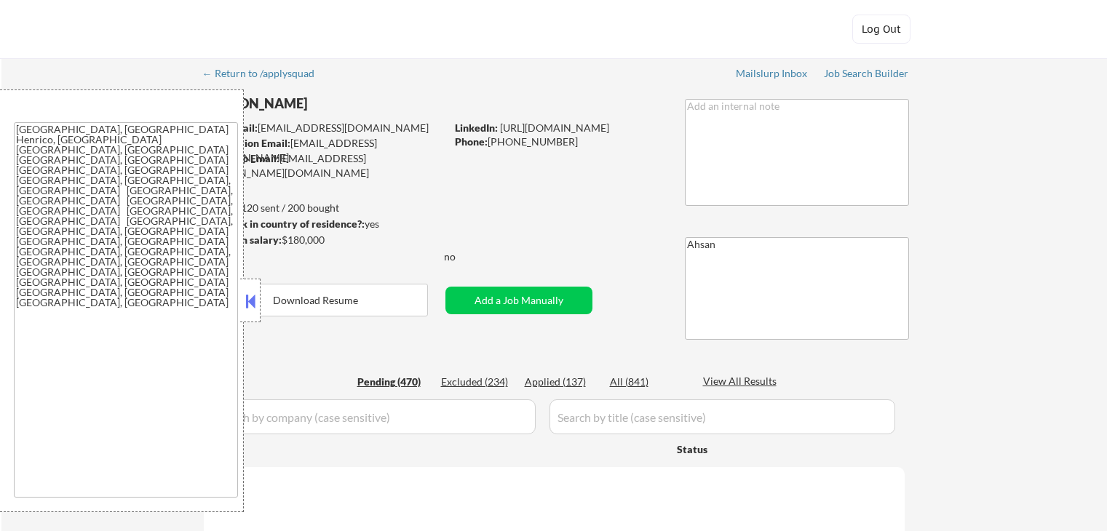
select select ""pending""
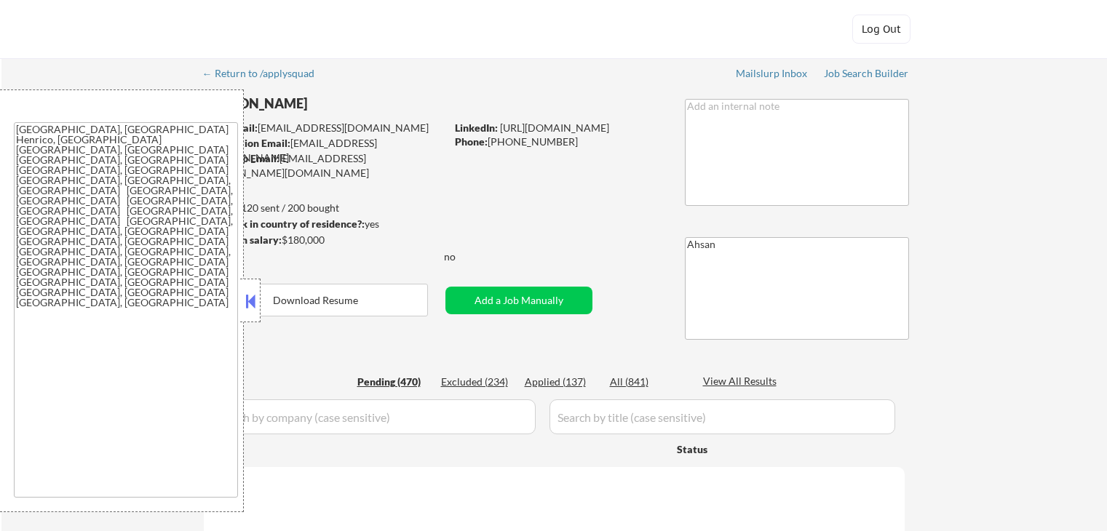
select select ""pending""
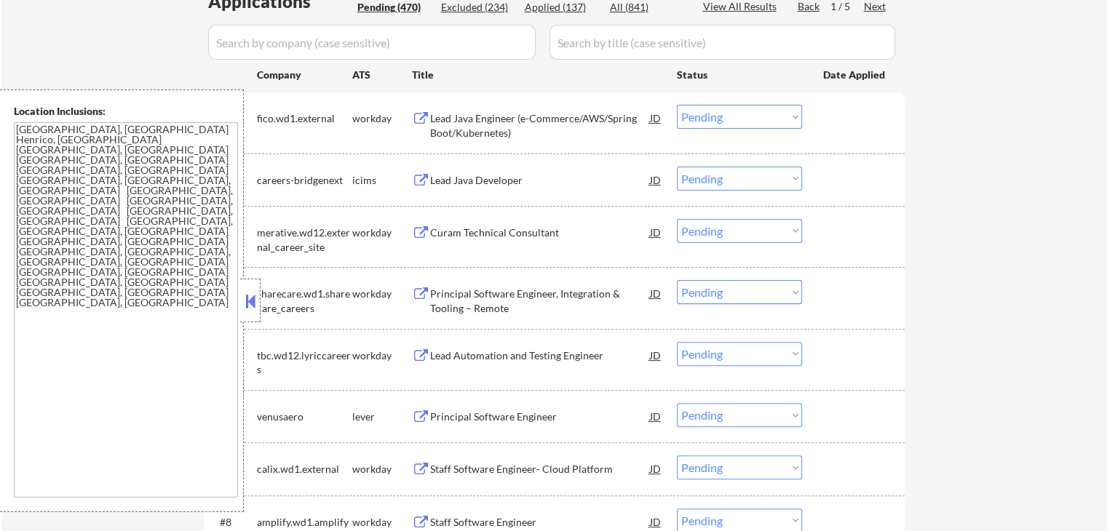
scroll to position [194, 0]
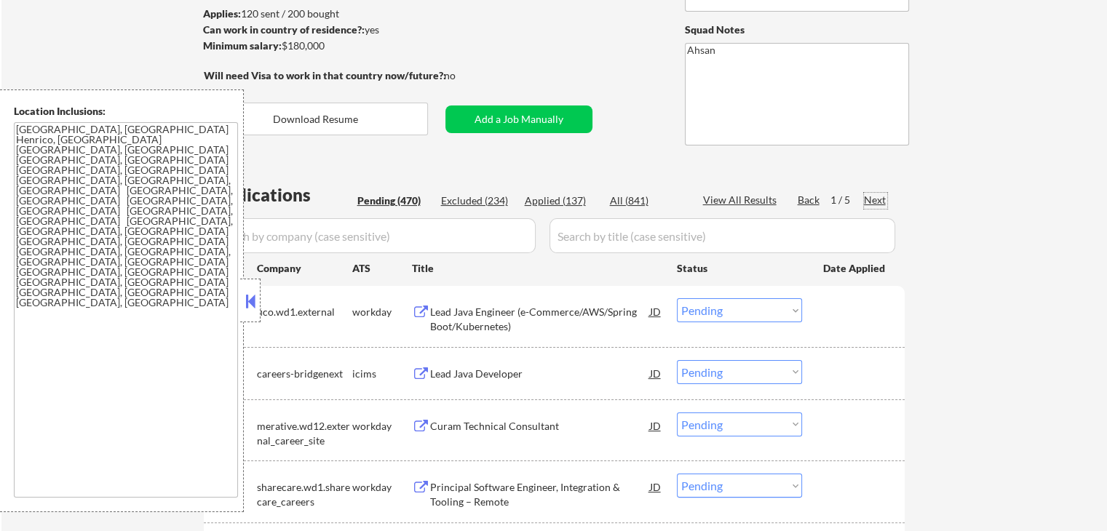
click at [876, 197] on div "Next" at bounding box center [875, 200] width 23 height 15
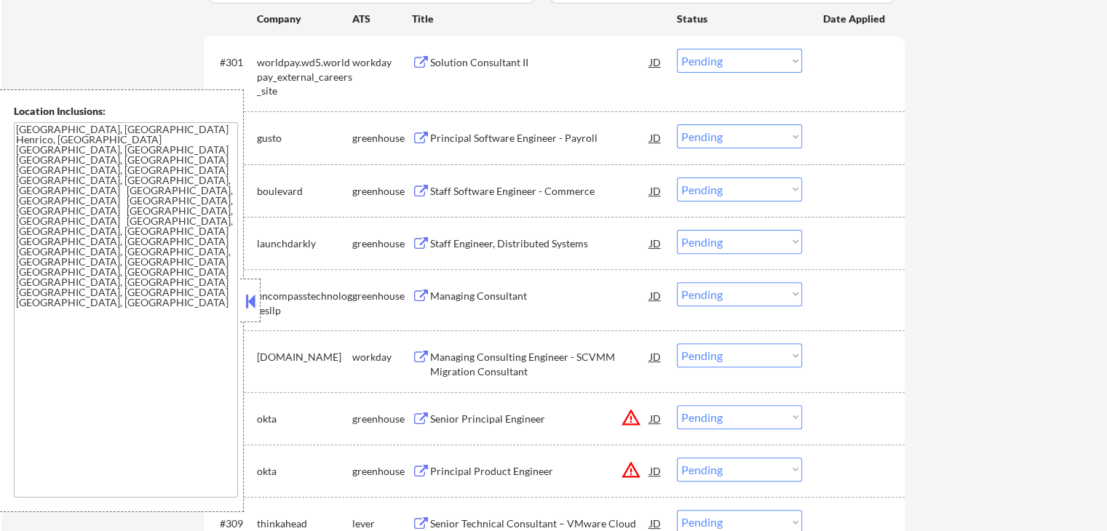
scroll to position [388, 0]
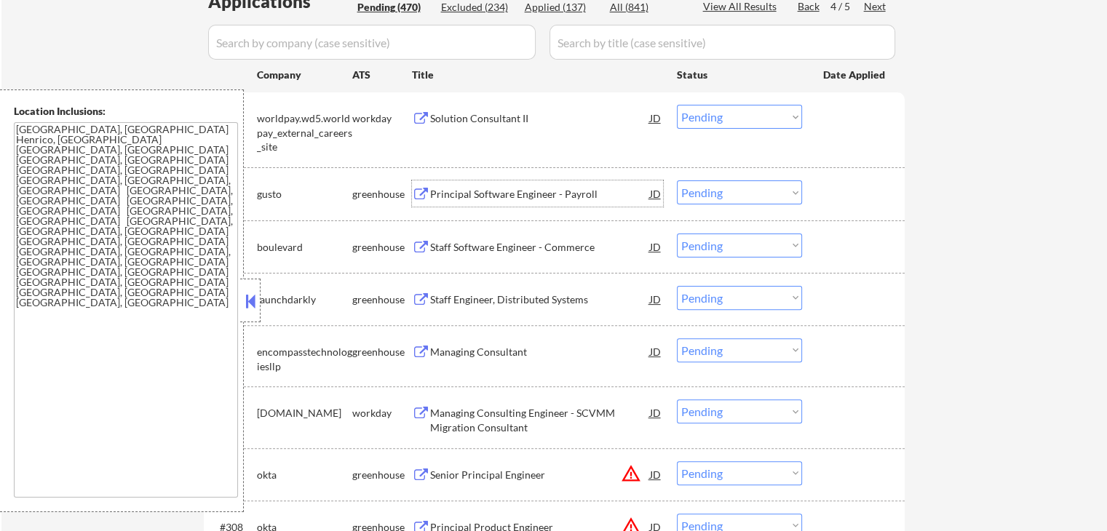
click at [478, 191] on div "Principal Software Engineer - Payroll" at bounding box center [540, 194] width 220 height 15
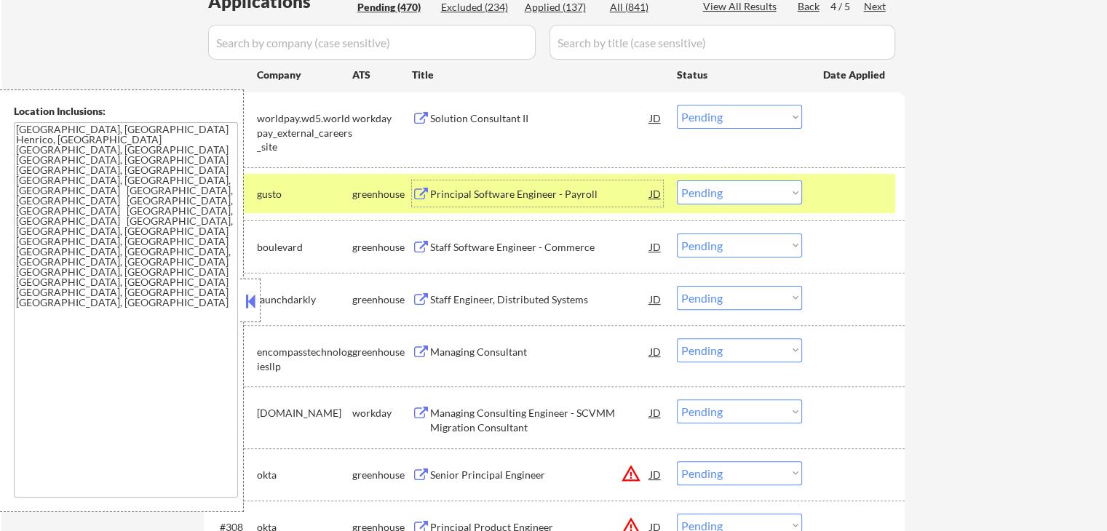
click at [451, 240] on div "Staff Software Engineer - Commerce" at bounding box center [540, 247] width 220 height 15
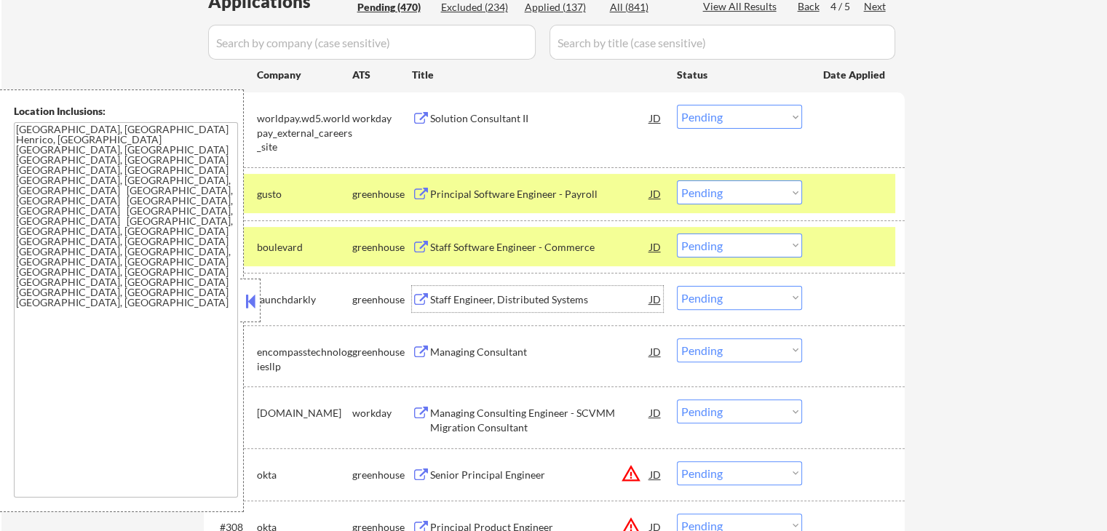
click at [440, 302] on div "Staff Engineer, Distributed Systems" at bounding box center [540, 300] width 220 height 15
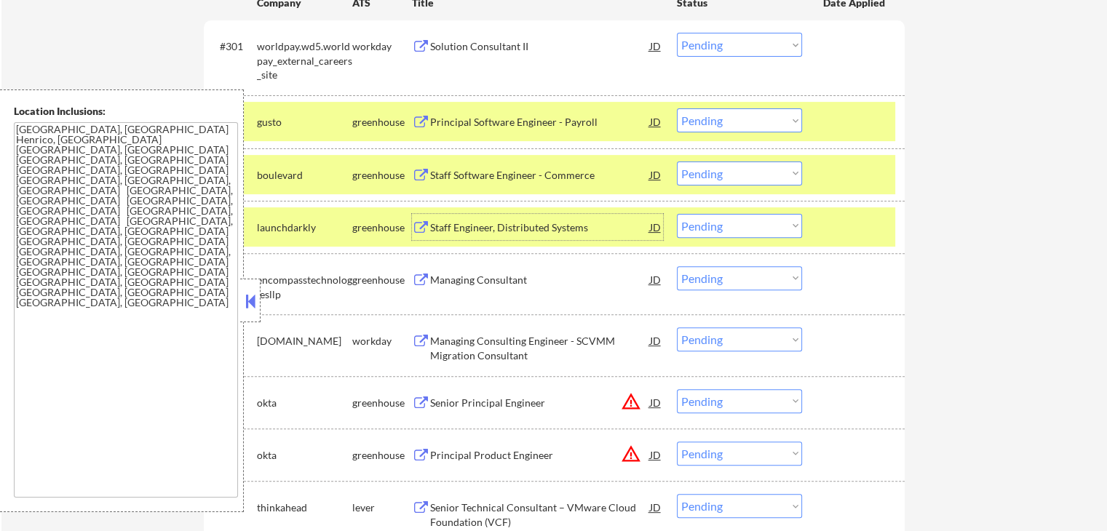
scroll to position [486, 0]
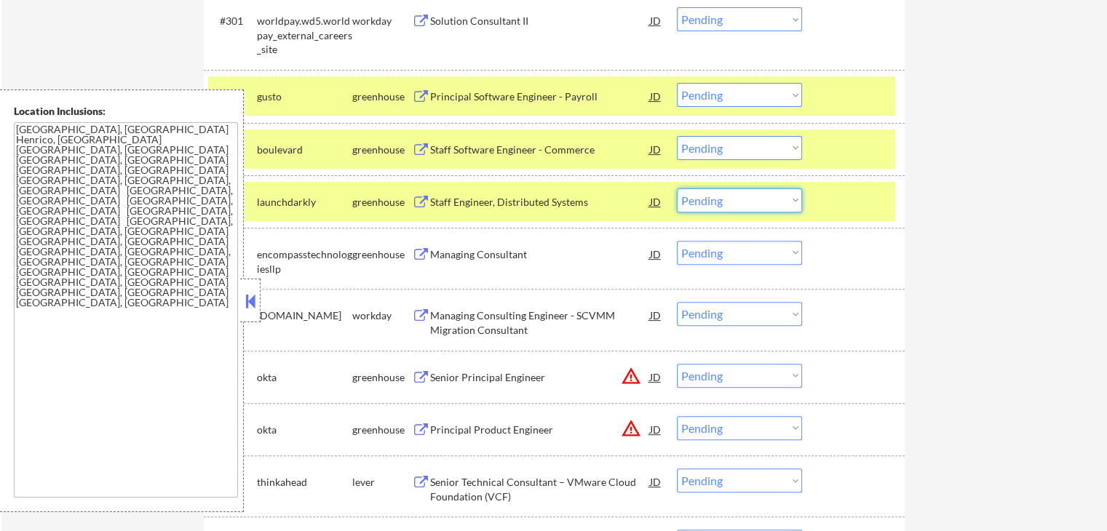
drag, startPoint x: 714, startPoint y: 199, endPoint x: 719, endPoint y: 207, distance: 9.5
click at [714, 199] on select "Choose an option... Pending Applied Excluded (Questions) Excluded (Expired) Exc…" at bounding box center [739, 201] width 125 height 24
click at [677, 189] on select "Choose an option... Pending Applied Excluded (Questions) Excluded (Expired) Exc…" at bounding box center [739, 201] width 125 height 24
select select ""pending""
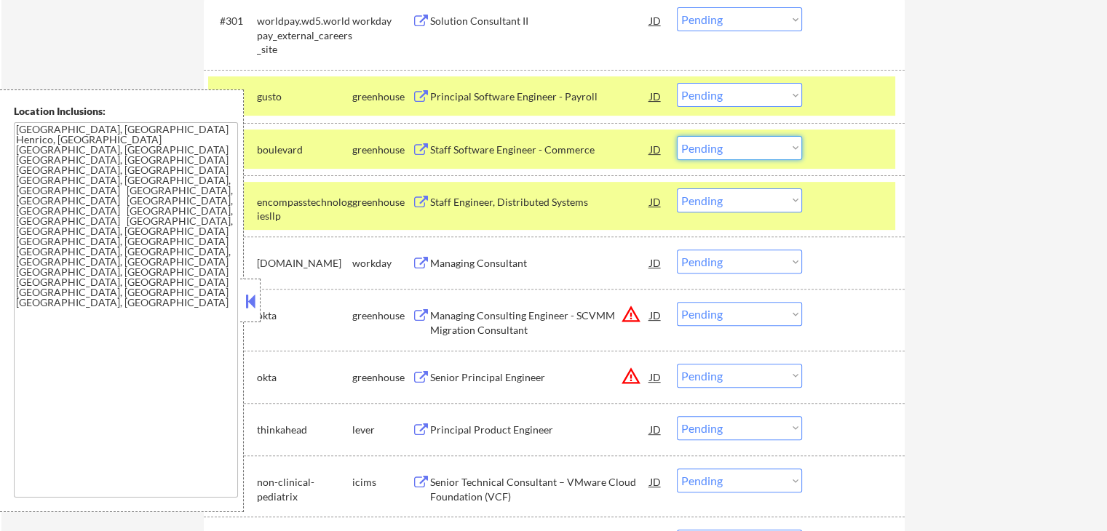
click at [684, 157] on select "Choose an option... Pending Applied Excluded (Questions) Excluded (Expired) Exc…" at bounding box center [739, 148] width 125 height 24
click at [677, 136] on select "Choose an option... Pending Applied Excluded (Questions) Excluded (Expired) Exc…" at bounding box center [739, 148] width 125 height 24
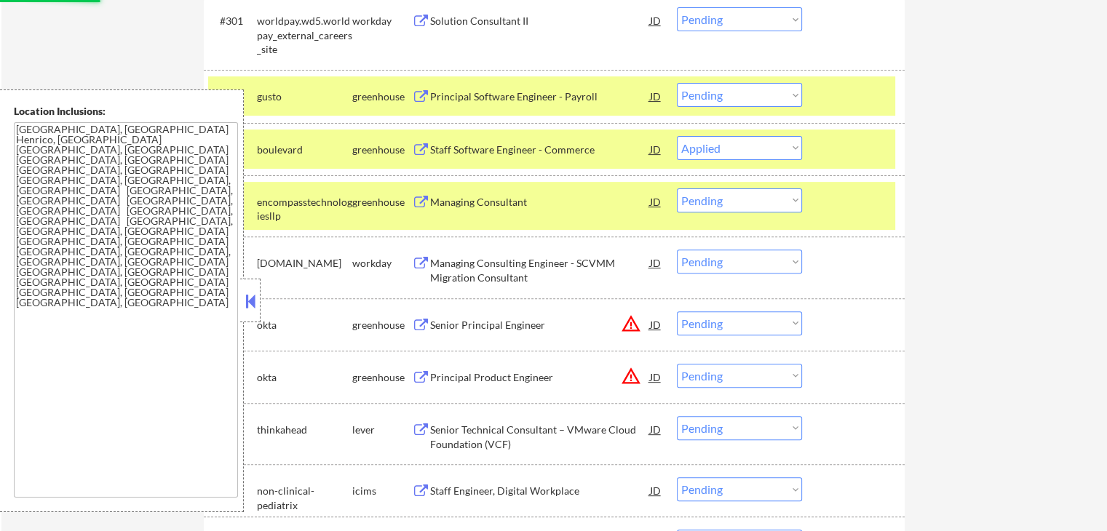
select select ""pending""
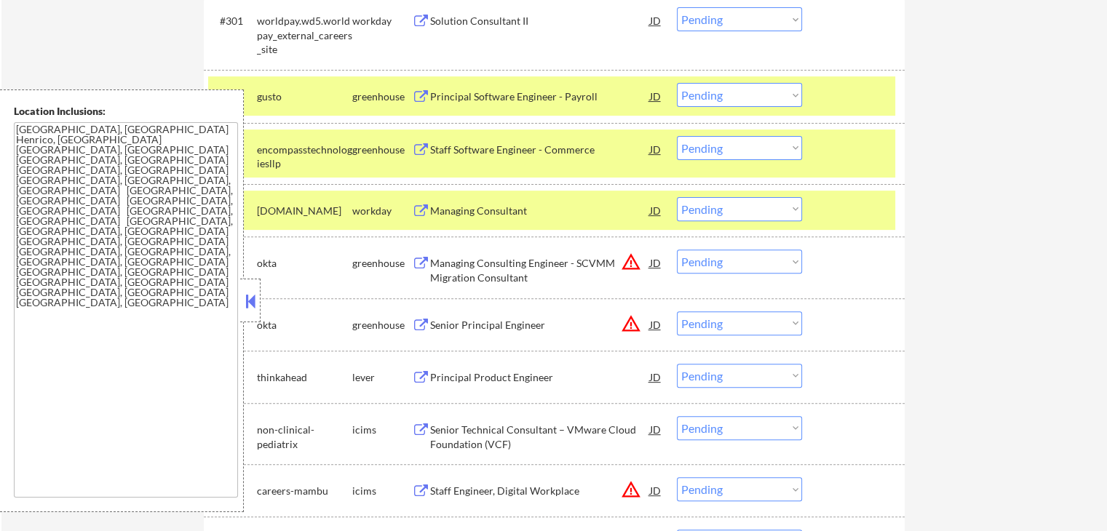
drag, startPoint x: 721, startPoint y: 85, endPoint x: 728, endPoint y: 103, distance: 19.6
click at [721, 85] on select "Choose an option... Pending Applied Excluded (Questions) Excluded (Expired) Exc…" at bounding box center [739, 95] width 125 height 24
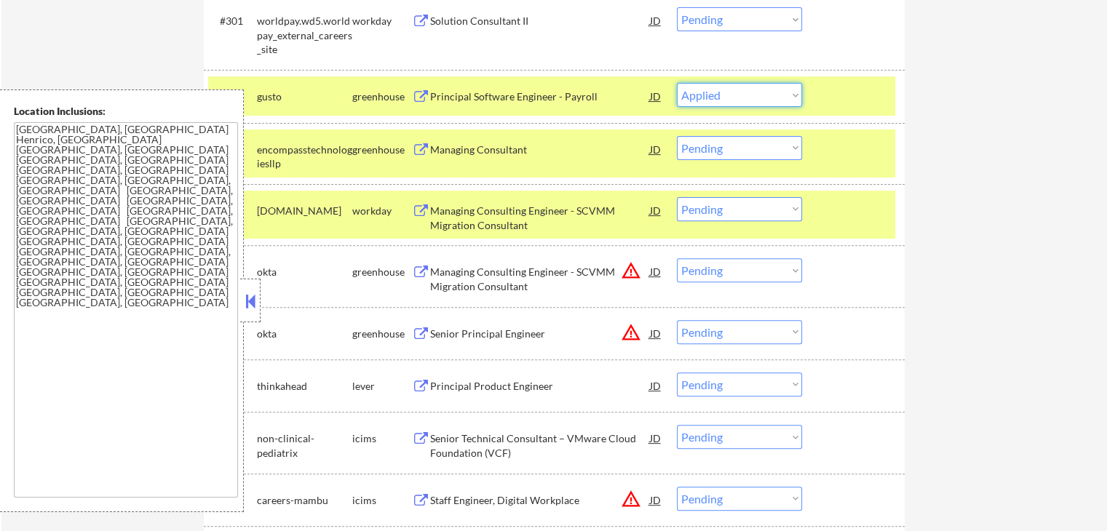
click at [677, 83] on select "Choose an option... Pending Applied Excluded (Questions) Excluded (Expired) Exc…" at bounding box center [739, 95] width 125 height 24
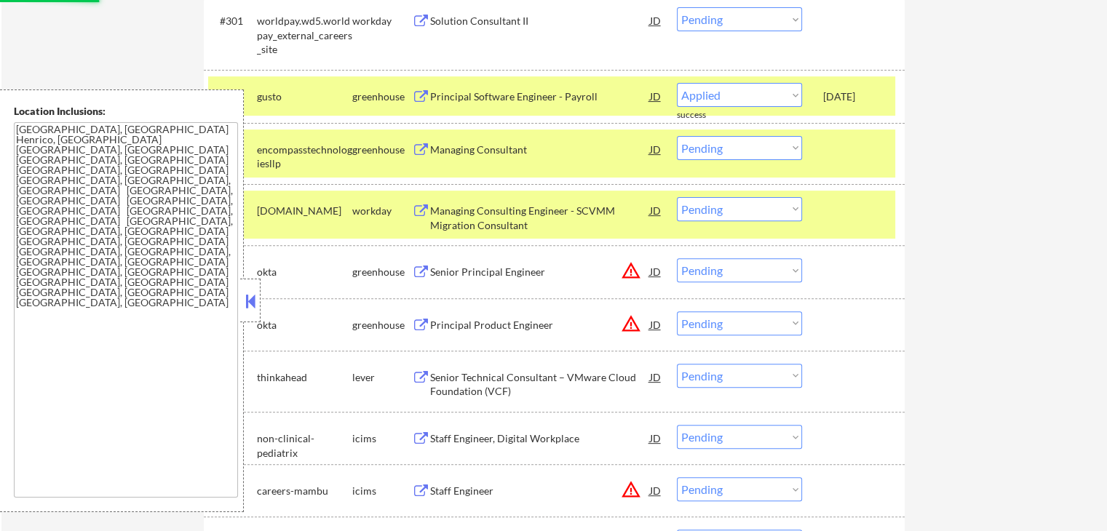
select select ""pending""
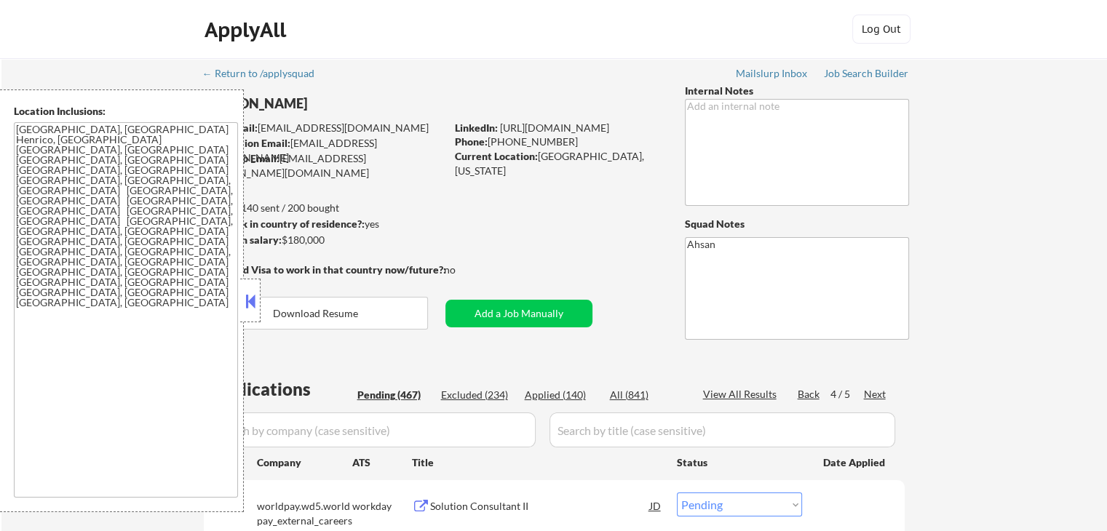
scroll to position [97, 0]
